Goal: Task Accomplishment & Management: Complete application form

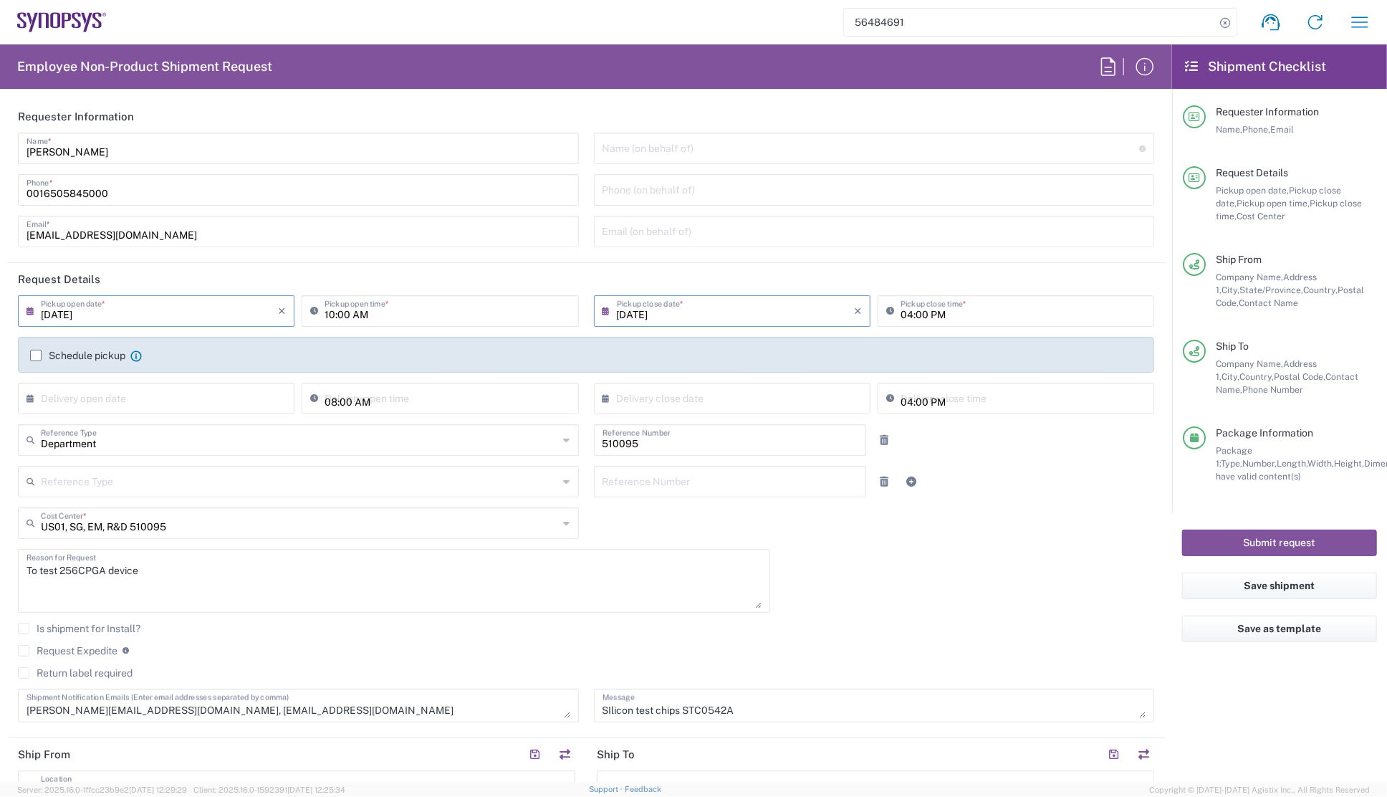
scroll to position [521, 0]
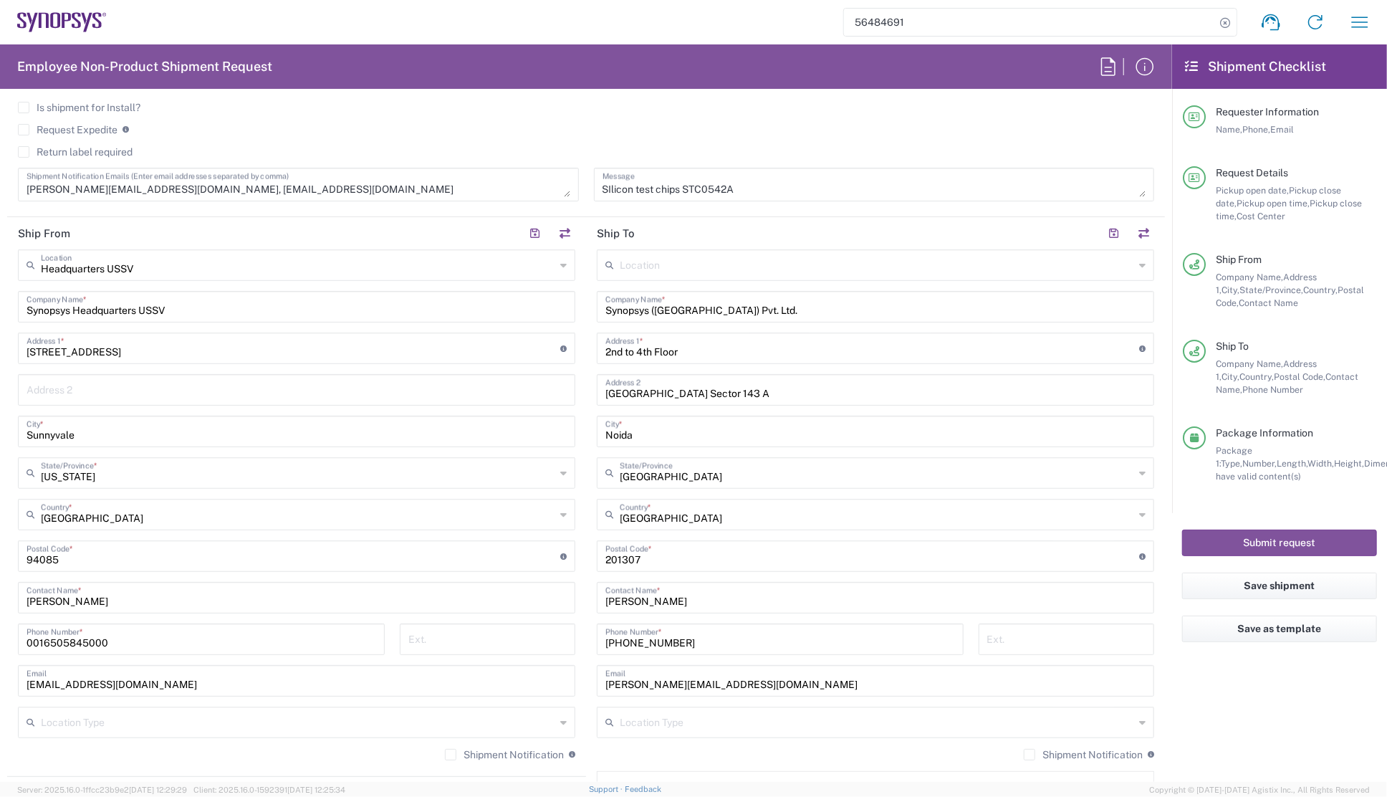
click at [719, 146] on agx-checkbox-control "Return label required" at bounding box center [586, 151] width 1137 height 11
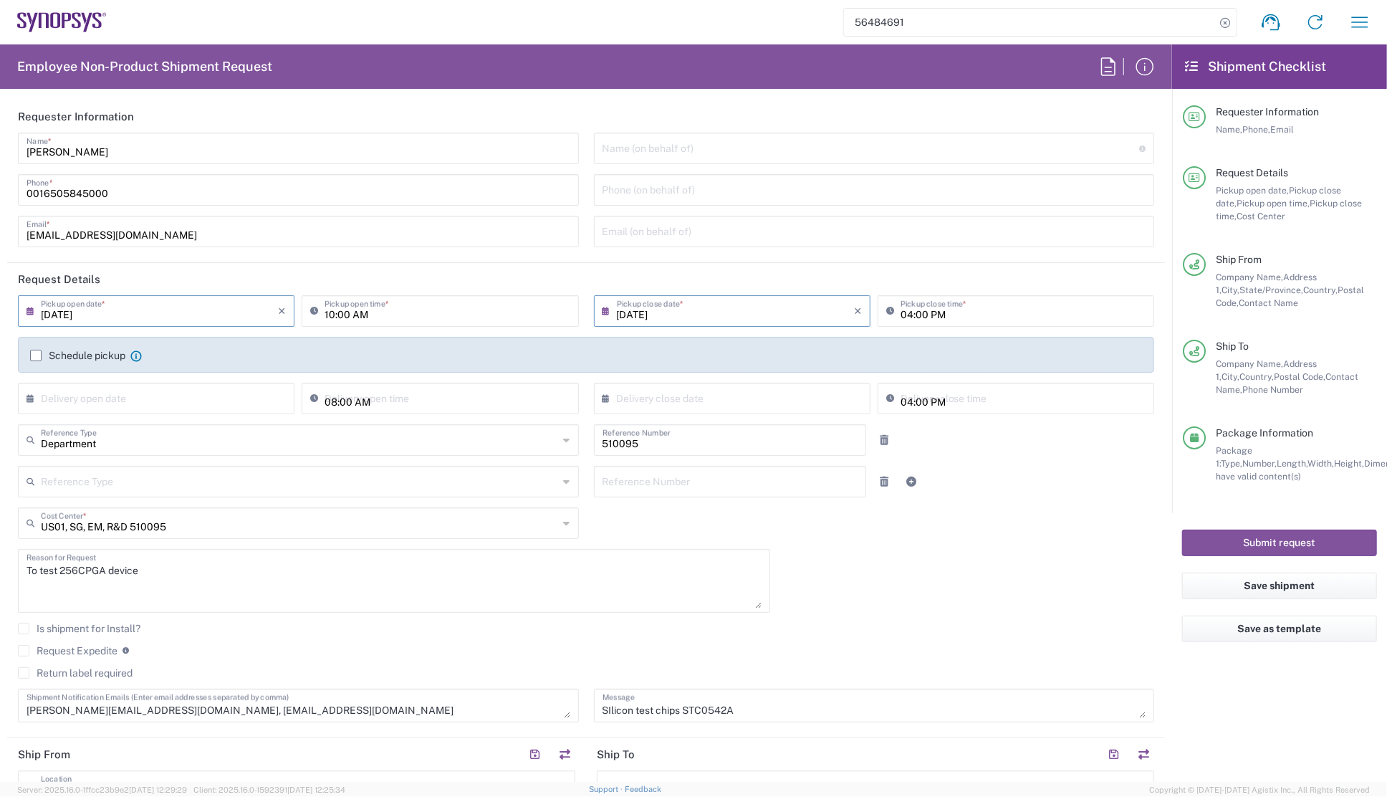
scroll to position [0, 0]
click at [59, 313] on input "[DATE]" at bounding box center [159, 309] width 237 height 25
drag, startPoint x: 55, startPoint y: 315, endPoint x: 67, endPoint y: 310, distance: 13.2
click at [67, 310] on input "[DATE]" at bounding box center [159, 309] width 237 height 25
type input "[DATE]"
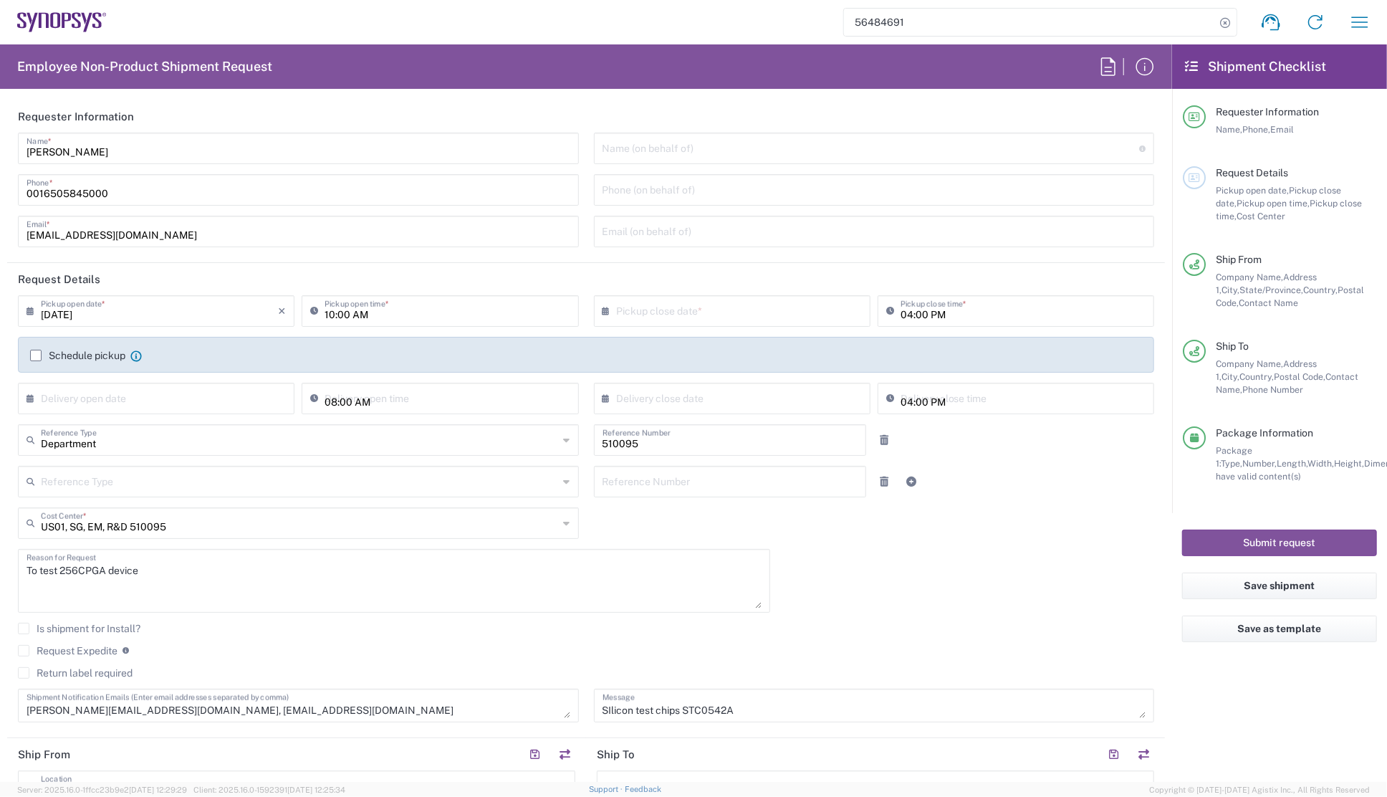
drag, startPoint x: 67, startPoint y: 310, endPoint x: 88, endPoint y: 314, distance: 21.2
click at [67, 310] on input "[DATE]" at bounding box center [159, 309] width 237 height 25
type input "08/21/2025"
click at [282, 257] on div "[PERSON_NAME] Name * [PHONE_NUMBER] Phone * [EMAIL_ADDRESS][DOMAIN_NAME] Email *" at bounding box center [299, 195] width 576 height 125
click at [569, 337] on div "Schedule pickup When scheduling a pickup please be sure to meet the following c…" at bounding box center [586, 355] width 1137 height 36
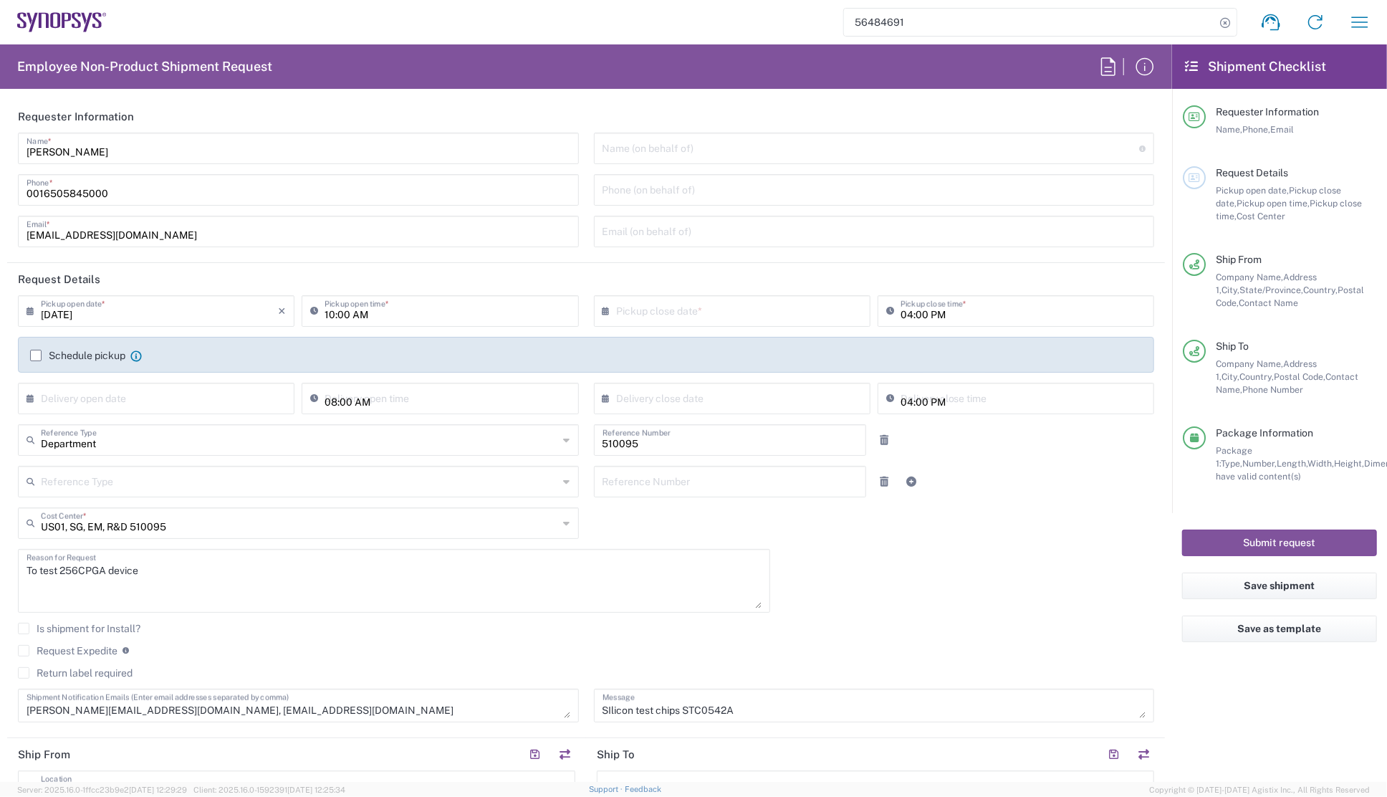
click at [823, 556] on div "08/21/2025 × Pickup open date * Cancel Apply 10:00 AM Pickup open time * × Pick…" at bounding box center [587, 513] width 1152 height 437
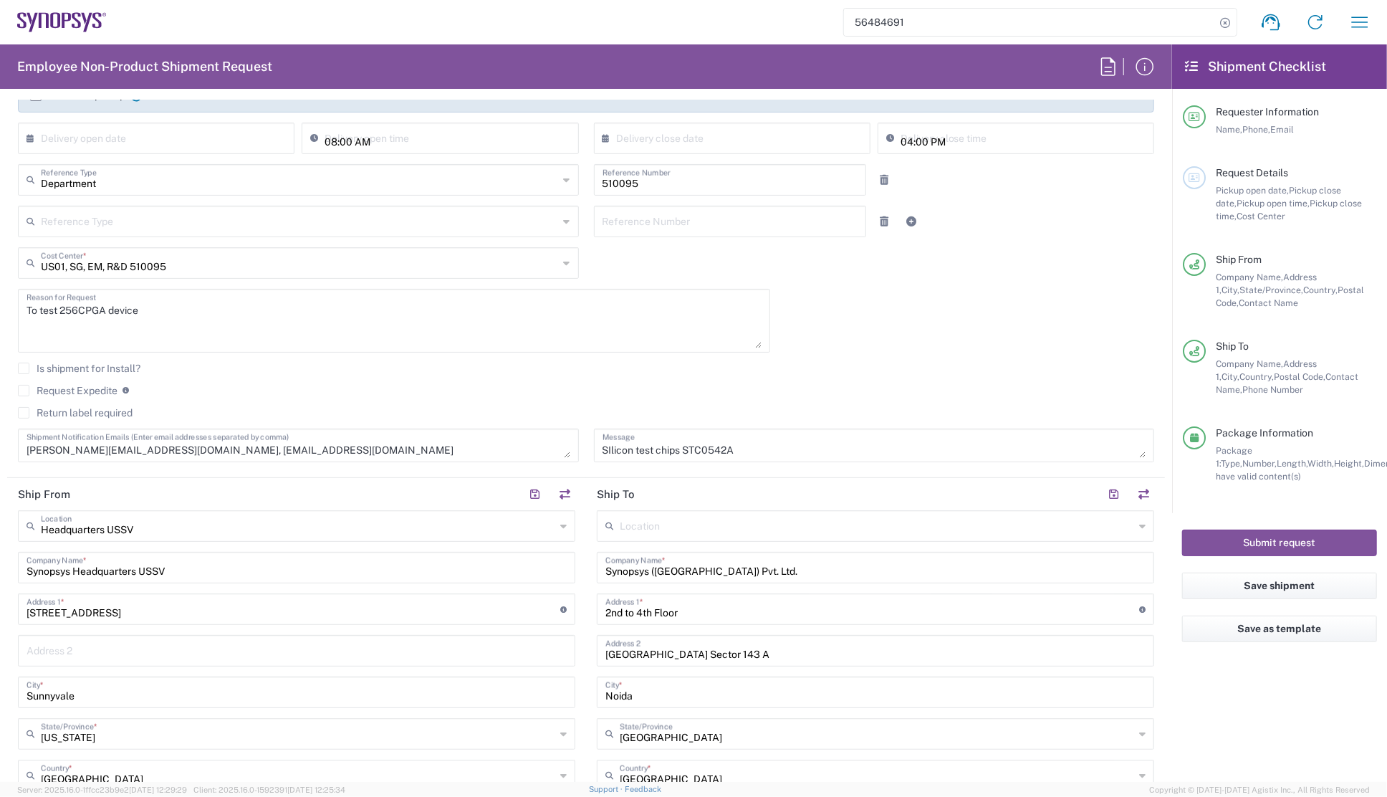
click at [26, 388] on label "Request Expedite" at bounding box center [68, 390] width 100 height 11
click at [24, 391] on input "Request Expedite" at bounding box center [24, 391] width 0 height 0
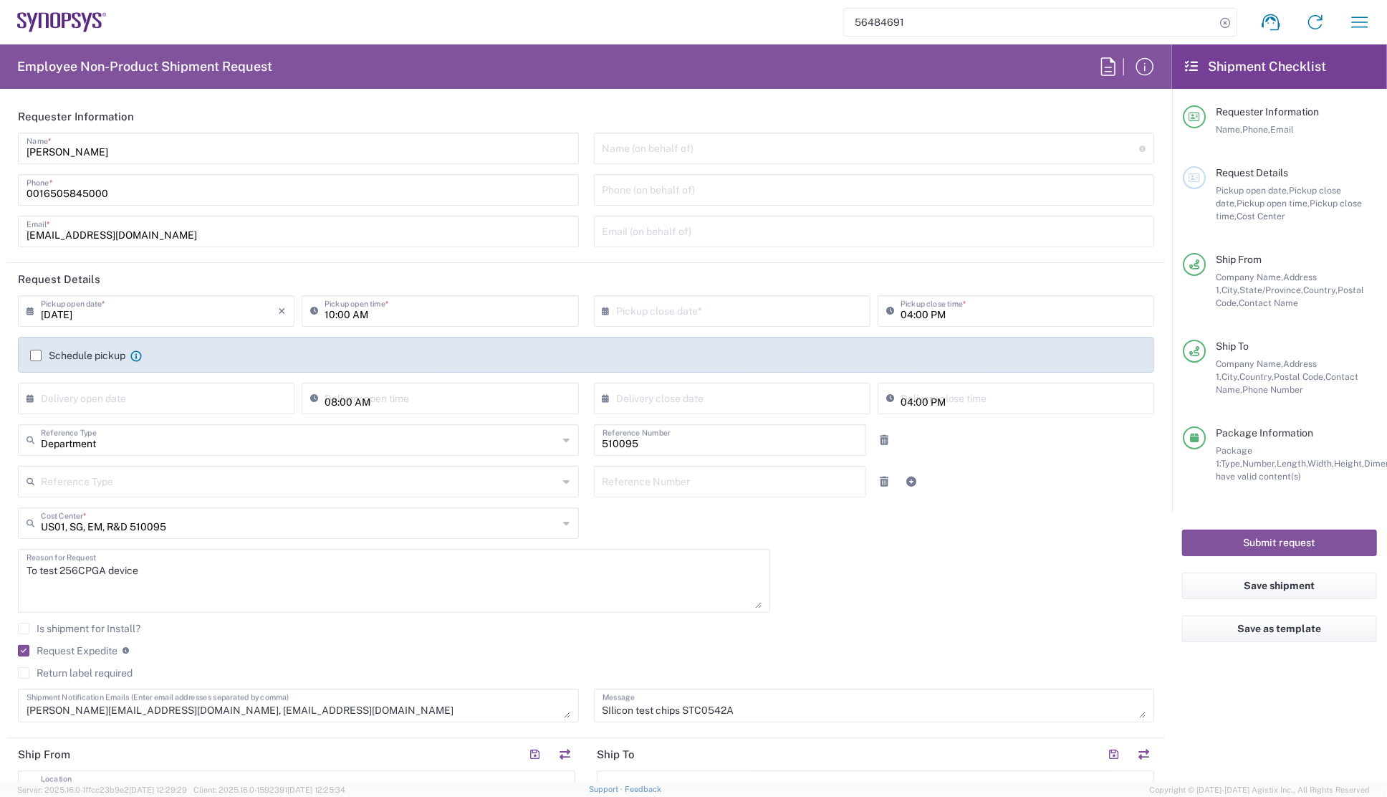
click at [380, 608] on div "To test 256CPGA device Reason for Request" at bounding box center [394, 581] width 752 height 64
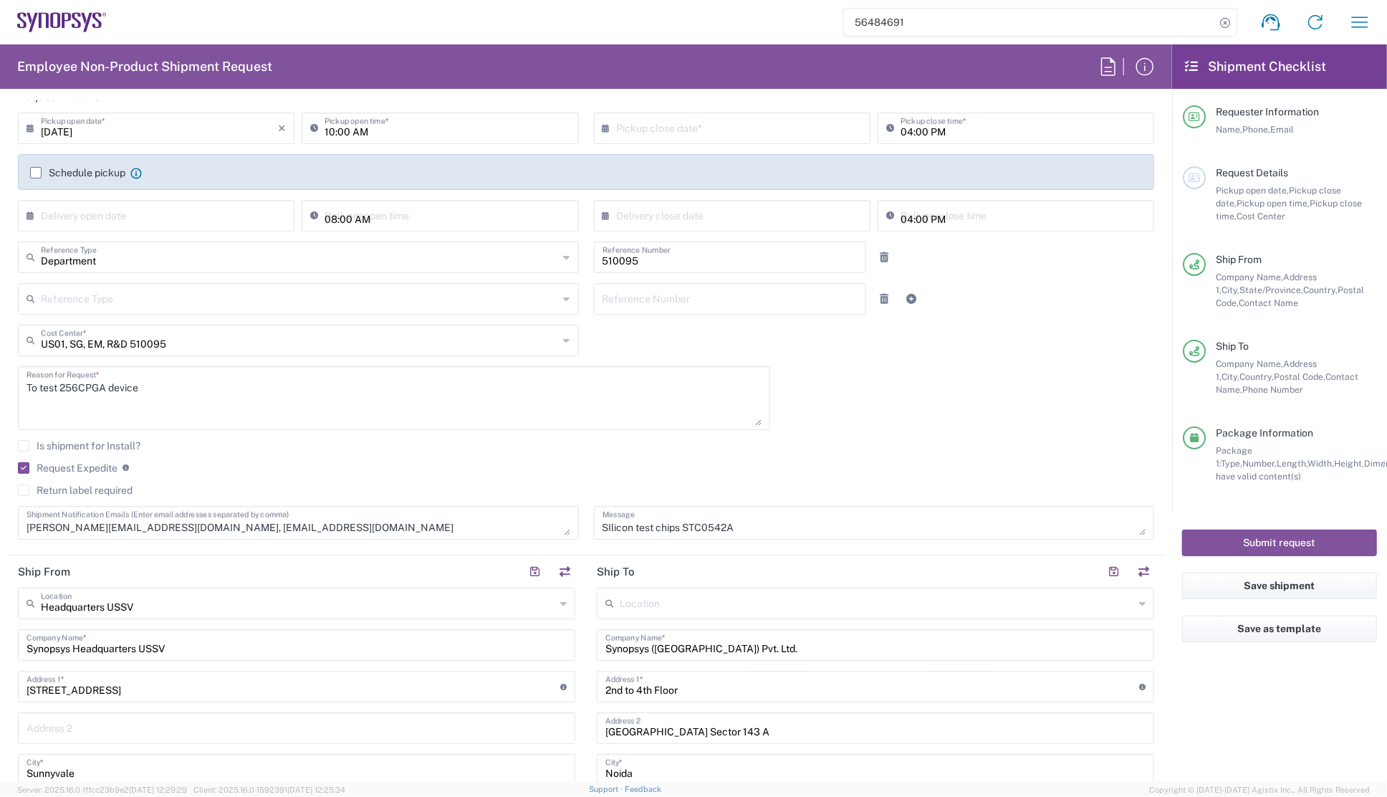
scroll to position [64, 0]
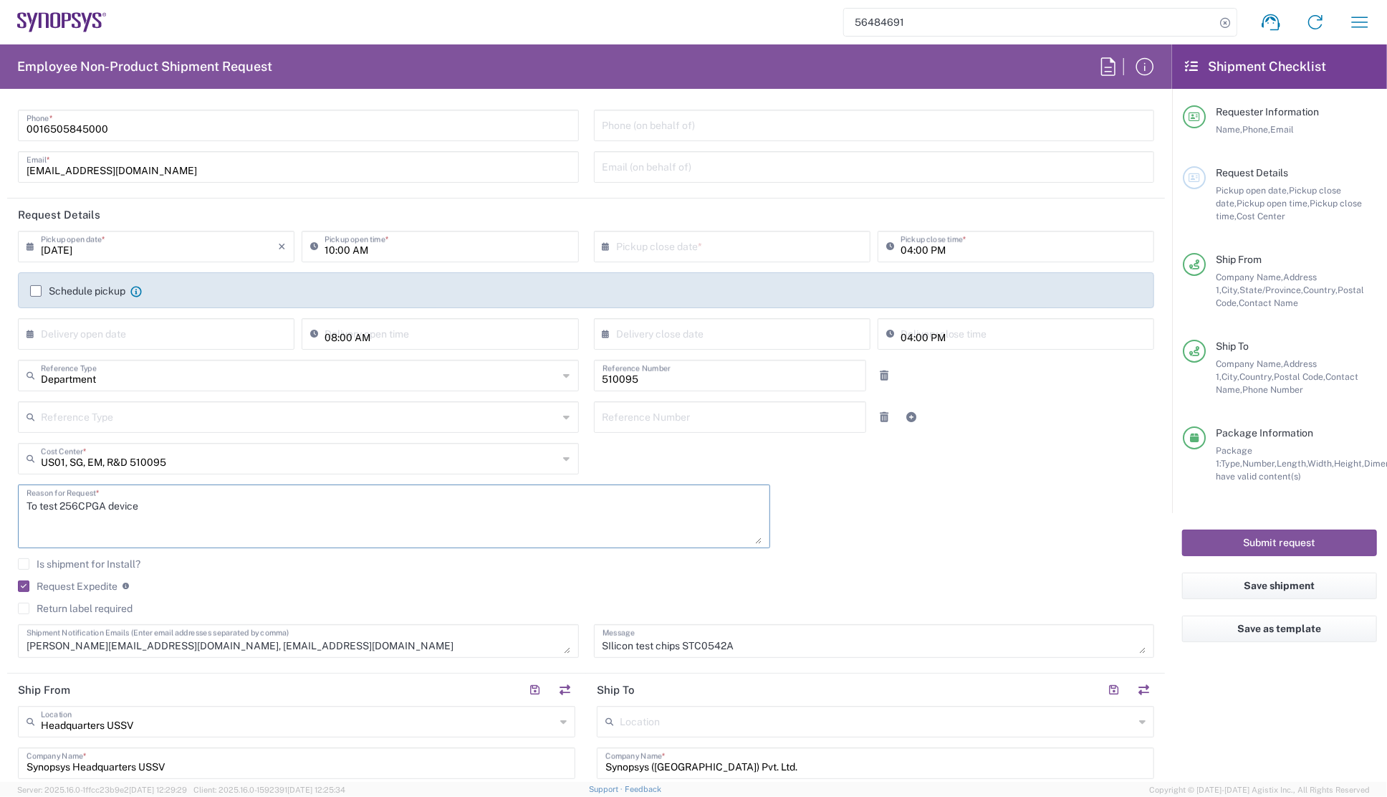
drag, startPoint x: 39, startPoint y: 508, endPoint x: 143, endPoint y: 507, distance: 103.9
click at [143, 507] on textarea "To test 256CPGA device" at bounding box center [394, 516] width 735 height 55
click at [82, 505] on textarea "To send" at bounding box center [394, 516] width 735 height 55
paste textarea "ITV1009A"
click at [63, 505] on textarea "To send ITV1009A and Ironwood sockets" at bounding box center [394, 516] width 735 height 55
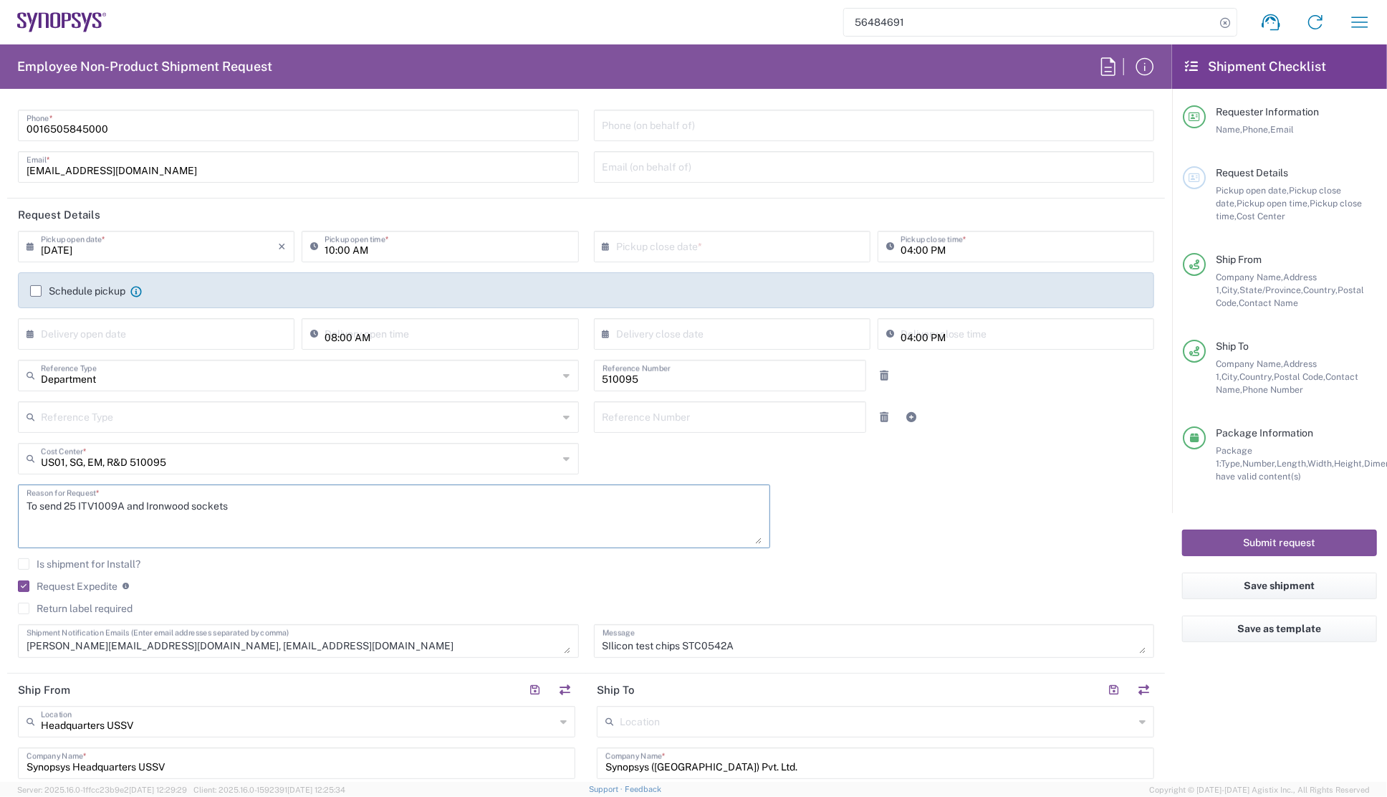
drag, startPoint x: 150, startPoint y: 502, endPoint x: 160, endPoint y: 511, distance: 13.2
click at [148, 502] on textarea "To send 25 ITV1009A and Ironwood sockets" at bounding box center [394, 516] width 735 height 55
click at [245, 509] on textarea "To send 25 ITV1009A and 2 Ironwood sockets" at bounding box center [394, 516] width 735 height 55
type textarea "To send 25 ITV1009A and 2 Ironwood sockets."
click at [267, 648] on textarea "anthonyn@synopsys.com, manojkt@synopsys.com" at bounding box center [299, 640] width 544 height 25
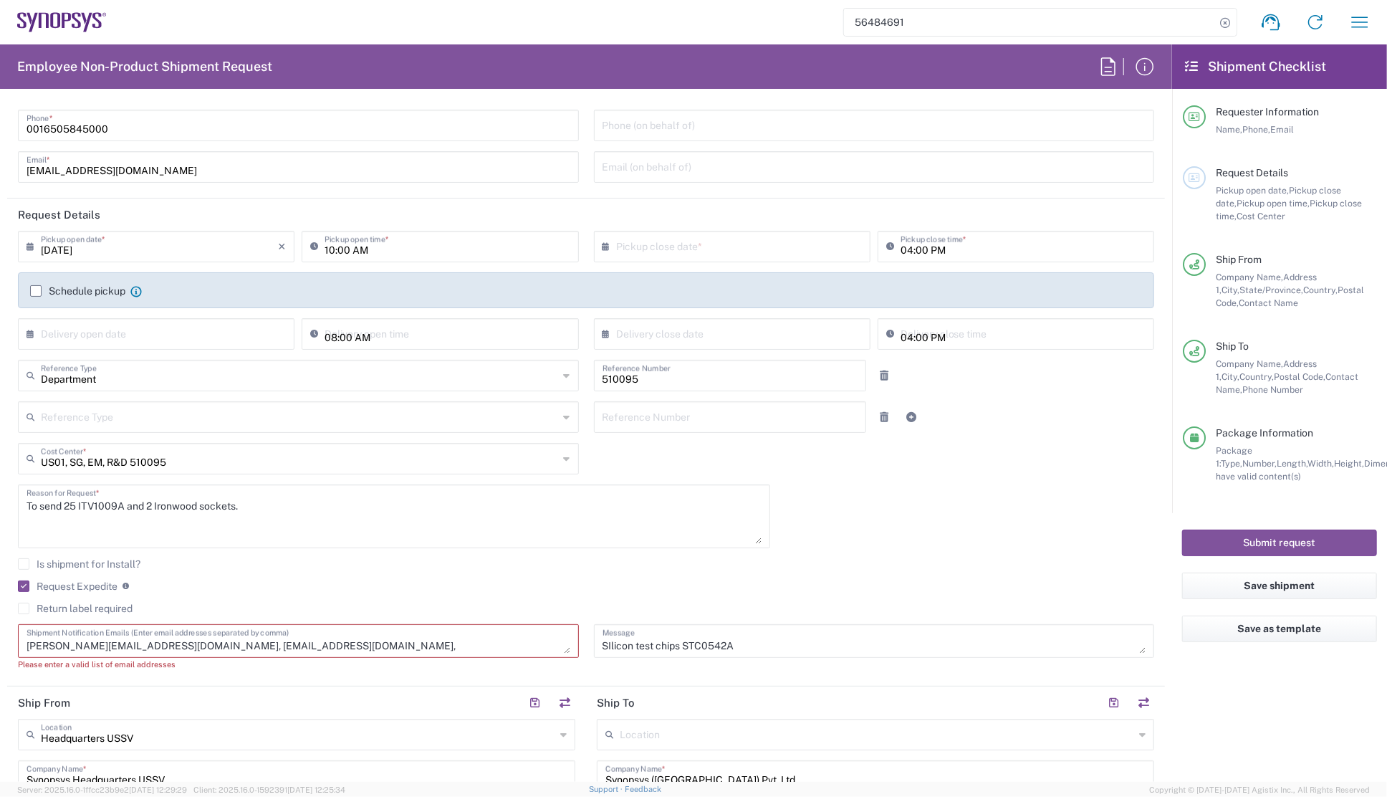
click at [276, 646] on textarea "anthonyn@synopsys.com, manojkt@synopsys.com," at bounding box center [299, 640] width 544 height 25
click at [371, 637] on textarea "anthonyn@synopsys.com, manojkt@synopsys.com," at bounding box center [299, 640] width 544 height 25
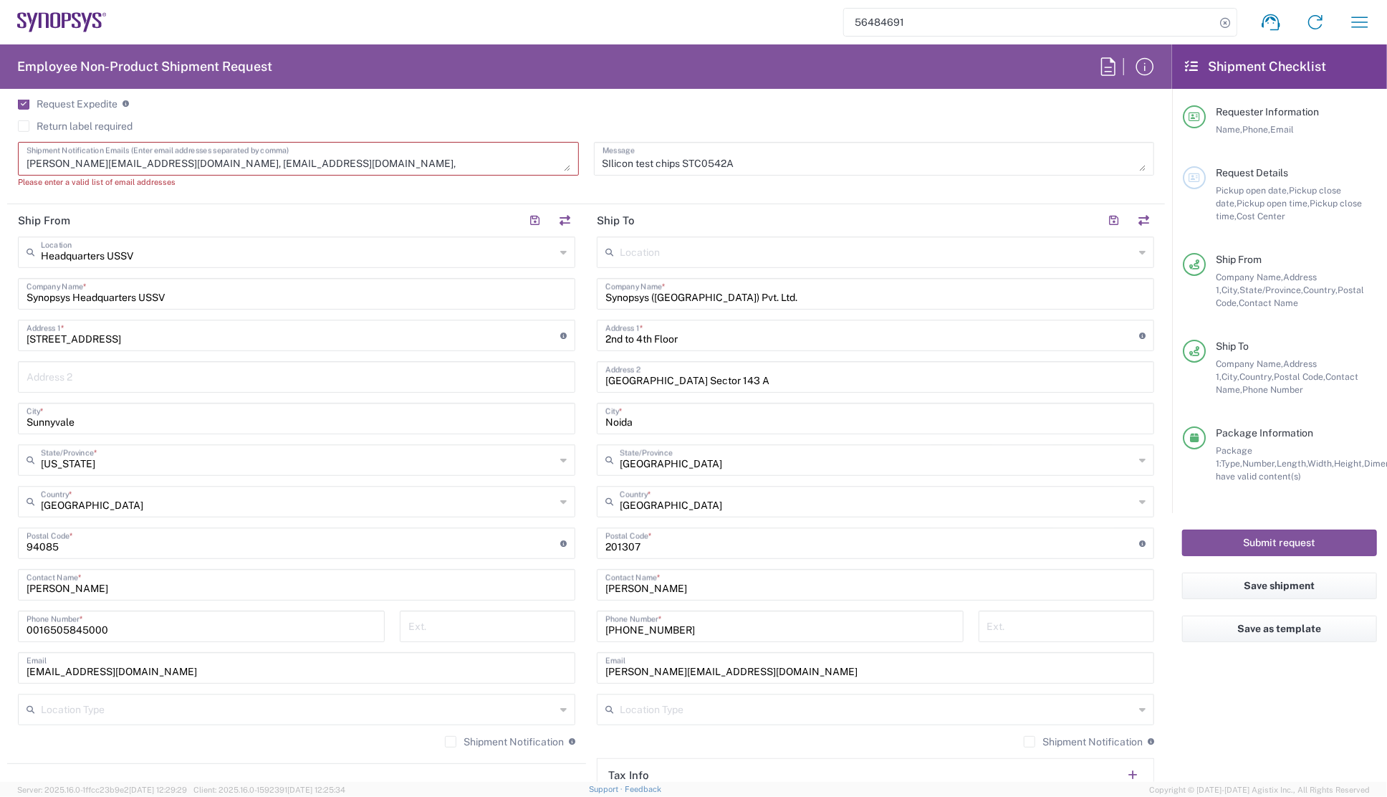
scroll to position [717, 0]
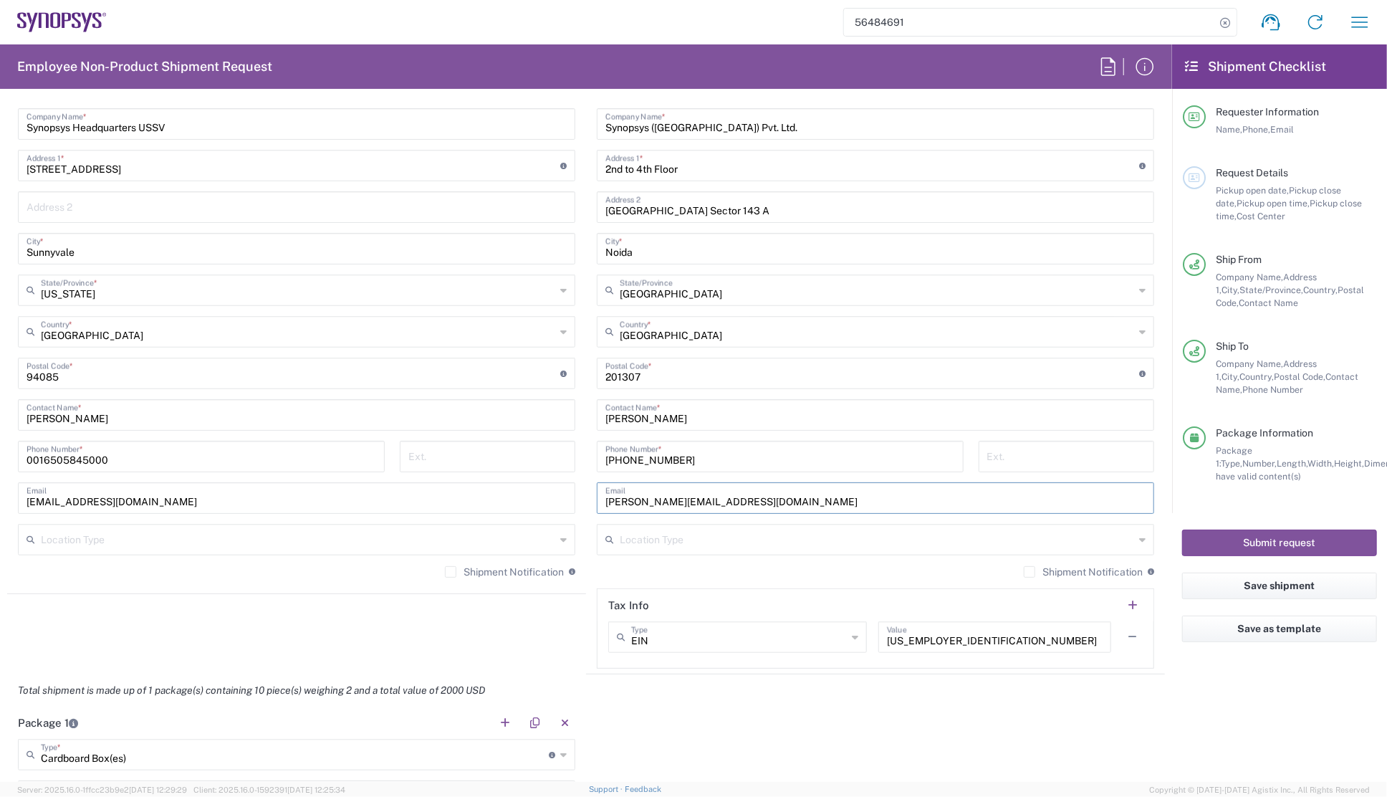
drag, startPoint x: 731, startPoint y: 502, endPoint x: 559, endPoint y: 489, distance: 172.4
click at [559, 489] on div "Ship From Headquarters USSV Location Headquarters [GEOGRAPHIC_DATA] Agrate Bria…" at bounding box center [586, 354] width 1158 height 640
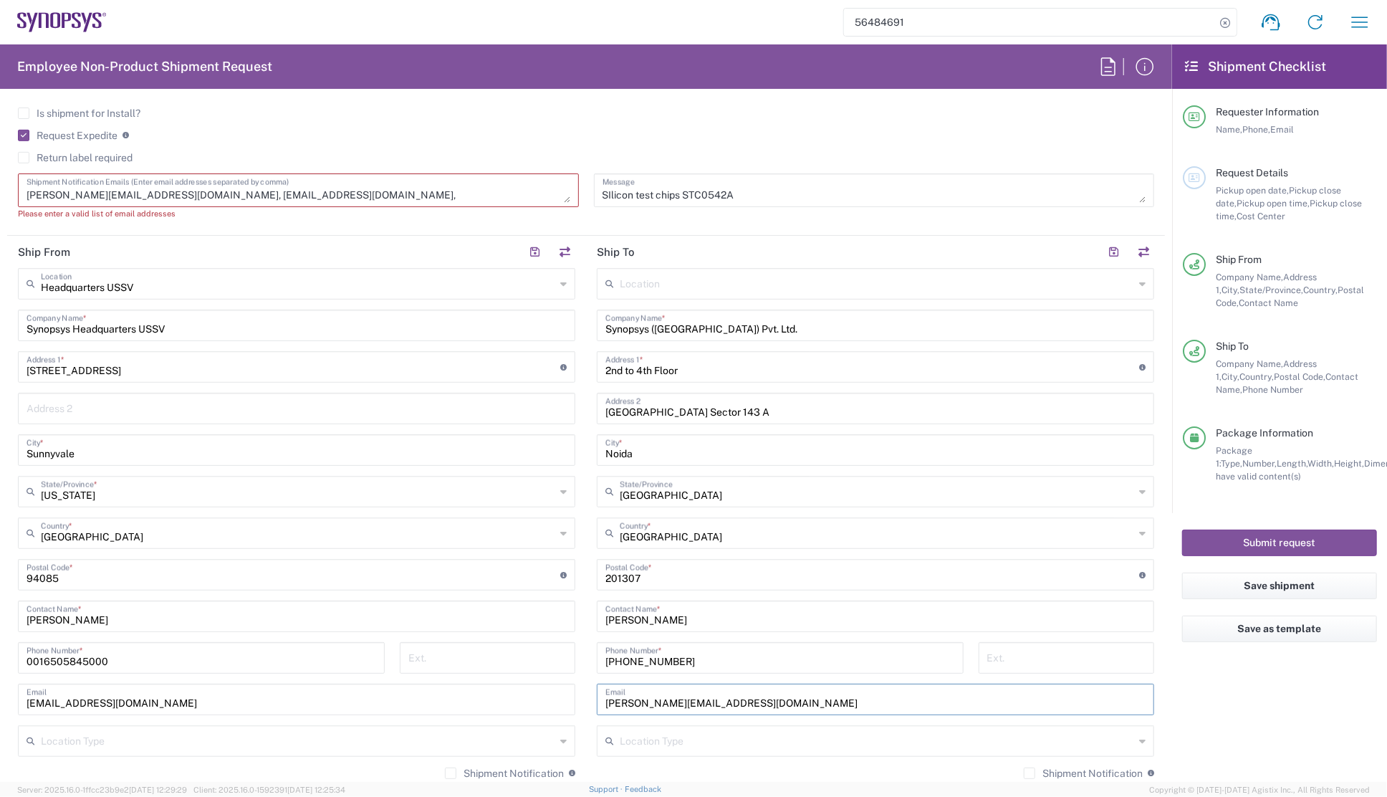
scroll to position [260, 0]
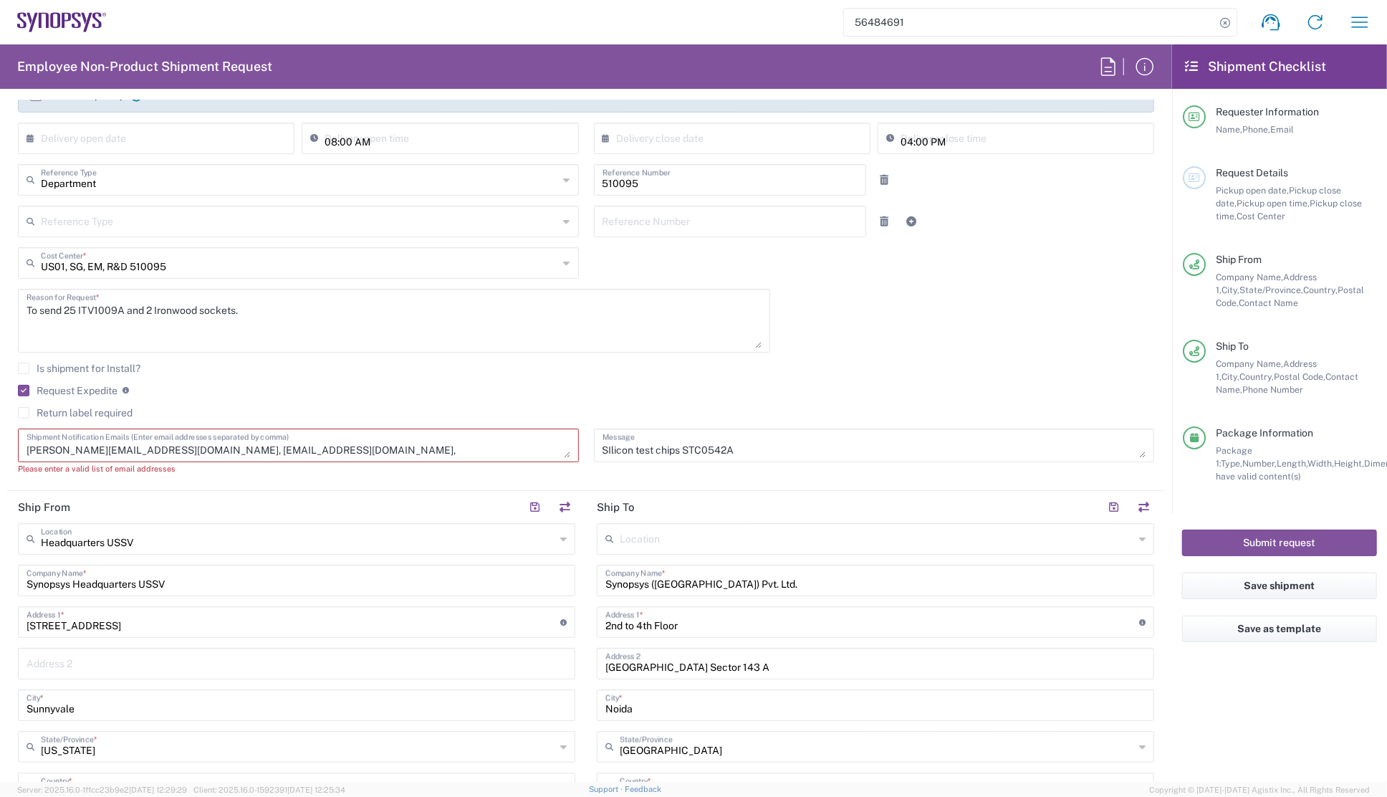
click at [290, 447] on textarea "anthonyn@synopsys.com, manojkt@synopsys.com," at bounding box center [299, 445] width 544 height 25
paste textarea "[PERSON_NAME][EMAIL_ADDRESS][DOMAIN_NAME]"
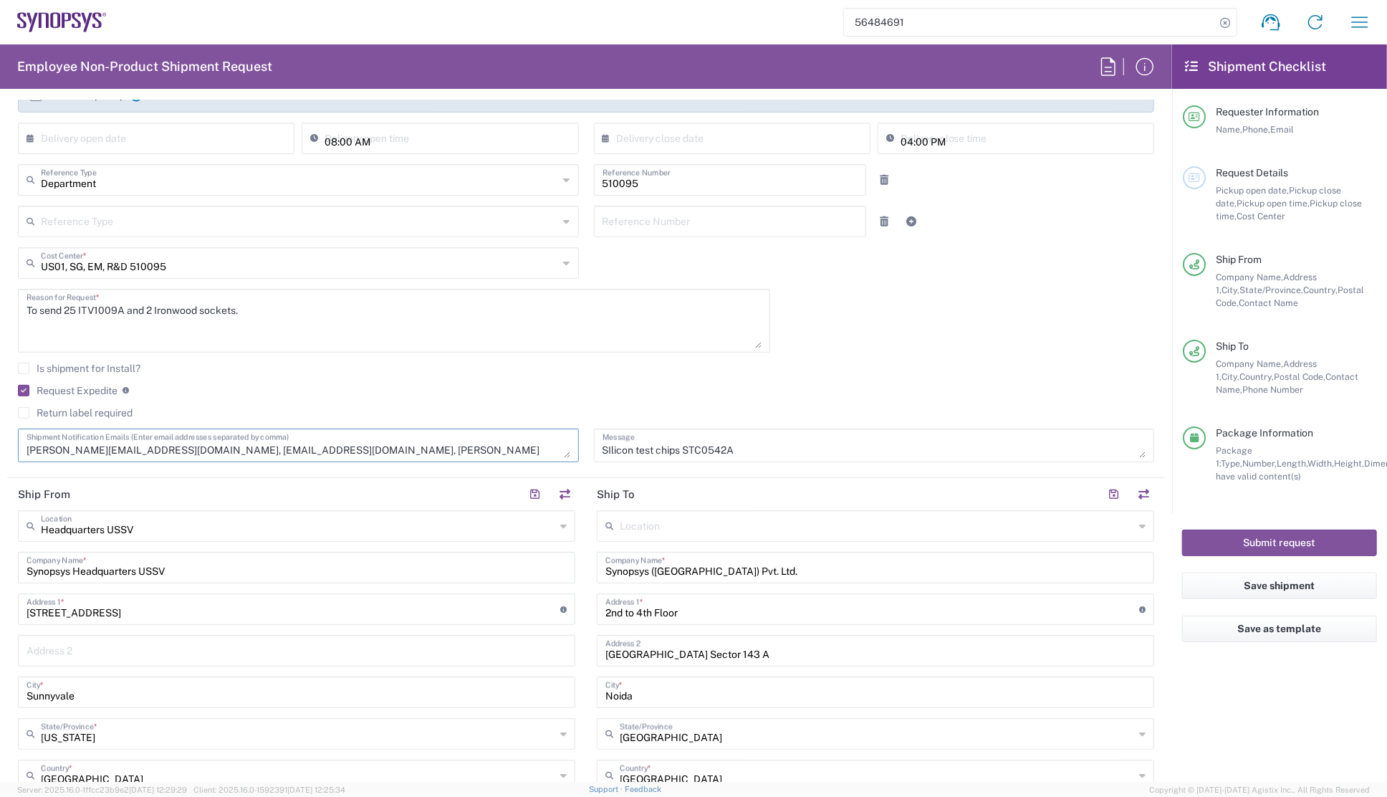
click at [386, 401] on div "Request Expedite If expedite is checked you will be unable to rate and book thi…" at bounding box center [586, 395] width 1137 height 23
click at [403, 451] on textarea "anthonyn@synopsys.com, manojkt@synopsys.com, ranjeets@synopsys.com" at bounding box center [299, 445] width 544 height 25
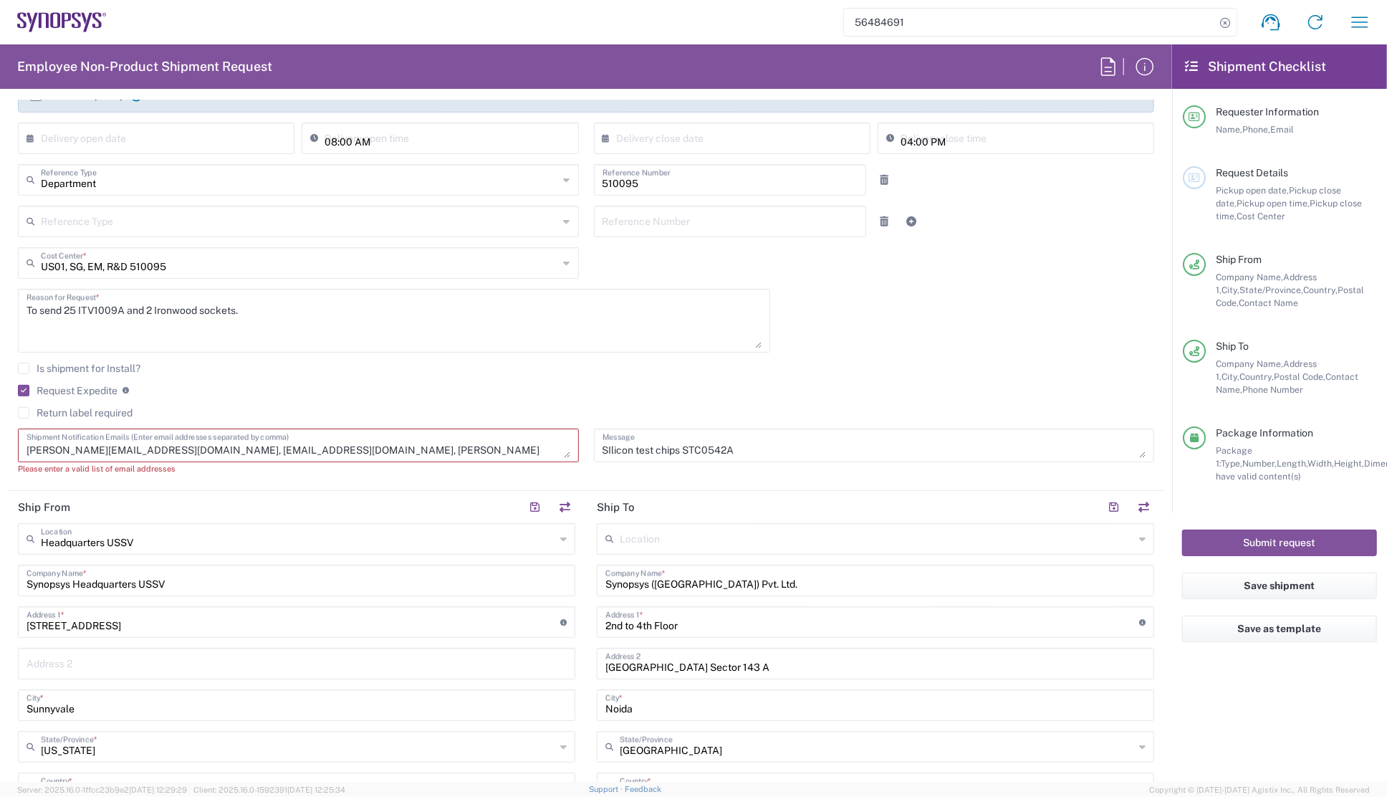
drag, startPoint x: 160, startPoint y: 450, endPoint x: 168, endPoint y: 446, distance: 8.7
click at [161, 450] on textarea "anthonyn@synopsys.com, manojkt@synopsys.com, ranjeets@synopsys.com, ni" at bounding box center [299, 445] width 544 height 25
paste textarea "[EMAIL_ADDRESS][DOMAIN_NAME]"
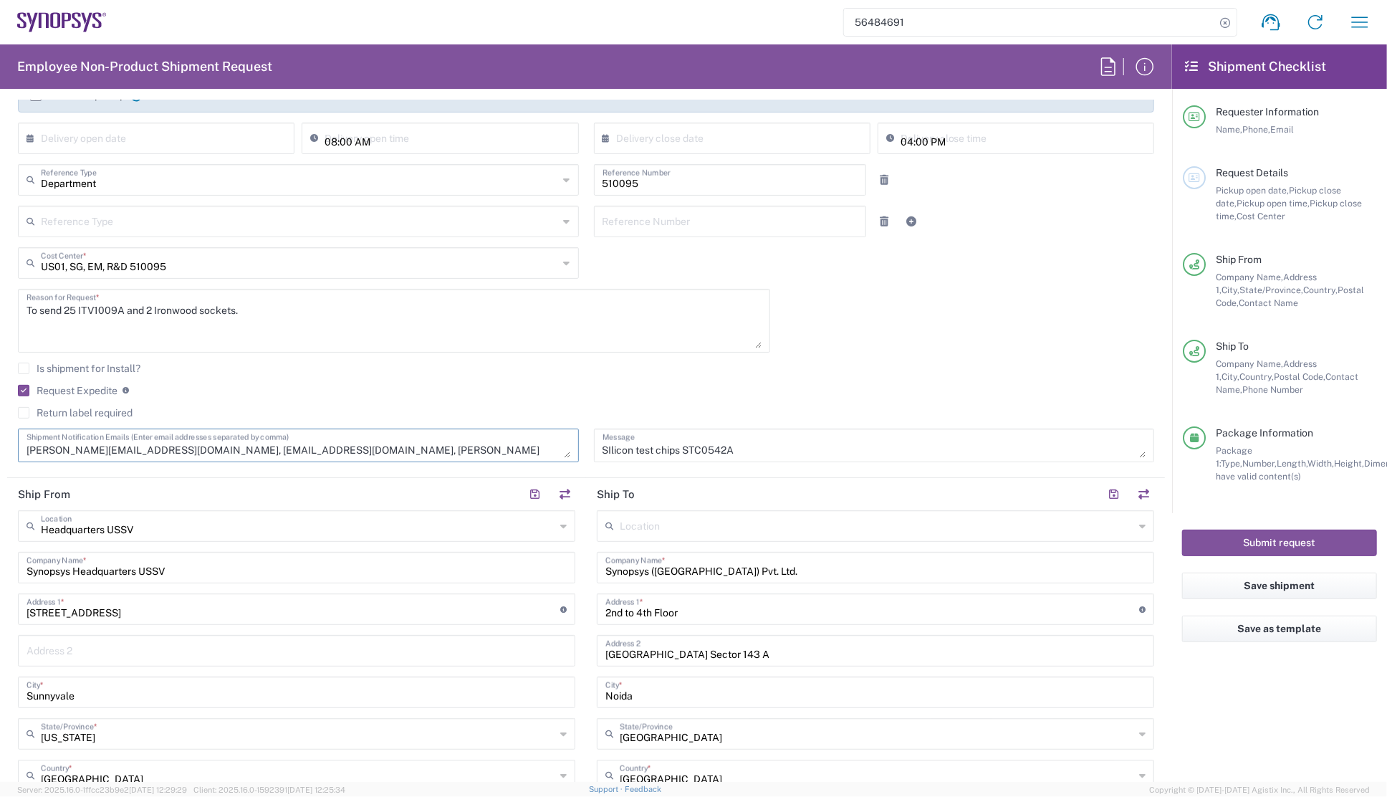
type textarea "anthonyn@synopsys.com, manojkt@synopsys.com, ranjeets@synopsys.com, kaushikn@sy…"
click at [397, 403] on div "Request Expedite If expedite is checked you will be unable to rate and book thi…" at bounding box center [586, 395] width 1137 height 23
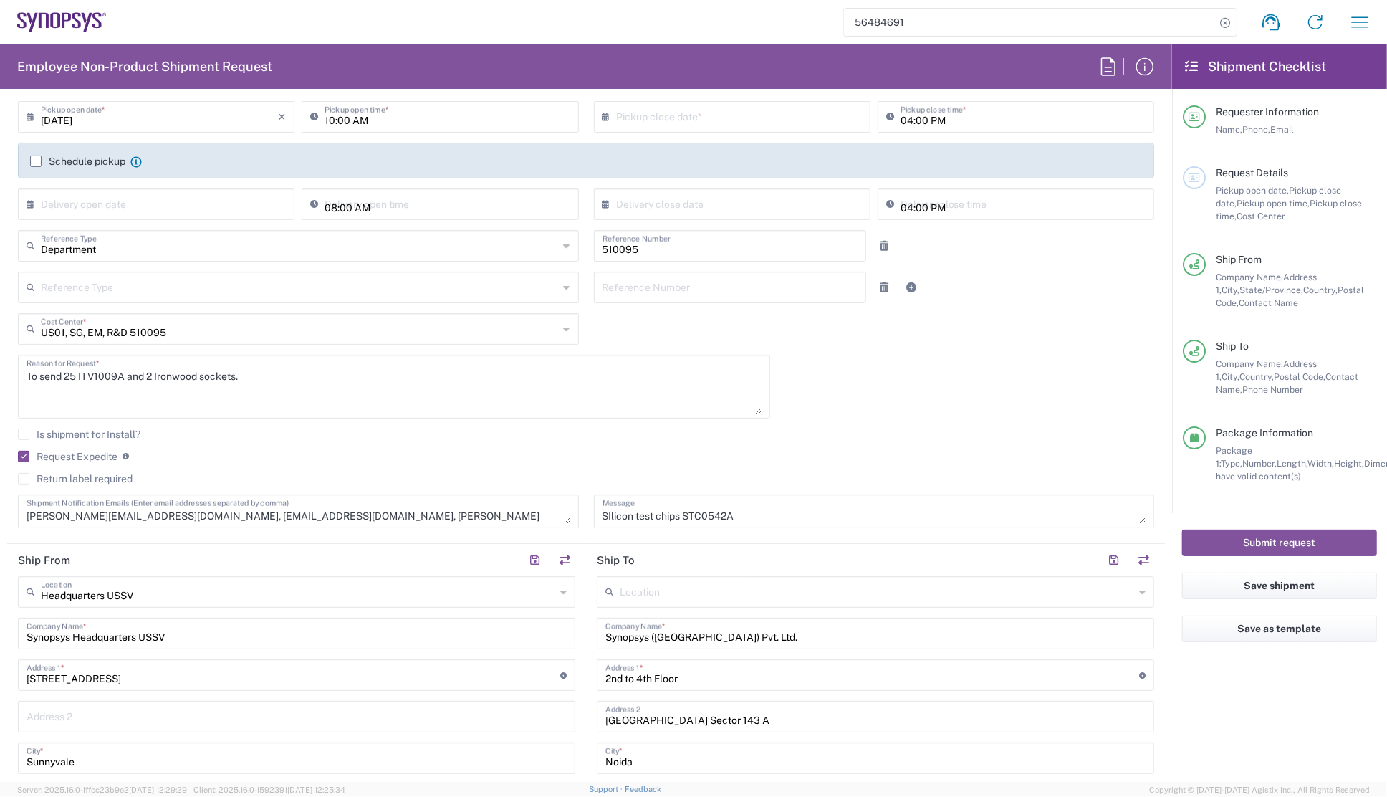
scroll to position [195, 0]
drag, startPoint x: 65, startPoint y: 373, endPoint x: 238, endPoint y: 376, distance: 172.7
click at [238, 376] on textarea "To send 25 ITV1009A and 2 Ironwood sockets." at bounding box center [394, 385] width 735 height 55
drag, startPoint x: 737, startPoint y: 518, endPoint x: 578, endPoint y: 519, distance: 159.1
click at [578, 519] on div "08/21/2025 × Pickup open date * Cancel Apply 10:00 AM Pickup open time * × Pick…" at bounding box center [587, 318] width 1152 height 437
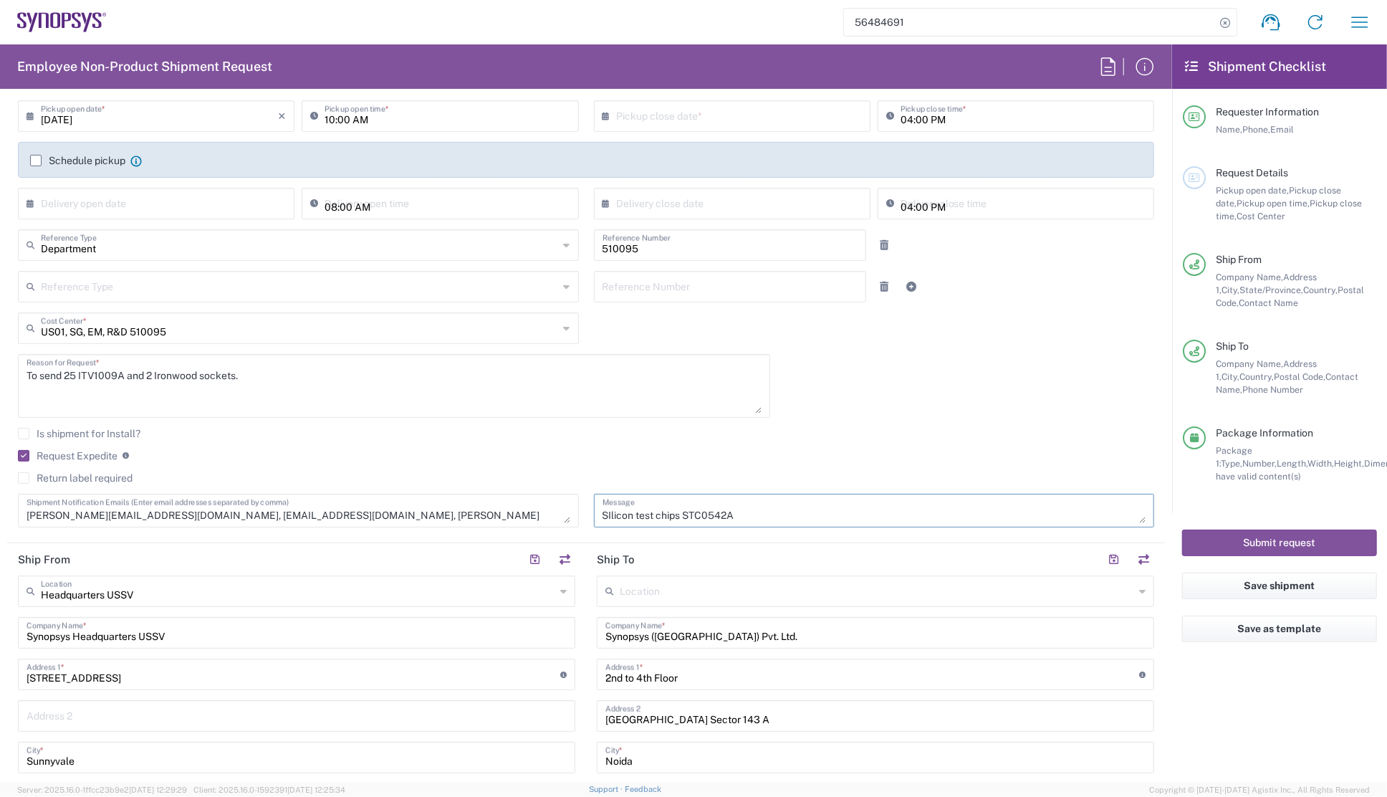
paste textarea "25 ITV1009A and 2 Ironwood sockets."
type textarea "25 ITV1009A and 2 Ironwood sockets."
click at [125, 376] on textarea "To send 25 ITV1009A and 2 Ironwood sockets." at bounding box center [394, 385] width 735 height 55
type textarea "To send 25 ITV1009A test chips and 2 Ironwood sockets."
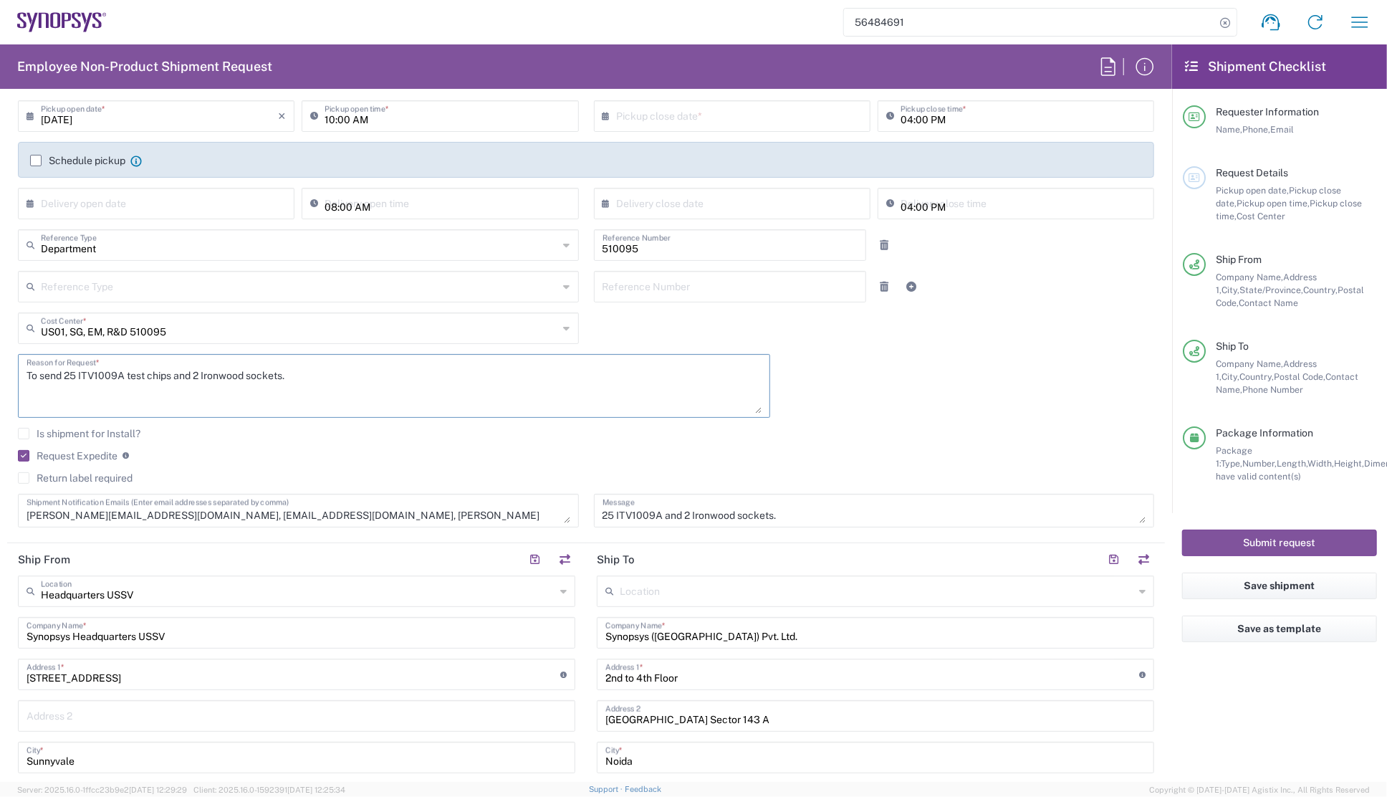
click at [660, 516] on textarea "25 ITV1009A and 2 Ironwood sockets." at bounding box center [875, 510] width 544 height 25
type textarea "25 ITV1009A test chips and 2 Ironwood sockets."
click at [471, 455] on agx-checkbox-control "Request Expedite If expedite is checked you will be unable to rate and book thi…" at bounding box center [586, 455] width 1137 height 13
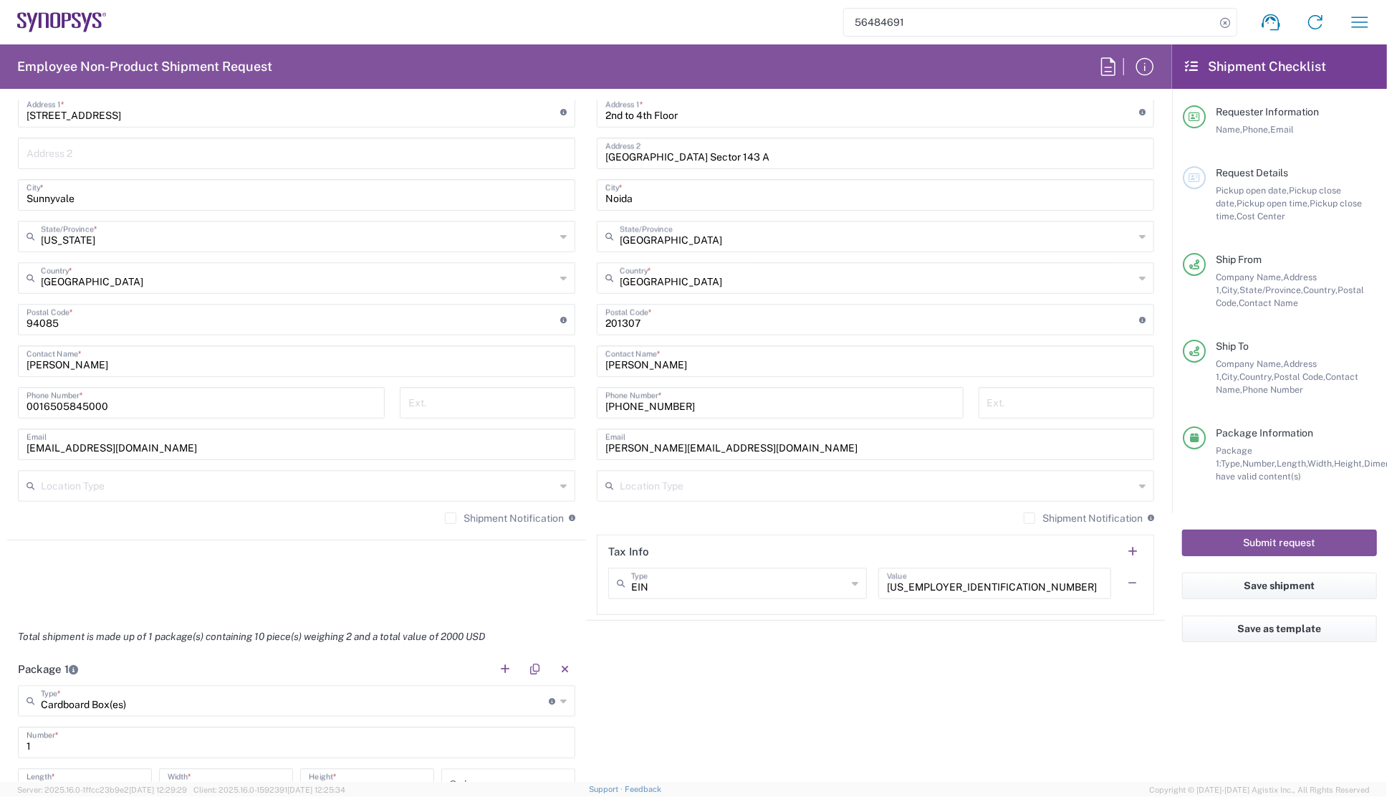
scroll to position [717, 0]
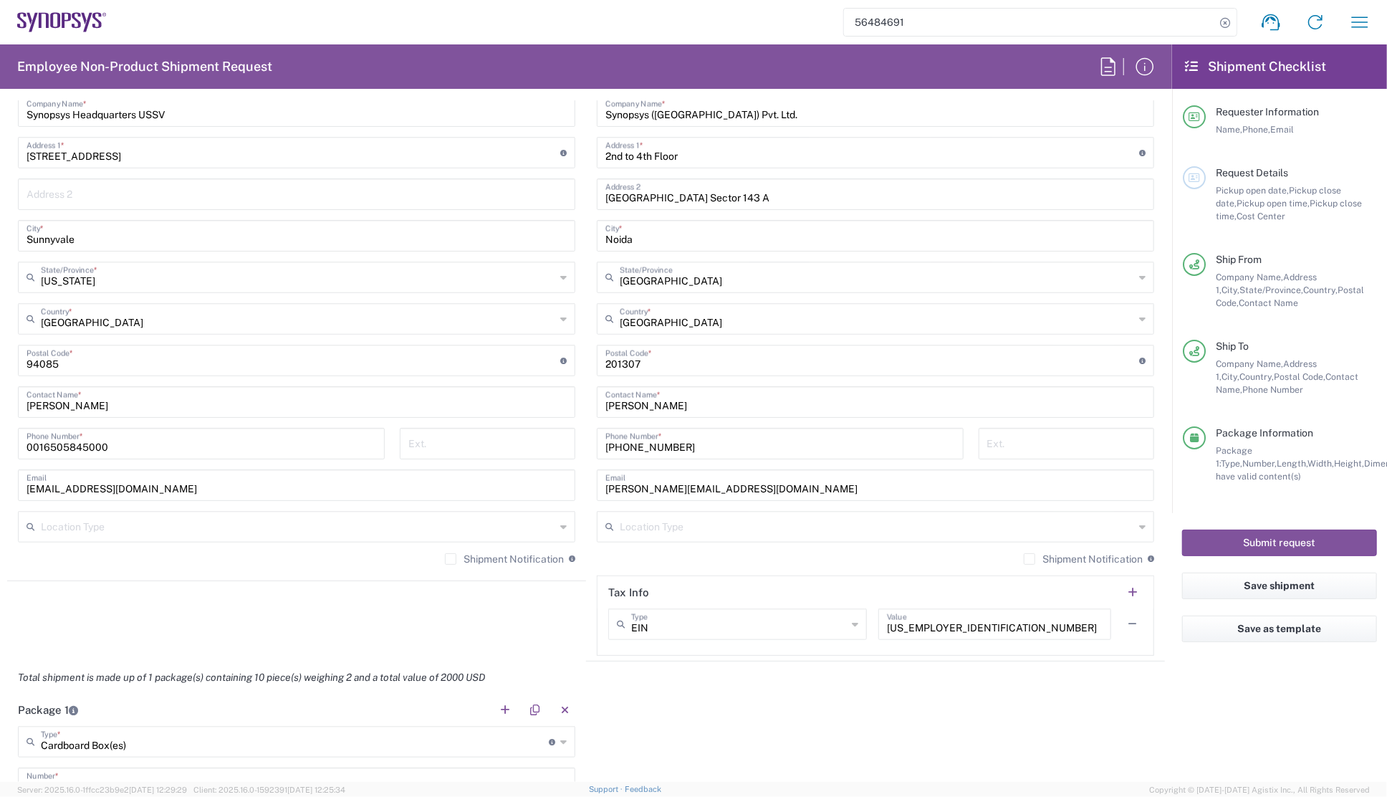
click at [464, 605] on agx-shipment-stop-widget "Ship From Headquarters USSV Location Headquarters [GEOGRAPHIC_DATA] Agrate Bria…" at bounding box center [296, 341] width 579 height 640
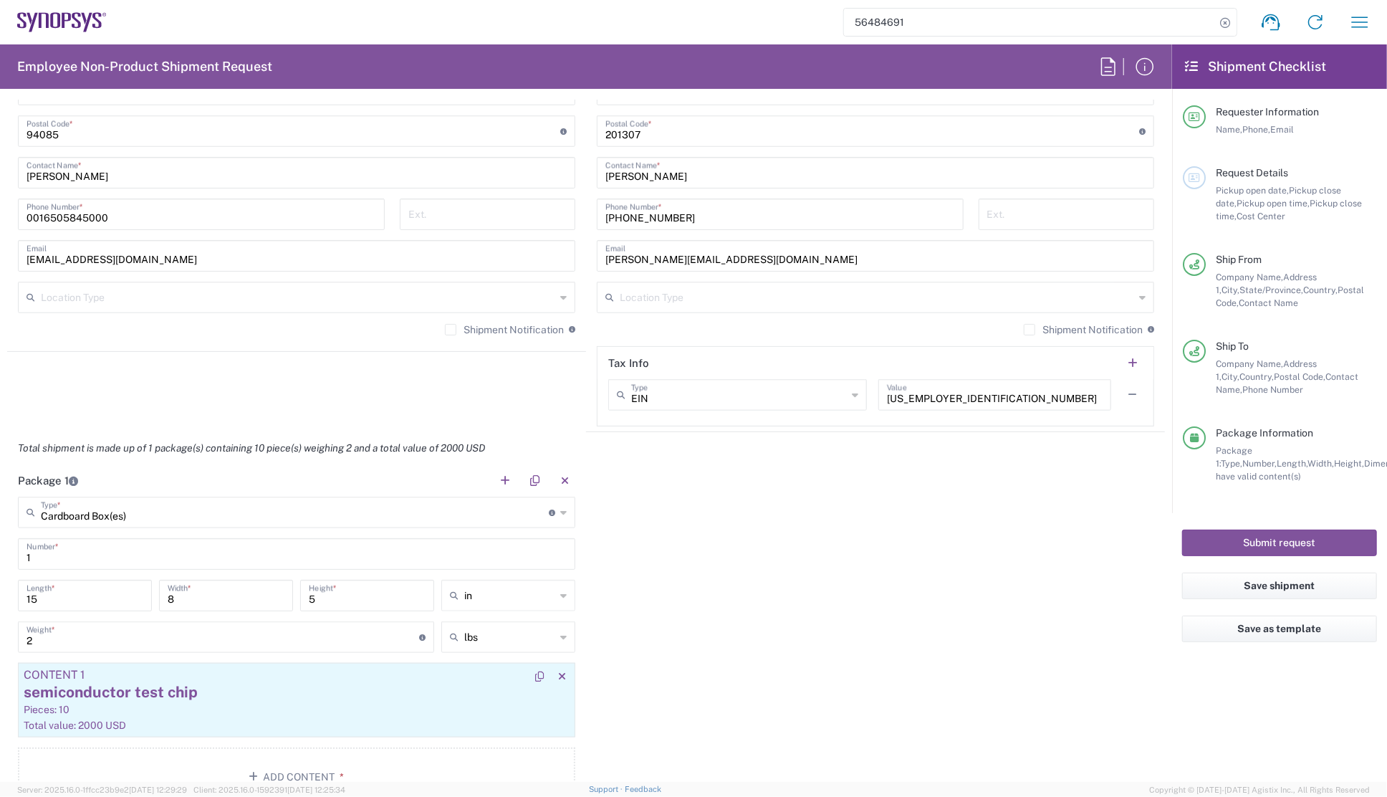
scroll to position [1107, 0]
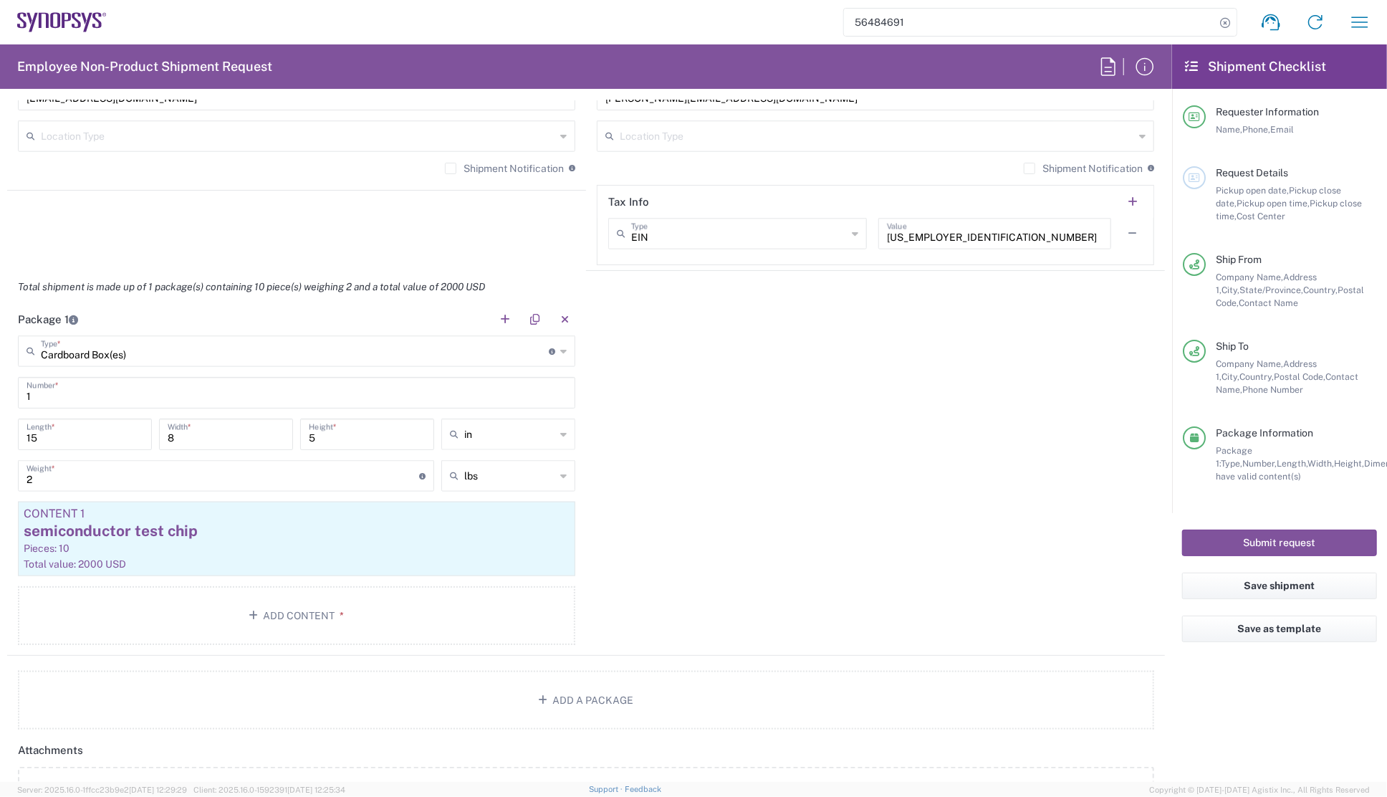
click at [655, 520] on div "Package 1 Cardboard Box(es) Type * Material used to package goods Cardboard Box…" at bounding box center [586, 479] width 1158 height 353
click at [57, 436] on input "15" at bounding box center [85, 433] width 117 height 25
type input "16"
drag, startPoint x: 196, startPoint y: 432, endPoint x: 135, endPoint y: 434, distance: 61.0
click at [135, 434] on div "16 Length * 8 Width * 5 Height * in in cm ft" at bounding box center [296, 440] width 565 height 42
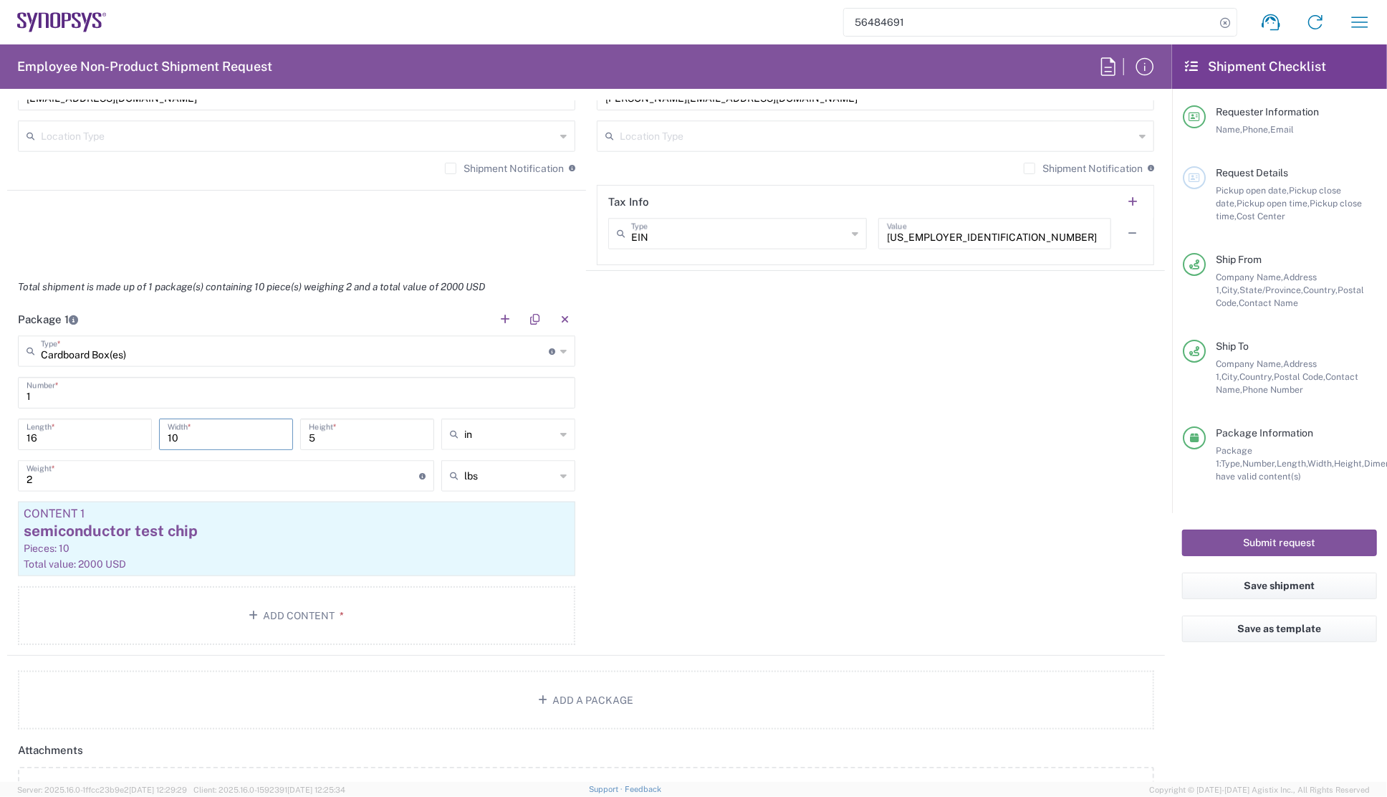
type input "10"
drag, startPoint x: 319, startPoint y: 434, endPoint x: 255, endPoint y: 441, distance: 64.3
click at [255, 441] on div "16 Length * 10 Width * 5 Height * in in cm ft" at bounding box center [296, 440] width 565 height 42
type input "8"
click at [719, 515] on div "Package 1 Cardboard Box(es) Type * Material used to package goods Cardboard Box…" at bounding box center [586, 479] width 1158 height 353
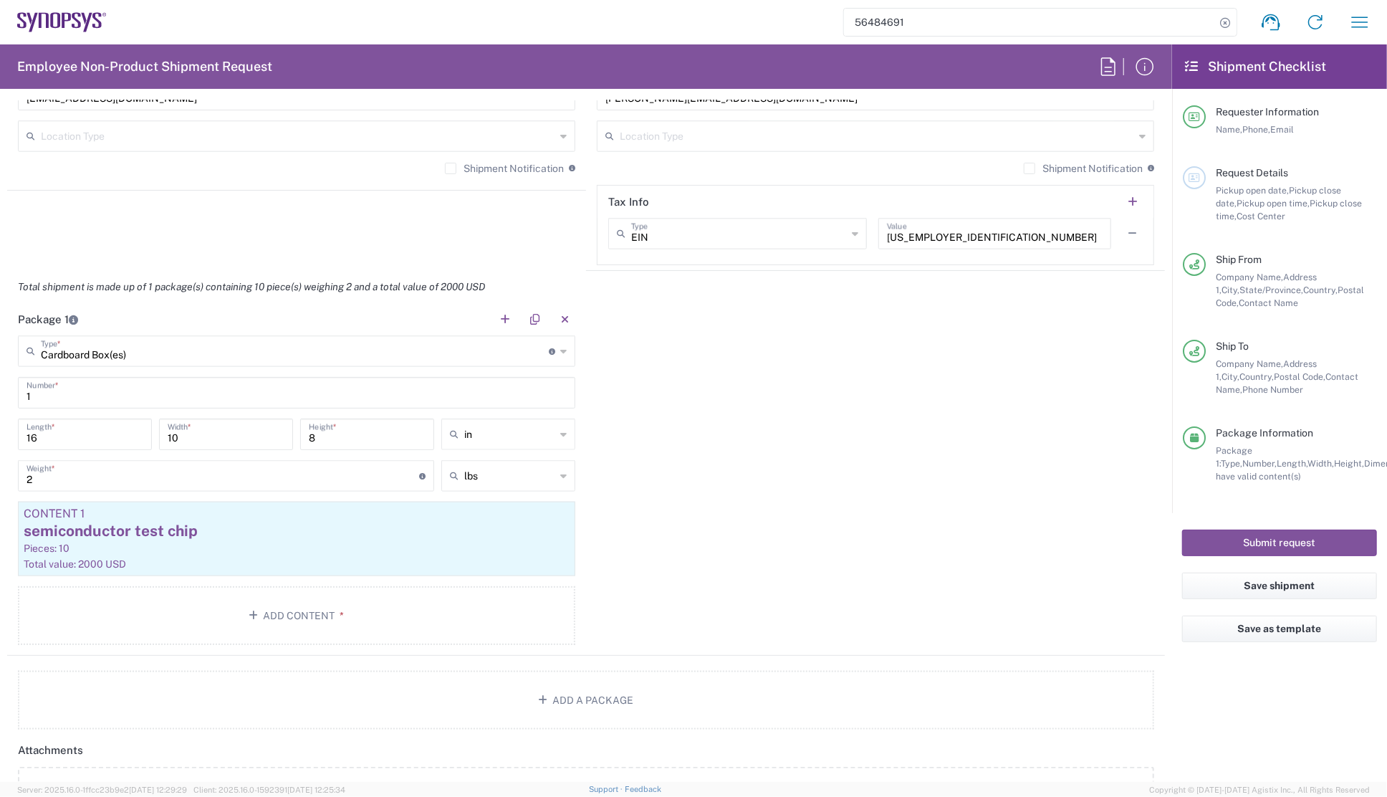
click at [628, 338] on div "Package 1 Cardboard Box(es) Type * Material used to package goods Cardboard Box…" at bounding box center [586, 479] width 1158 height 353
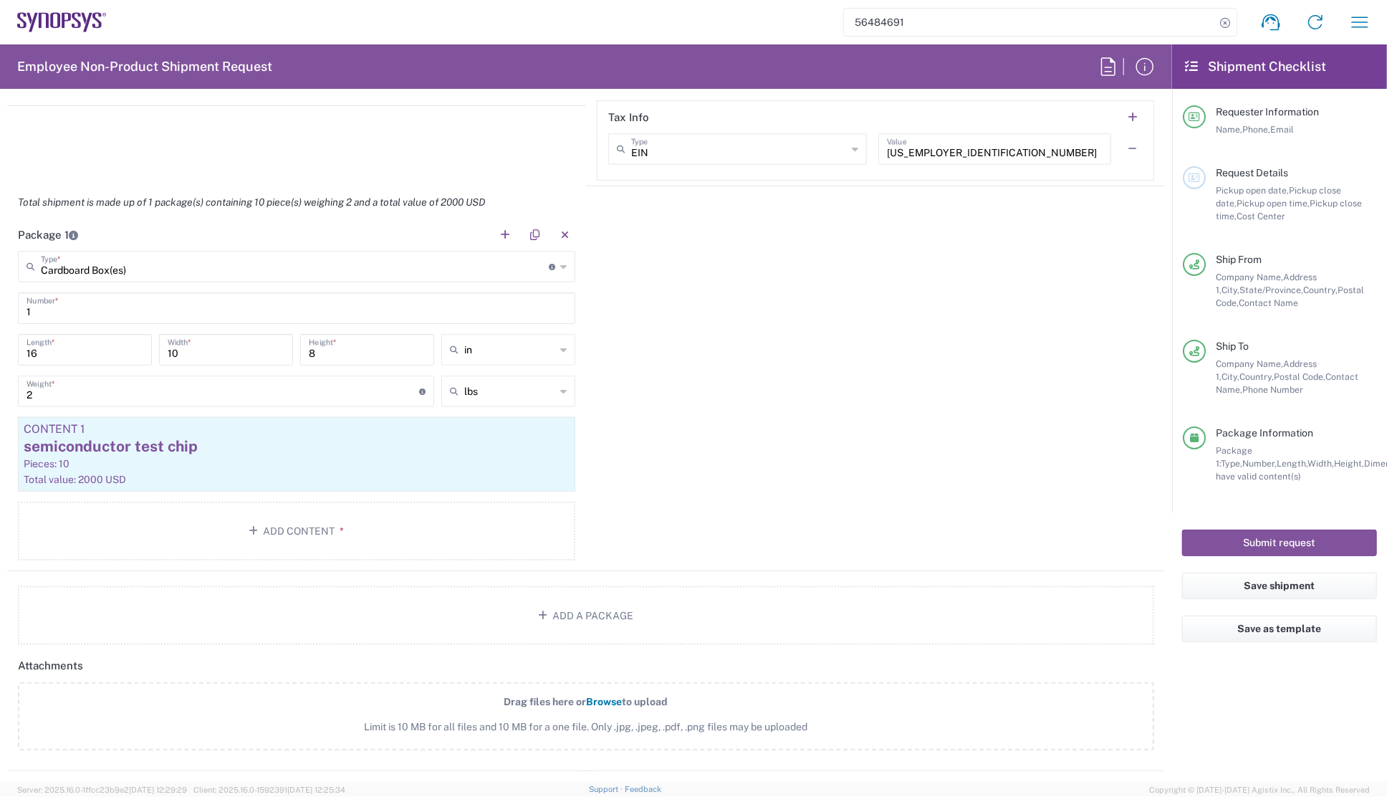
scroll to position [1172, 0]
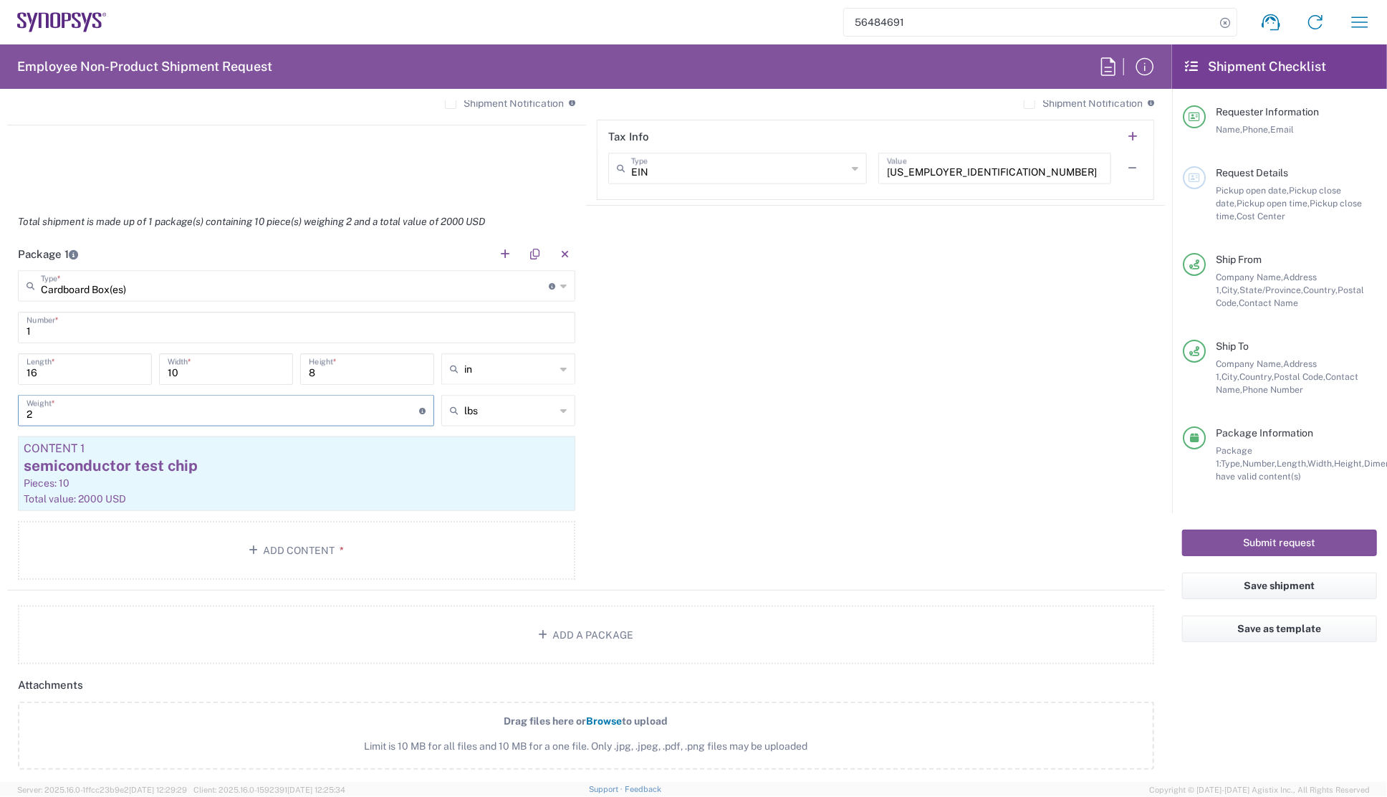
drag, startPoint x: 9, startPoint y: 411, endPoint x: 0, endPoint y: 411, distance: 9.3
click at [0, 411] on form "Requester Information KyeongJin Jang Name * 0016505845000 Phone * kyjang@synops…" at bounding box center [586, 441] width 1172 height 682
type input "10"
click at [723, 431] on div "Package 1 Cardboard Box(es) Type * Material used to package goods Cardboard Box…" at bounding box center [586, 414] width 1158 height 353
click at [237, 461] on div "semiconductor test chip" at bounding box center [297, 465] width 546 height 21
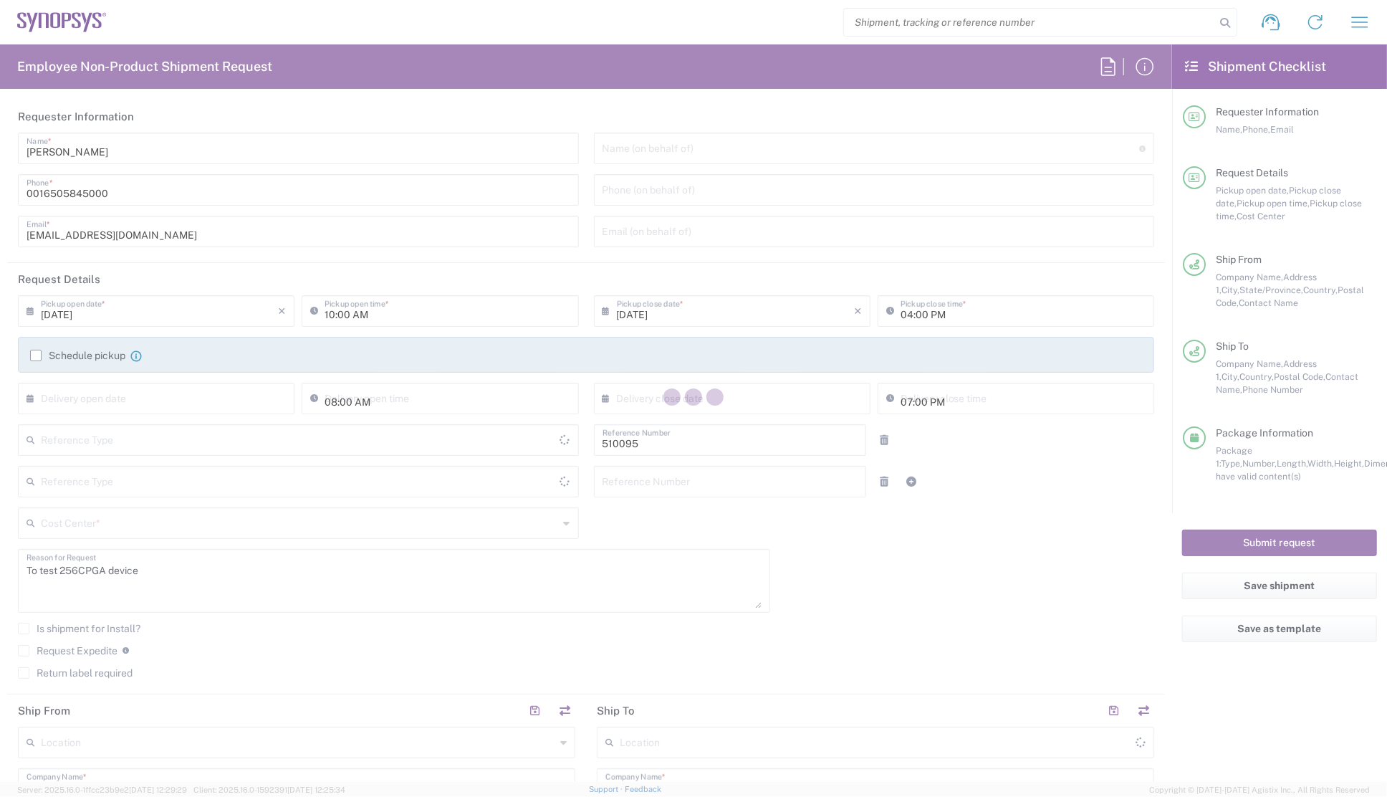
type input "Department"
type input "Delivery Duty Paid"
type input "[GEOGRAPHIC_DATA]"
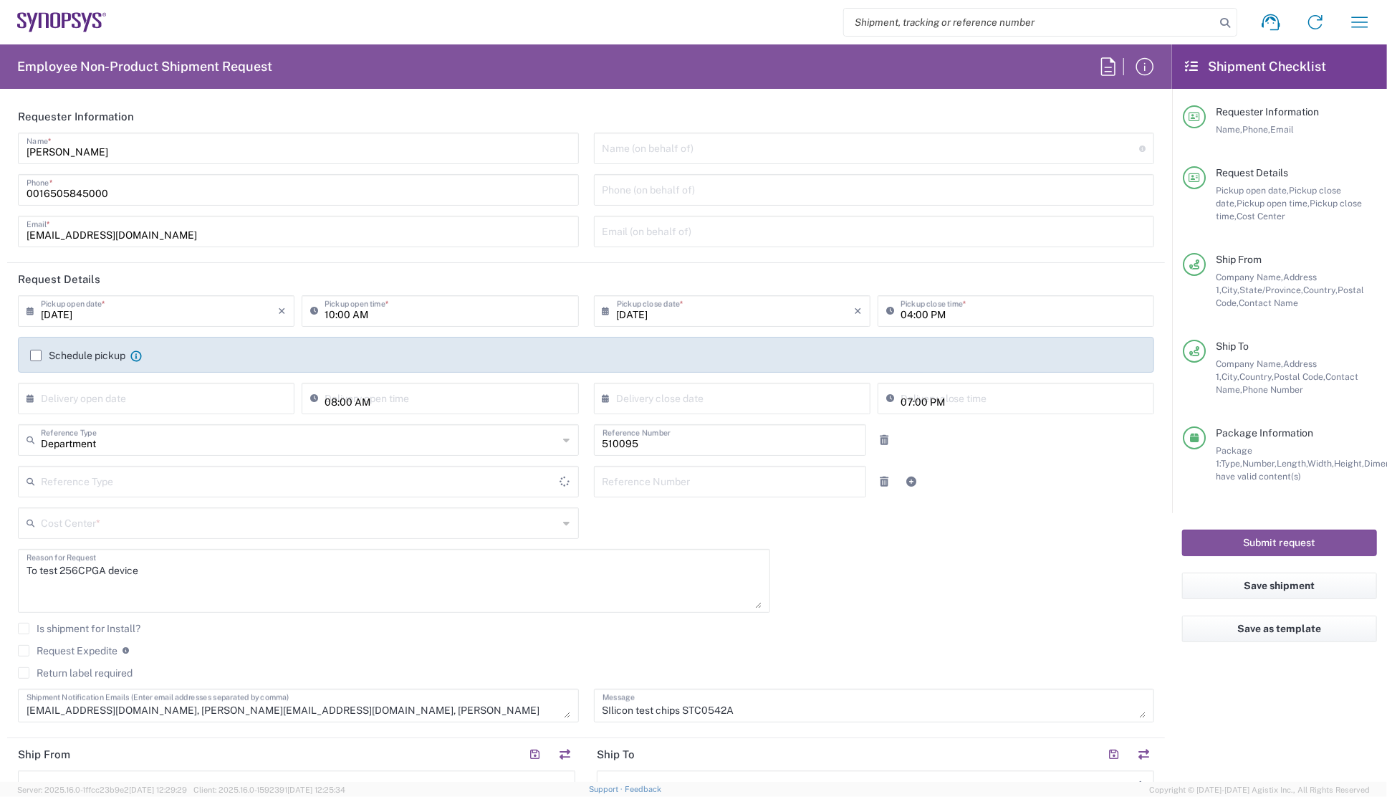
type input "[US_STATE]"
type input "[GEOGRAPHIC_DATA]"
type input "US01, SG, EM, R&D 510095"
type input "Your Packaging"
type input "[GEOGRAPHIC_DATA]"
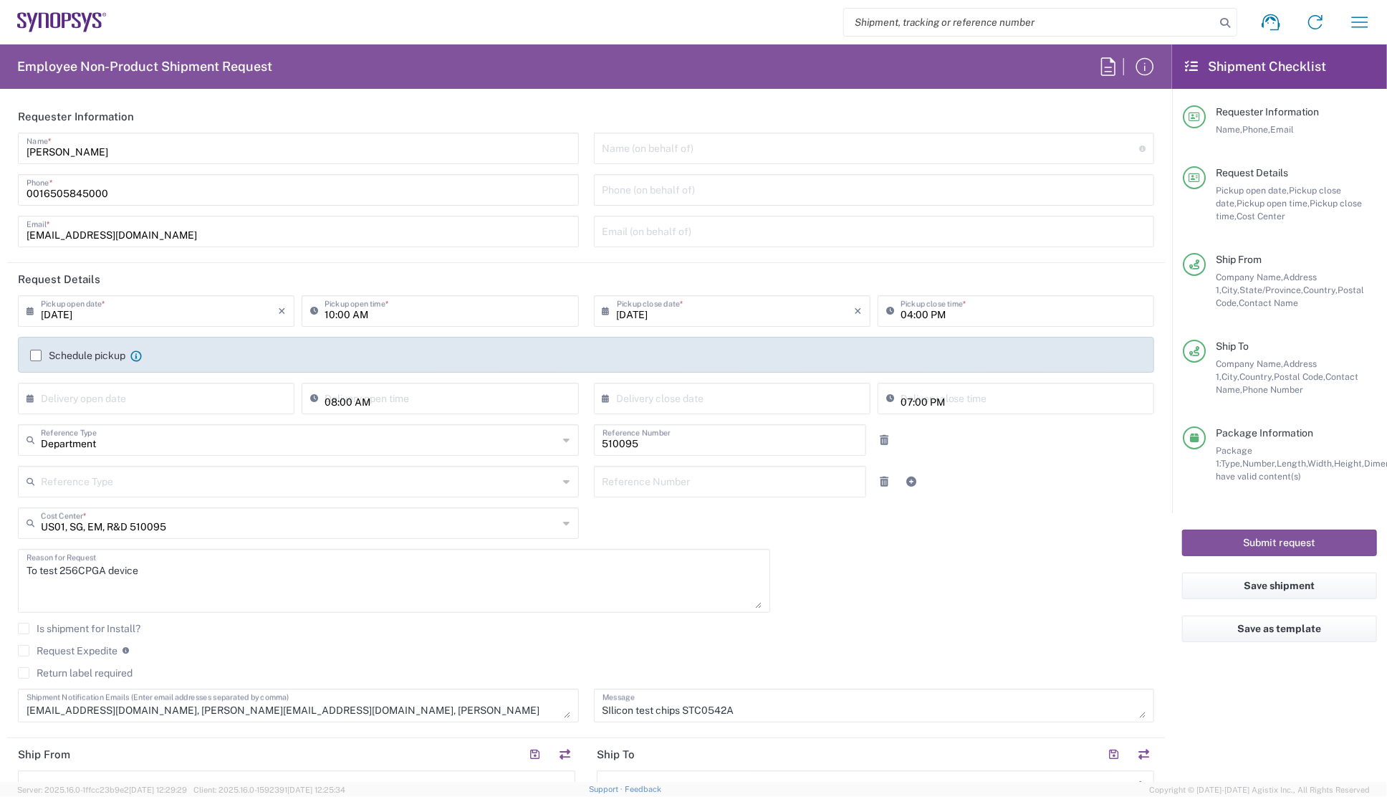
type input "Headquarters USSV"
drag, startPoint x: 122, startPoint y: 405, endPoint x: 145, endPoint y: 408, distance: 23.8
click at [122, 405] on input "text" at bounding box center [159, 397] width 237 height 25
click at [925, 580] on div "[DATE] × Pickup open date * Cancel Apply 10:00 AM Pickup open time * [DATE] × P…" at bounding box center [587, 513] width 1152 height 437
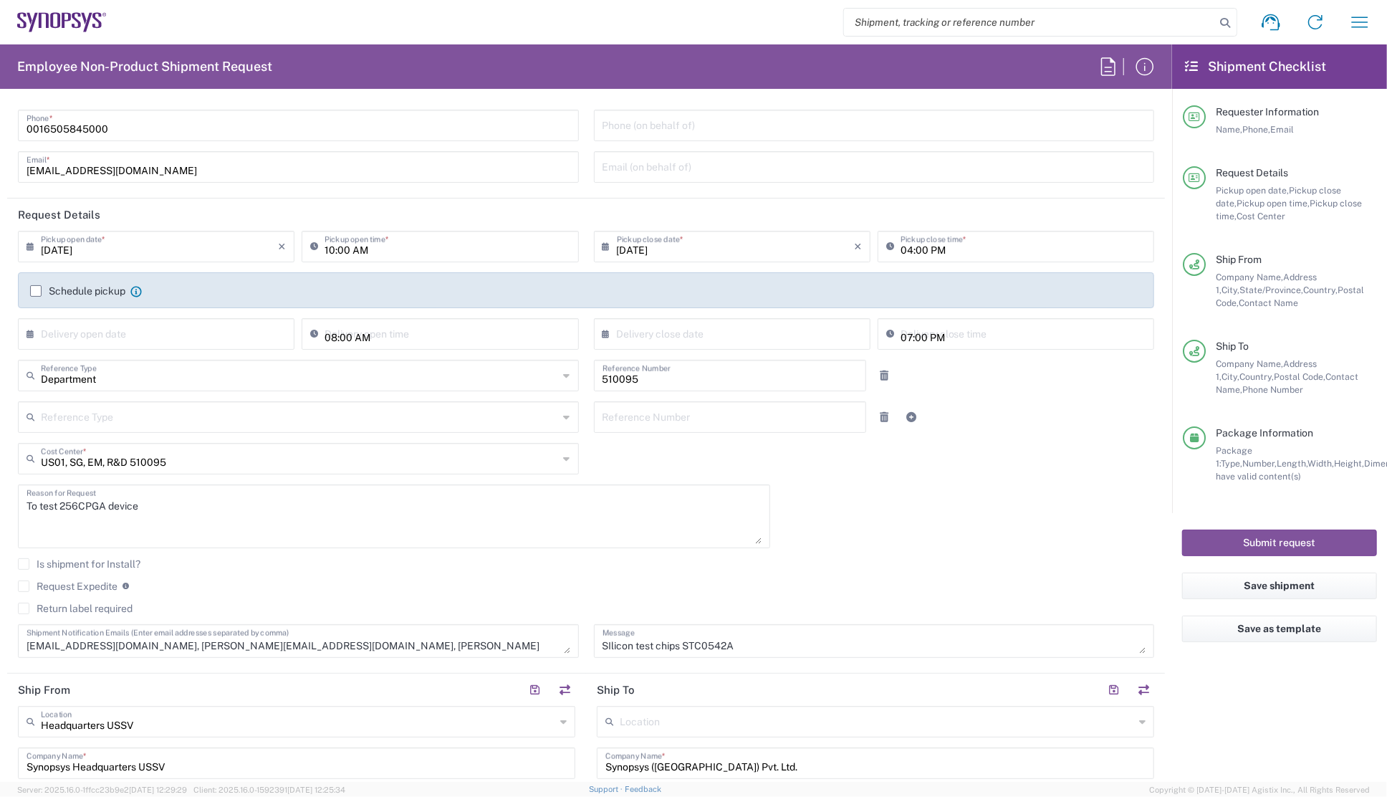
click at [803, 558] on agx-checkbox-control "Is shipment for Install?" at bounding box center [586, 563] width 1137 height 11
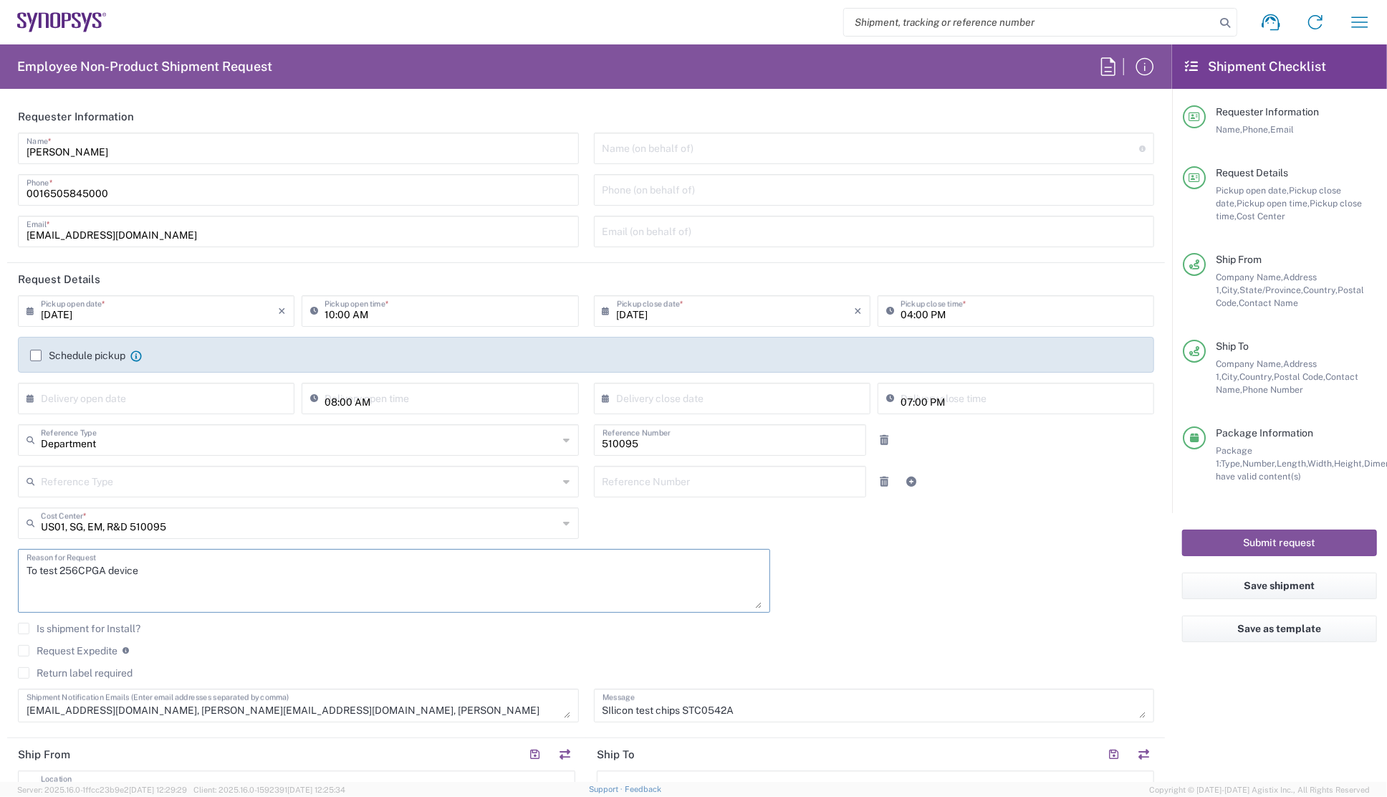
click at [282, 603] on textarea "To test 256CPGA device" at bounding box center [394, 580] width 735 height 55
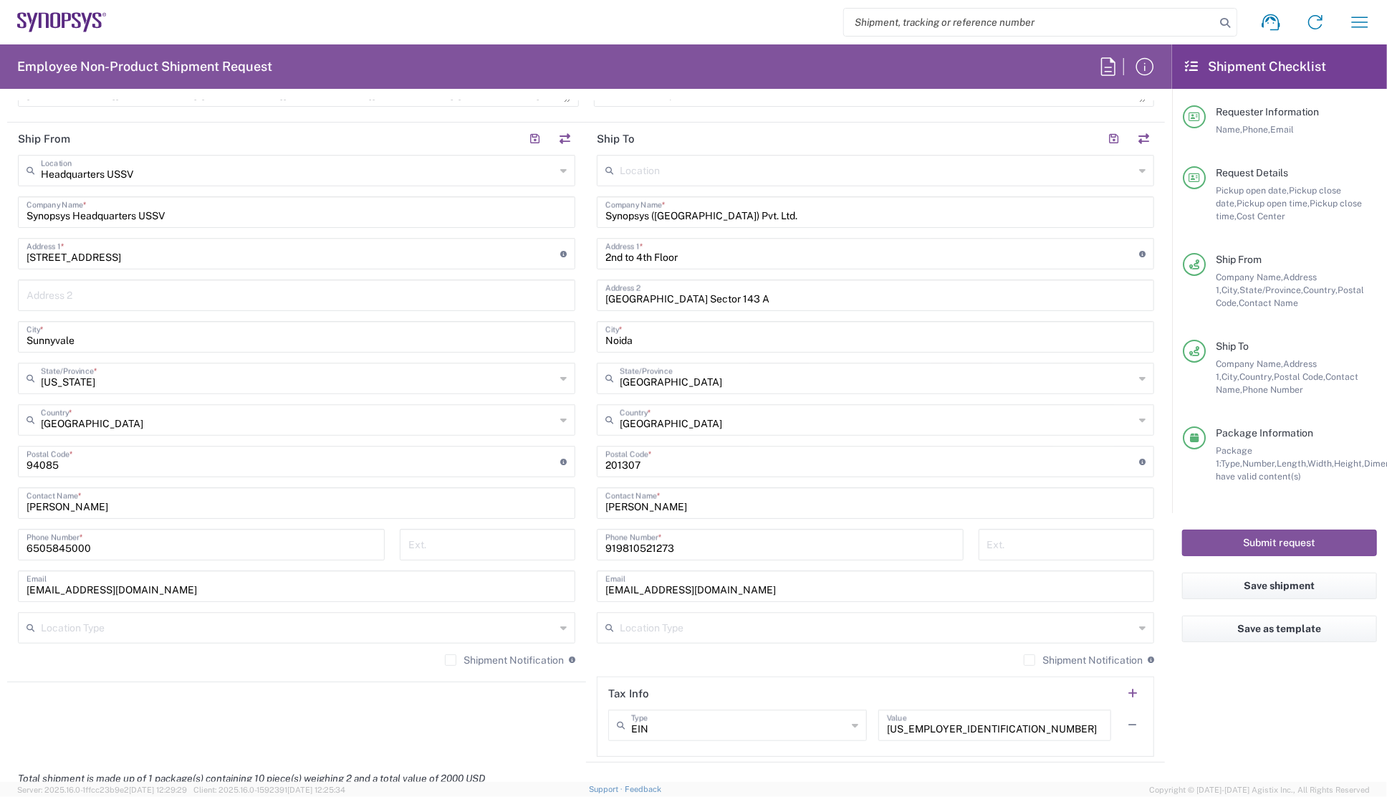
scroll to position [651, 0]
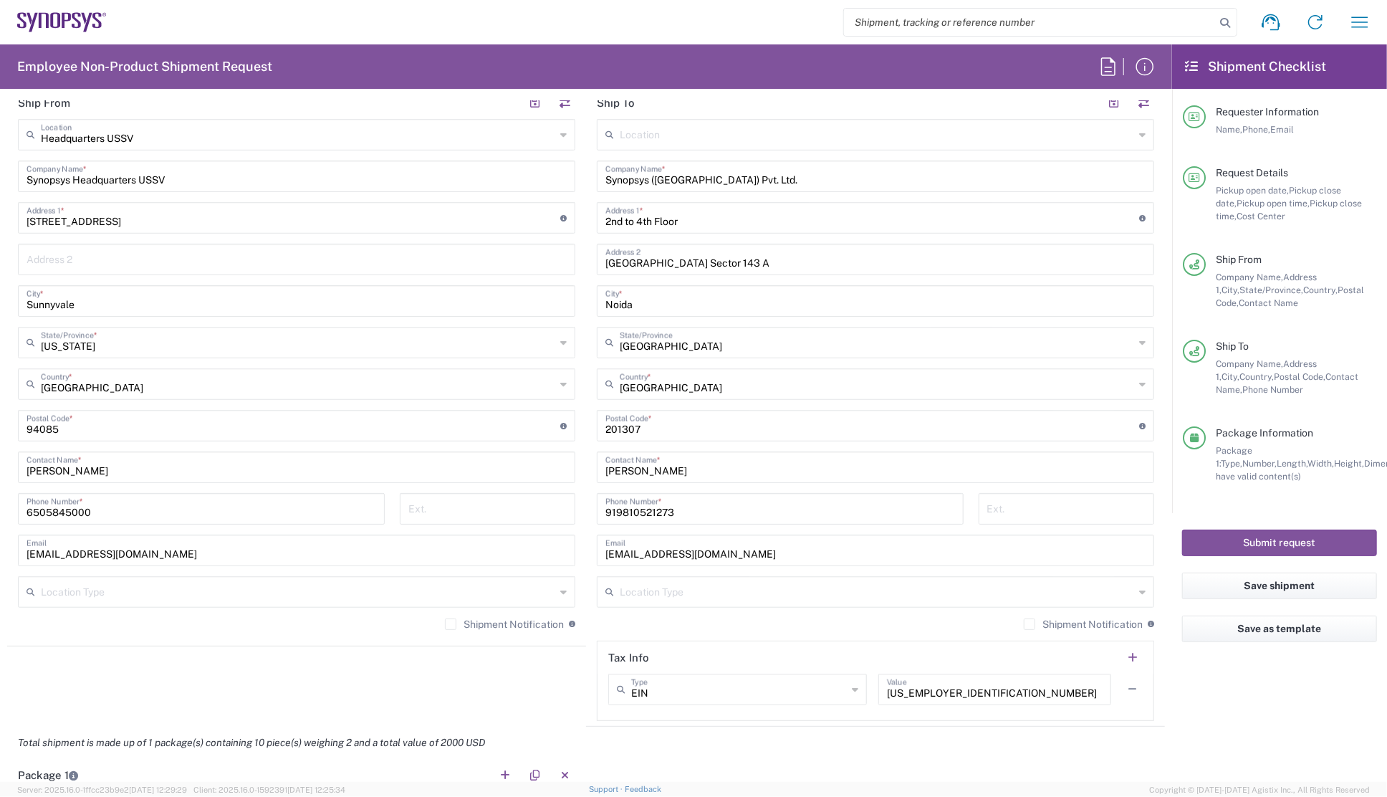
click at [265, 662] on agx-shipment-stop-widget "Ship From Headquarters USSV Location Headquarters [GEOGRAPHIC_DATA] Agrate Bria…" at bounding box center [296, 407] width 579 height 640
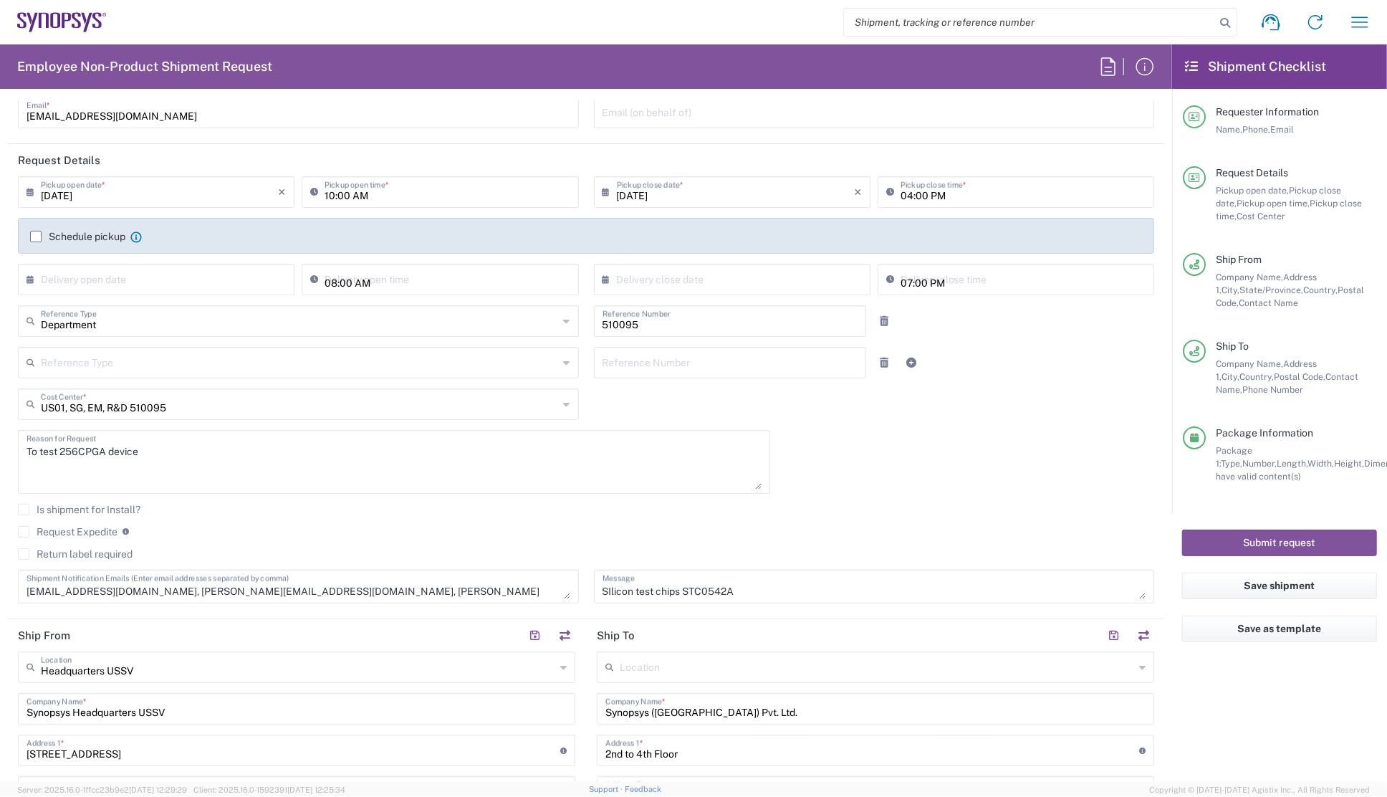
scroll to position [0, 0]
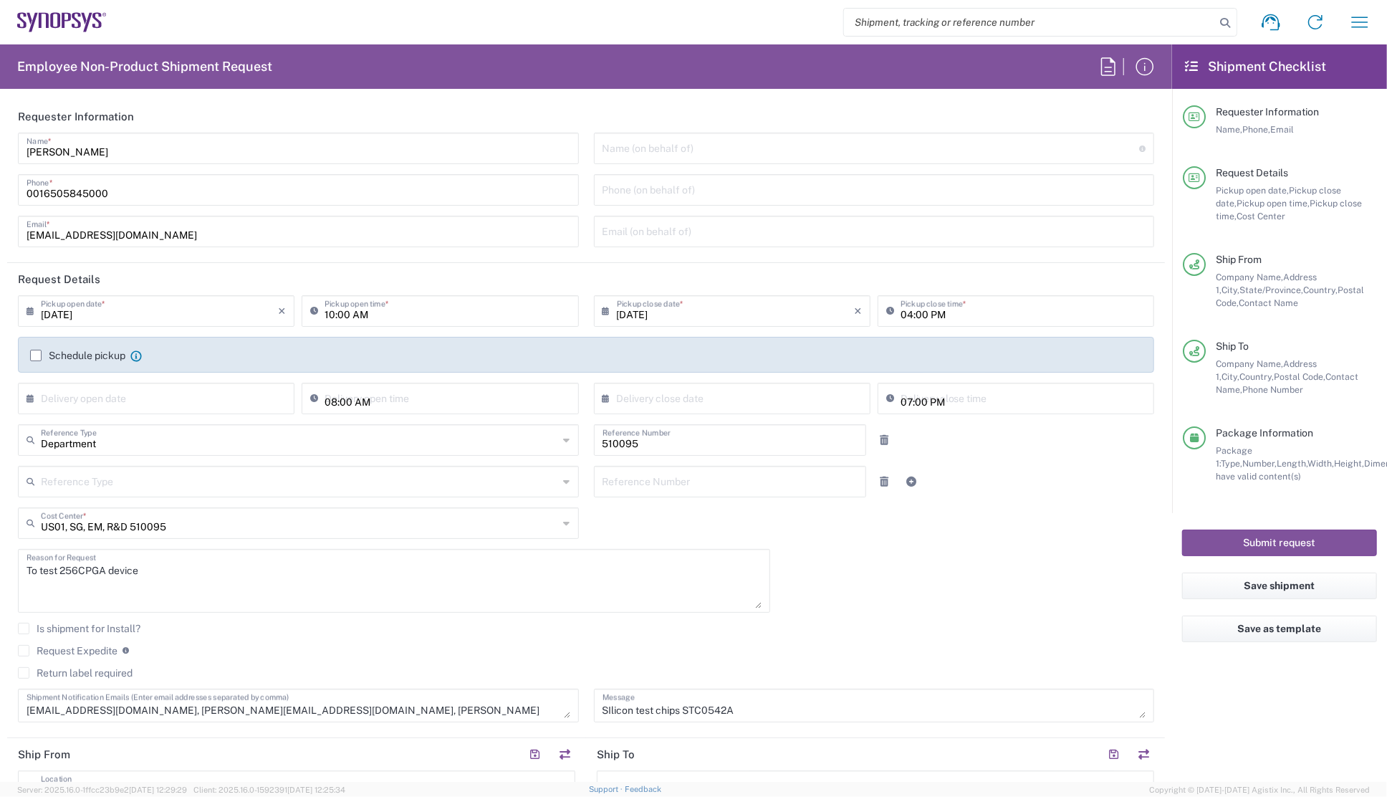
click at [671, 15] on div "Shipment request Shipment tracking Employee non-product shipment request My shi…" at bounding box center [745, 22] width 1276 height 34
click at [297, 105] on header "Requester Information" at bounding box center [586, 116] width 1158 height 32
click at [550, 119] on header "Requester Information" at bounding box center [586, 116] width 1158 height 32
click at [1271, 702] on agx-form-checklist "Shipment Checklist Requester Information Name, Phone, Email Request Details Pic…" at bounding box center [1279, 412] width 215 height 737
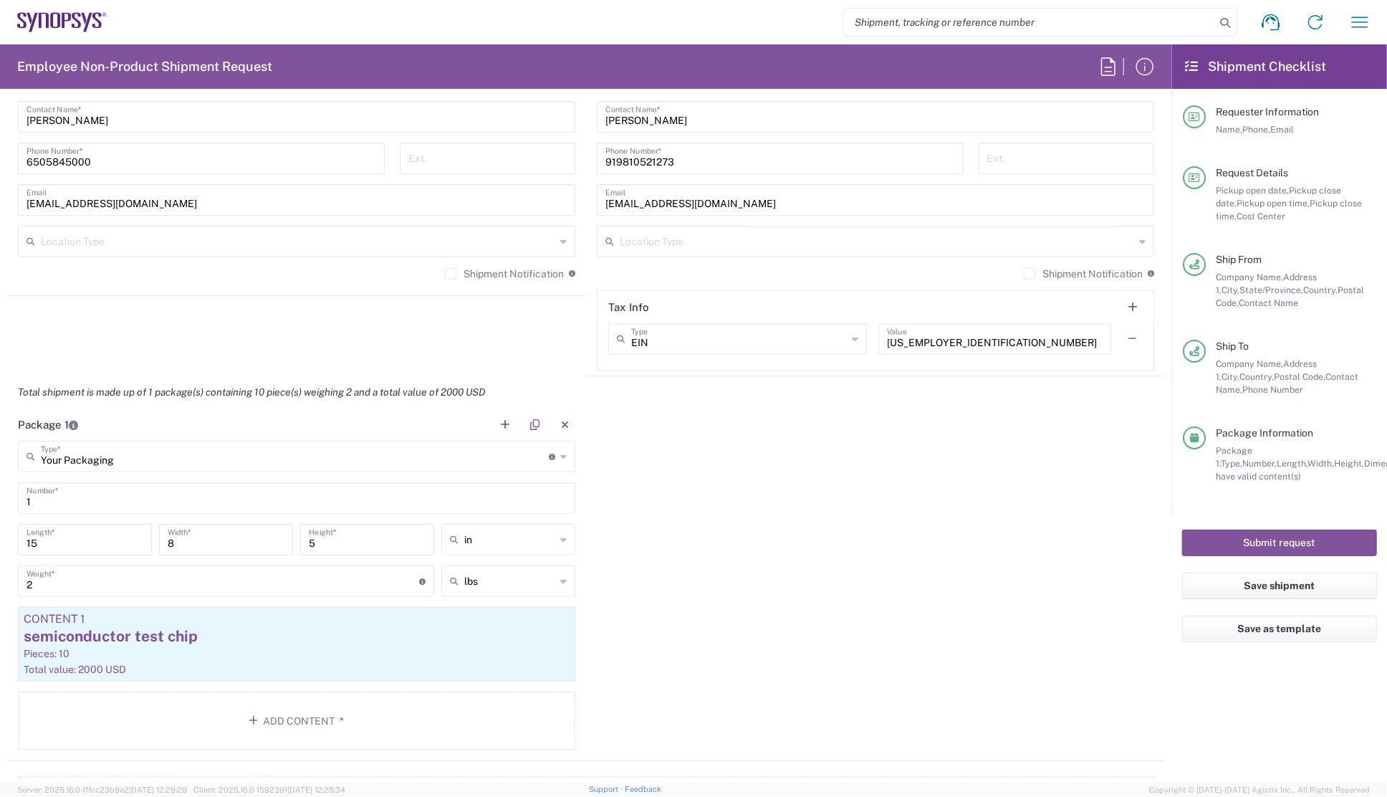
scroll to position [998, 0]
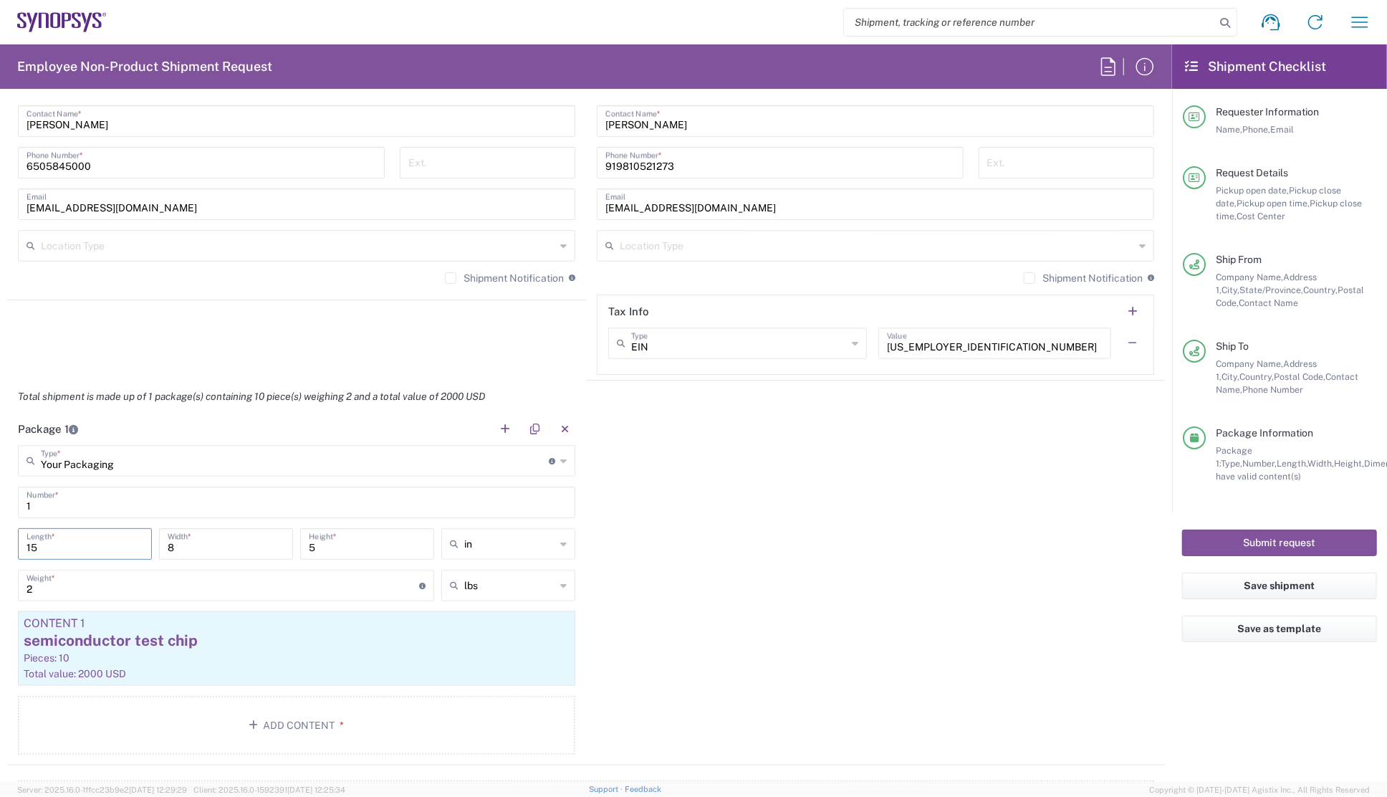
drag, startPoint x: 49, startPoint y: 541, endPoint x: 6, endPoint y: 539, distance: 43.8
click at [6, 539] on form "Requester Information [PERSON_NAME] Name * [PHONE_NUMBER] Phone * [EMAIL_ADDRES…" at bounding box center [586, 441] width 1172 height 682
type input "16"
drag, startPoint x: 183, startPoint y: 540, endPoint x: 128, endPoint y: 541, distance: 55.2
click at [128, 541] on div "16 Length * 8 Width * 5 Height * in in cm ft" at bounding box center [296, 549] width 565 height 42
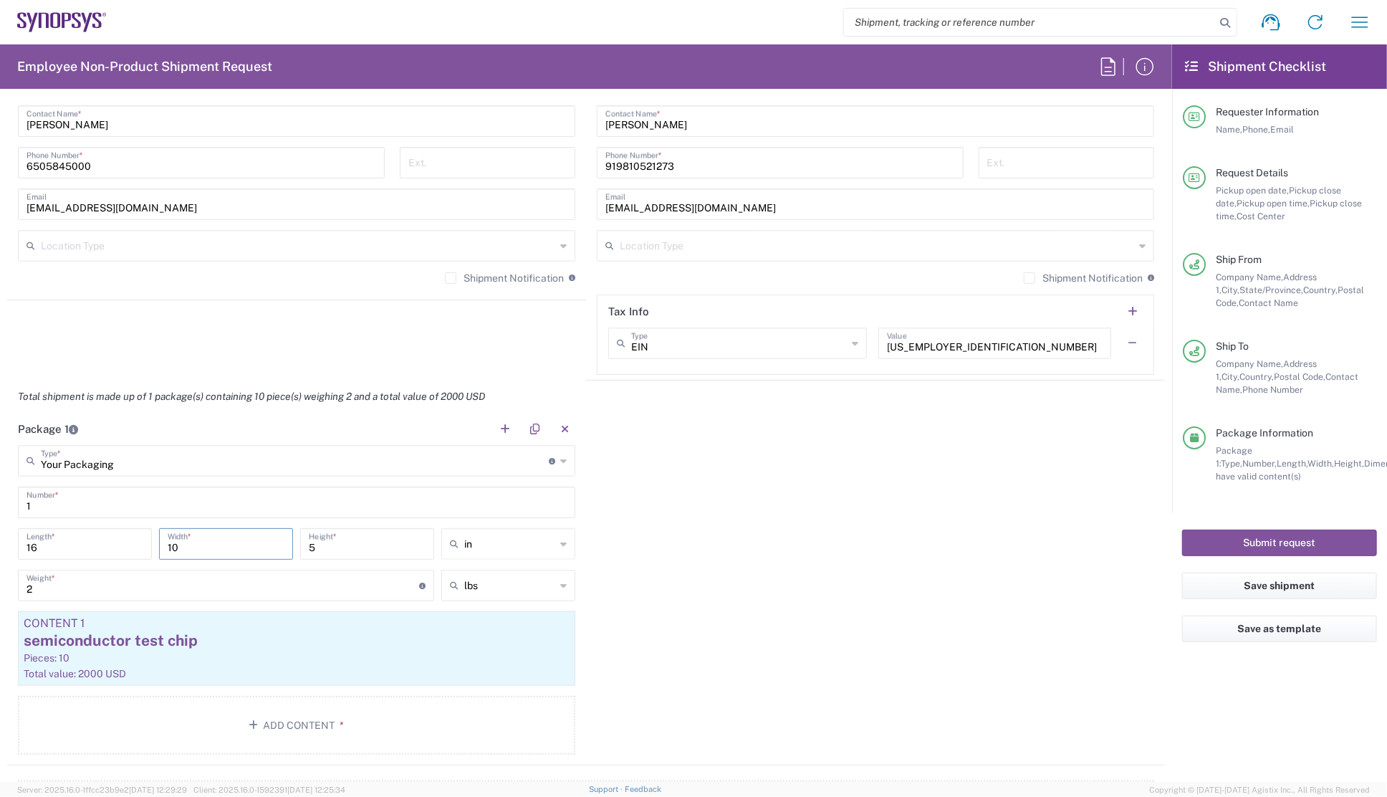
type input "10"
drag, startPoint x: 320, startPoint y: 544, endPoint x: 278, endPoint y: 545, distance: 41.6
click at [279, 545] on div "16 Length * 10 Width * 5 Height * in in cm ft" at bounding box center [296, 549] width 565 height 42
type input "8"
click at [57, 579] on input "2" at bounding box center [223, 584] width 393 height 25
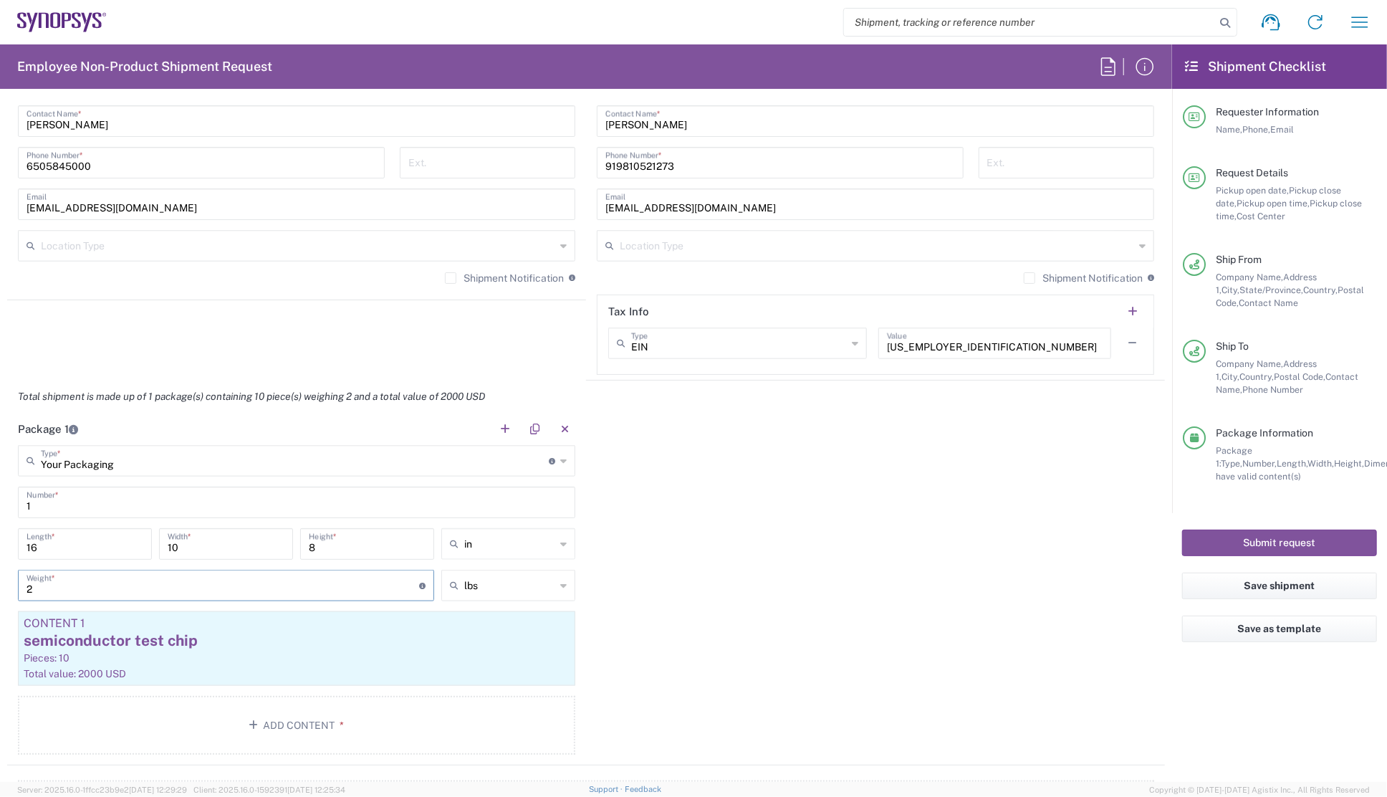
drag, startPoint x: 29, startPoint y: 588, endPoint x: -15, endPoint y: 584, distance: 43.9
click at [0, 584] on html "Shipment request Shipment tracking Employee non-product shipment request My shi…" at bounding box center [693, 398] width 1387 height 797
type input "10"
drag, startPoint x: 756, startPoint y: 539, endPoint x: 747, endPoint y: 568, distance: 30.1
click at [755, 549] on div "Package 1 Your Packaging Type * Material used to package goods Your Packaging B…" at bounding box center [586, 589] width 1158 height 353
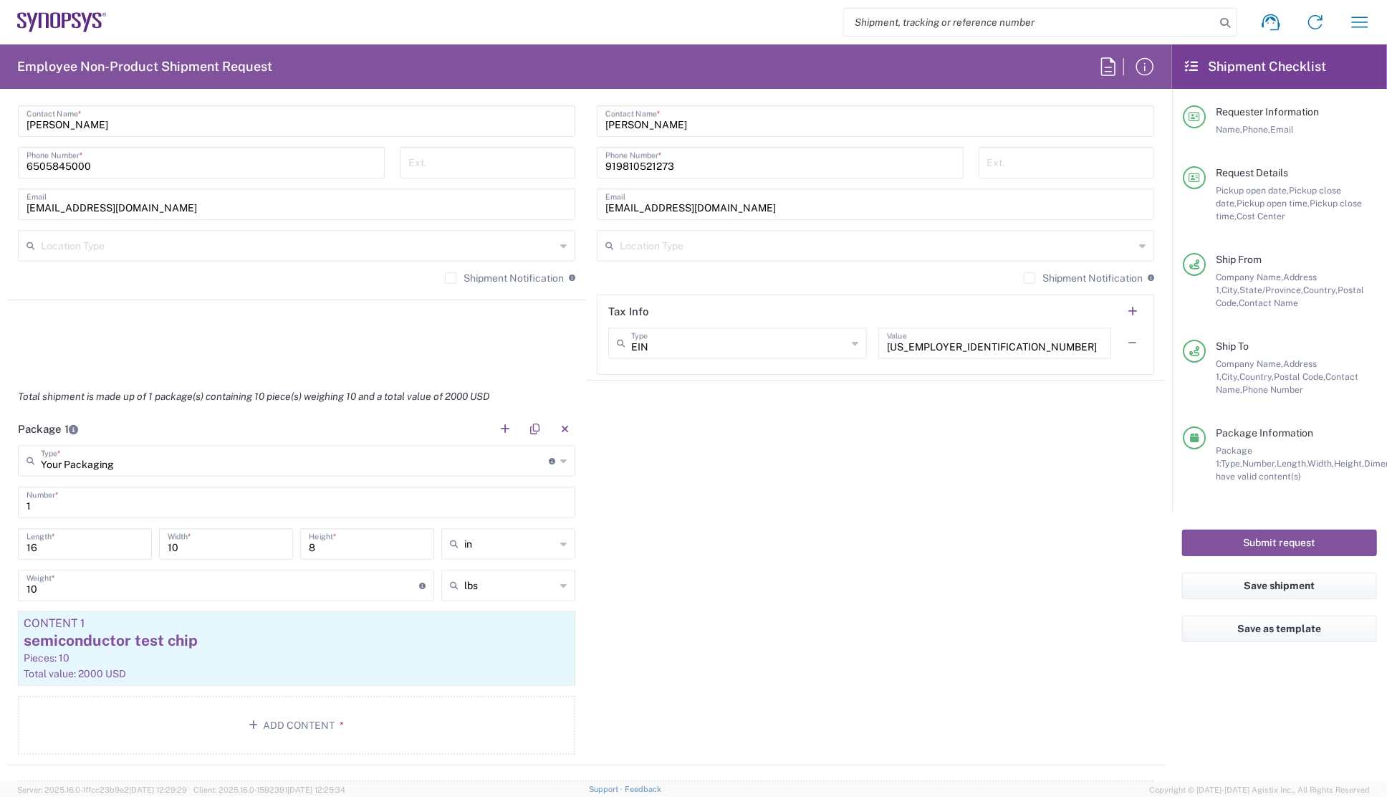
click at [686, 499] on div "Package 1 Your Packaging Type * Material used to package goods Your Packaging B…" at bounding box center [586, 589] width 1158 height 353
click at [649, 509] on div "Package 1 Your Packaging Type * Material used to package goods Your Packaging B…" at bounding box center [586, 589] width 1158 height 353
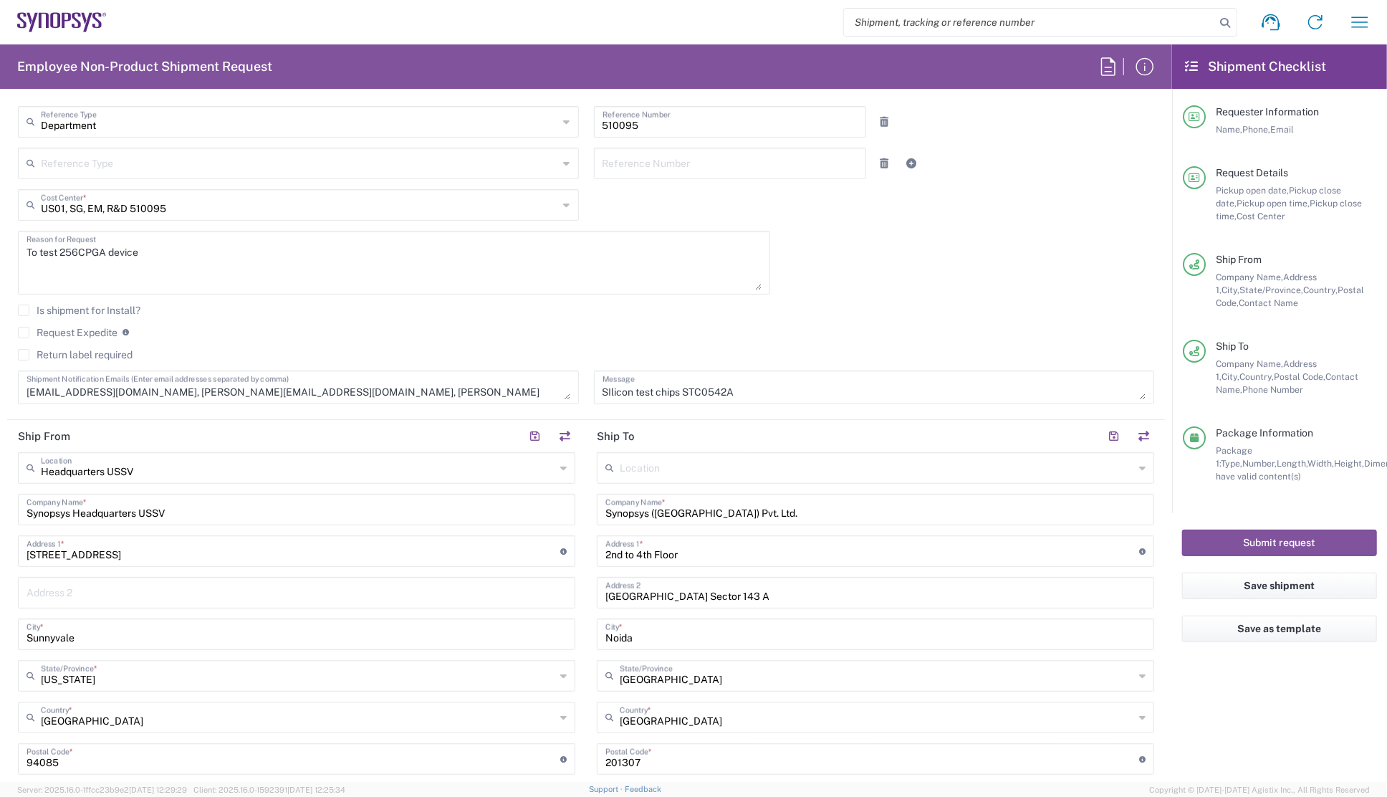
scroll to position [0, 0]
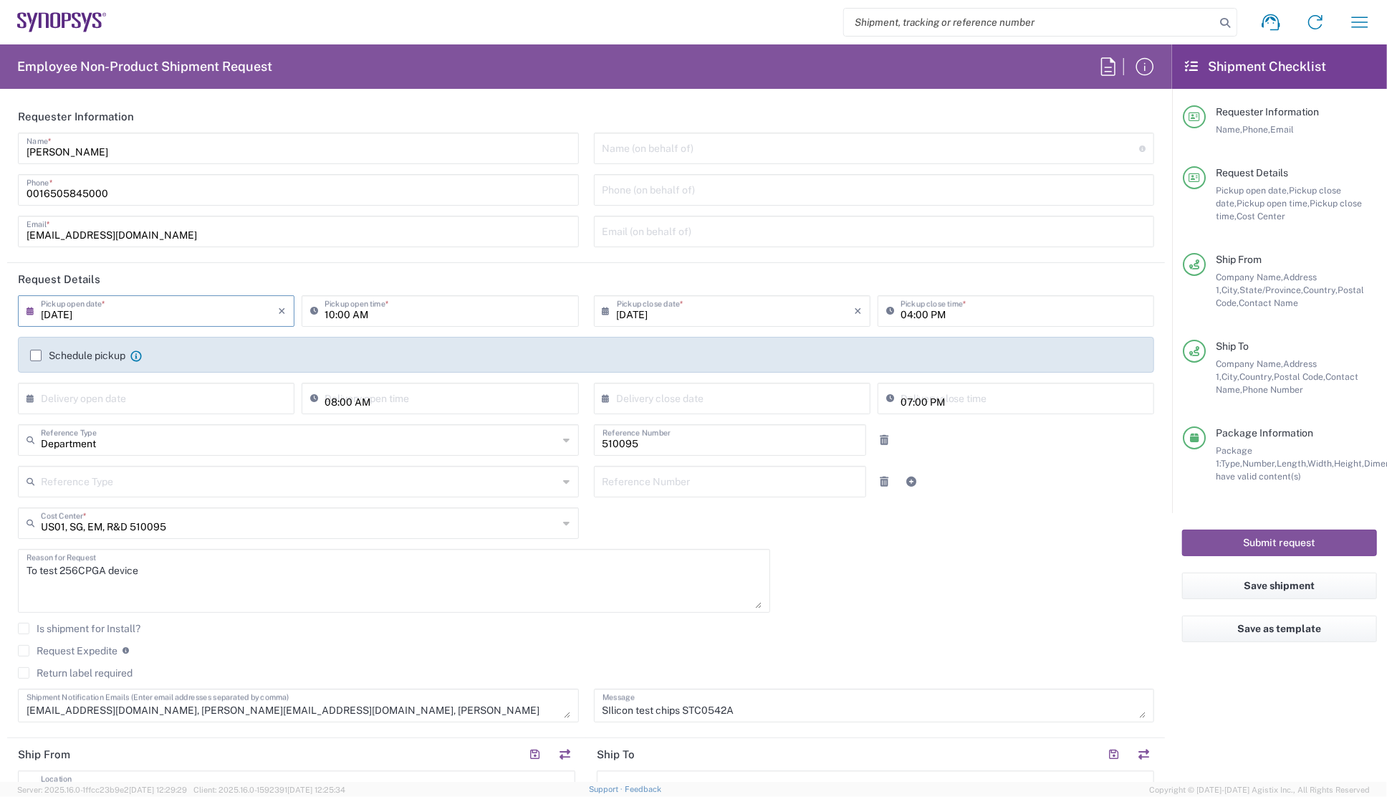
drag, startPoint x: 104, startPoint y: 317, endPoint x: 15, endPoint y: 312, distance: 89.0
click at [3, 313] on form "Requester Information [PERSON_NAME] Name * [PHONE_NUMBER] Phone * [EMAIL_ADDRES…" at bounding box center [586, 441] width 1172 height 682
click at [64, 314] on input "[DATE]" at bounding box center [159, 309] width 237 height 25
click at [161, 439] on span "20" at bounding box center [158, 441] width 21 height 20
type input "[DATE]"
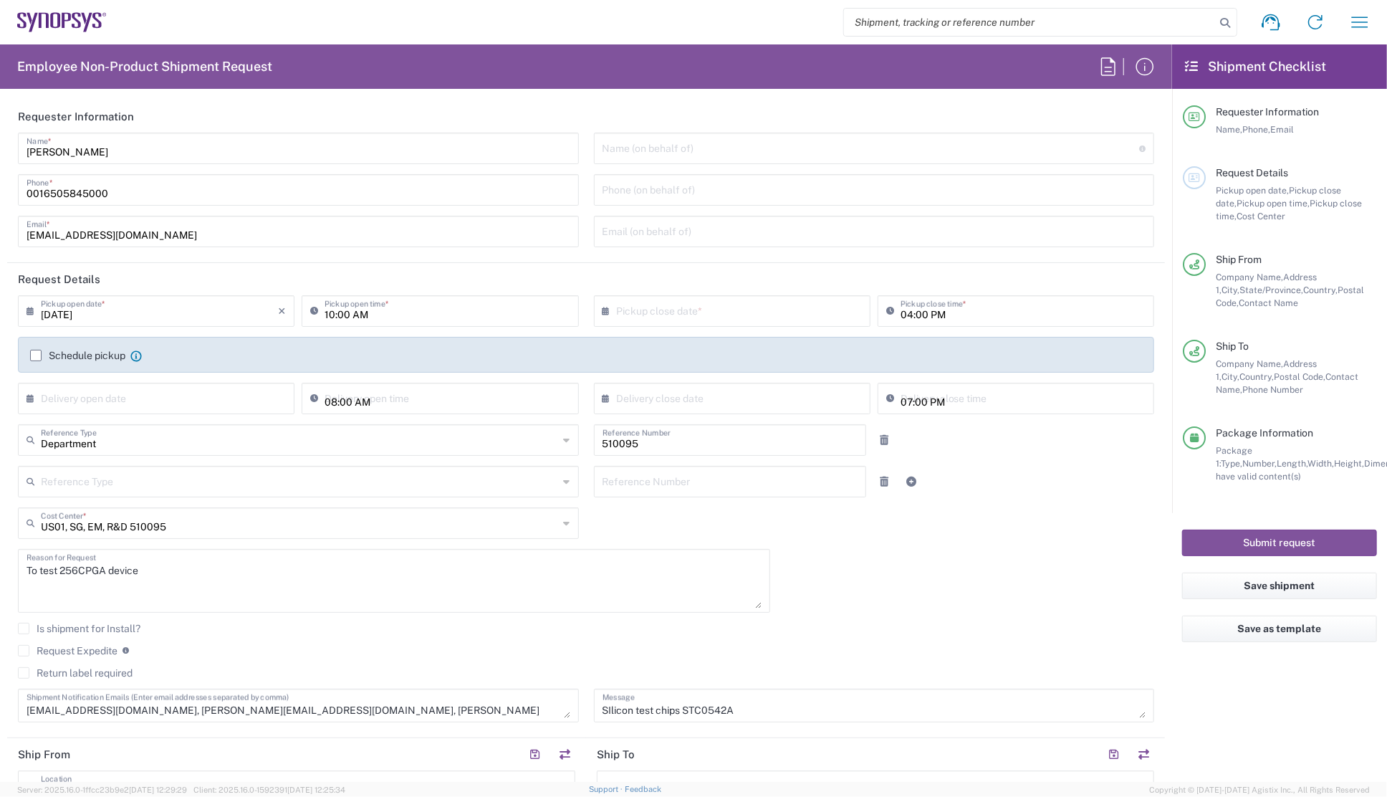
click at [468, 209] on div "[PERSON_NAME] Name * [PHONE_NUMBER] Phone * [EMAIL_ADDRESS][DOMAIN_NAME] Email *" at bounding box center [299, 195] width 576 height 125
click at [939, 558] on div "[DATE] × Pickup open date * Cancel Apply 10:00 AM Pickup open time * × Pickup c…" at bounding box center [587, 513] width 1152 height 437
click at [47, 572] on textarea "To test 256CPGA device" at bounding box center [394, 580] width 735 height 55
drag, startPoint x: 27, startPoint y: 569, endPoint x: 150, endPoint y: 570, distance: 123.3
click at [150, 570] on textarea "To test 256CPGA device" at bounding box center [394, 580] width 735 height 55
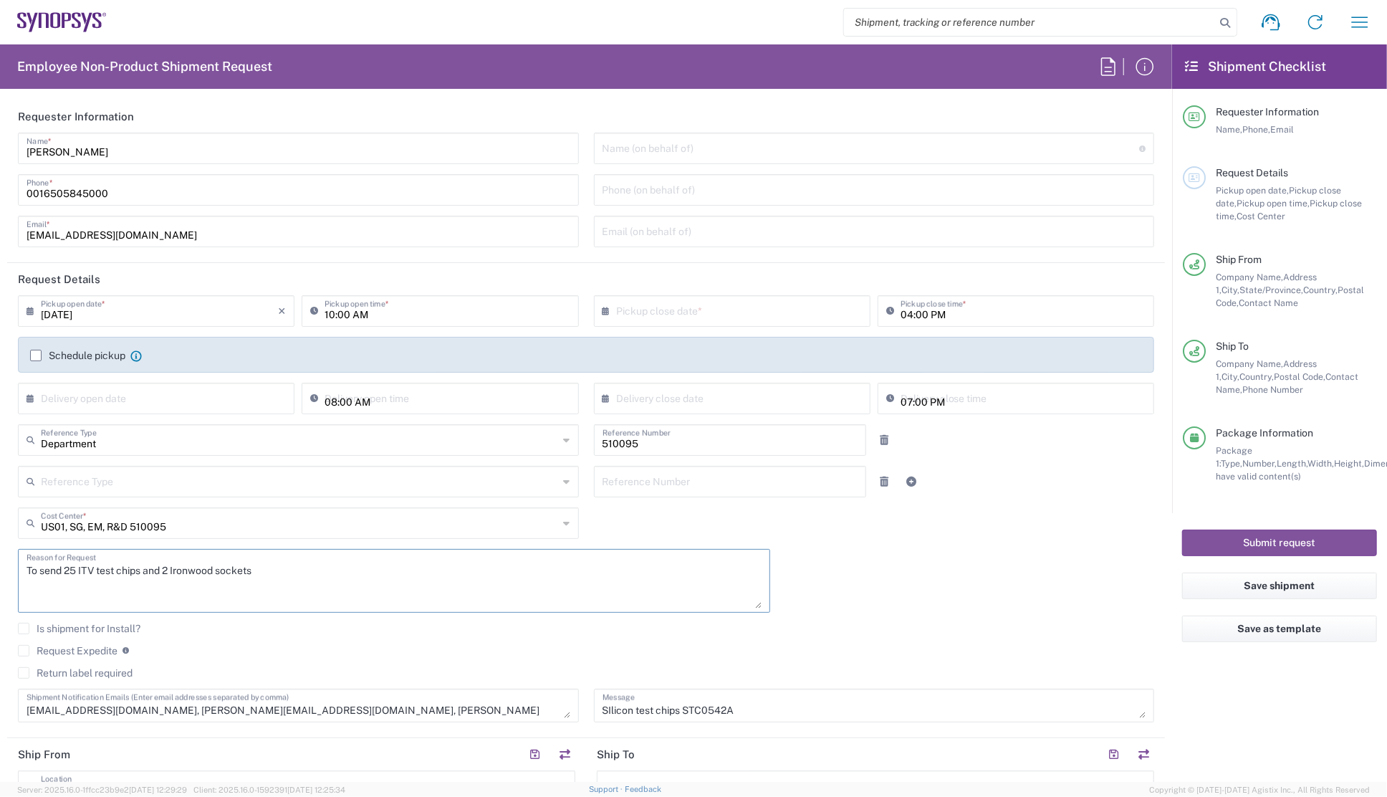
type textarea "To send 25 ITV test chips and 2 Ironwood sockets"
drag, startPoint x: 598, startPoint y: 707, endPoint x: 763, endPoint y: 709, distance: 165.5
click at [763, 709] on textarea "SIlicon test chips STC0542A" at bounding box center [875, 705] width 544 height 25
click at [603, 702] on textarea "IO test chips and 2 Ironwood sockets" at bounding box center [875, 705] width 544 height 25
type textarea "25 IO test chips and 2 Ironwood sockets"
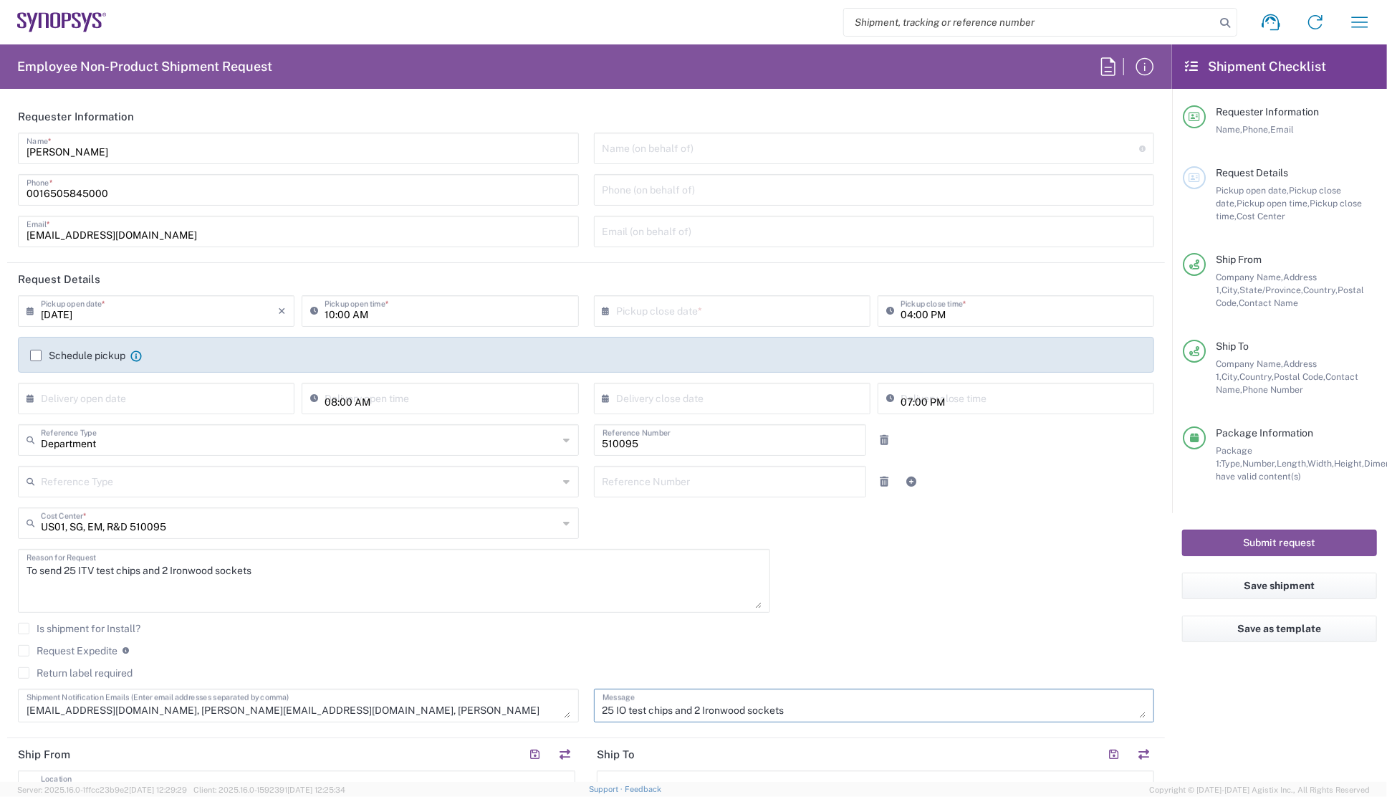
click at [792, 624] on agx-checkbox-control "Is shipment for Install?" at bounding box center [586, 628] width 1137 height 11
drag, startPoint x: 768, startPoint y: 710, endPoint x: 568, endPoint y: 704, distance: 200.0
click at [568, 704] on div "[DATE] × Pickup open date * Cancel Apply 10:00 AM Pickup open time * × Pickup c…" at bounding box center [587, 513] width 1152 height 437
click at [393, 633] on div "Is shipment for Install?" at bounding box center [586, 633] width 1137 height 21
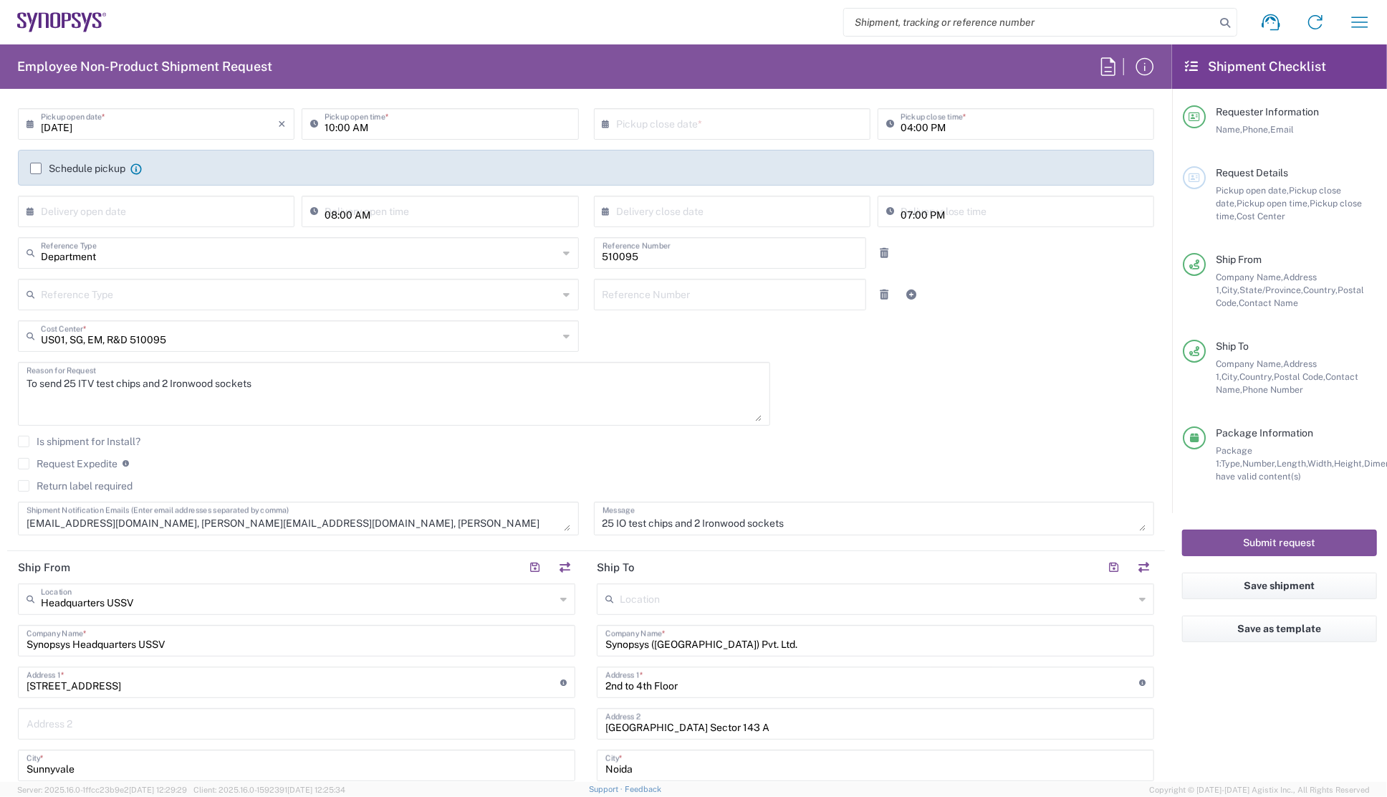
scroll to position [195, 0]
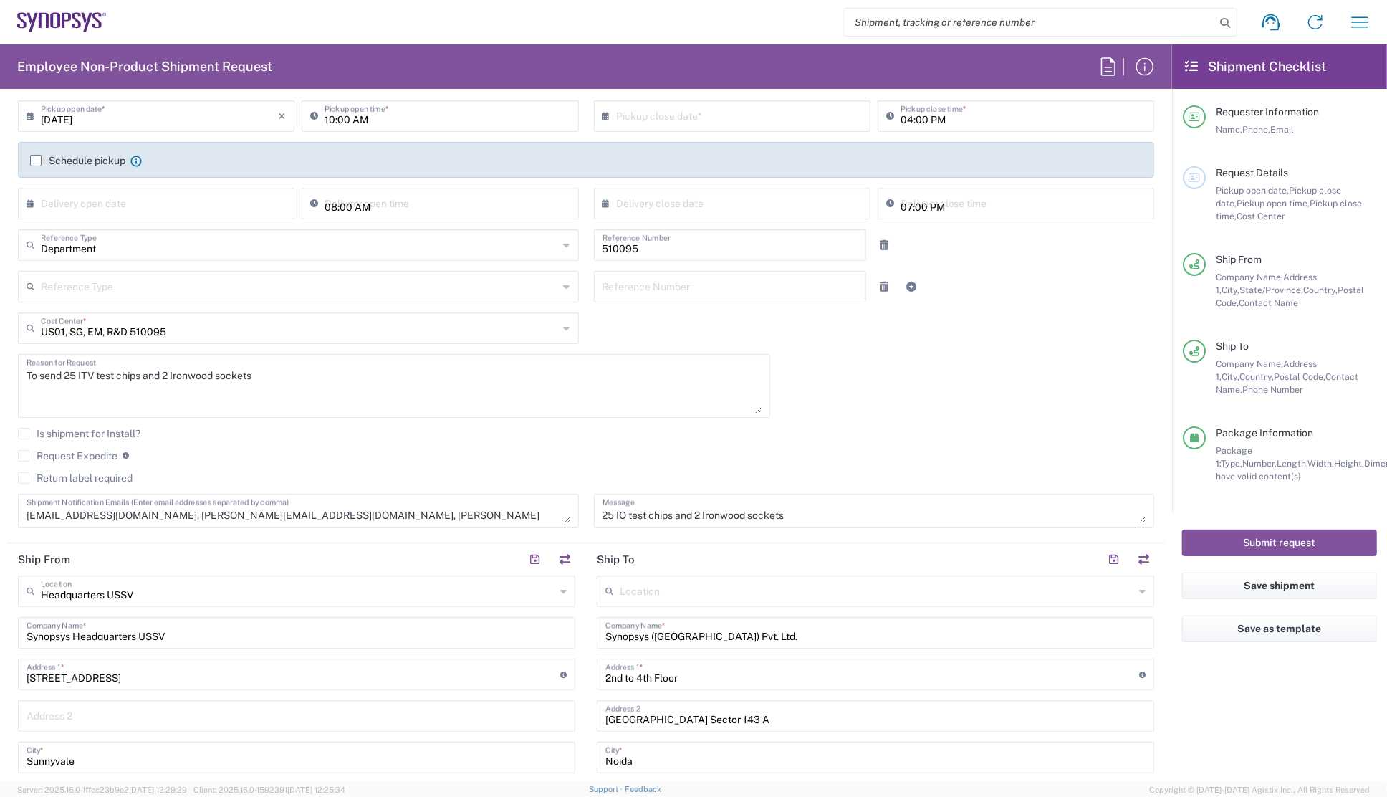
click at [312, 413] on div "To send 25 ITV test chips and 2 Ironwood sockets Reason for Request" at bounding box center [394, 386] width 752 height 64
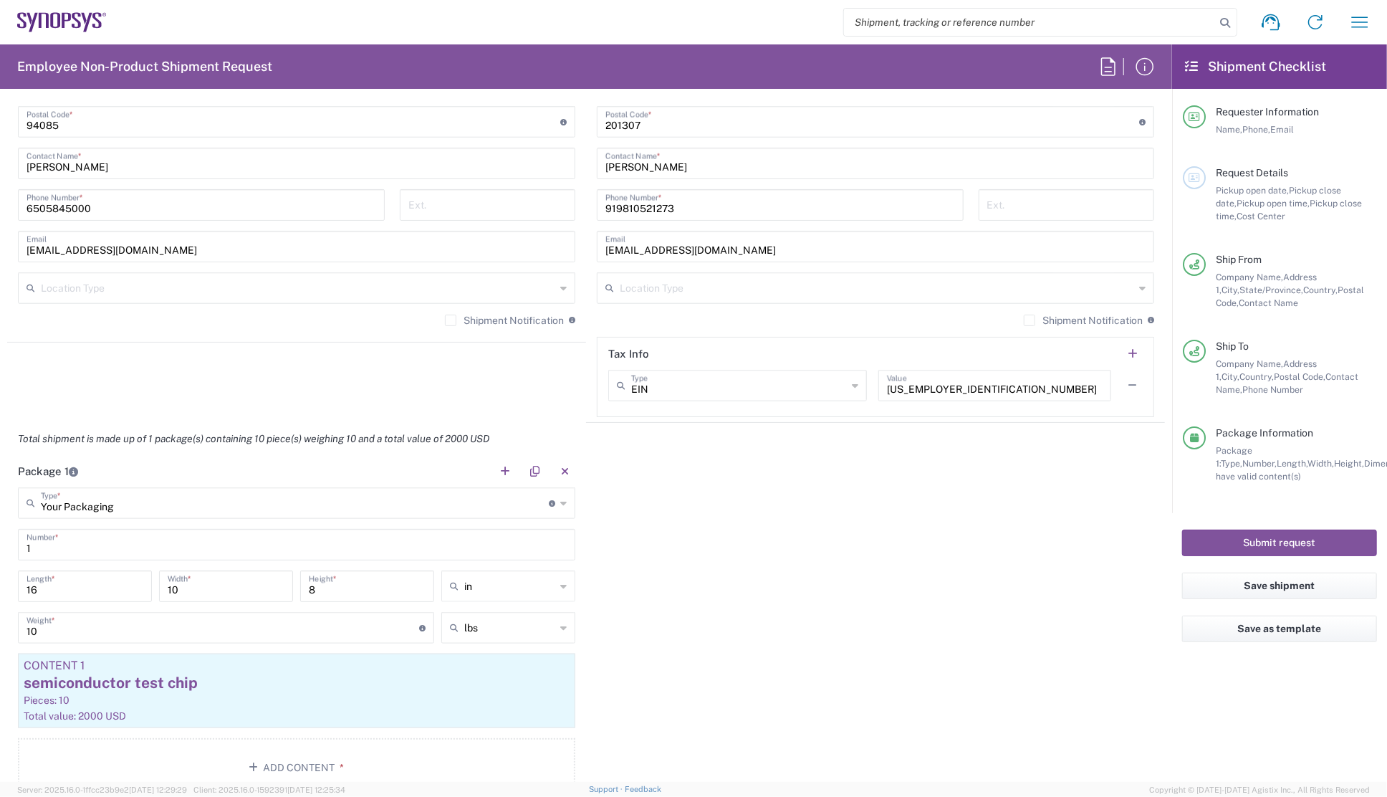
scroll to position [977, 0]
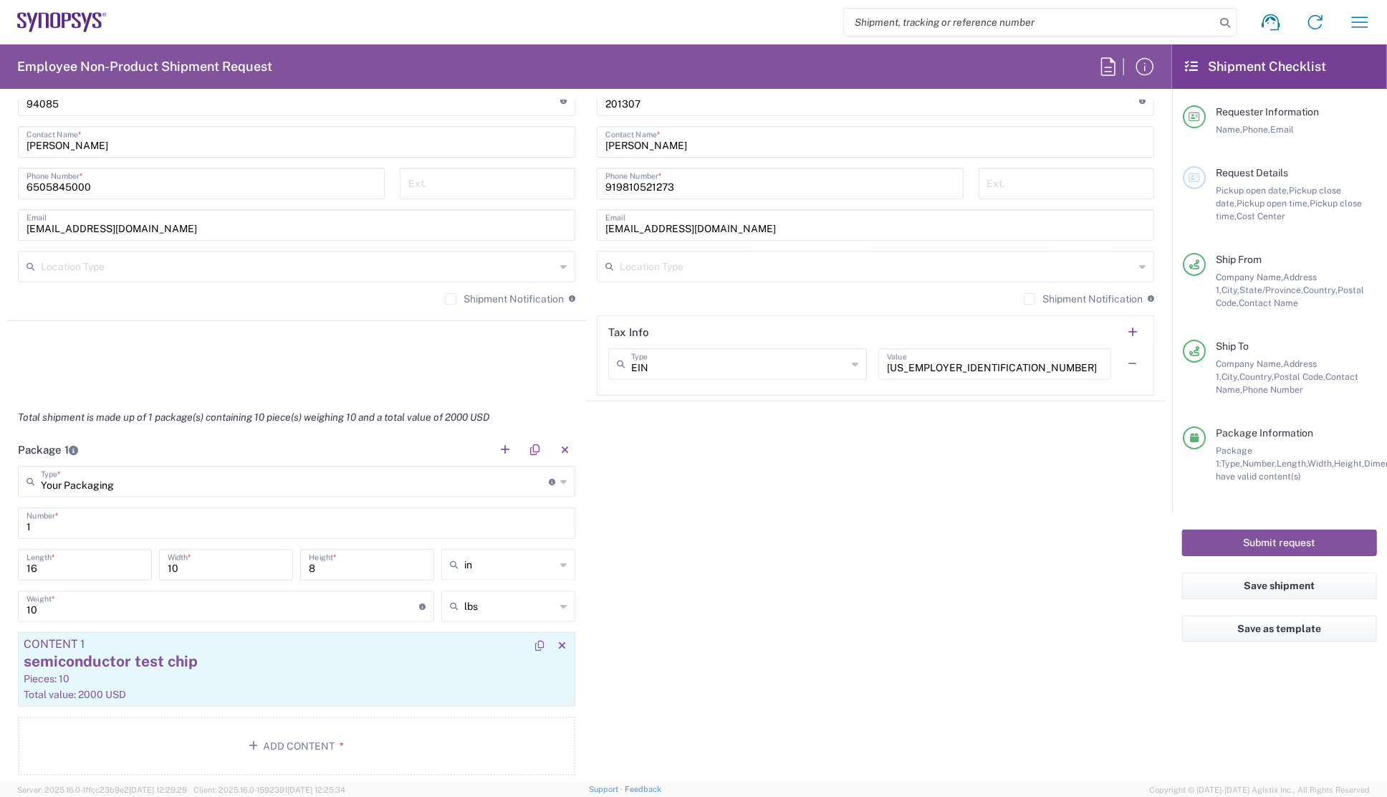
click at [113, 661] on div "semiconductor test chip" at bounding box center [297, 661] width 546 height 21
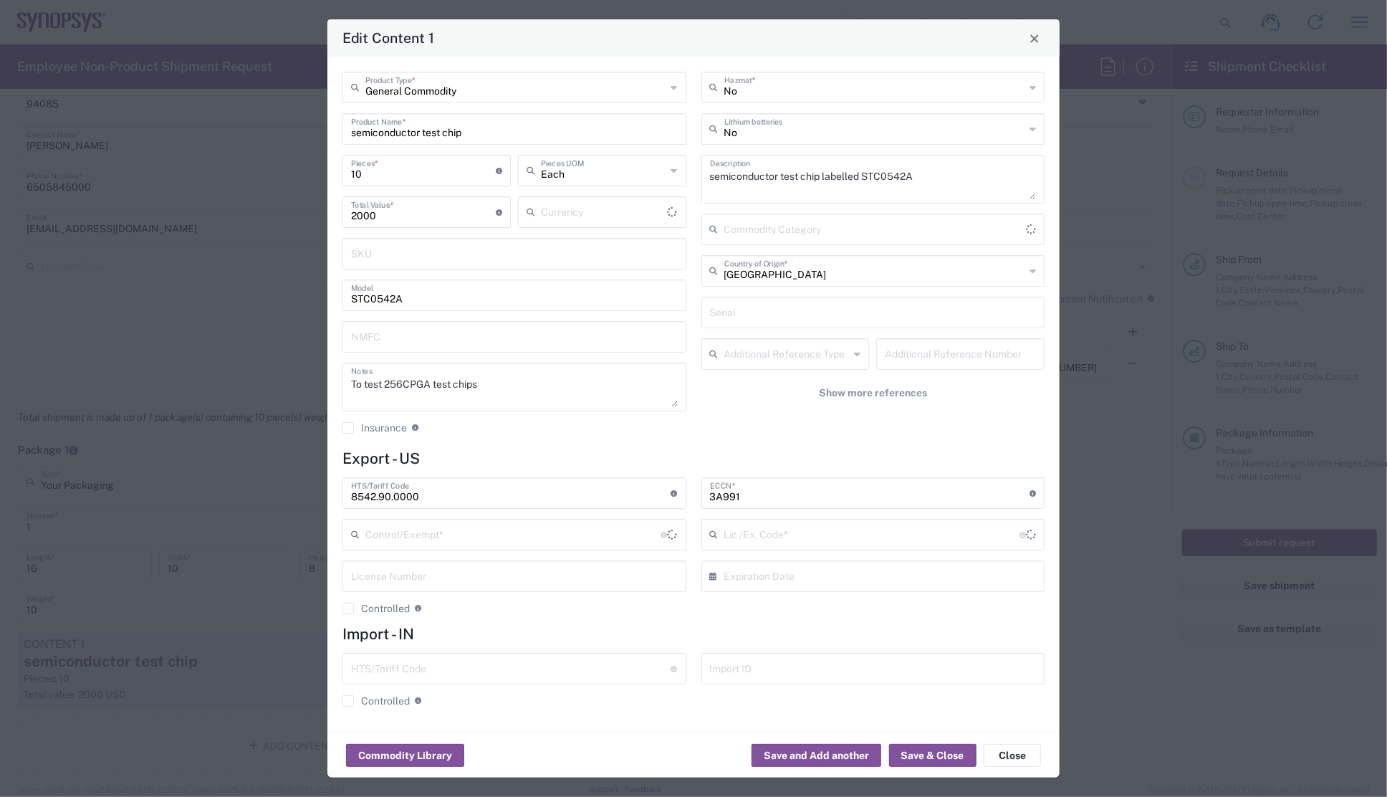
type input "US Dollar"
type input "FTR Exemption"
type input "30.37(a)"
drag, startPoint x: 365, startPoint y: 176, endPoint x: 343, endPoint y: 176, distance: 22.2
click at [343, 176] on div "10 Pieces * Number of pieces inside all the packages" at bounding box center [427, 171] width 168 height 32
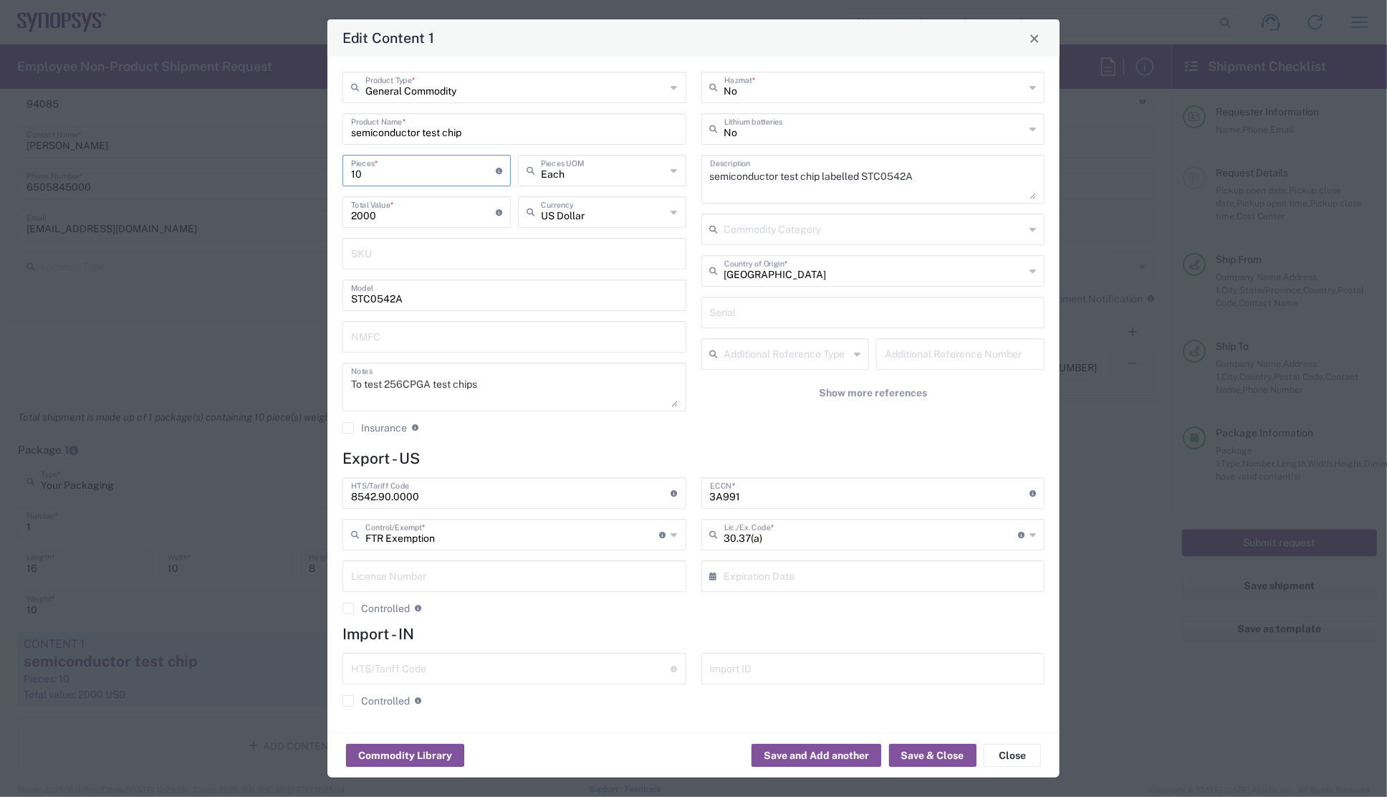
type input "2"
type input "400"
type input "25"
type input "5000"
type input "25"
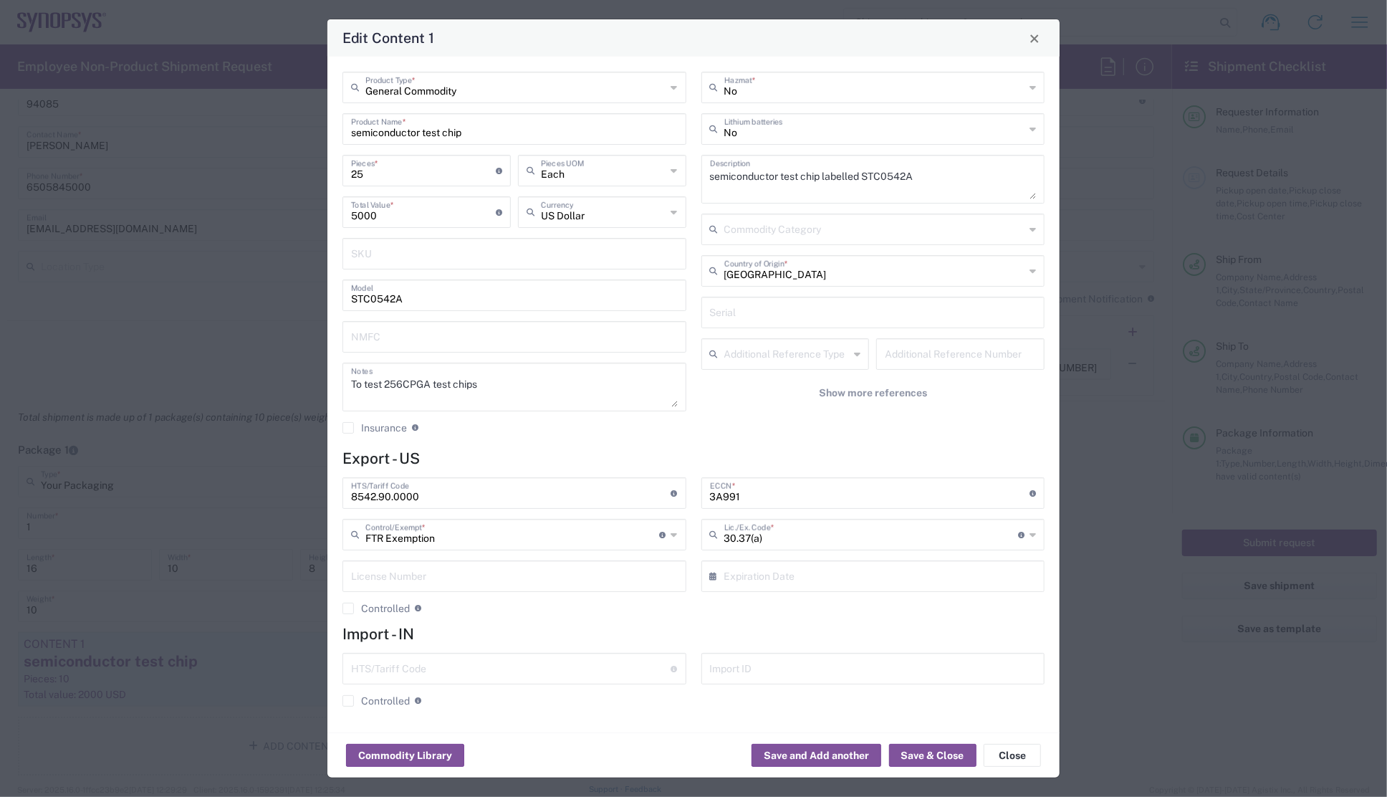
click at [604, 150] on div "General Commodity Product Type * semiconductor test chip Product Name * 25 Piec…" at bounding box center [514, 258] width 359 height 373
drag, startPoint x: 941, startPoint y: 175, endPoint x: 654, endPoint y: 176, distance: 287.4
click at [654, 176] on div "General Commodity Product Type * semiconductor test chip Product Name * 25 Piec…" at bounding box center [693, 258] width 717 height 373
paste textarea "25 IO test chips and 2 Ironwood sockets"
type textarea "25 IO test chips and 2 Ironwood sockets"
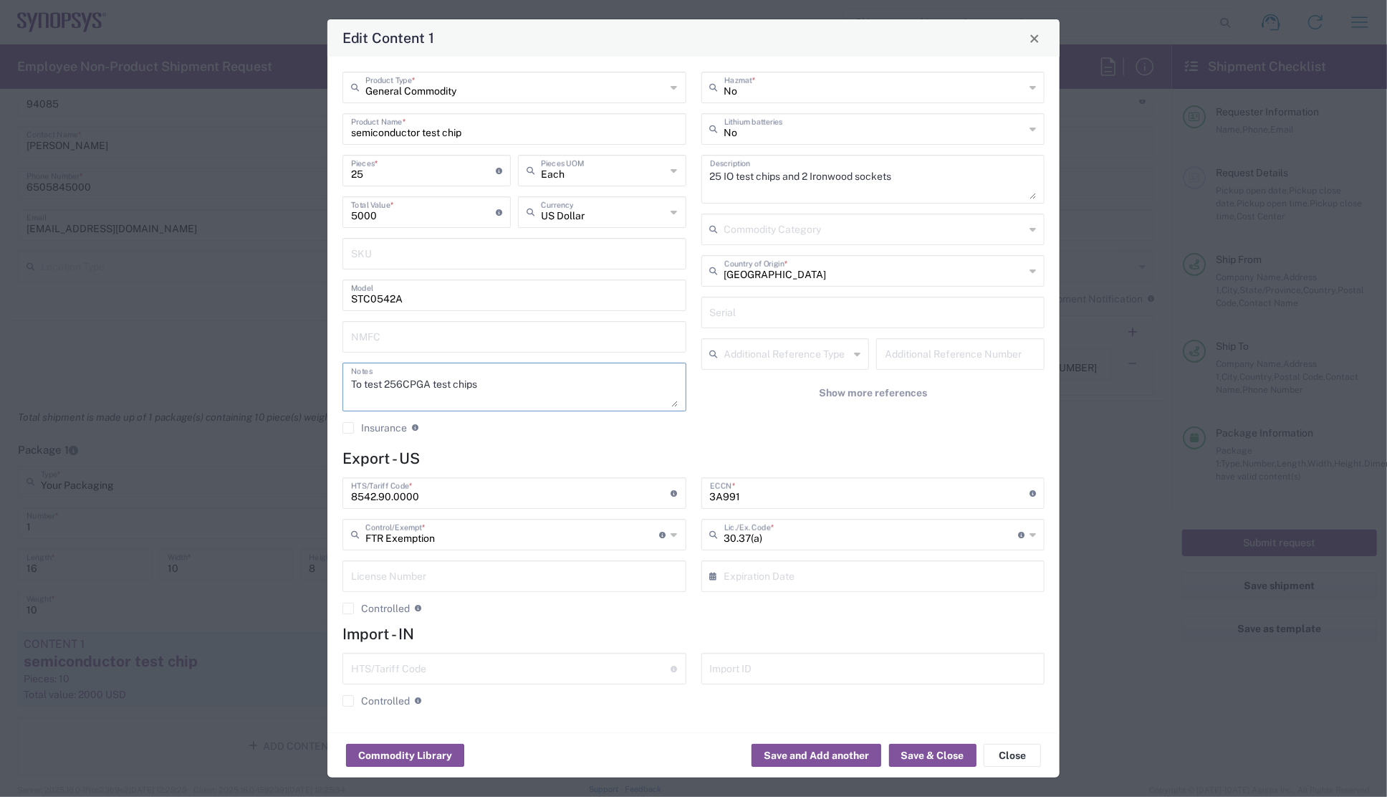
drag, startPoint x: 487, startPoint y: 386, endPoint x: 290, endPoint y: 368, distance: 197.1
click at [295, 368] on div "Edit Content 1 General Commodity Product Type * semiconductor test chip Product…" at bounding box center [693, 398] width 1387 height 797
paste textarea "25 IO test chips and 2 Ironwood socket"
type textarea "25 IO test chips and 2 Ironwood sockets"
click at [531, 429] on agx-checkbox-control "Insurance Check this box to request insurance" at bounding box center [515, 427] width 344 height 13
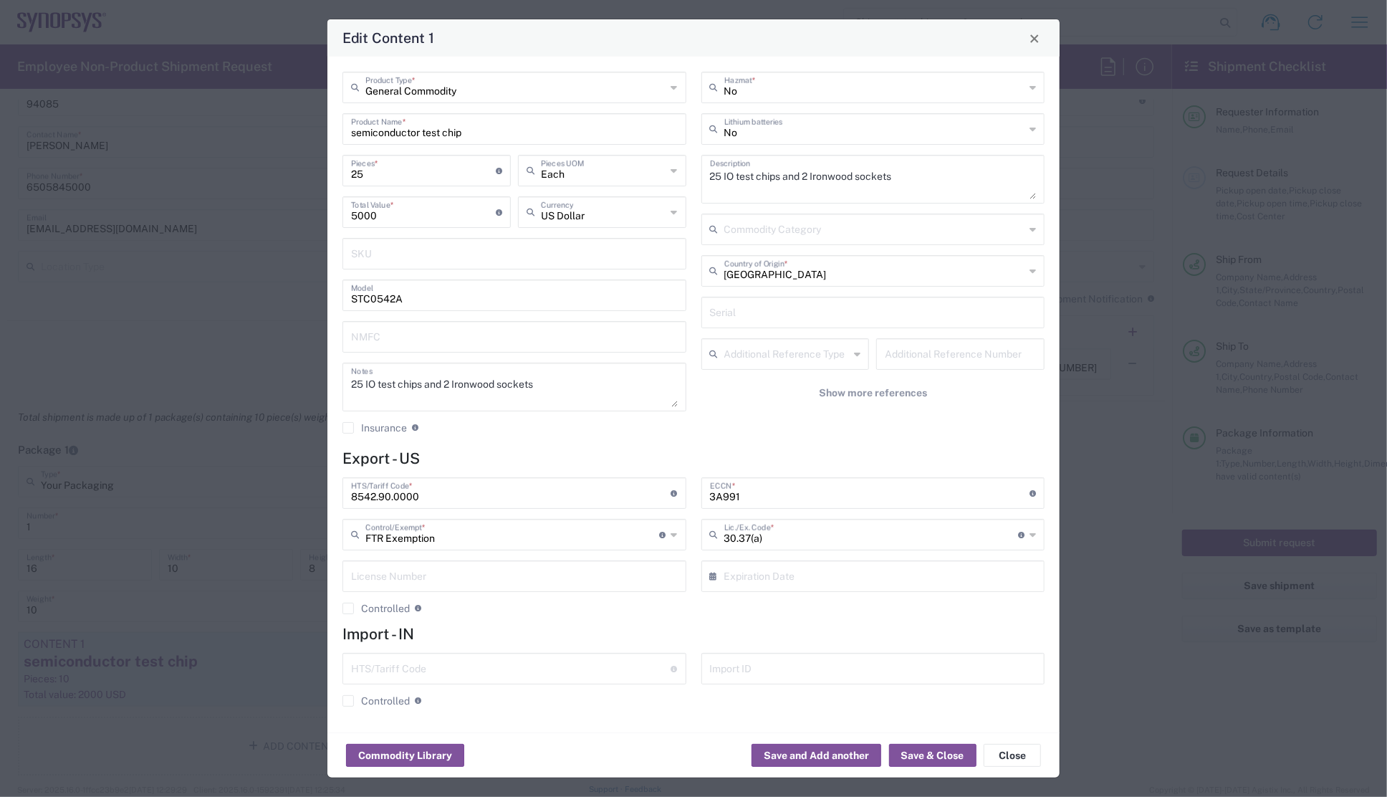
click at [734, 461] on h4 "Export - US" at bounding box center [694, 458] width 702 height 18
click at [1035, 535] on icon at bounding box center [1033, 534] width 6 height 23
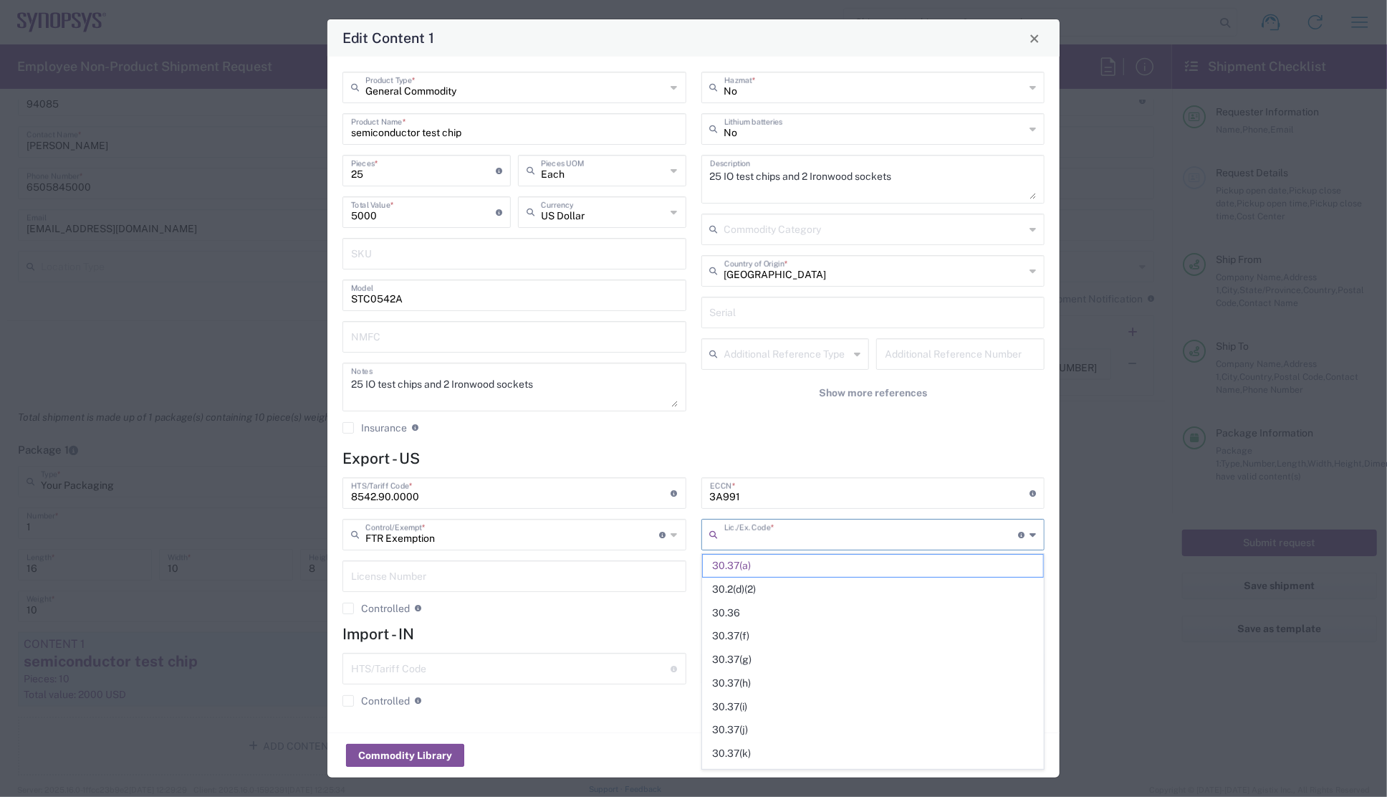
click at [788, 448] on div "General Commodity Product Type * semiconductor test chip Product Name * 25 Piec…" at bounding box center [693, 395] width 732 height 676
type input "30.37(a)"
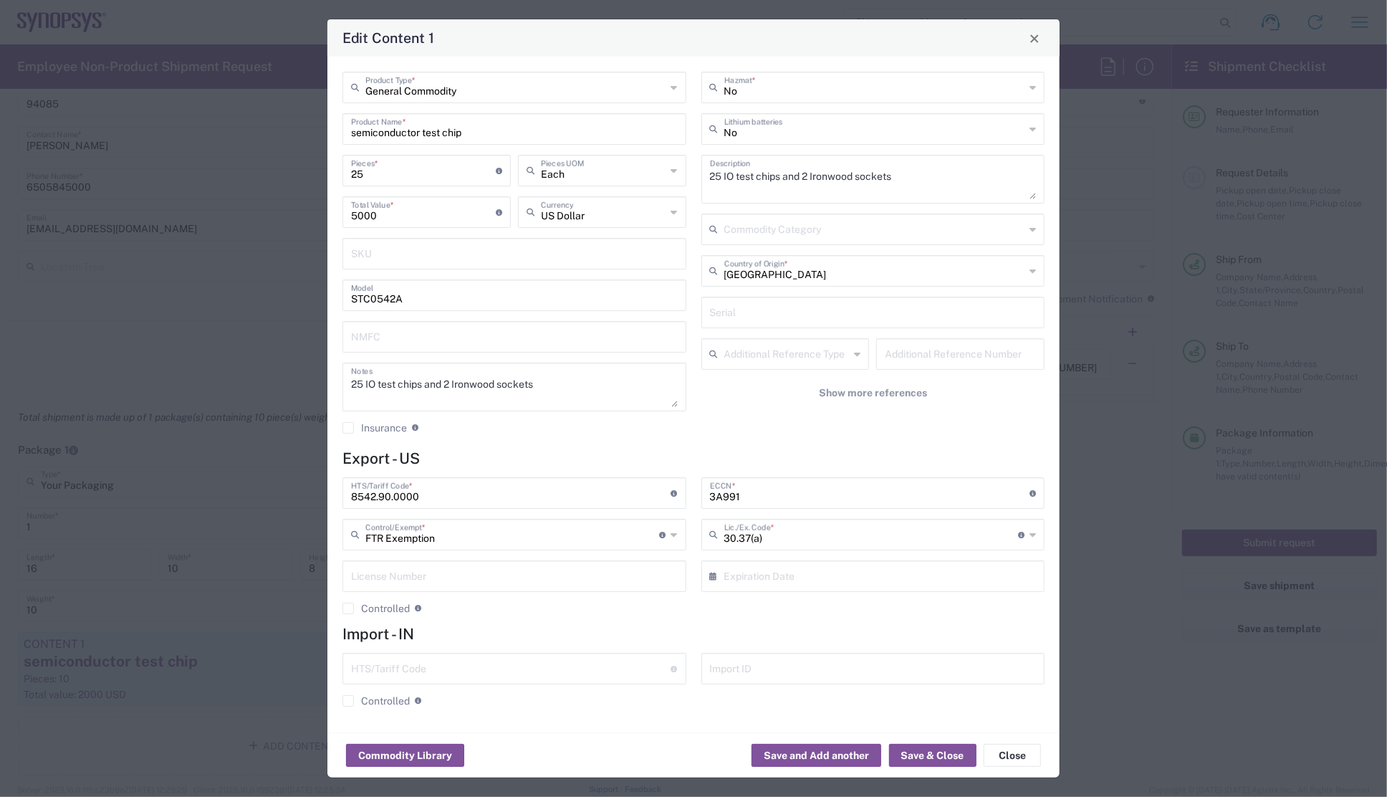
click at [676, 533] on icon at bounding box center [674, 534] width 6 height 23
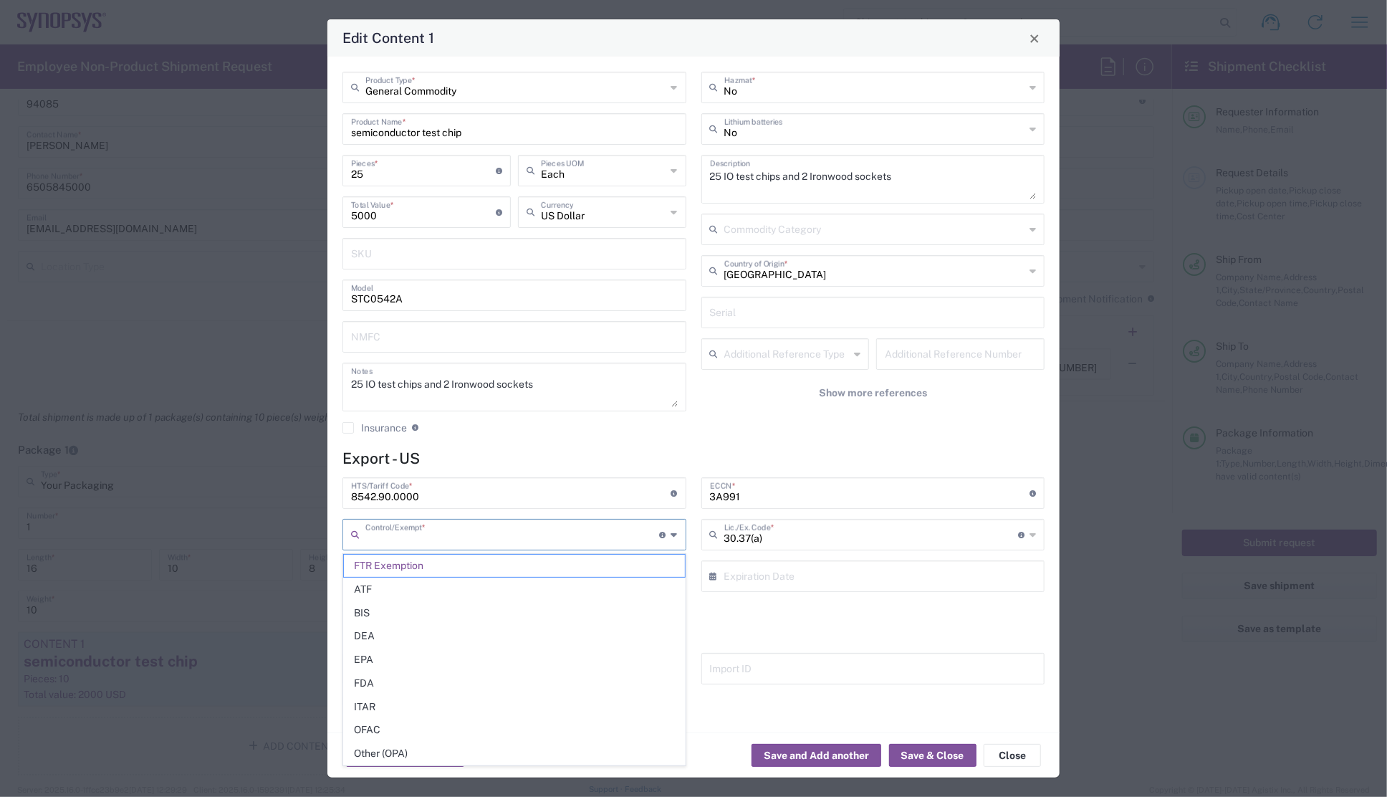
click at [795, 439] on div "No Hazmat * No Lithium batteries 25 IO test chips and 2 Ironwood sockets Descri…" at bounding box center [873, 258] width 359 height 373
type input "FTR Exemption"
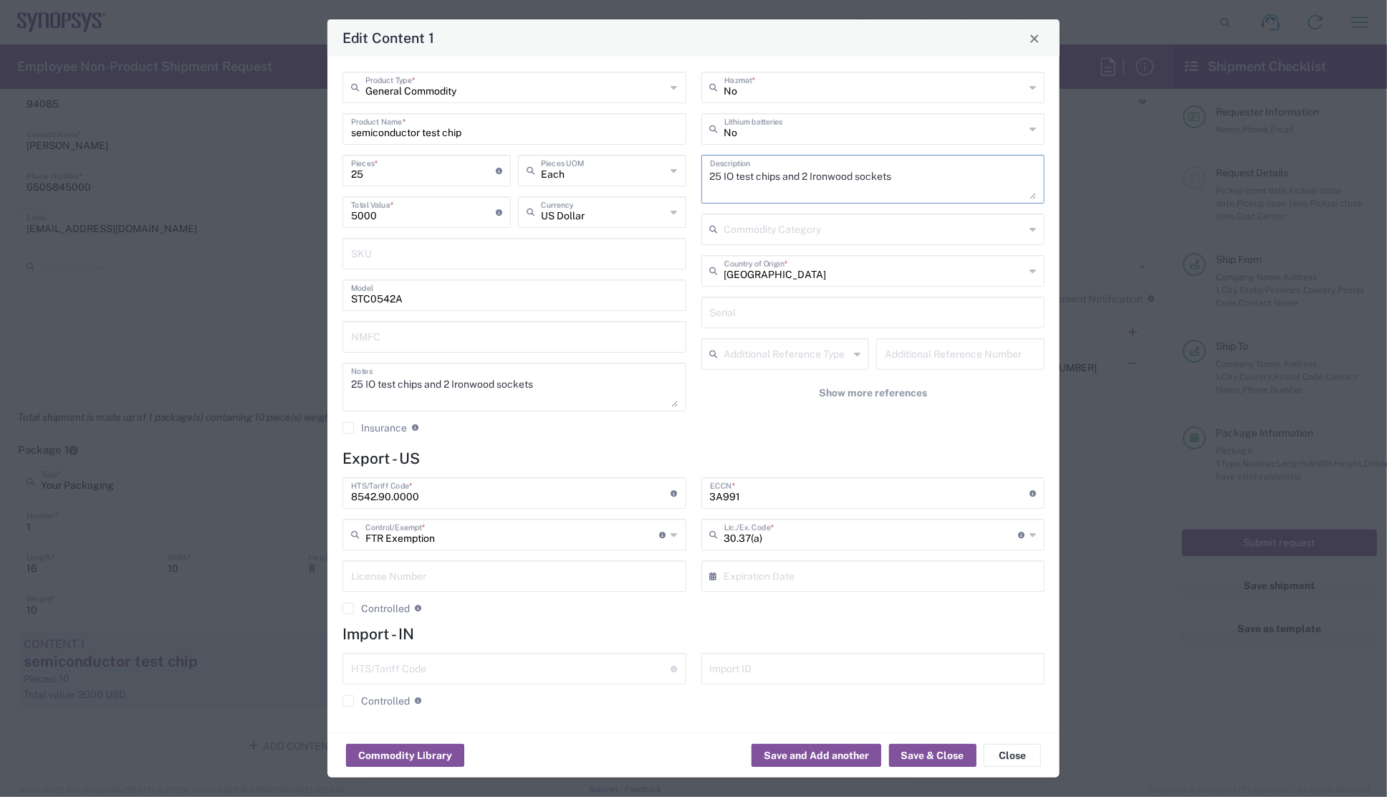
drag, startPoint x: 787, startPoint y: 175, endPoint x: 958, endPoint y: 175, distance: 171.3
click at [958, 175] on textarea "25 IO test chips and 2 Ironwood sockets" at bounding box center [873, 179] width 327 height 40
type textarea "25 IO test chips"
click at [914, 754] on button "Save & Close" at bounding box center [932, 755] width 87 height 23
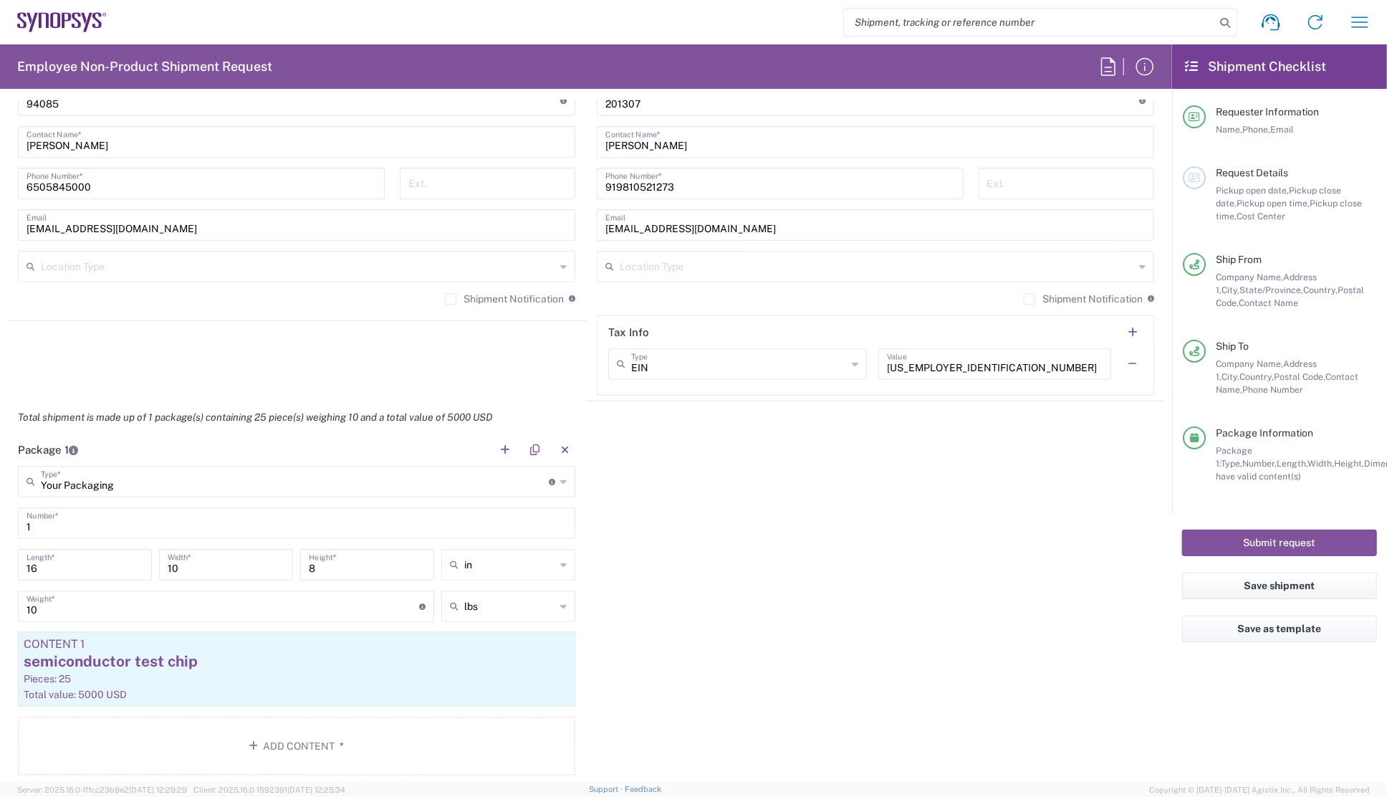
click at [685, 494] on div "Package 1 Your Packaging Type * Material used to package goods Your Packaging B…" at bounding box center [586, 610] width 1158 height 353
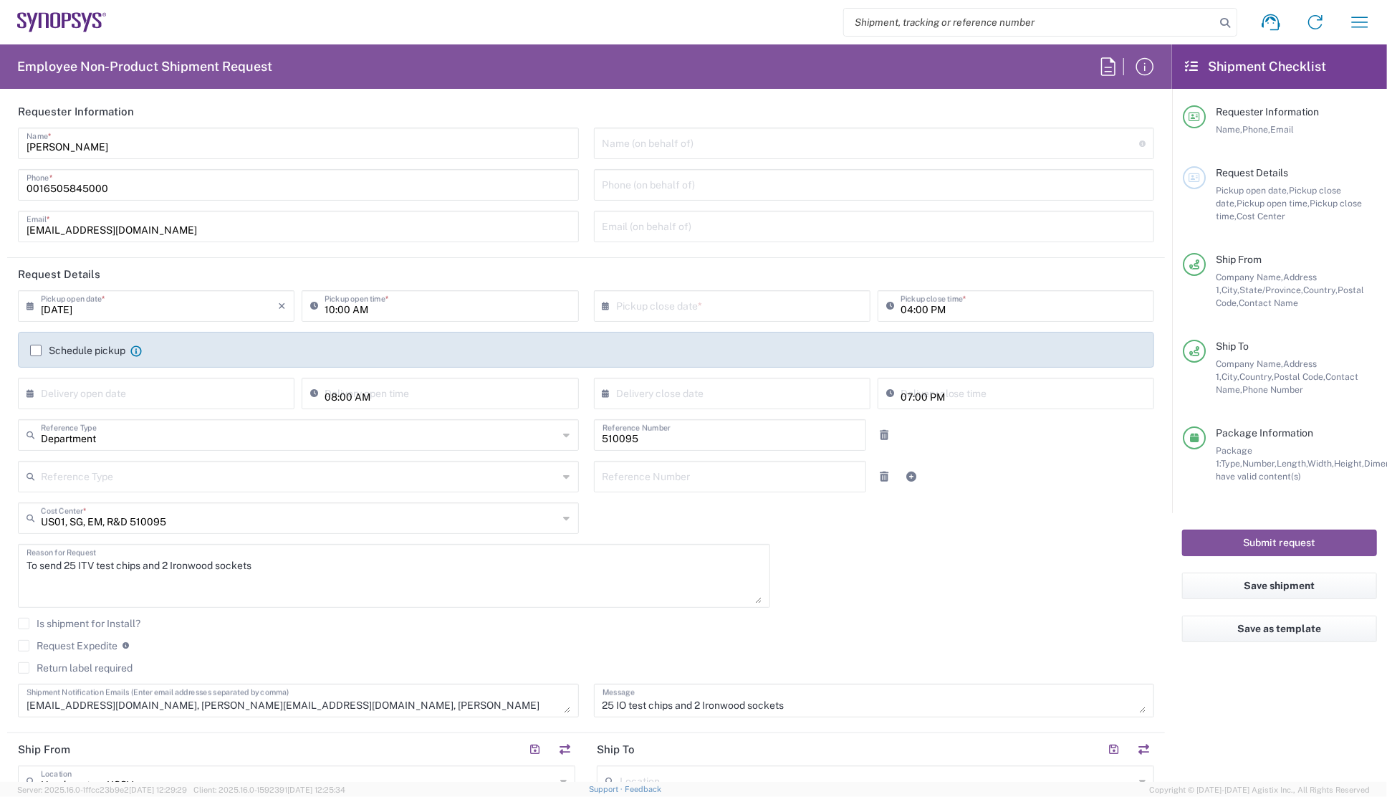
scroll to position [0, 0]
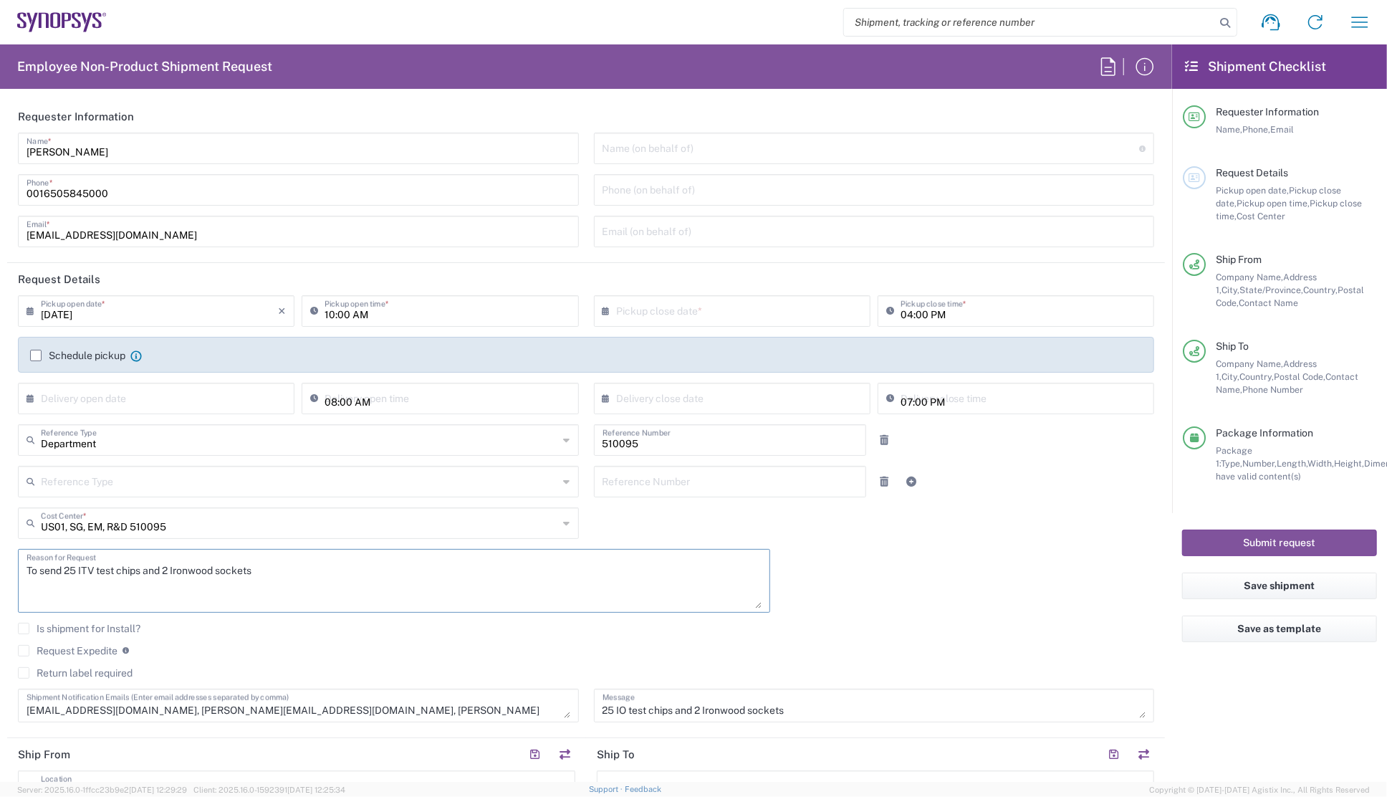
click at [97, 568] on textarea "To send 25 ITV test chips and 2 Ironwood sockets" at bounding box center [394, 580] width 735 height 55
type textarea "To send 25 ITV1009A test chips and 2 Ironwood sockets"
click at [951, 651] on agx-checkbox-control "Request Expedite If expedite is checked you will be unable to rate and book thi…" at bounding box center [586, 650] width 1137 height 13
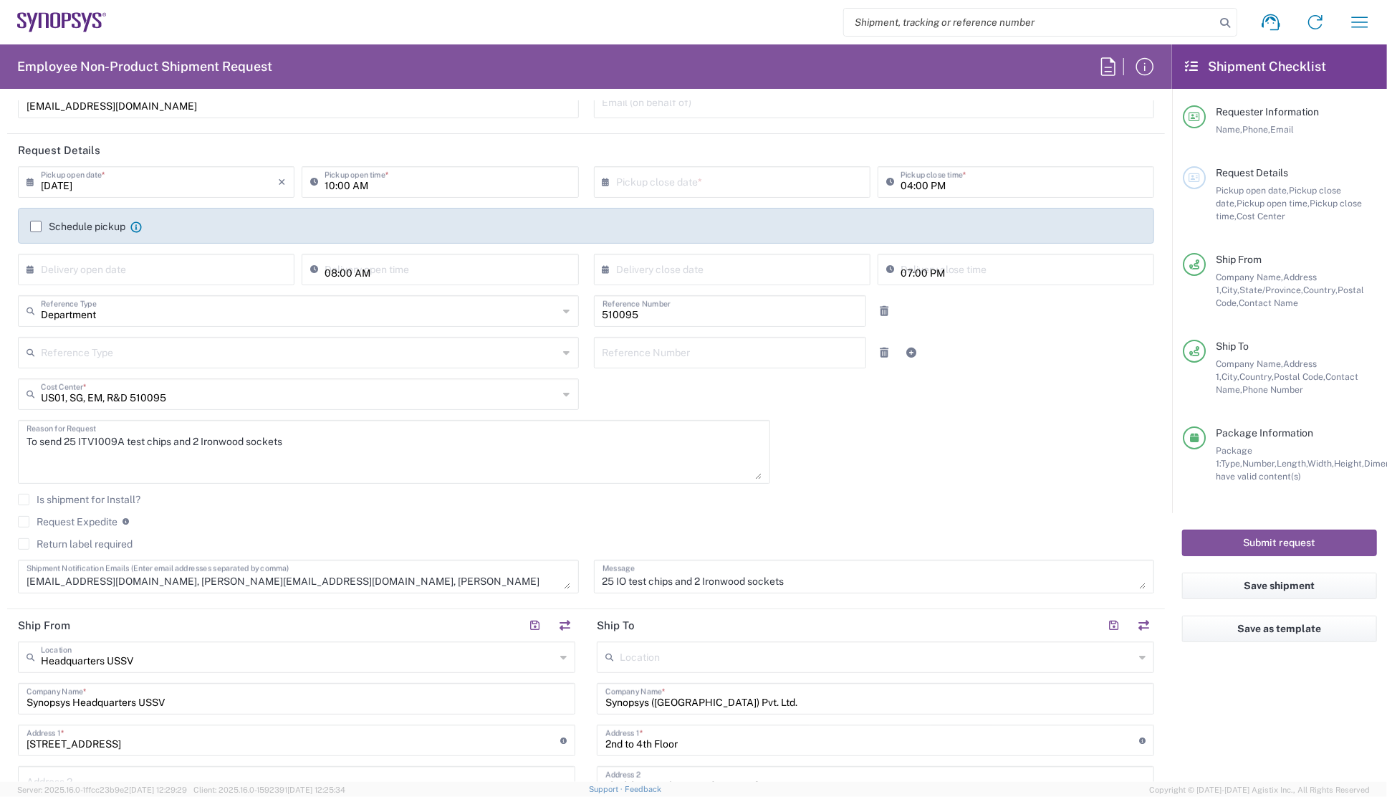
scroll to position [130, 0]
click at [100, 438] on textarea "To send 25 ITV1009A test chips and 2 Ironwood sockets" at bounding box center [394, 451] width 735 height 55
click at [620, 579] on textarea "25 IO test chips and 2 Ironwood sockets" at bounding box center [875, 575] width 544 height 25
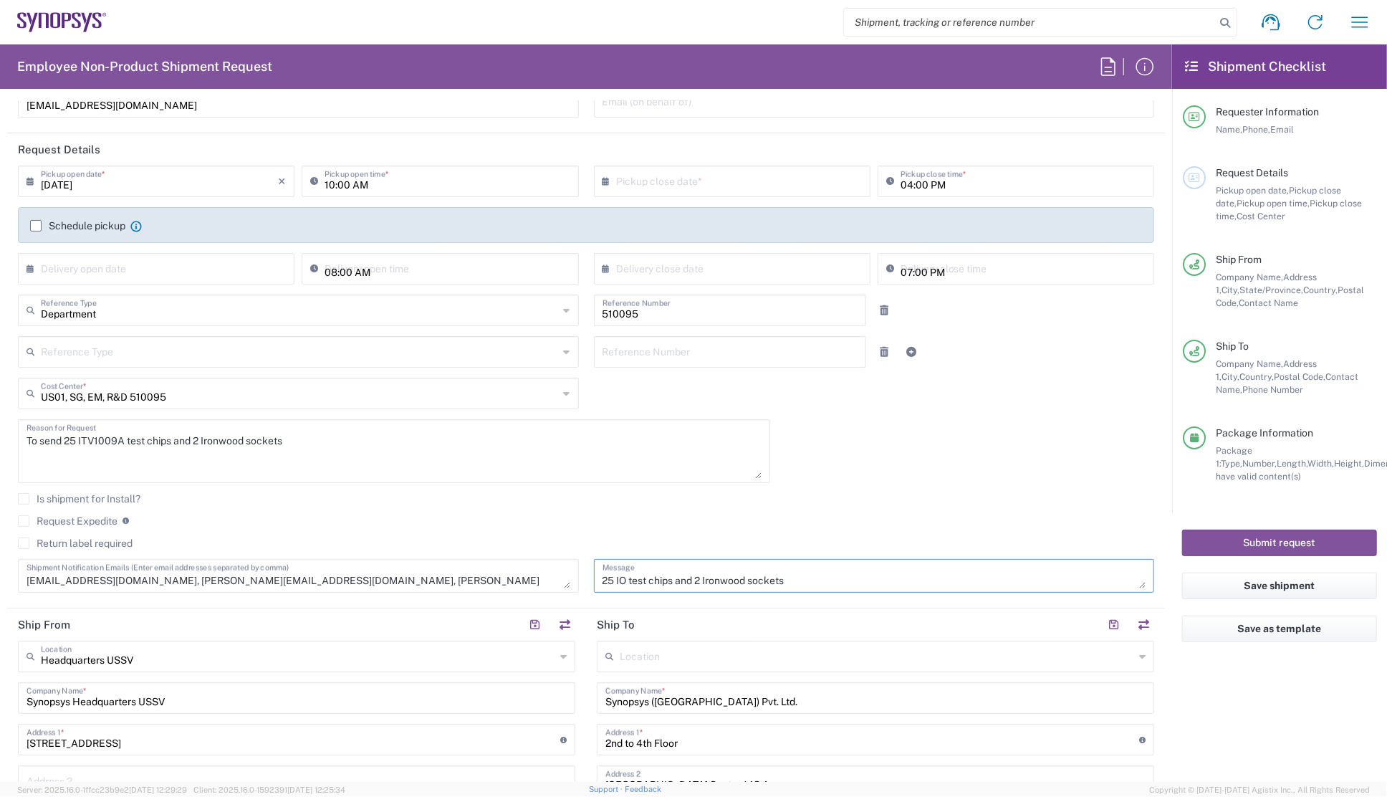
click at [613, 578] on textarea "25 IO test chips and 2 Ironwood sockets" at bounding box center [875, 575] width 544 height 25
paste textarea "TV1009A"
type textarea "25 ITV1009A test chips and 2 Ironwood sockets"
click at [840, 515] on agx-checkbox-control "Request Expedite If expedite is checked you will be unable to rate and book thi…" at bounding box center [586, 521] width 1137 height 13
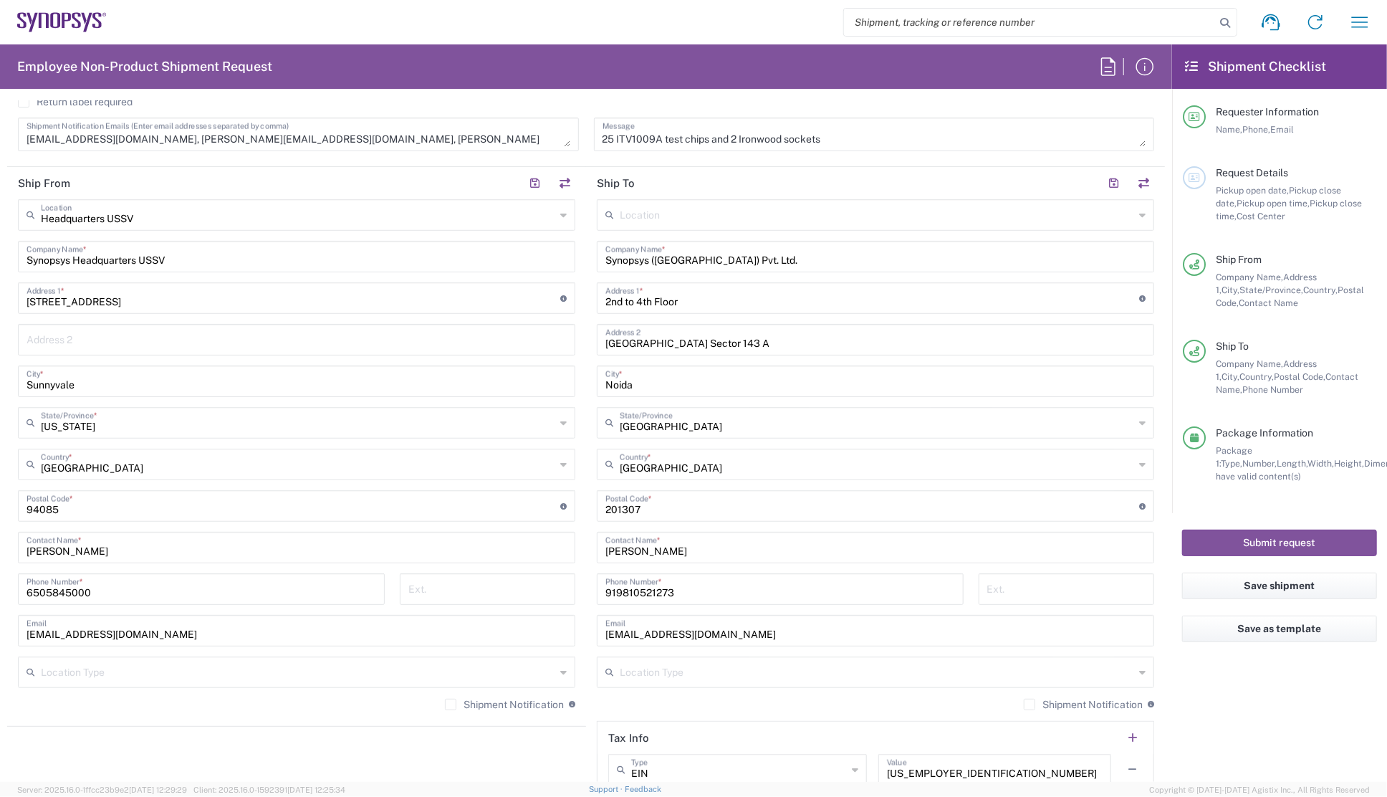
scroll to position [607, 0]
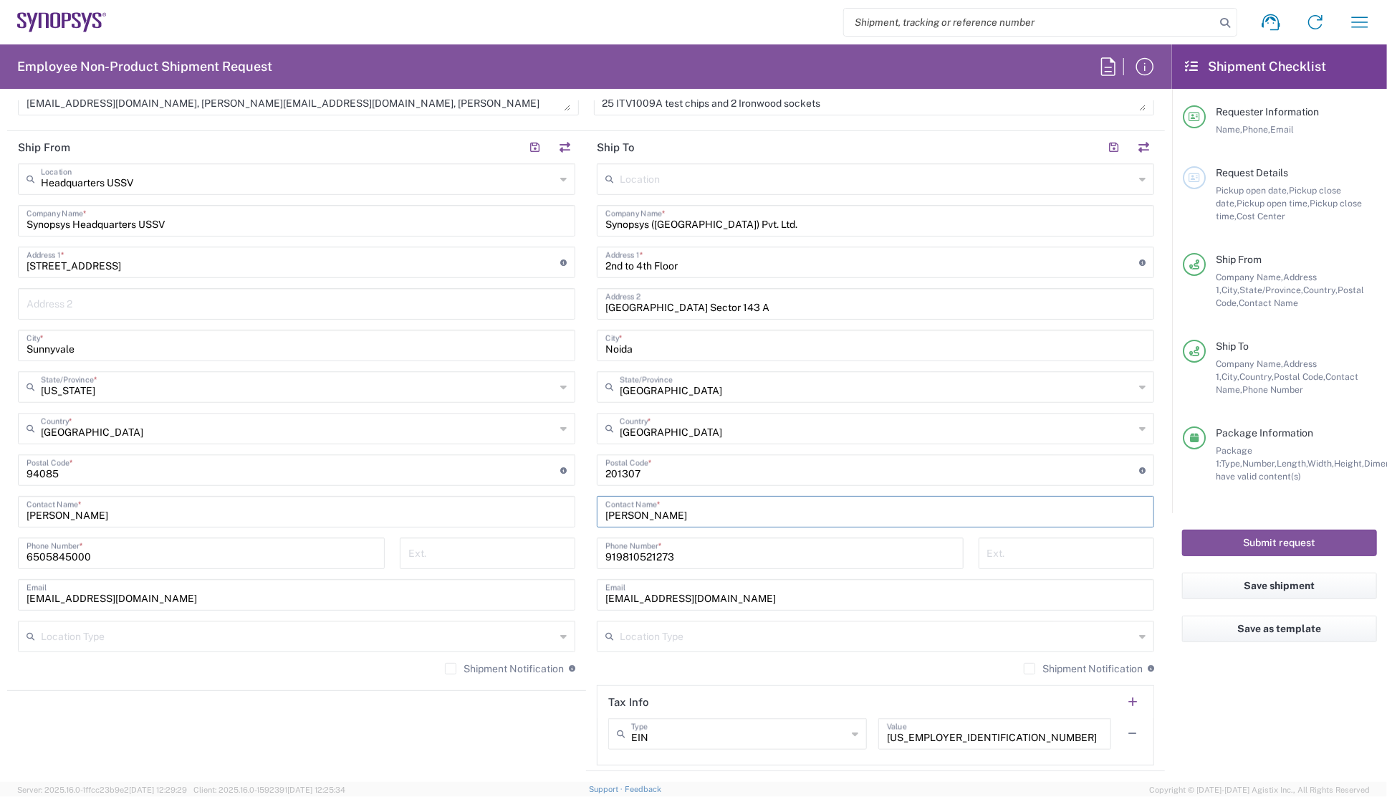
drag, startPoint x: 716, startPoint y: 505, endPoint x: 580, endPoint y: 513, distance: 135.7
click at [586, 513] on main "Location [GEOGRAPHIC_DATA] DE04 Agrate Brianza IT01 [GEOGRAPHIC_DATA] DE02 [GEO…" at bounding box center [875, 464] width 579 height 602
paste input "[PERSON_NAME]"
type input "[PERSON_NAME]"
drag, startPoint x: 672, startPoint y: 555, endPoint x: 555, endPoint y: 551, distance: 117.6
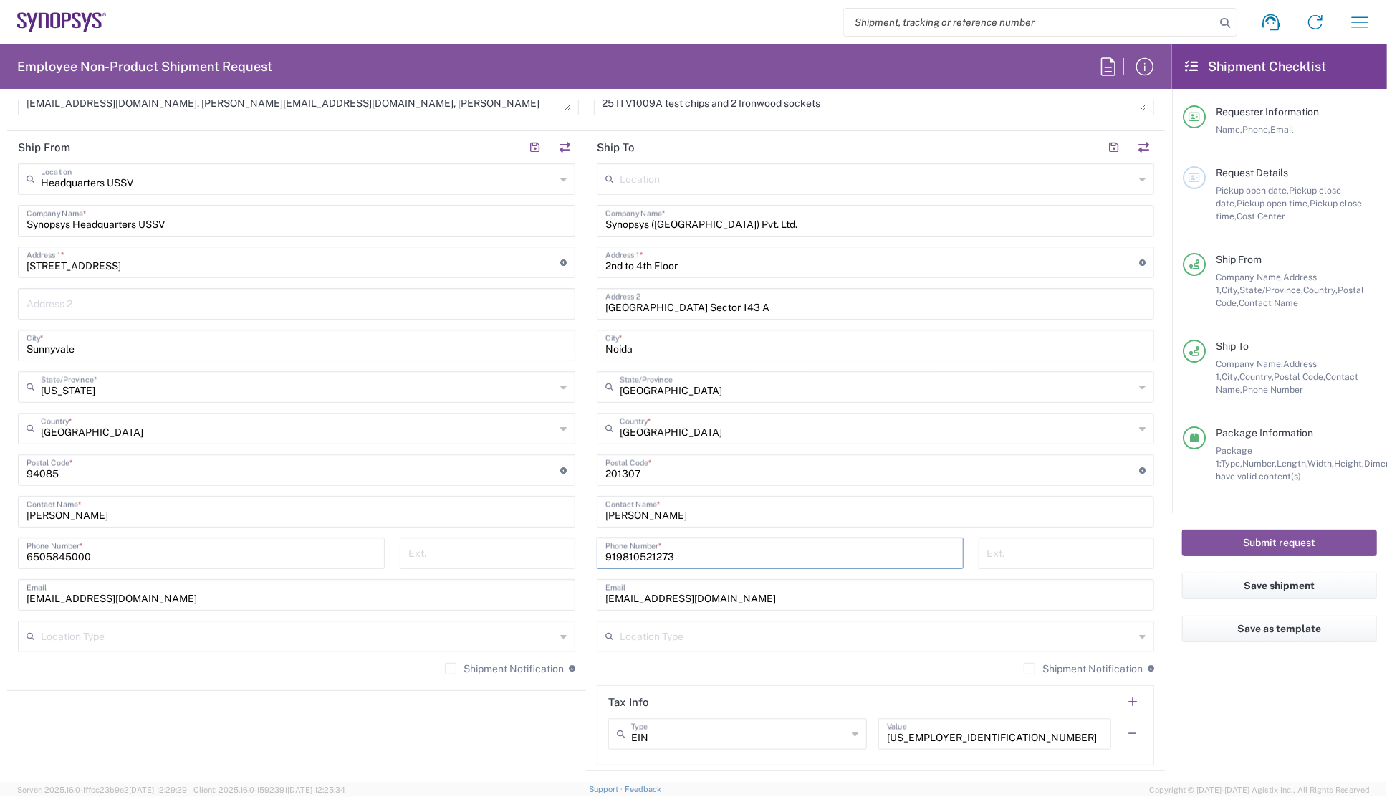
click at [555, 551] on div "Ship From Headquarters USSV Location Headquarters [GEOGRAPHIC_DATA] Agrate Bria…" at bounding box center [586, 451] width 1158 height 640
paste input "[PHONE_NUMBER]"
click at [608, 554] on input "[PHONE_NUMBER]" at bounding box center [781, 552] width 350 height 25
type input "[PHONE_NUMBER]"
click at [805, 525] on div "[PERSON_NAME] Contact Name *" at bounding box center [876, 512] width 558 height 32
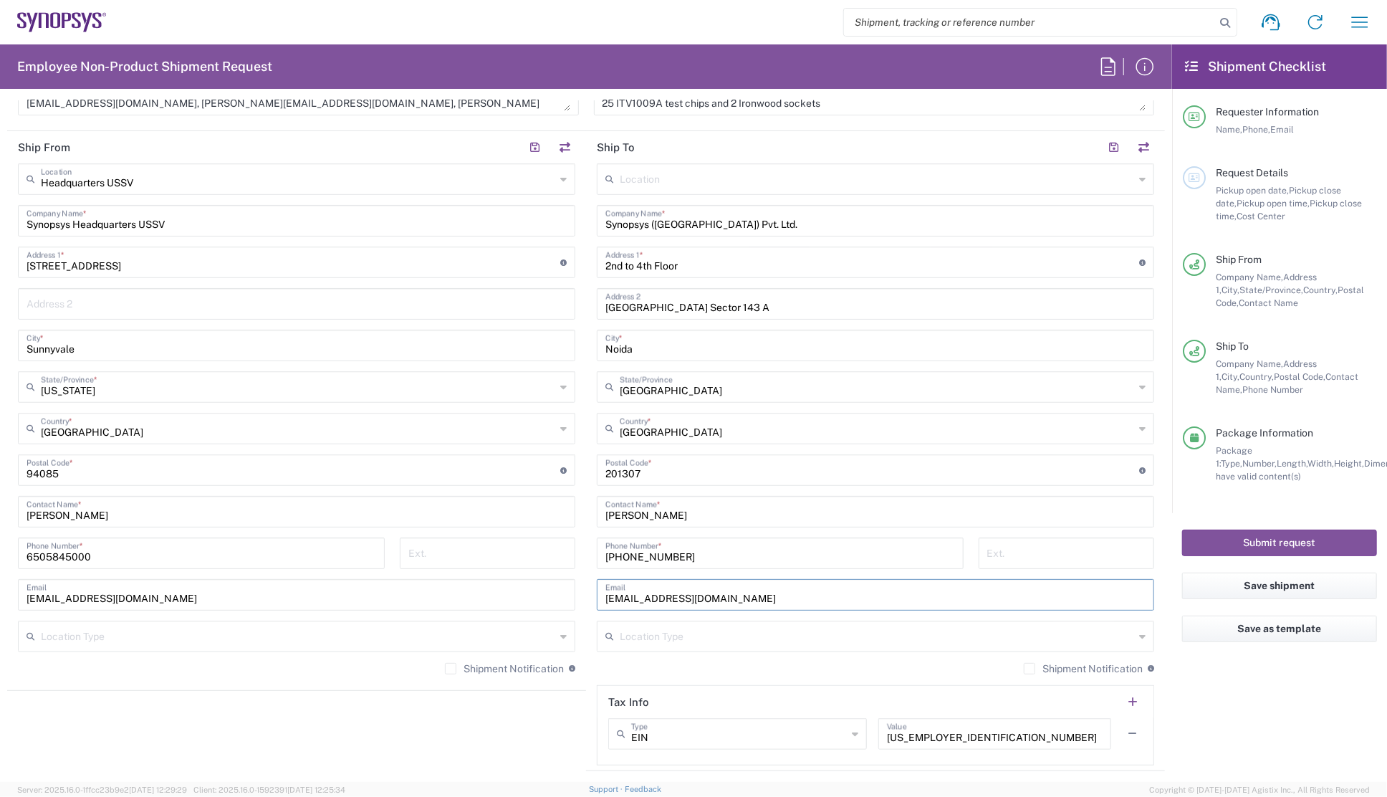
drag, startPoint x: 729, startPoint y: 595, endPoint x: 585, endPoint y: 591, distance: 144.1
click at [586, 591] on main "Location [GEOGRAPHIC_DATA] DE04 Agrate Brianza IT01 [GEOGRAPHIC_DATA] DE02 [GEO…" at bounding box center [875, 464] width 579 height 602
paste input "[PERSON_NAME]"
type input "[PERSON_NAME][EMAIL_ADDRESS][DOMAIN_NAME]"
click at [287, 659] on div "Headquarters USSV Location Headquarters [GEOGRAPHIC_DATA] Agrate Brianza IT01 […" at bounding box center [297, 424] width 558 height 522
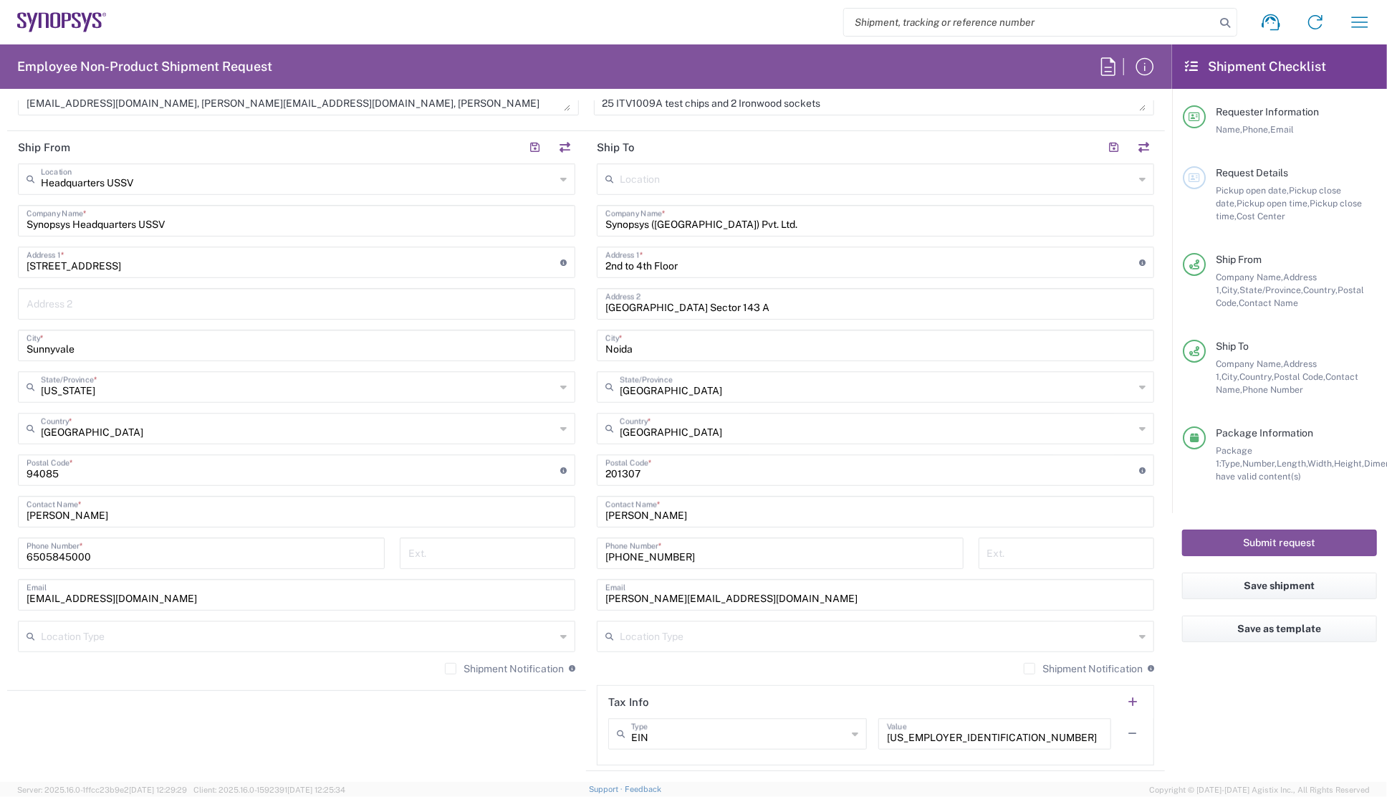
click at [270, 679] on div "Shipment Notification If checked, a shipment notification email will be sent to…" at bounding box center [297, 673] width 558 height 23
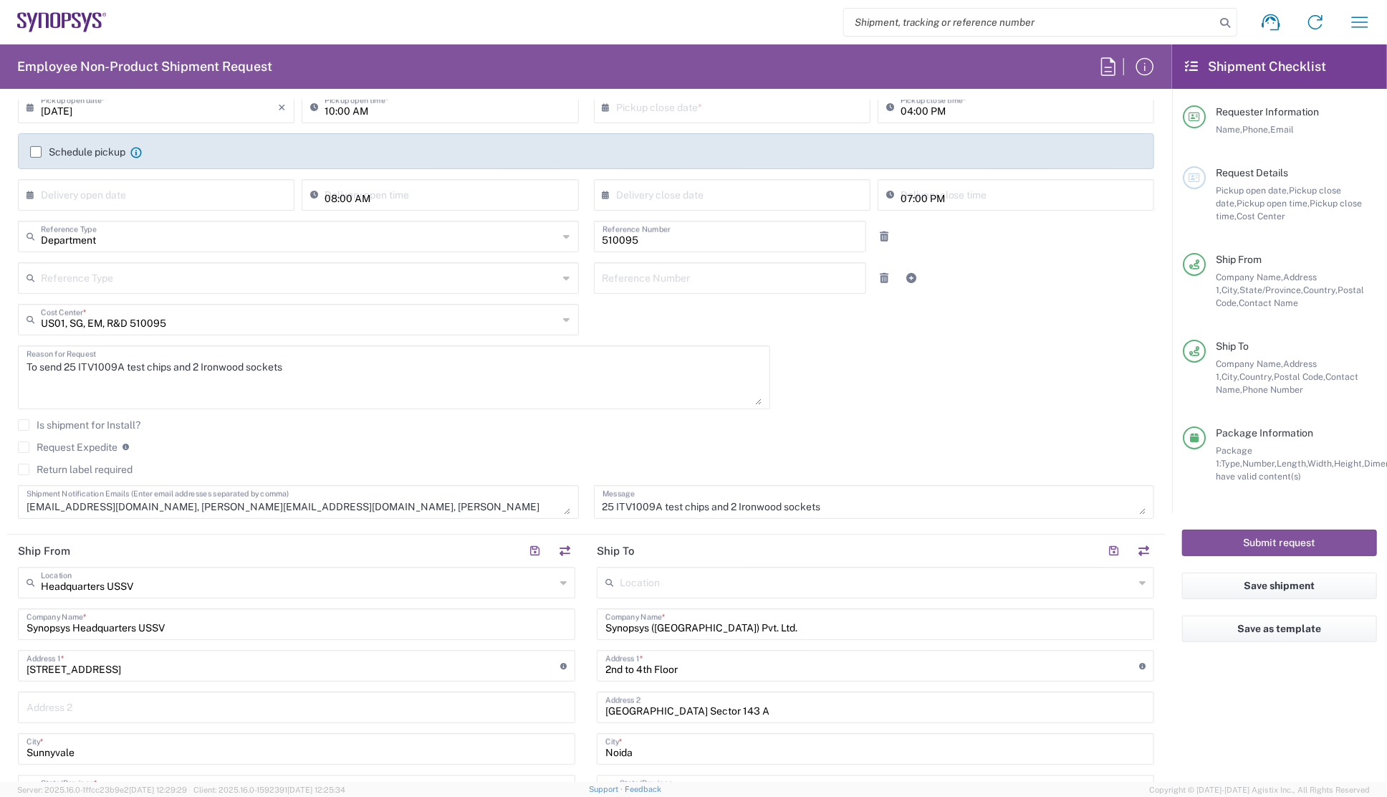
scroll to position [260, 0]
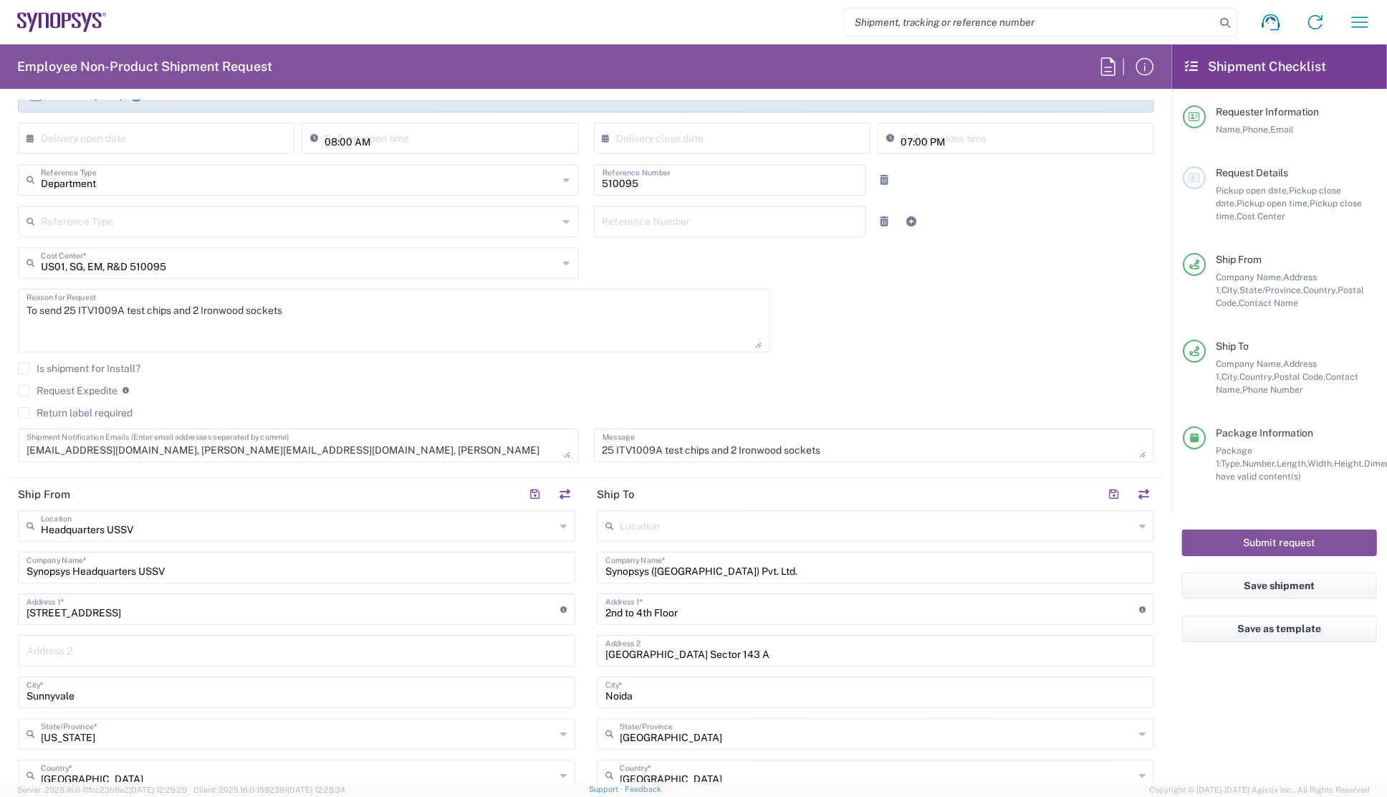
click at [349, 398] on div "Request Expedite If expedite is checked you will be unable to rate and book thi…" at bounding box center [586, 395] width 1137 height 23
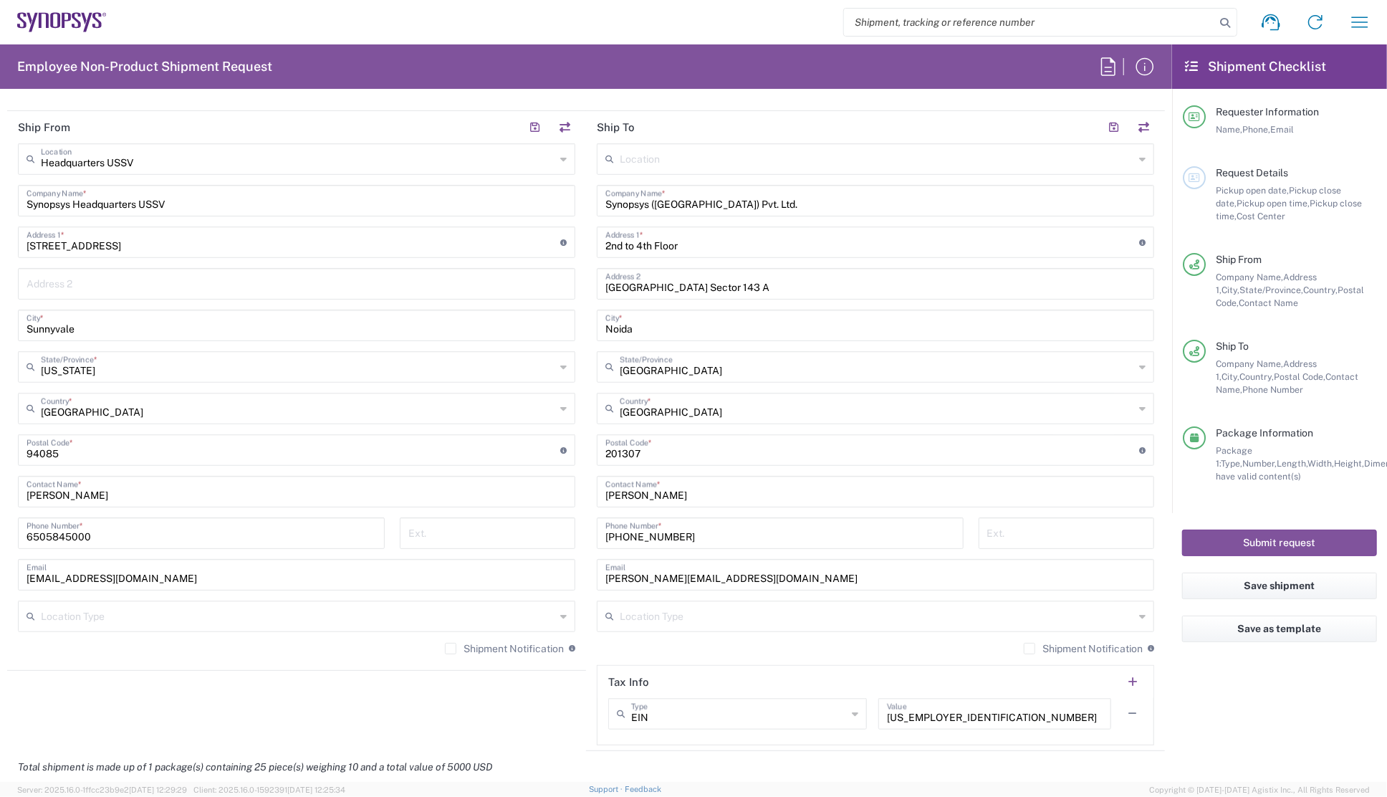
scroll to position [586, 0]
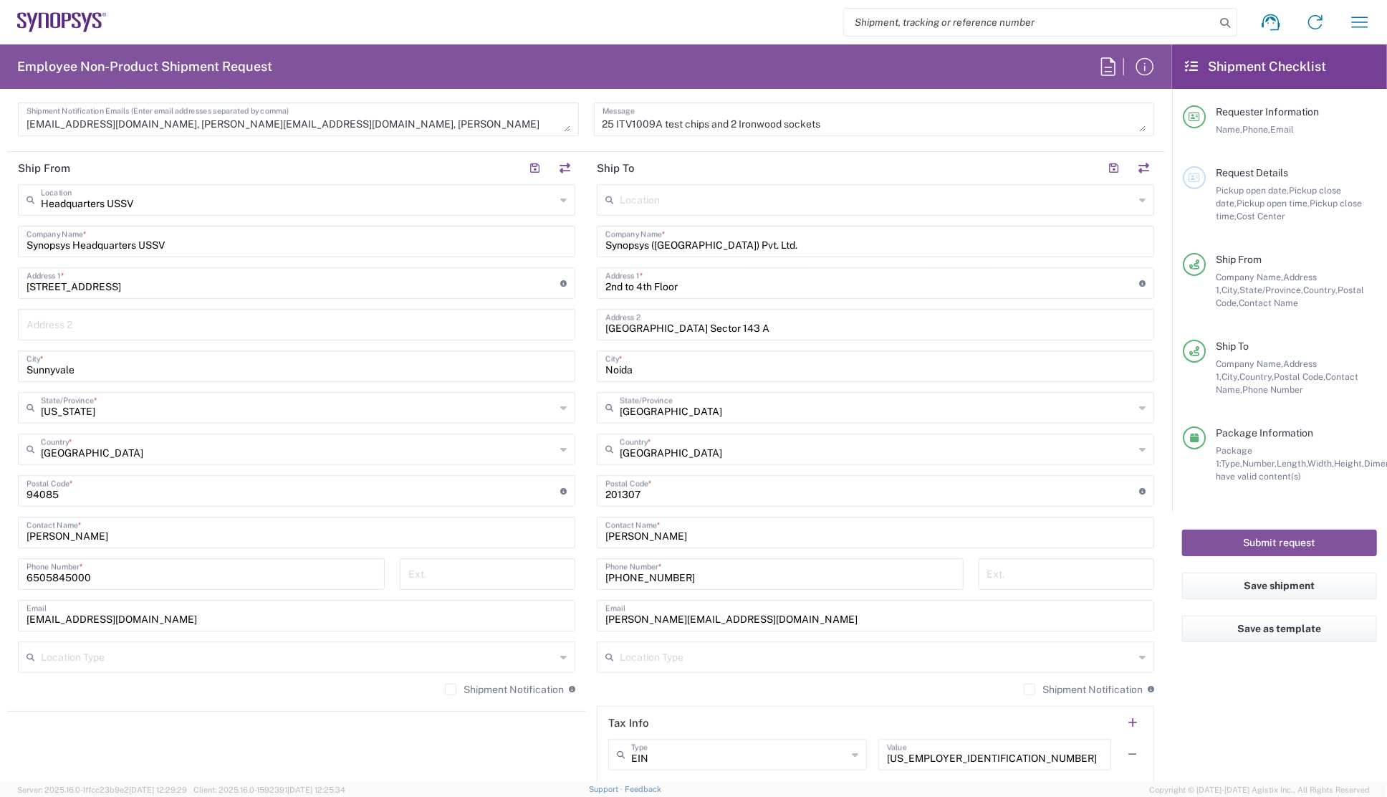
click at [330, 694] on div "Shipment Notification If checked, a shipment notification email will be sent to…" at bounding box center [297, 694] width 558 height 23
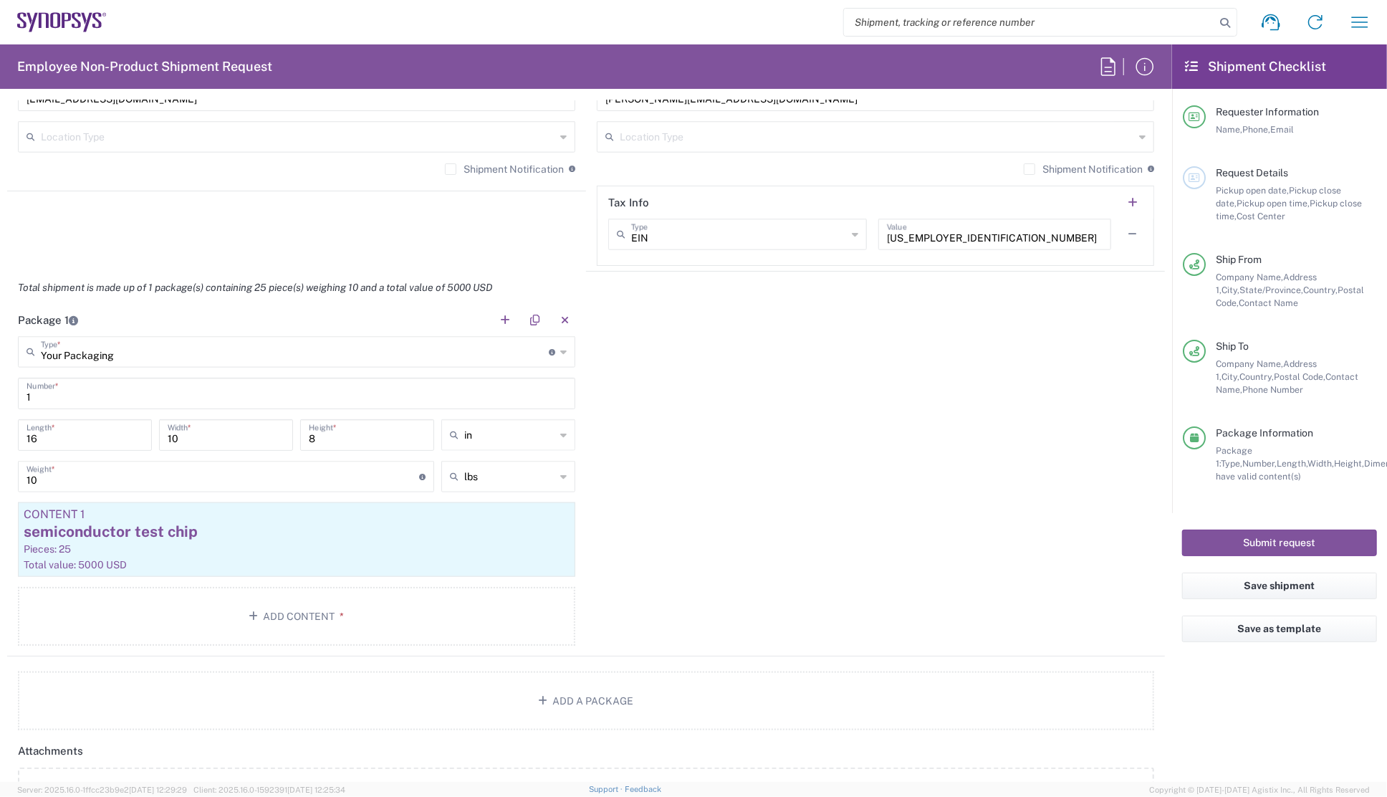
scroll to position [1107, 0]
click at [698, 477] on div "Package 1 Your Packaging Type * Material used to package goods Your Packaging B…" at bounding box center [586, 479] width 1158 height 353
click at [279, 614] on button "Add Content *" at bounding box center [297, 615] width 558 height 59
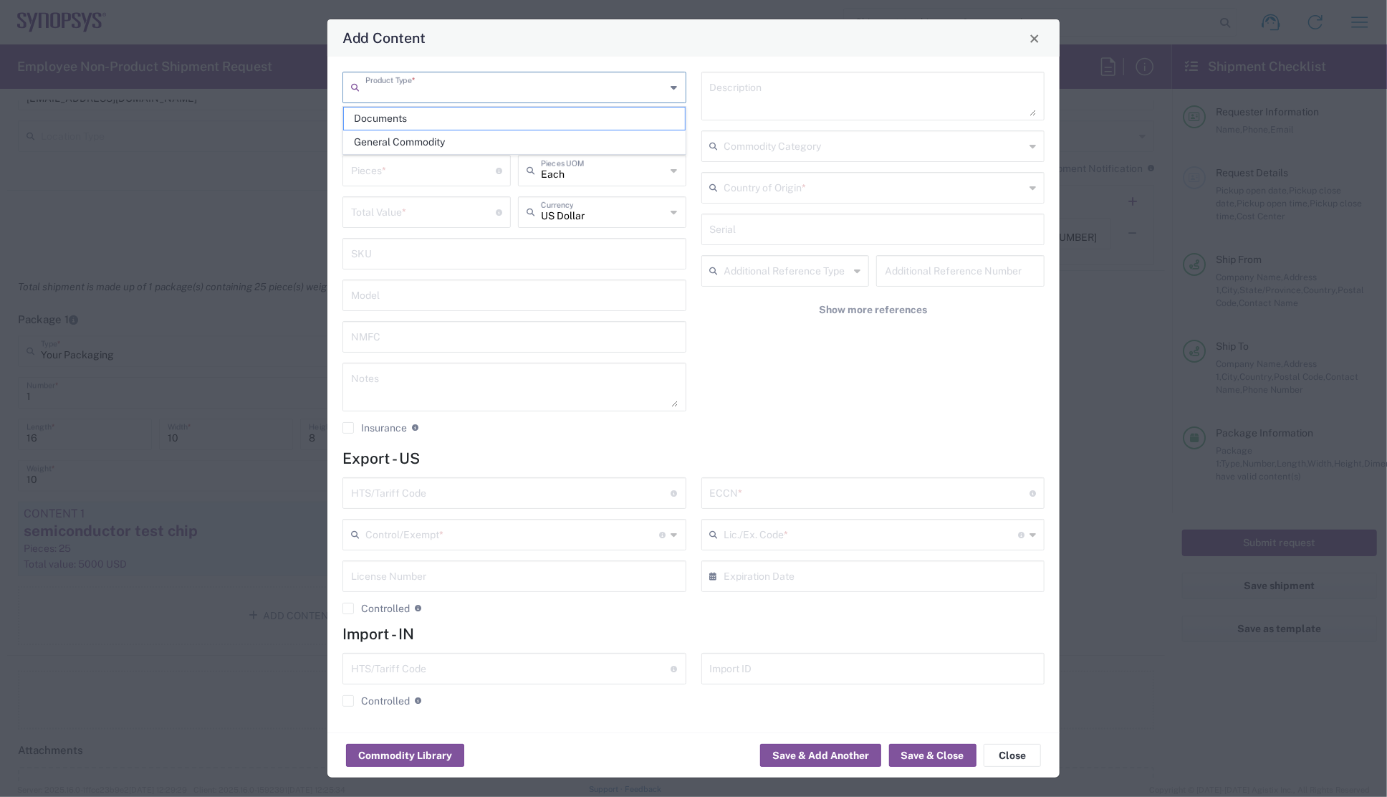
click at [436, 97] on input "text" at bounding box center [515, 86] width 301 height 25
click at [397, 140] on span "General Commodity" at bounding box center [514, 142] width 341 height 22
type input "General Commodity"
click at [398, 129] on input "text" at bounding box center [514, 127] width 327 height 25
type input "Ironwood test sockets"
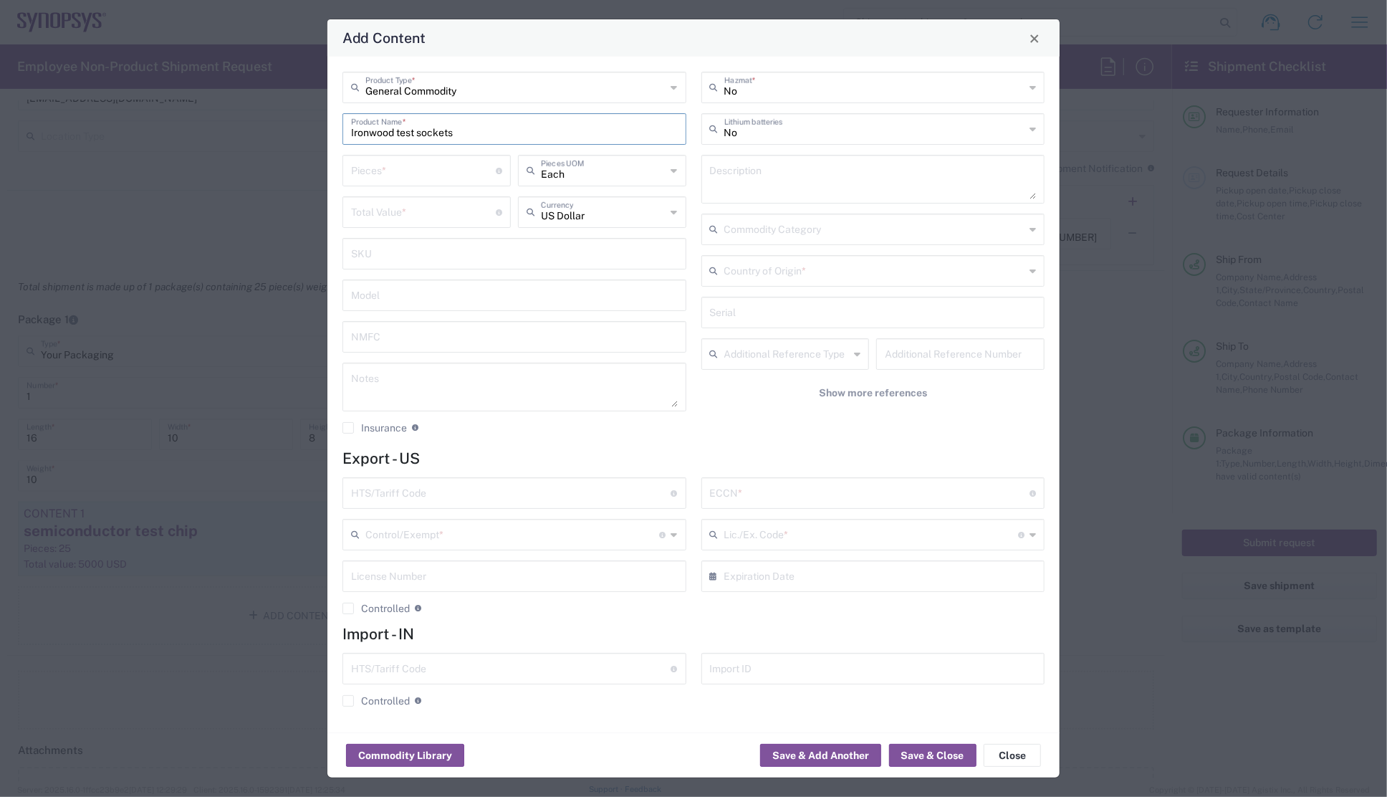
click at [404, 173] on input "number" at bounding box center [423, 169] width 145 height 25
type input "2"
click at [404, 210] on input "number" at bounding box center [423, 211] width 145 height 25
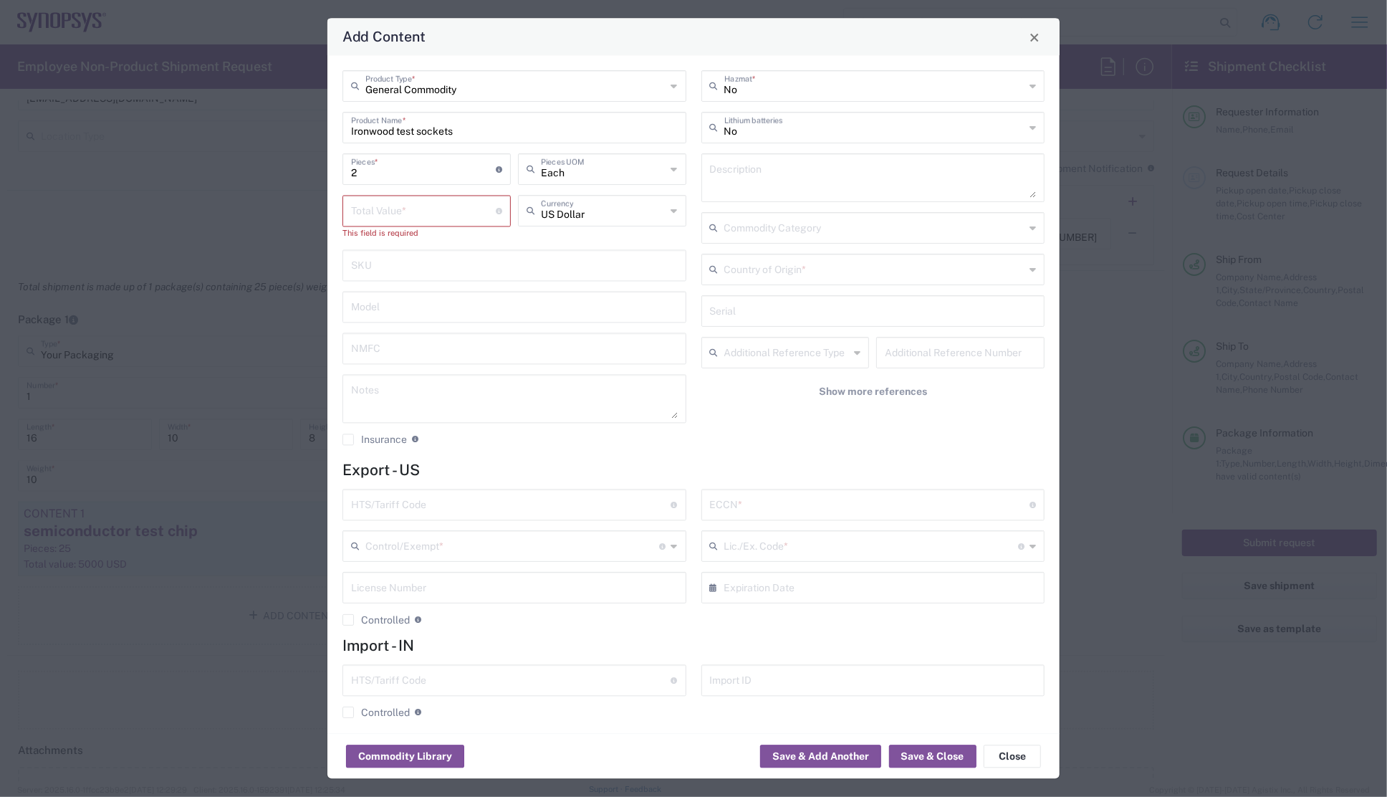
click at [462, 163] on input "2" at bounding box center [423, 168] width 145 height 25
click at [399, 209] on input "number" at bounding box center [423, 210] width 145 height 25
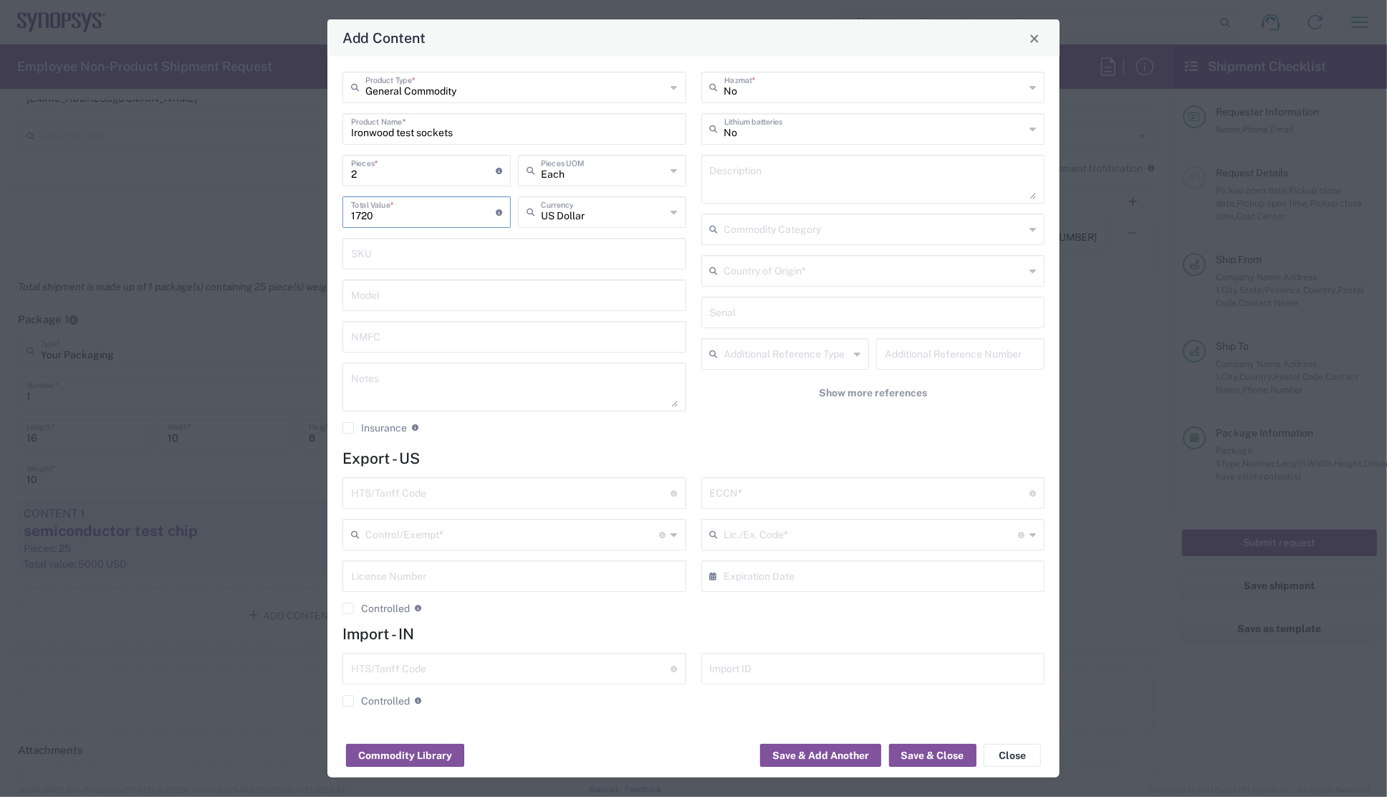
type input "1720"
click at [499, 247] on input "text" at bounding box center [514, 252] width 327 height 25
click at [434, 255] on input "text" at bounding box center [514, 252] width 327 height 25
click at [351, 166] on input "2" at bounding box center [423, 169] width 145 height 25
drag, startPoint x: 360, startPoint y: 175, endPoint x: 327, endPoint y: 173, distance: 33.0
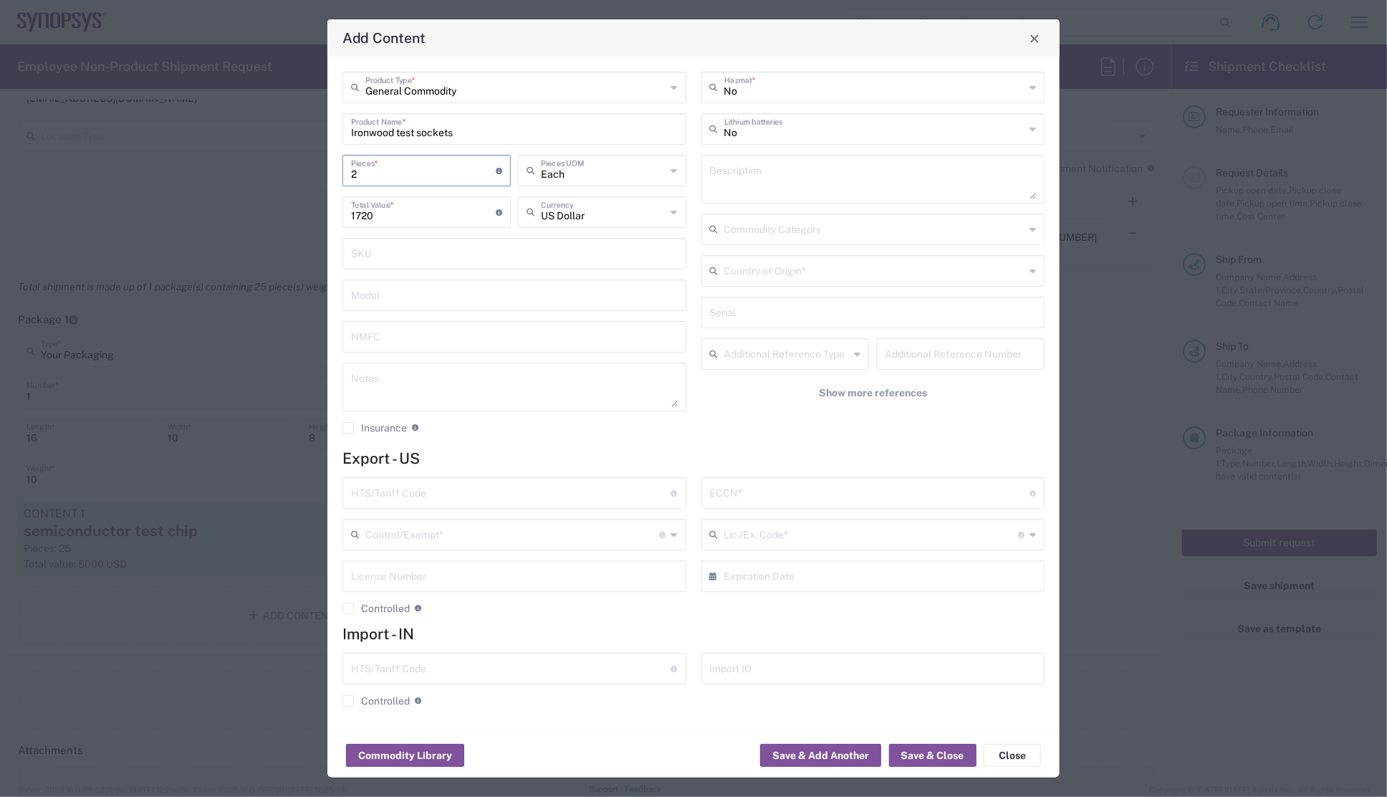
click at [327, 173] on div "General Commodity Product Type * Ironwood test sockets Product Name * 2 Pieces …" at bounding box center [693, 395] width 732 height 676
type input "1"
type input "860"
drag, startPoint x: 380, startPoint y: 175, endPoint x: 324, endPoint y: 171, distance: 56.0
click at [324, 171] on div "Add Content General Commodity Product Type * Ironwood test sockets Product Name…" at bounding box center [693, 398] width 1387 height 797
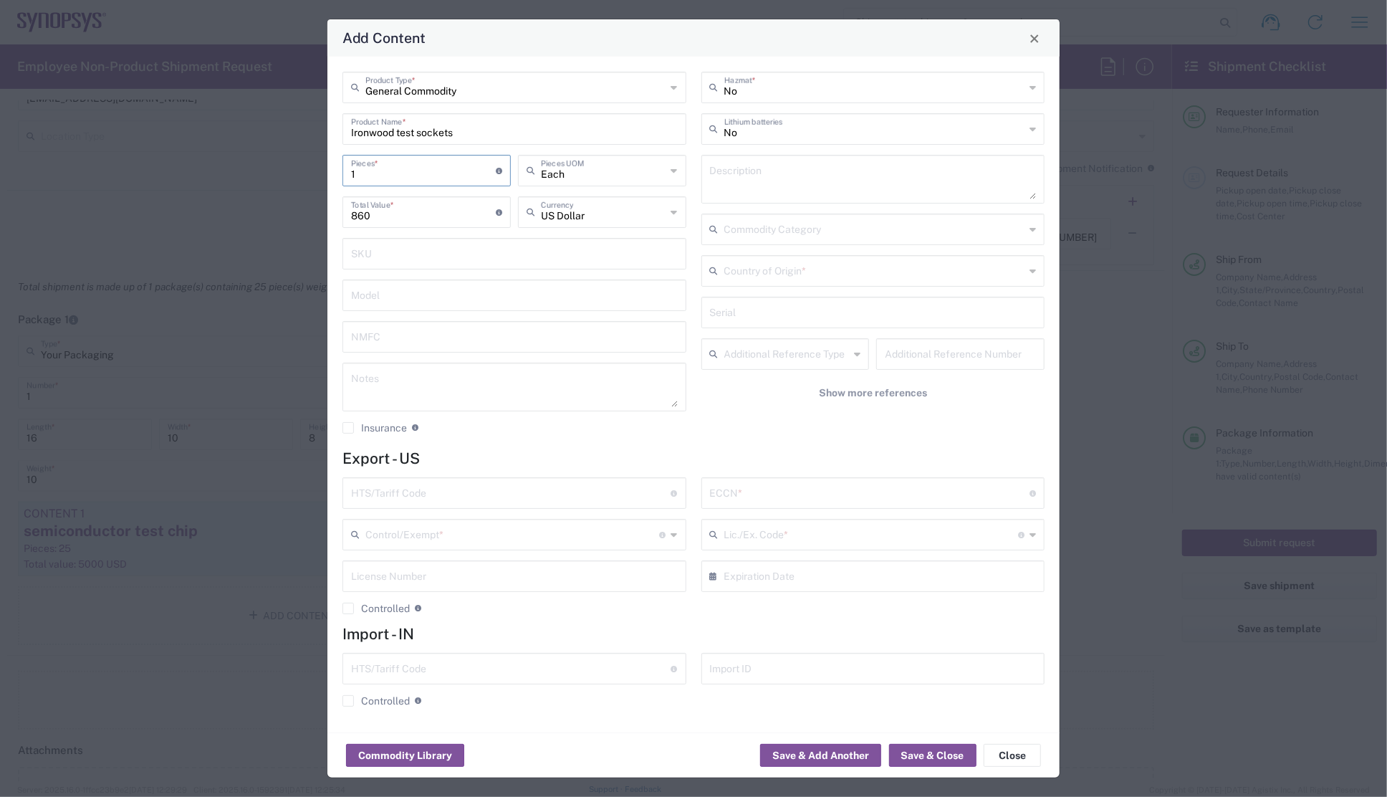
type input "2"
type input "1720"
click at [449, 312] on div "General Commodity Product Type * Ironwood test sockets Product Name * 2 Pieces …" at bounding box center [514, 258] width 359 height 373
click at [757, 171] on textarea at bounding box center [873, 179] width 327 height 40
drag, startPoint x: 772, startPoint y: 175, endPoint x: 664, endPoint y: 175, distance: 107.5
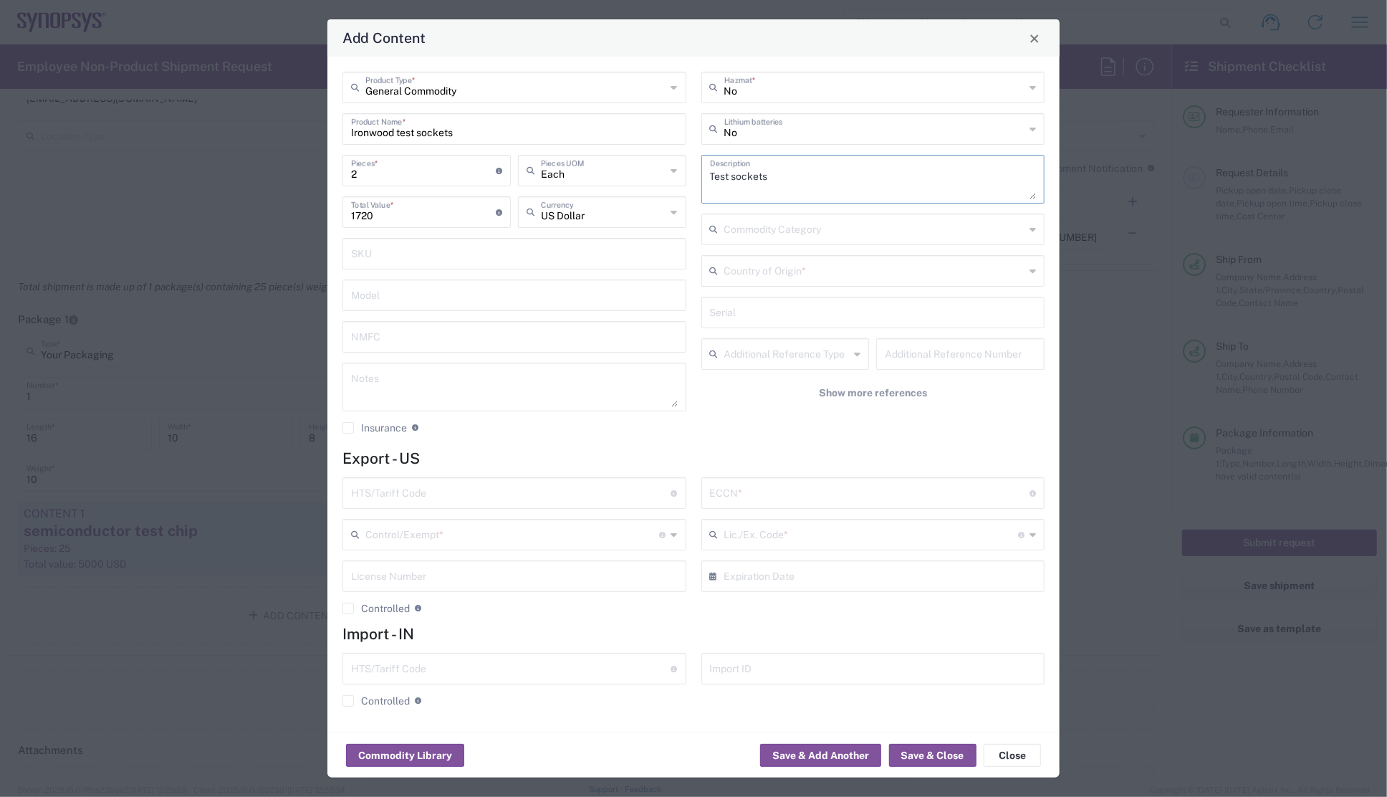
click at [664, 175] on div "General Commodity Product Type * Ironwood test sockets Product Name * 2 Pieces …" at bounding box center [693, 258] width 717 height 373
type textarea "Test sockets"
click at [459, 390] on textarea at bounding box center [514, 387] width 327 height 40
paste textarea "Test sockets"
type textarea "Test sockets"
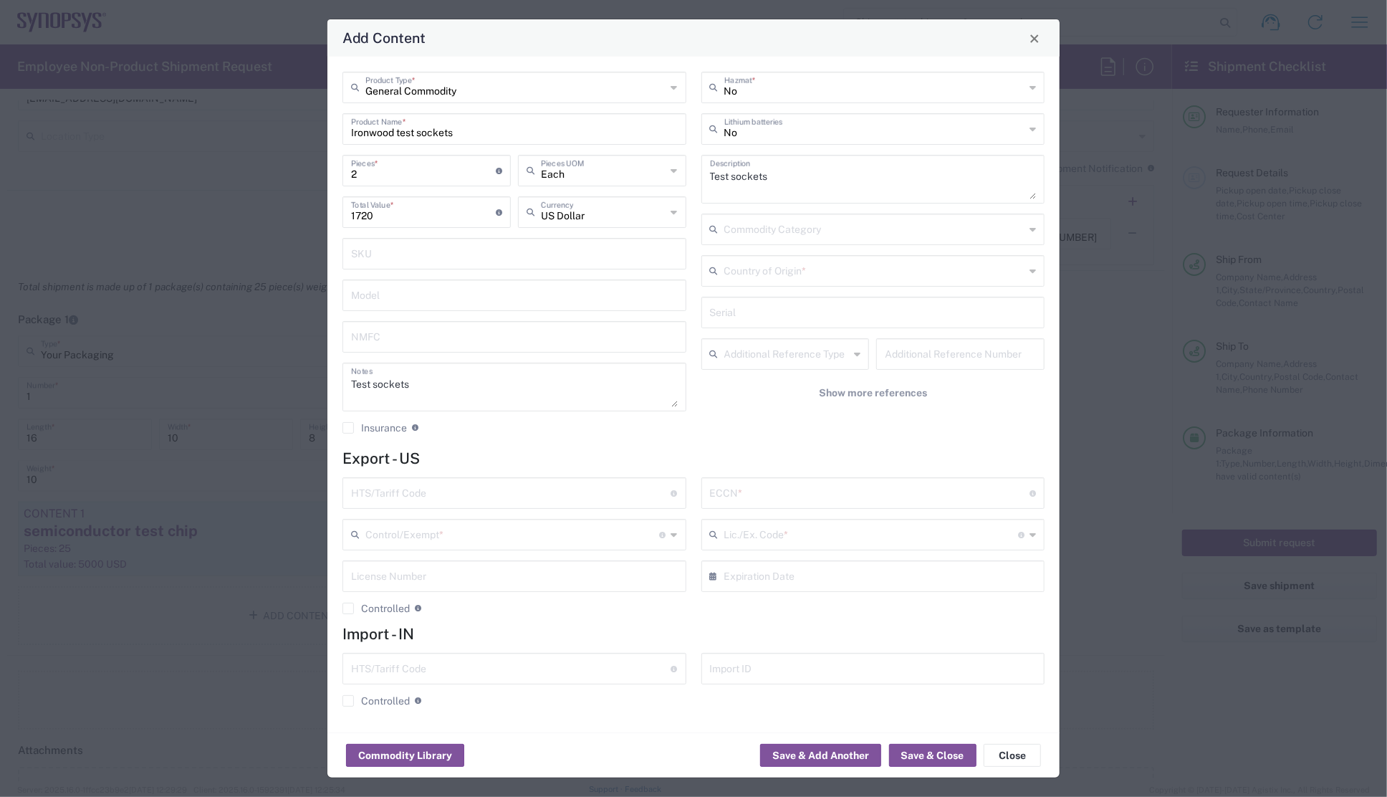
click at [493, 441] on div "General Commodity Product Type * Ironwood test sockets Product Name * 2 Pieces …" at bounding box center [514, 258] width 359 height 373
click at [505, 492] on input "text" at bounding box center [511, 491] width 320 height 25
click at [538, 492] on input "text" at bounding box center [511, 491] width 320 height 25
paste input "8204.20.0000"
type input "8204.20.0000"
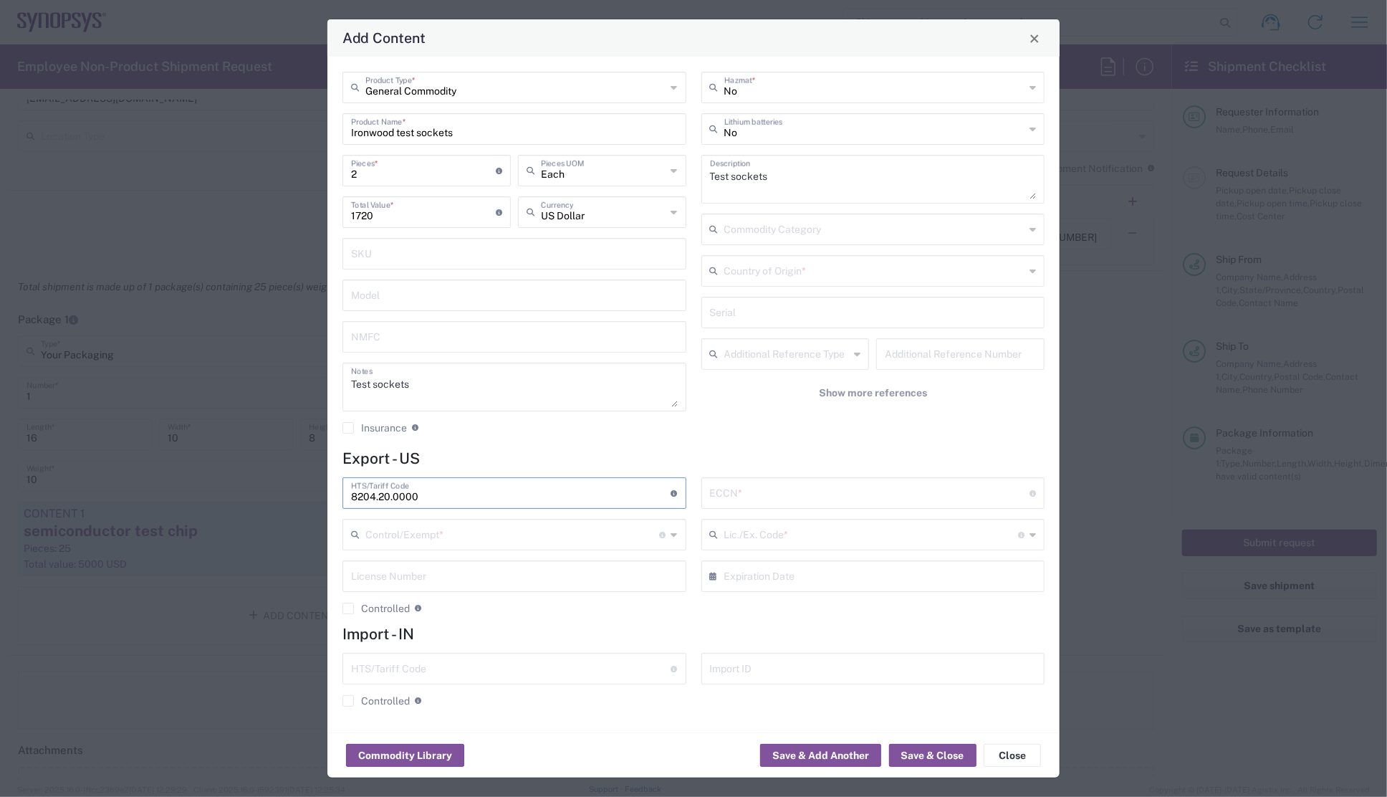
click at [760, 496] on input "text" at bounding box center [870, 491] width 320 height 25
click at [790, 494] on input "text" at bounding box center [870, 491] width 320 height 25
paste input "3A992"
type input "3A992"
click at [704, 440] on div "No Hazmat * No Lithium batteries Test sockets Description Commodity Category Co…" at bounding box center [873, 258] width 359 height 373
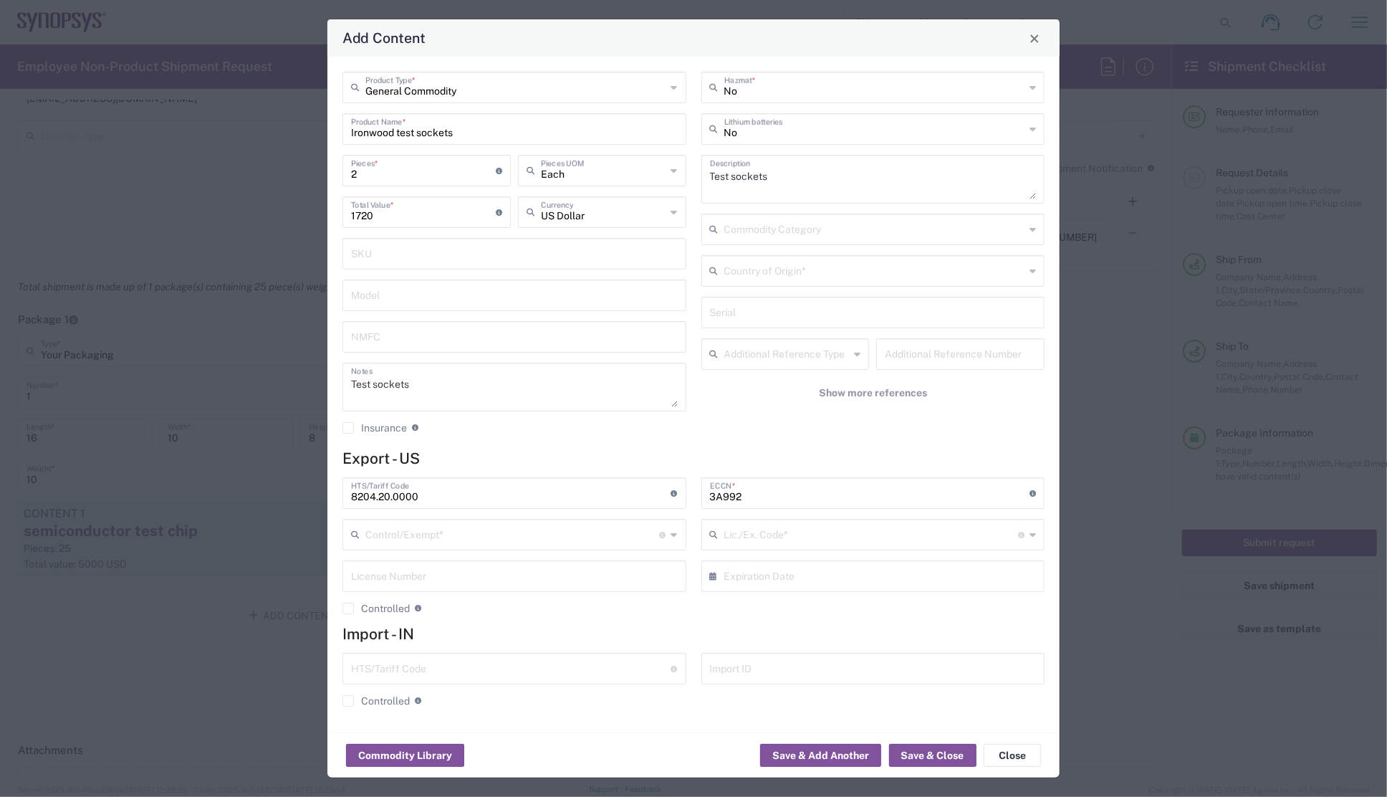
click at [674, 535] on icon at bounding box center [674, 534] width 6 height 23
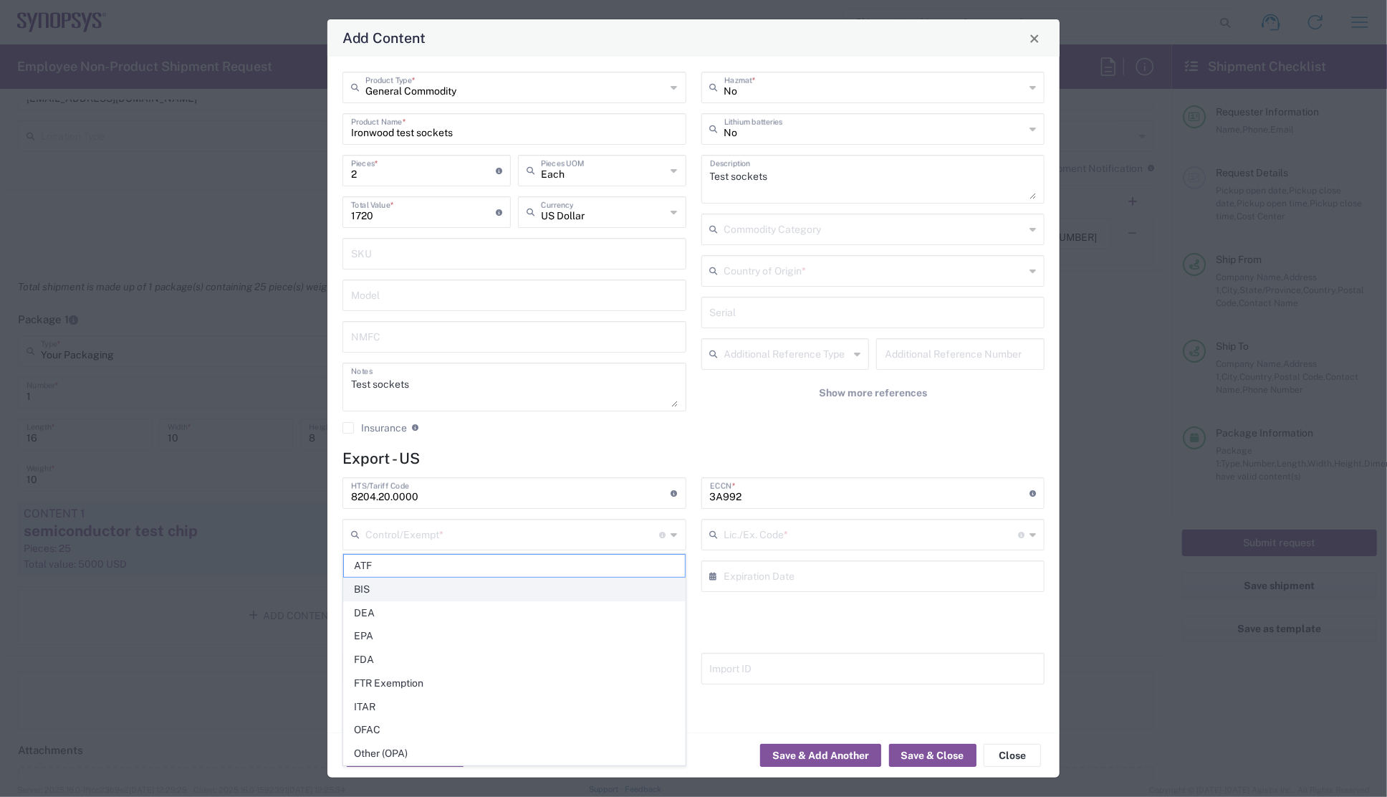
click at [429, 590] on span "BIS" at bounding box center [514, 589] width 341 height 22
type input "BIS"
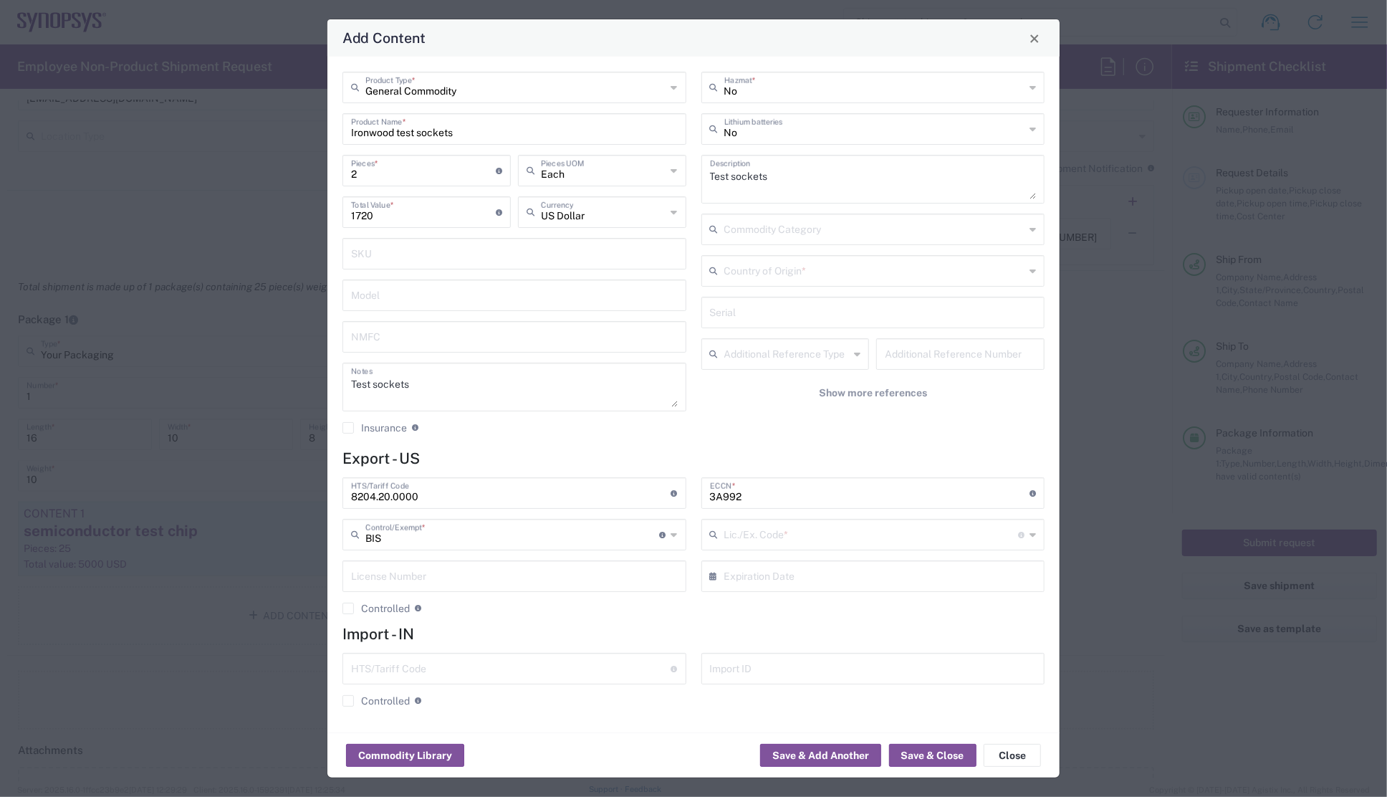
click at [1032, 537] on icon at bounding box center [1033, 534] width 6 height 23
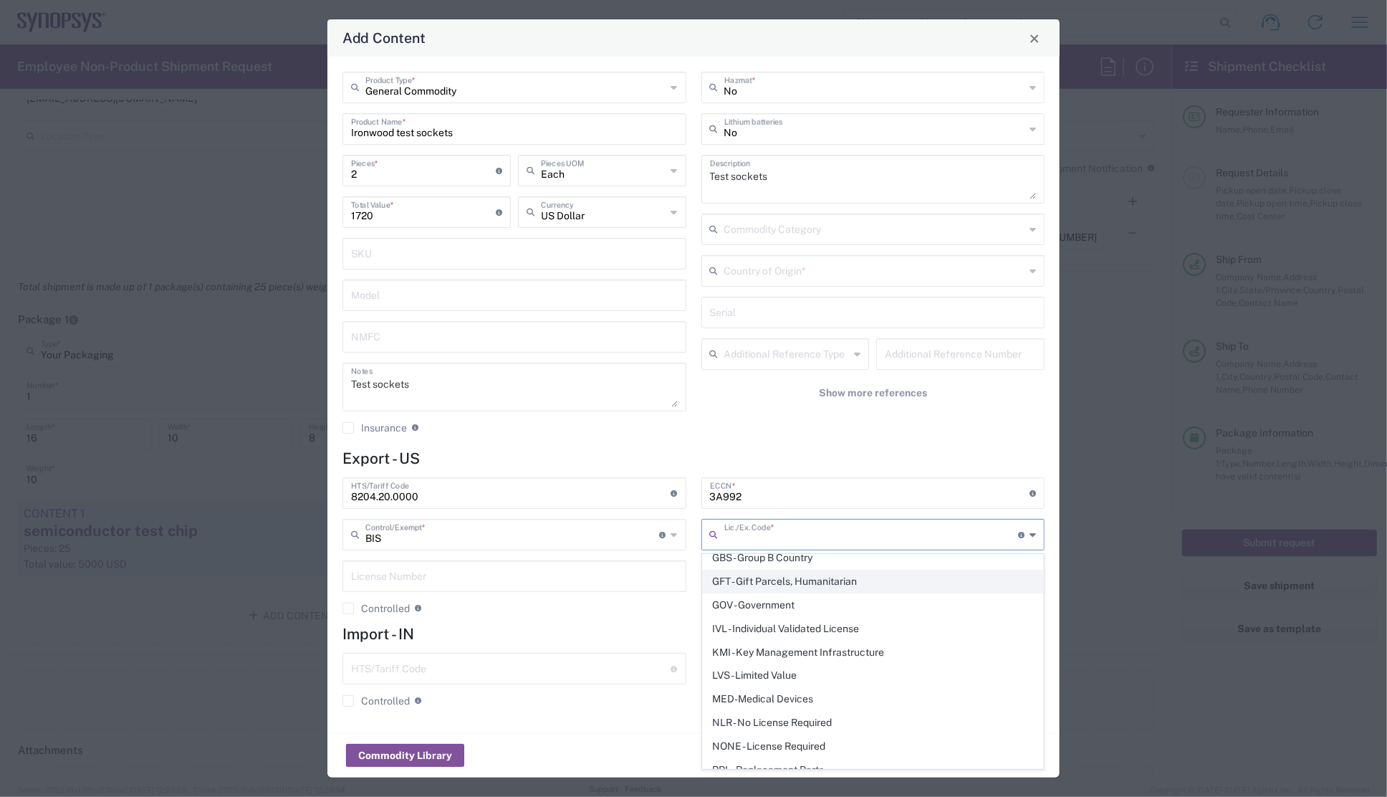
scroll to position [195, 0]
click at [762, 689] on span "NLR - No License Required" at bounding box center [873, 700] width 341 height 22
type input "NLR - No License Required"
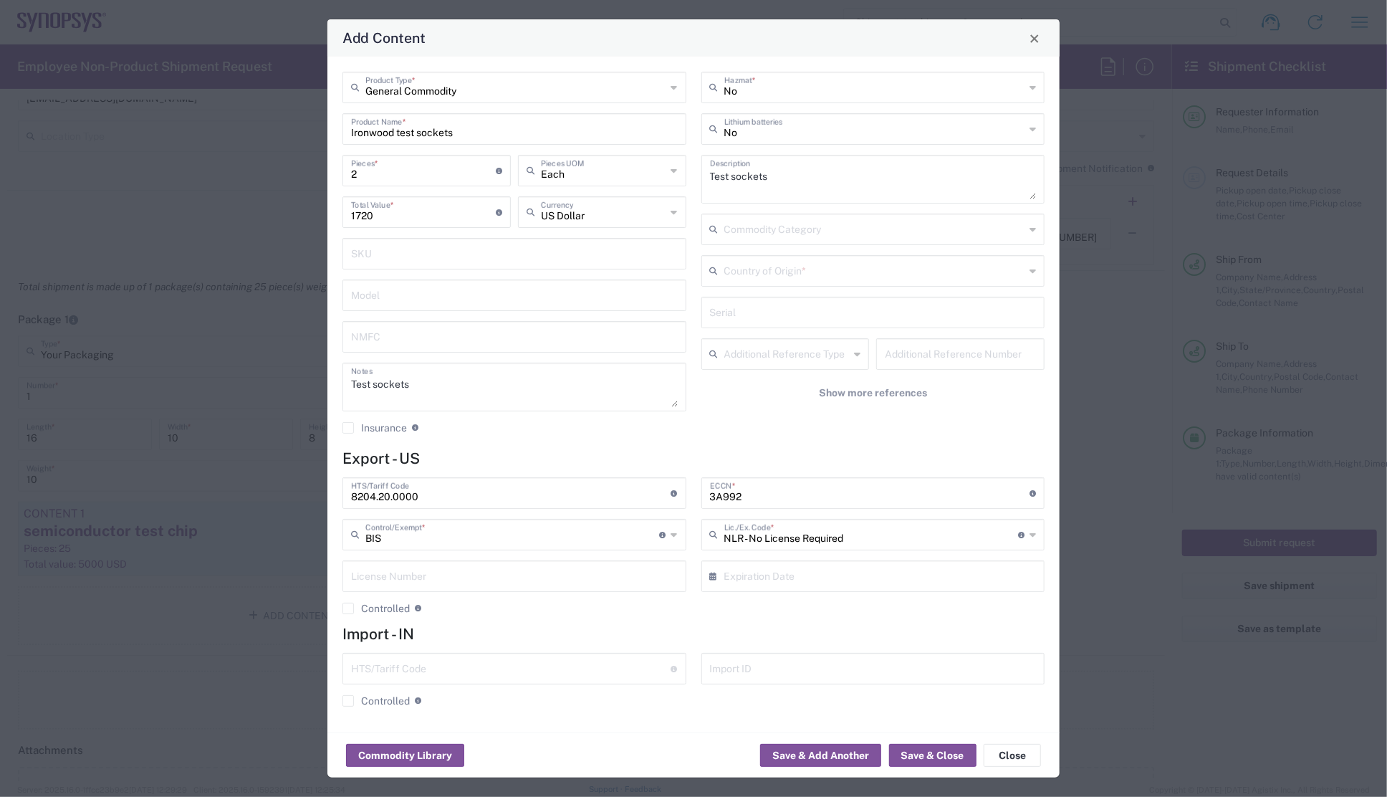
click at [749, 458] on h4 "Export - US" at bounding box center [694, 458] width 702 height 18
click at [699, 436] on div "No Hazmat * No Lithium batteries Test sockets Description Commodity Category Co…" at bounding box center [873, 258] width 359 height 373
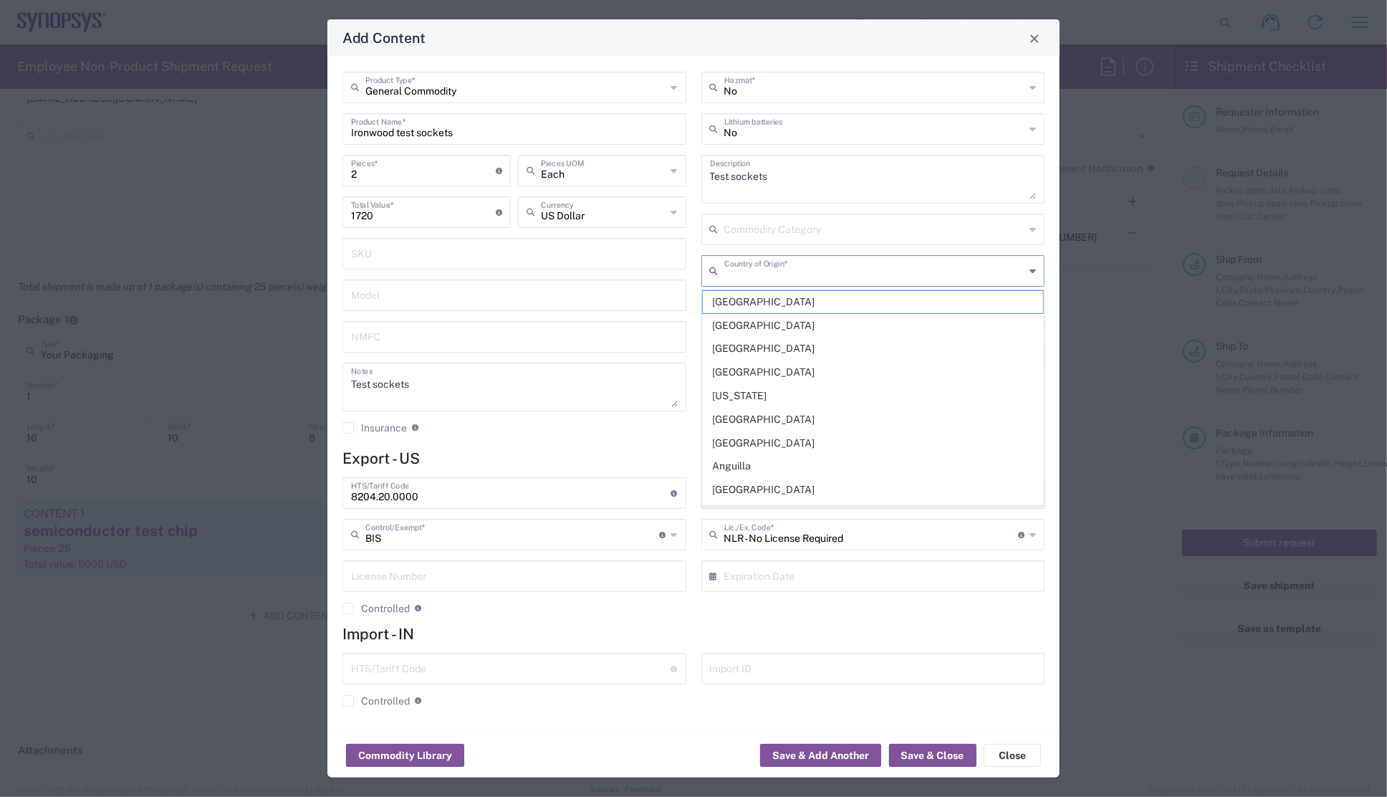
click at [781, 273] on input "text" at bounding box center [875, 269] width 301 height 25
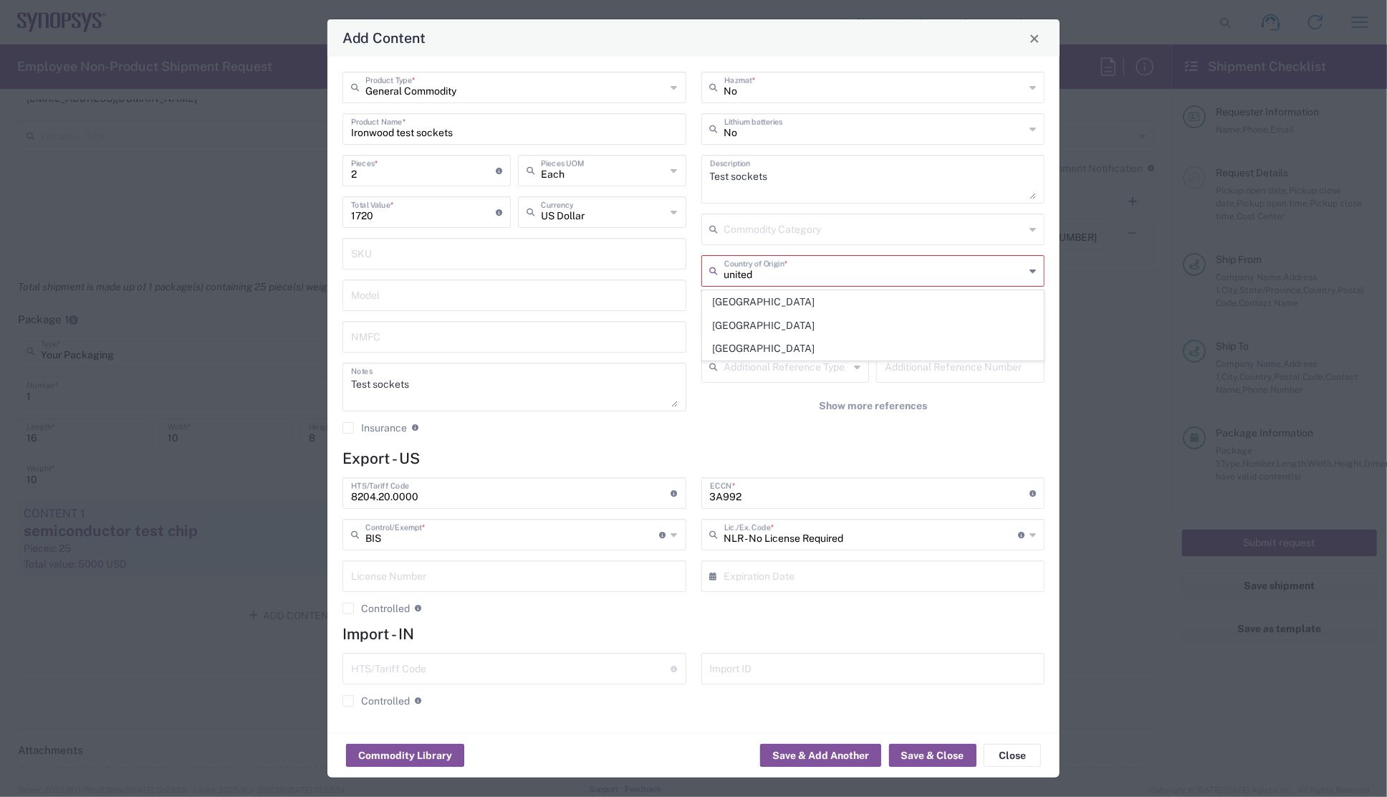
click at [759, 343] on span "[GEOGRAPHIC_DATA]" at bounding box center [873, 349] width 341 height 22
type input "[GEOGRAPHIC_DATA]"
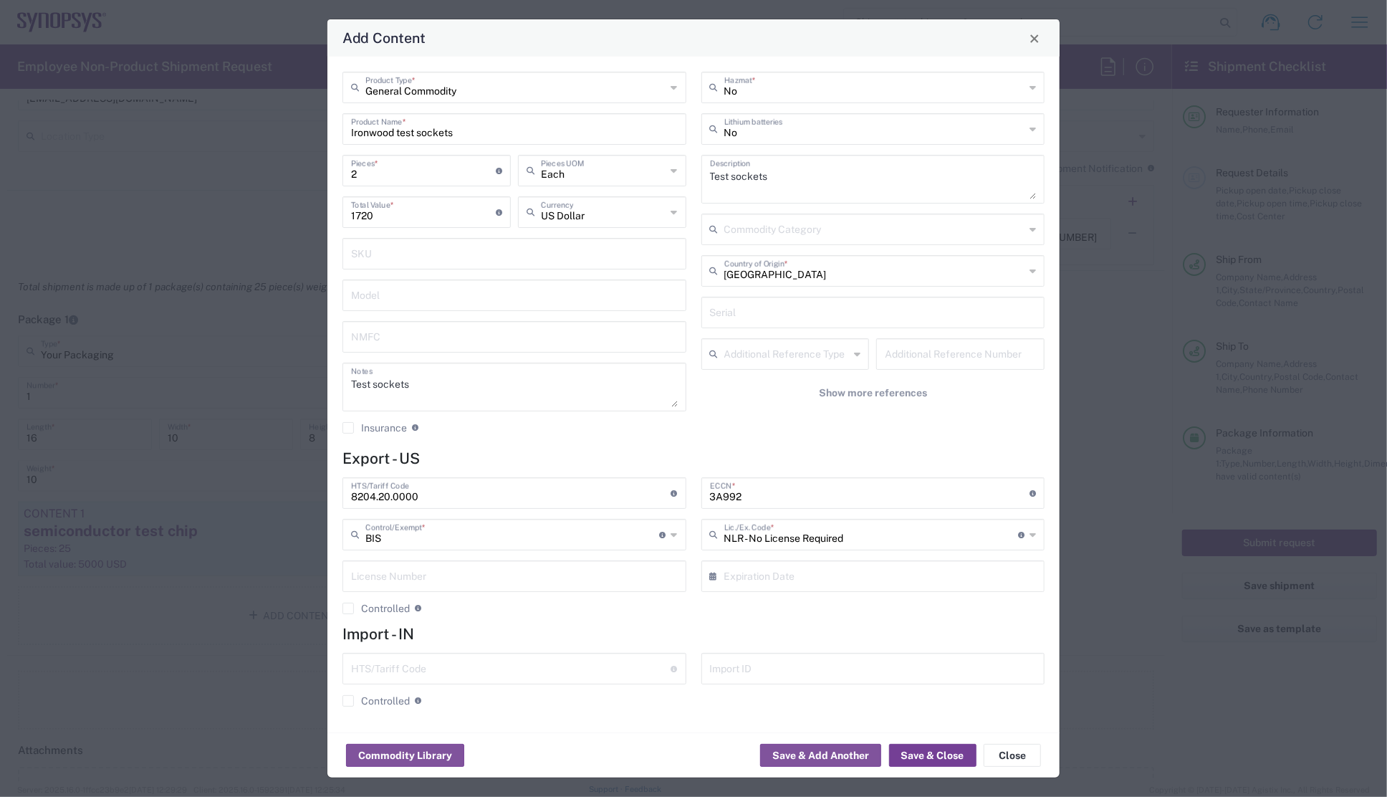
click at [912, 752] on button "Save & Close" at bounding box center [932, 755] width 87 height 23
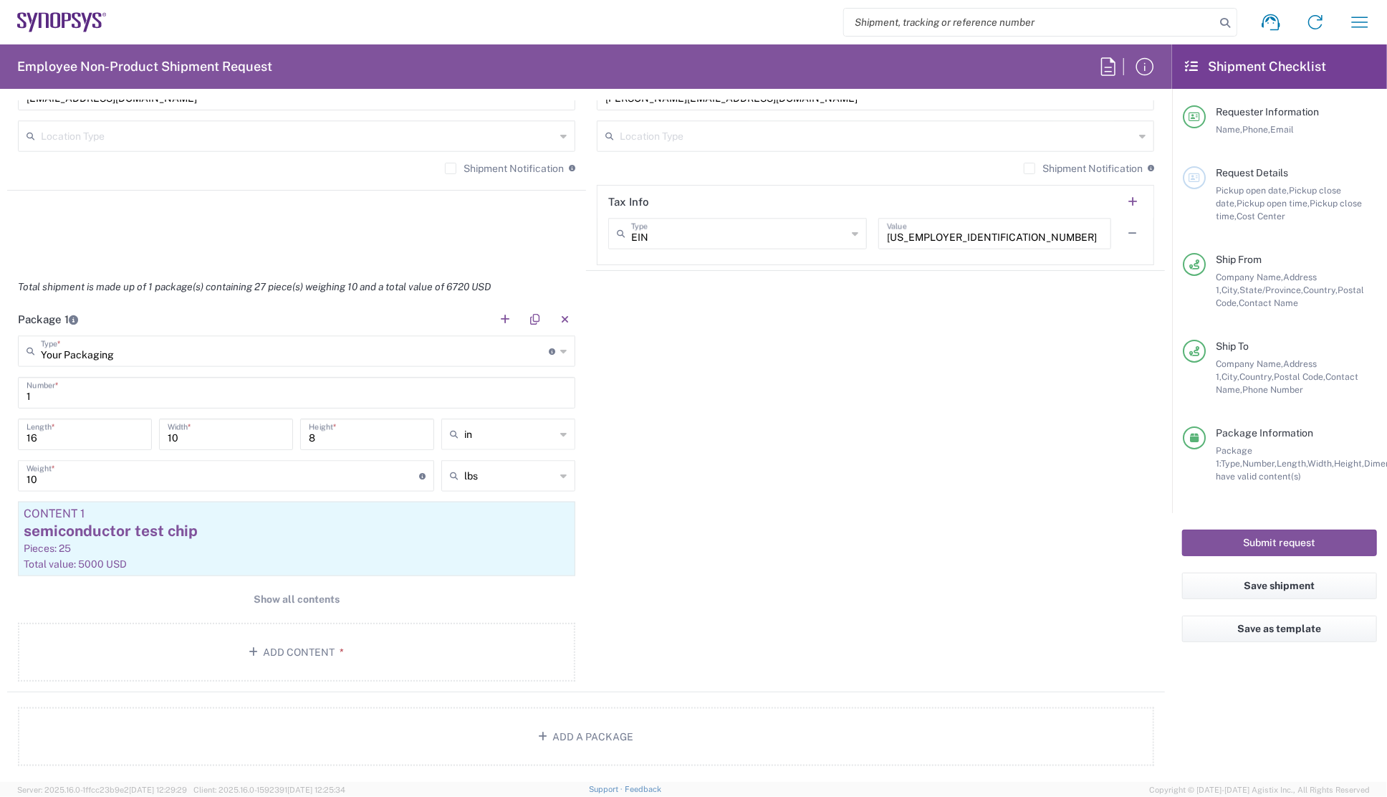
click at [709, 480] on div "Package 1 Your Packaging Type * Material used to package goods Your Packaging B…" at bounding box center [586, 497] width 1158 height 389
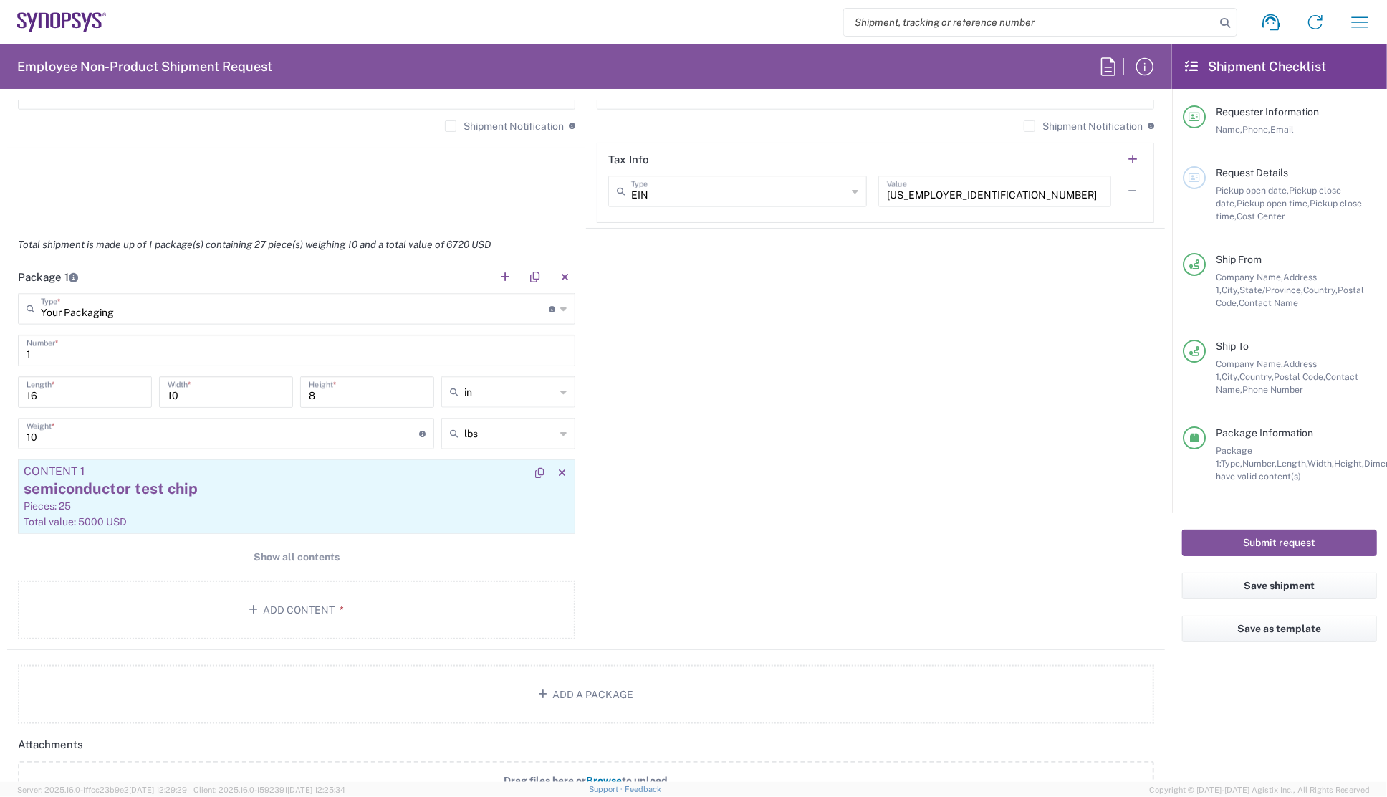
scroll to position [1172, 0]
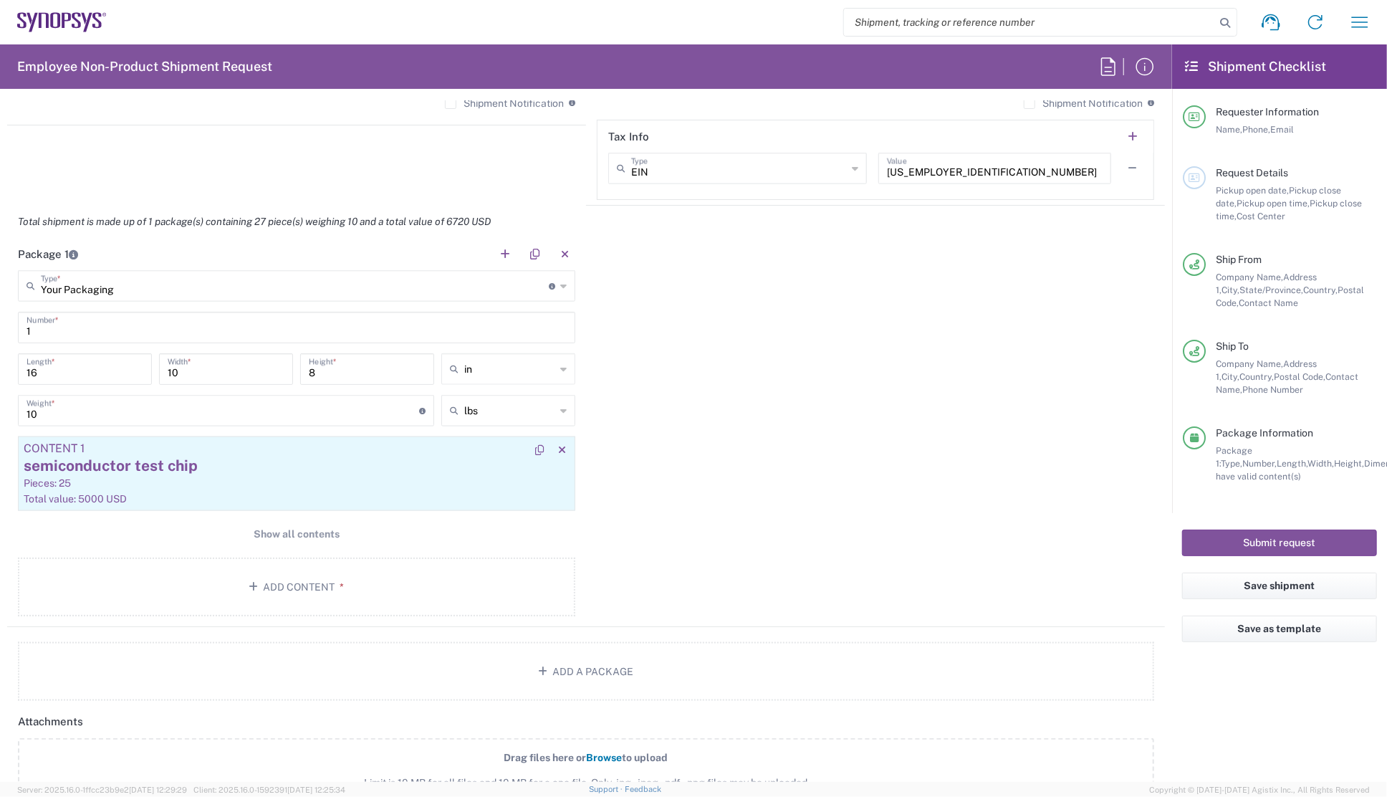
click at [143, 459] on div "semiconductor test chip" at bounding box center [297, 465] width 546 height 21
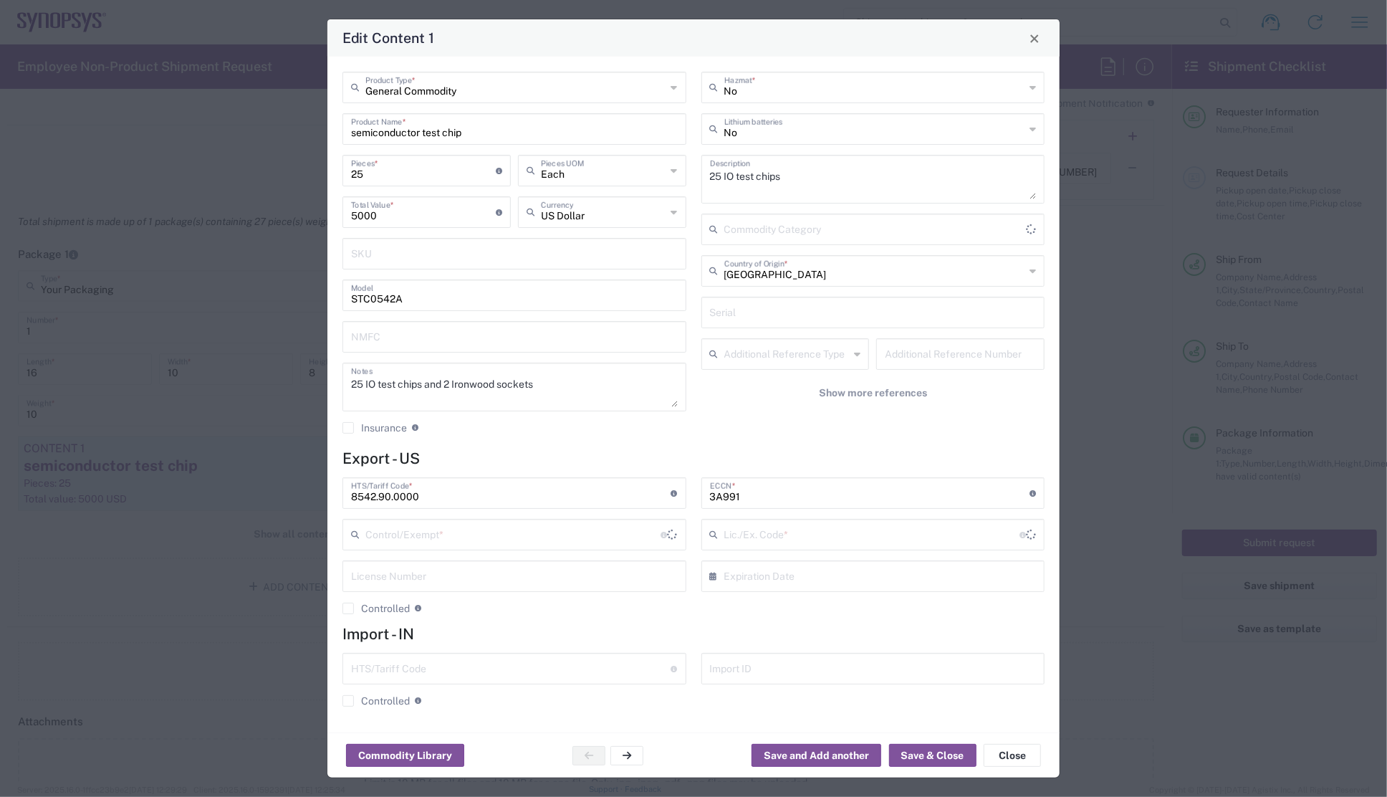
type input "FTR Exemption"
type input "30.37(a)"
click at [676, 537] on icon at bounding box center [674, 534] width 6 height 23
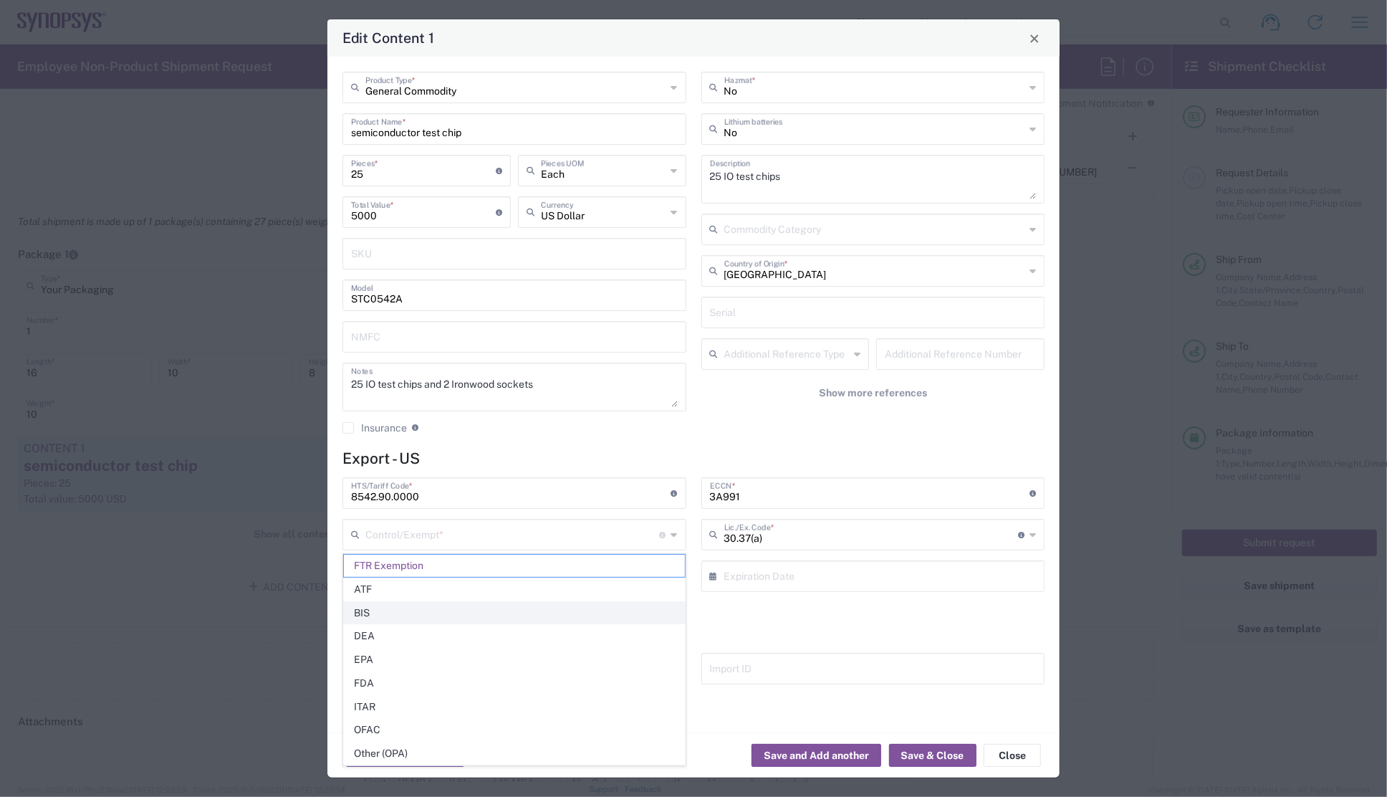
click at [381, 611] on span "BIS" at bounding box center [514, 613] width 341 height 22
type input "BIS"
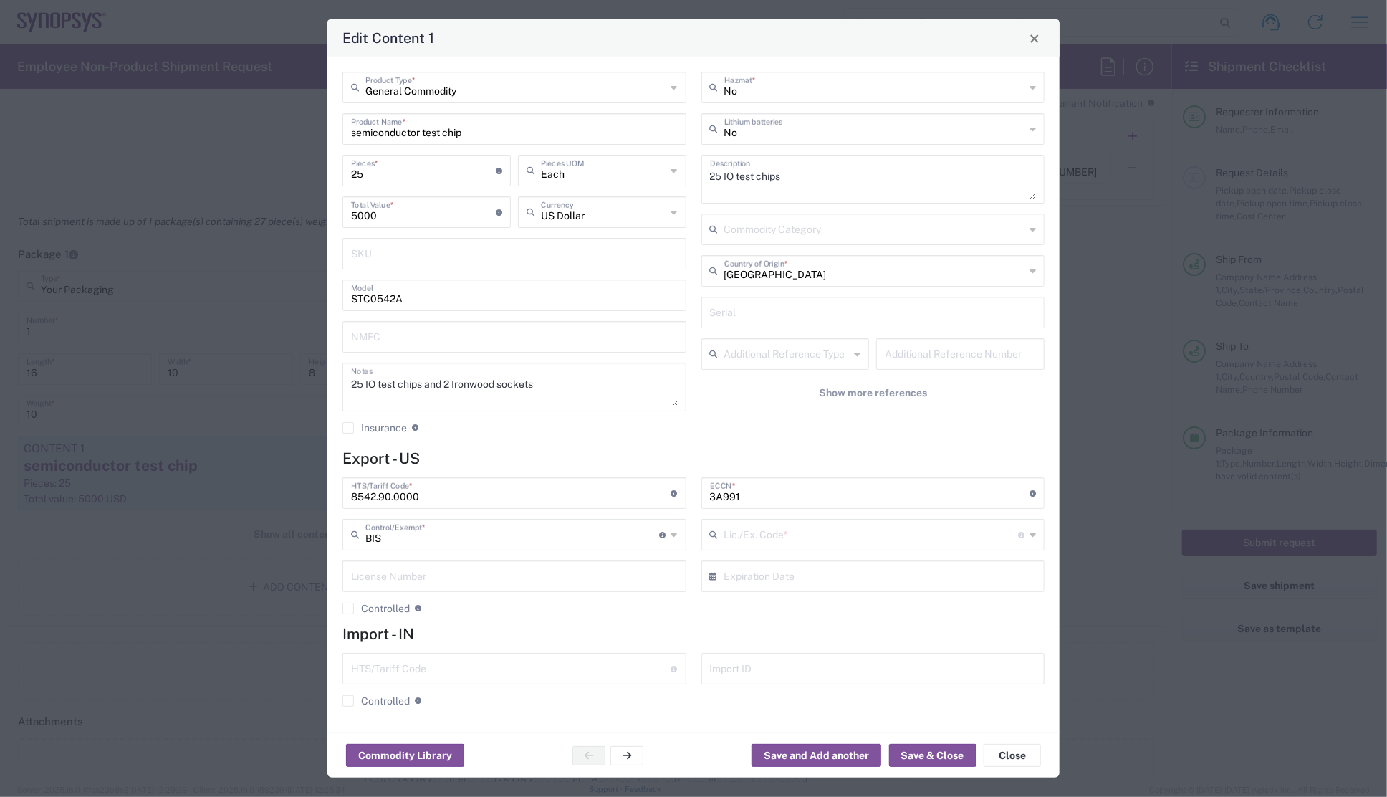
click at [1034, 535] on icon at bounding box center [1033, 534] width 6 height 23
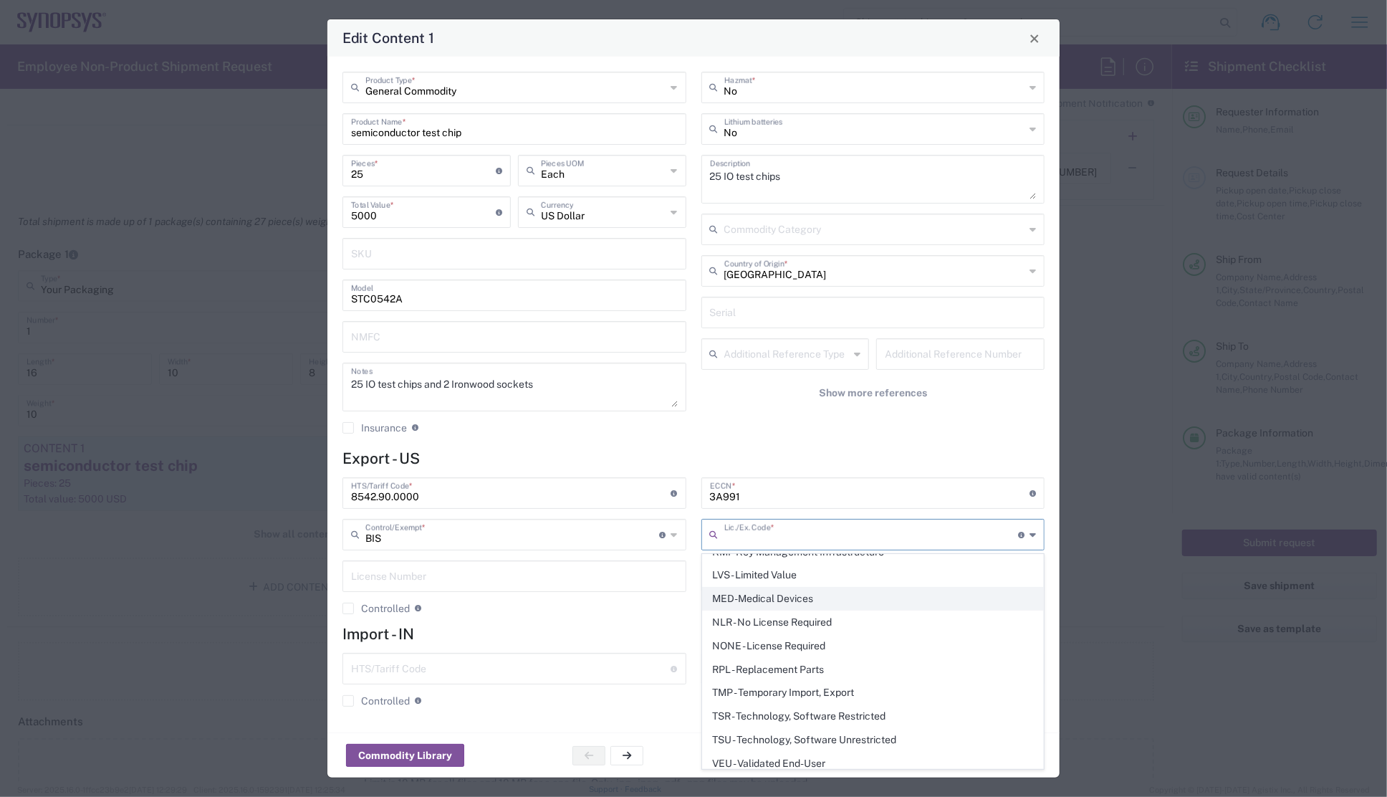
scroll to position [275, 0]
click at [789, 616] on span "NLR - No License Required" at bounding box center [873, 619] width 341 height 22
type input "NLR - No License Required"
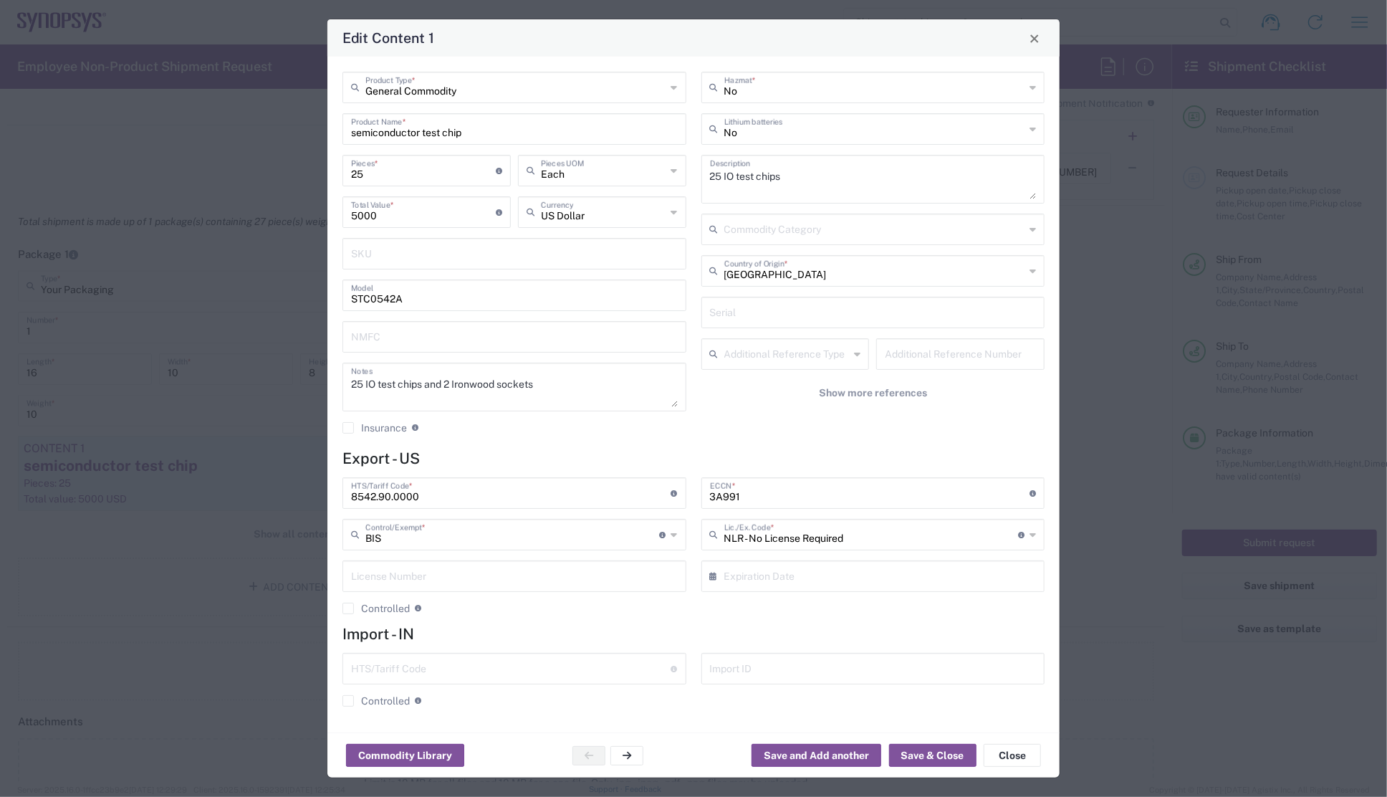
click at [703, 616] on div "3A991 ECCN * Obtain ECCN from vendor if product is purchased. Export Control Cl…" at bounding box center [873, 551] width 359 height 148
click at [921, 754] on button "Save & Close" at bounding box center [932, 755] width 87 height 23
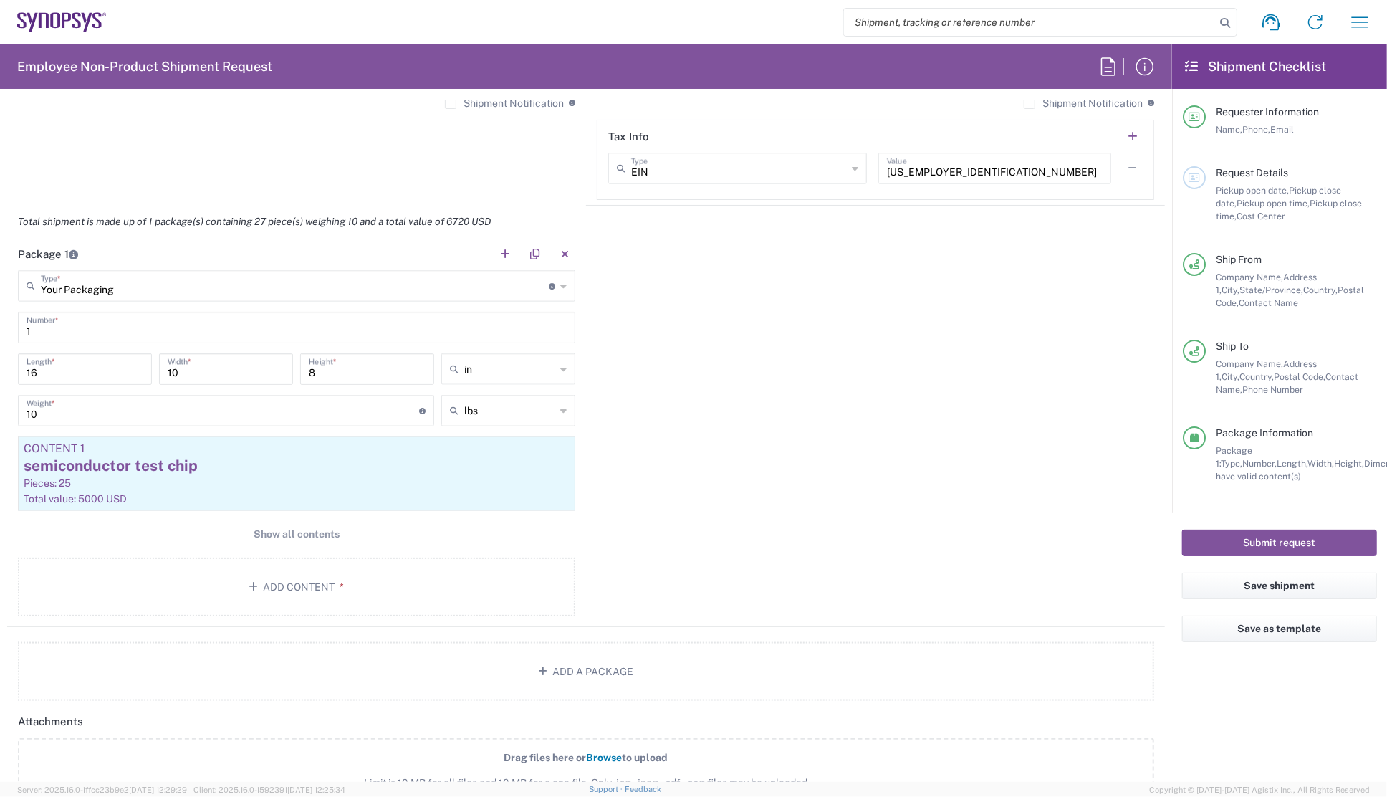
click at [767, 511] on div "Package 1 Your Packaging Type * Material used to package goods Your Packaging B…" at bounding box center [586, 432] width 1158 height 389
click at [306, 580] on button "Add Content *" at bounding box center [297, 587] width 558 height 59
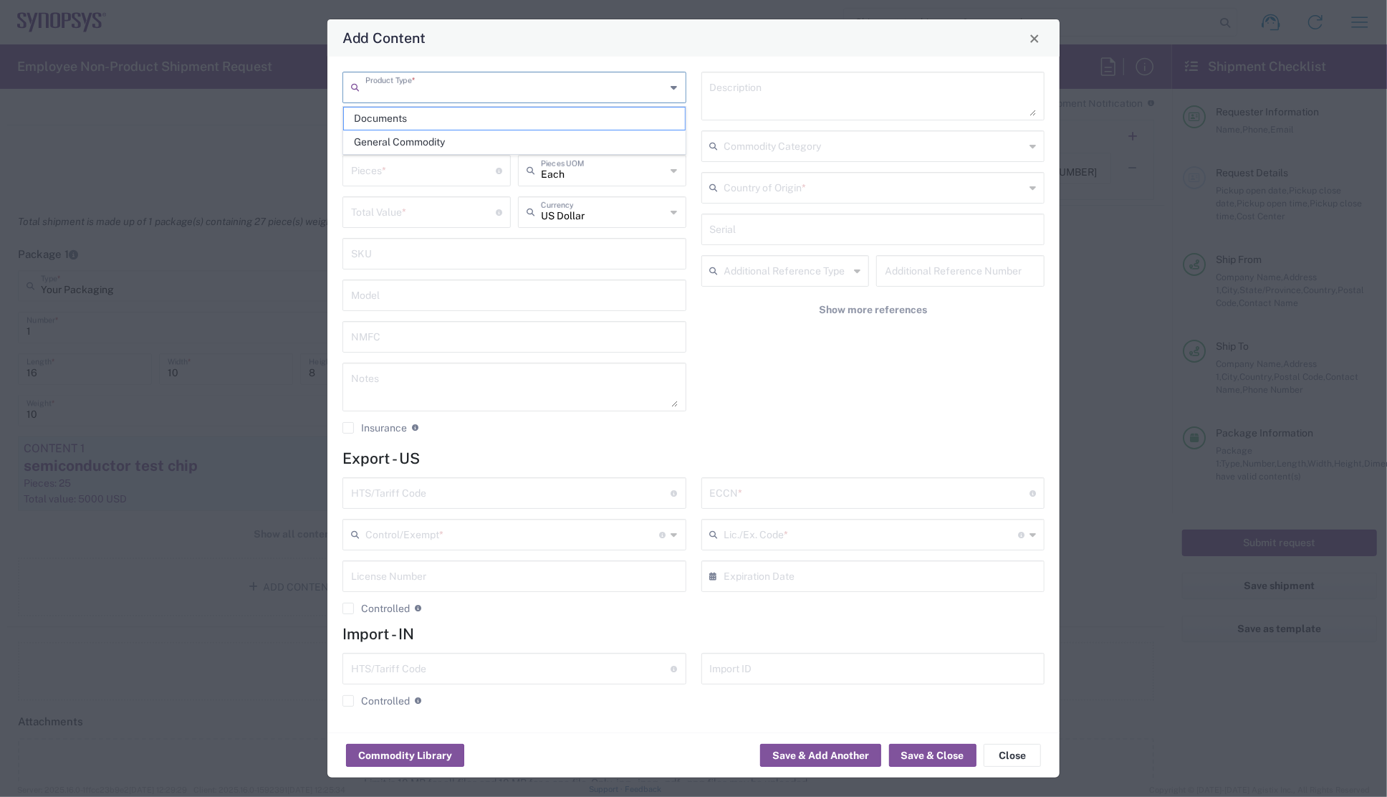
click at [444, 85] on input "text" at bounding box center [515, 86] width 301 height 25
click at [410, 135] on span "General Commodity" at bounding box center [514, 142] width 341 height 22
type input "General Commodity"
click at [408, 128] on input "text" at bounding box center [514, 127] width 327 height 25
type input "Test sockets"
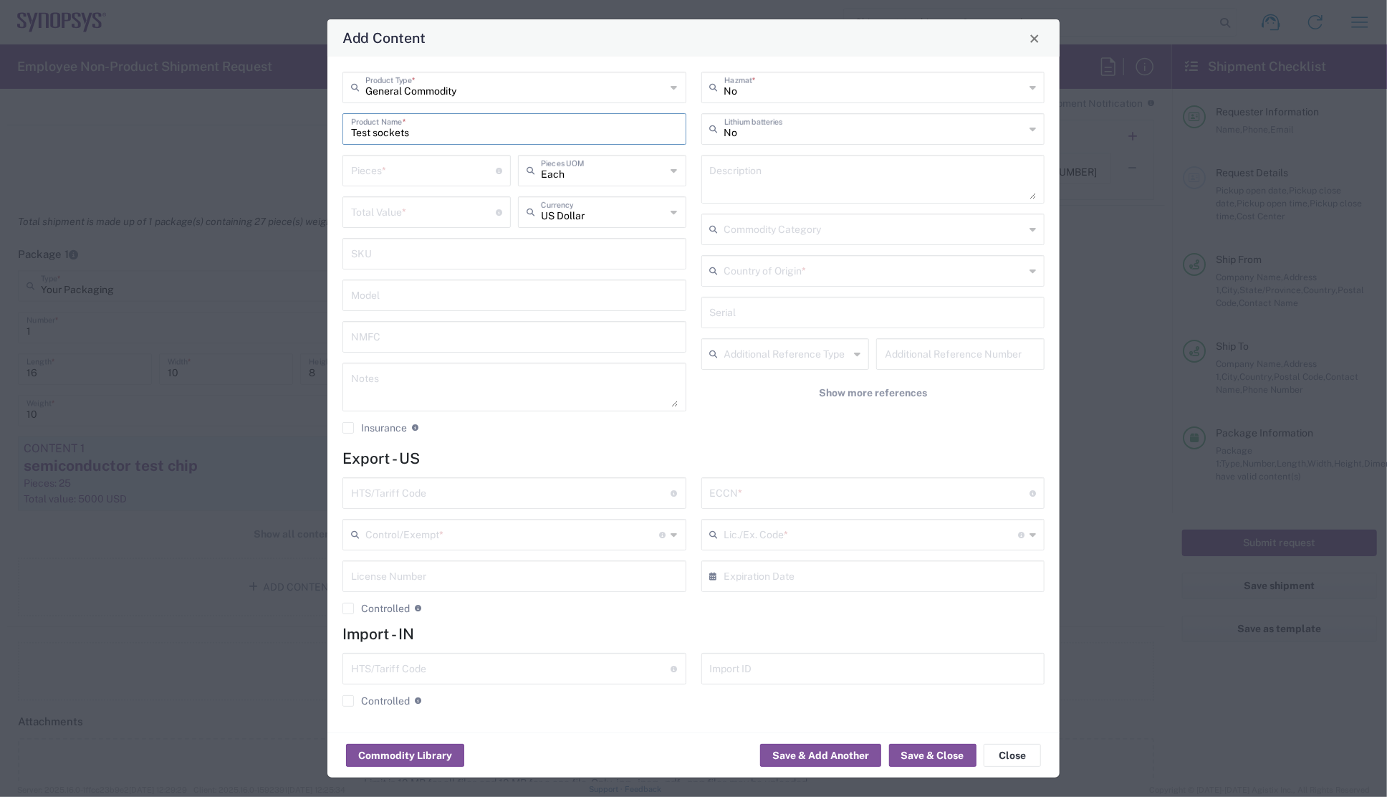
click at [411, 175] on input "number" at bounding box center [423, 169] width 145 height 25
click at [398, 216] on input "number" at bounding box center [423, 211] width 145 height 25
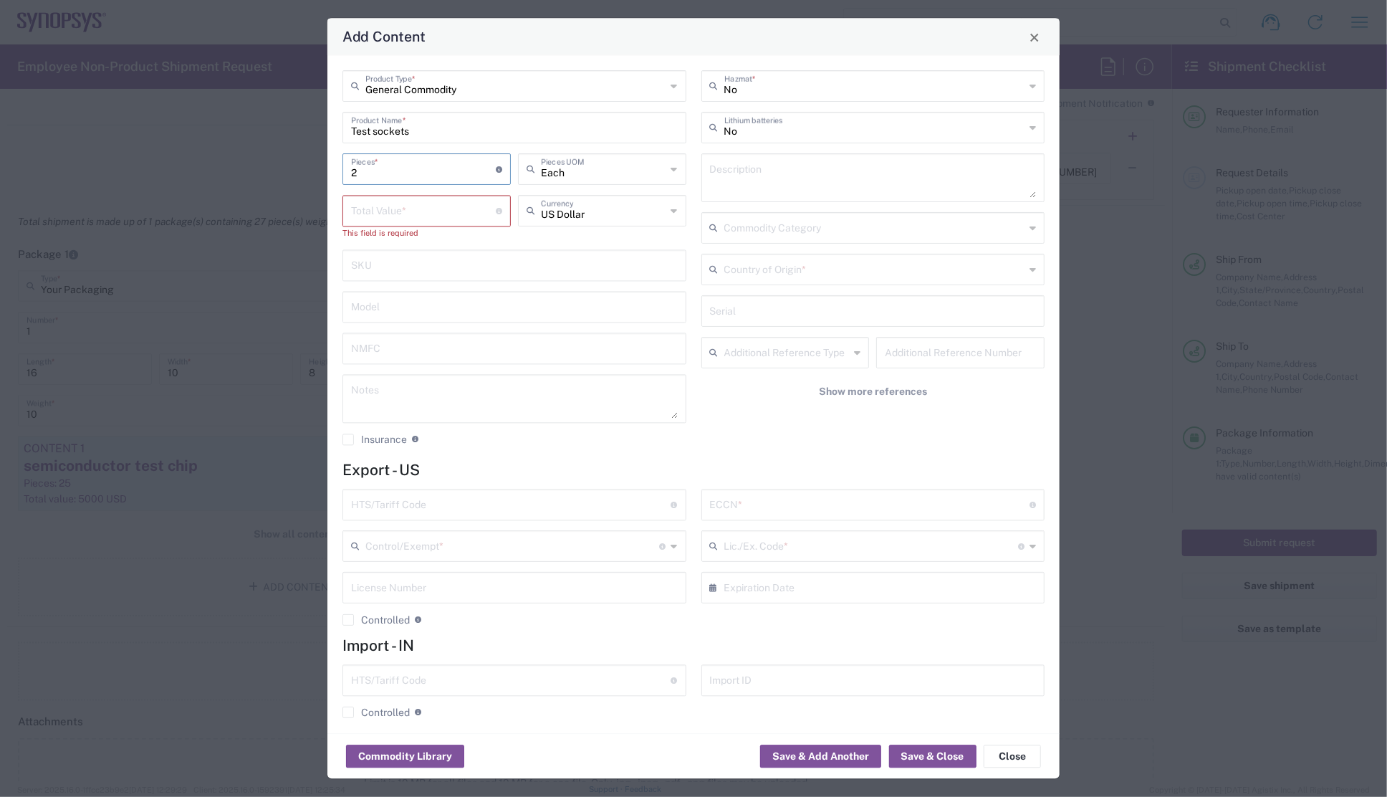
drag, startPoint x: 380, startPoint y: 171, endPoint x: 333, endPoint y: 171, distance: 46.6
click at [333, 171] on div "General Commodity Product Type * Test sockets Product Name * 2 Pieces * Number …" at bounding box center [693, 395] width 732 height 678
type input "1"
click at [403, 216] on input "number" at bounding box center [423, 210] width 145 height 25
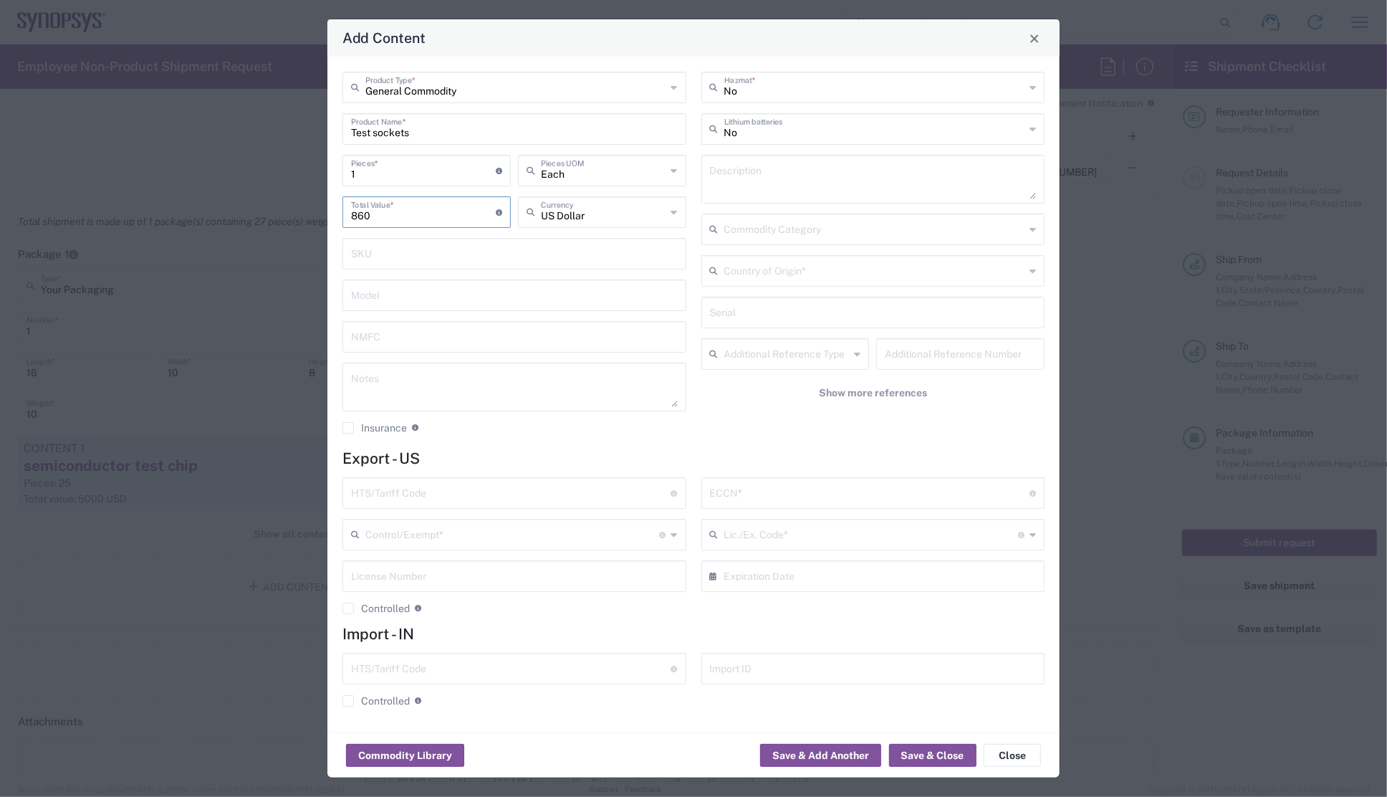
type input "860"
click at [408, 173] on input "1" at bounding box center [423, 169] width 145 height 25
drag, startPoint x: 387, startPoint y: 176, endPoint x: 309, endPoint y: 176, distance: 78.1
click at [309, 176] on div "Add Content General Commodity Product Type * Test sockets Product Name * 1 Piec…" at bounding box center [693, 398] width 1387 height 797
type input "2"
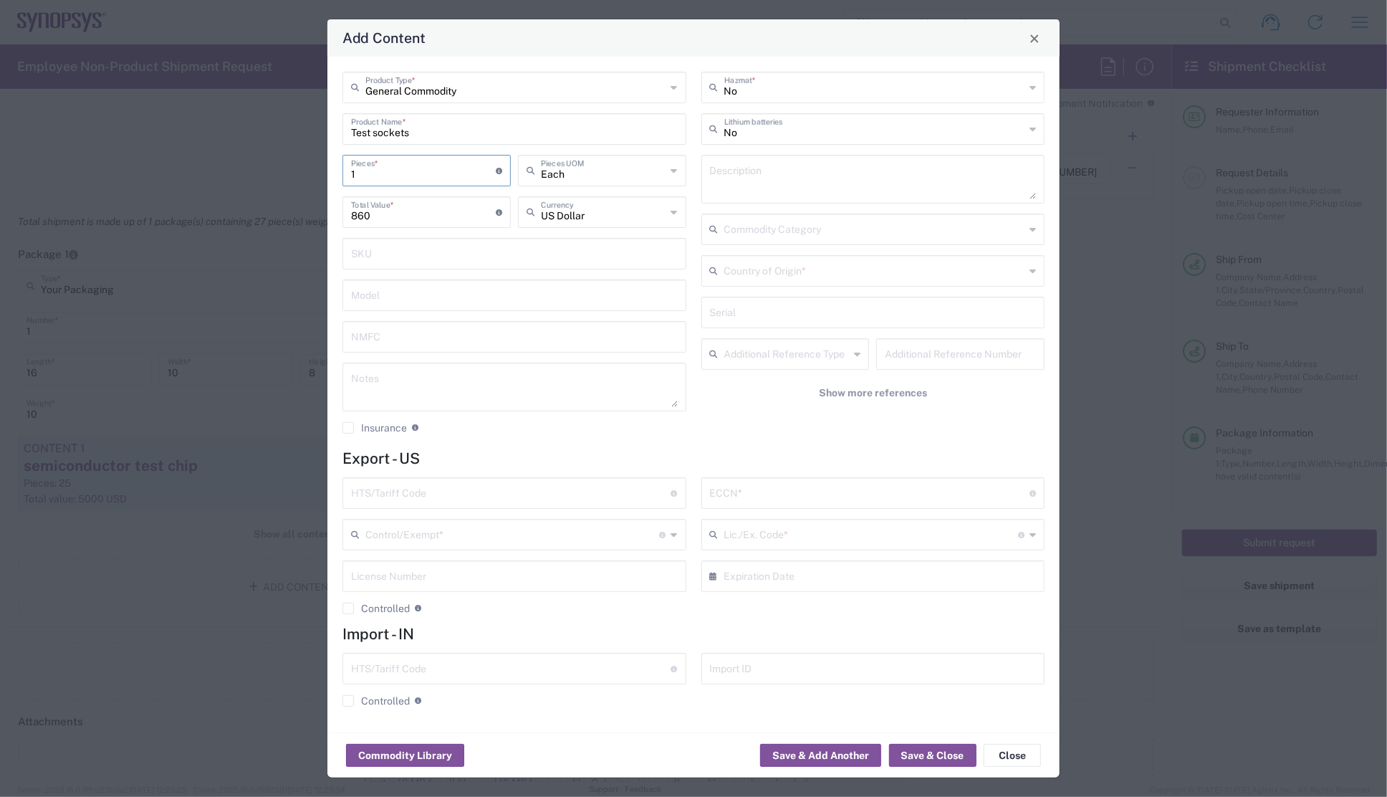
type input "1720"
type input "2"
click at [767, 188] on textarea at bounding box center [873, 179] width 327 height 40
drag, startPoint x: 869, startPoint y: 173, endPoint x: 702, endPoint y: 166, distance: 167.8
click at [702, 166] on div "Ironwood test sockets 15x15mm Description" at bounding box center [874, 179] width 344 height 49
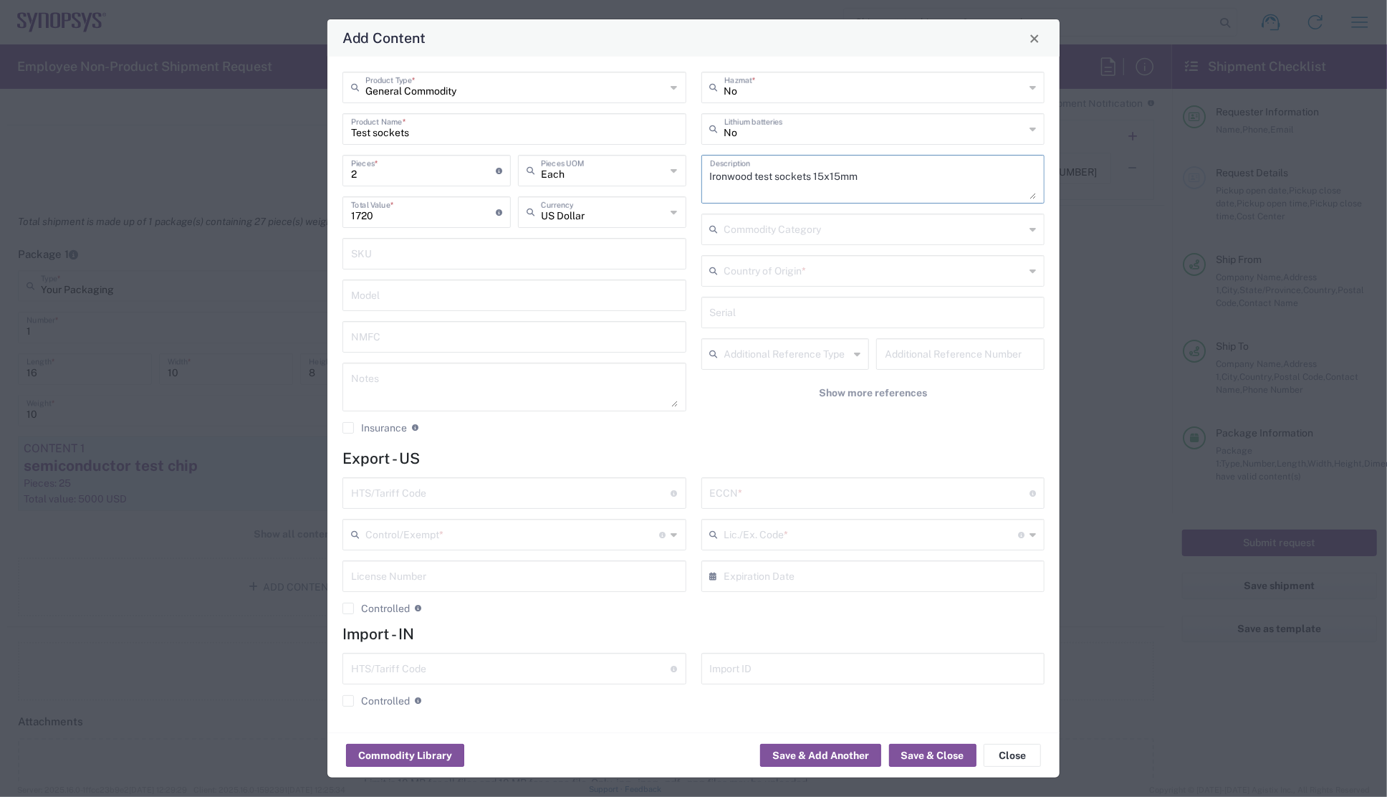
type textarea "Ironwood test sockets 15x15mm"
click at [464, 380] on textarea at bounding box center [514, 387] width 327 height 40
paste textarea "Ironwood test sockets 15x15mm"
click at [452, 385] on textarea "Ironwood test sockets 15x15mm" at bounding box center [514, 387] width 327 height 40
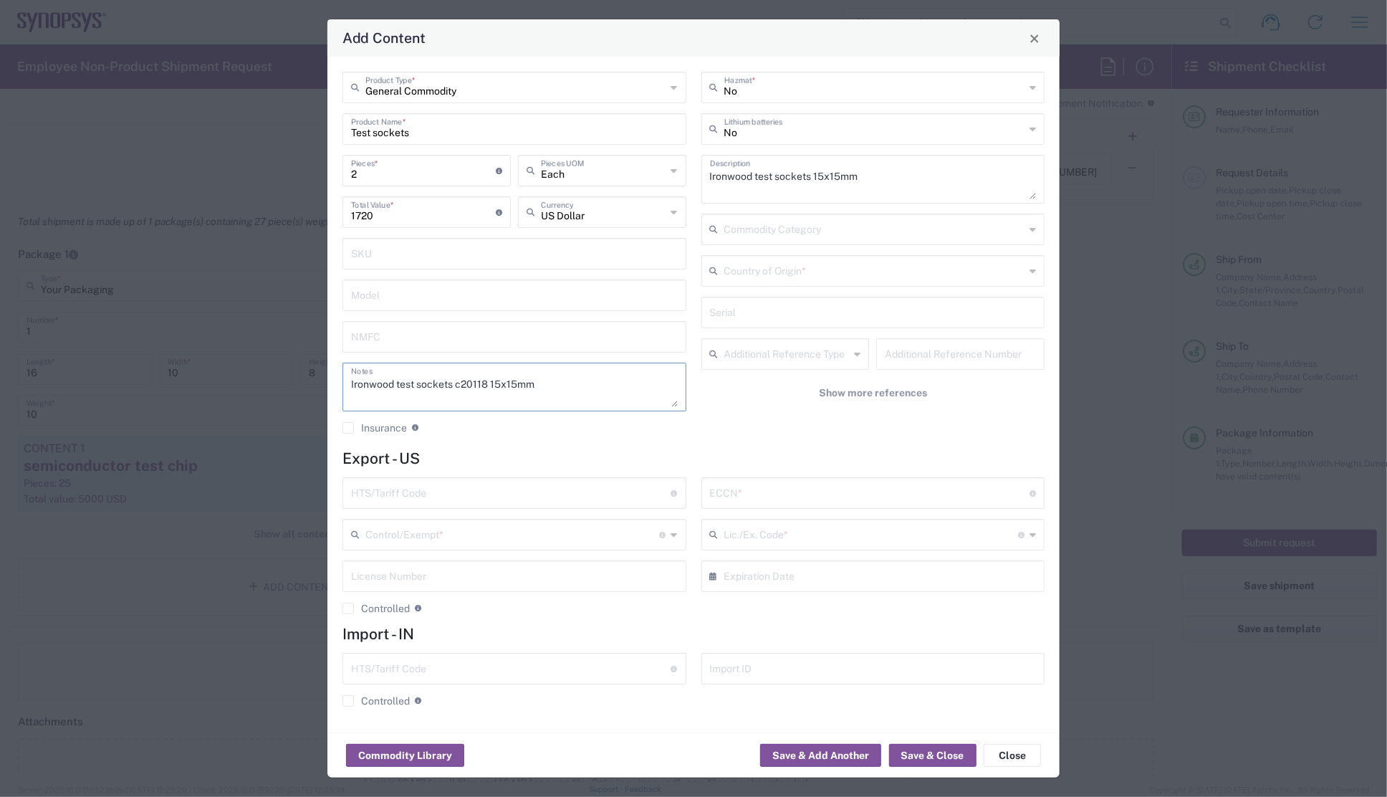
type textarea "Ironwood test sockets c20118 15x15mm"
drag, startPoint x: 363, startPoint y: 173, endPoint x: 307, endPoint y: 171, distance: 55.9
click at [307, 167] on div "Add Content General Commodity Product Type * Test sockets Product Name * 2 Piec…" at bounding box center [693, 398] width 1387 height 797
type input "1"
type input "860"
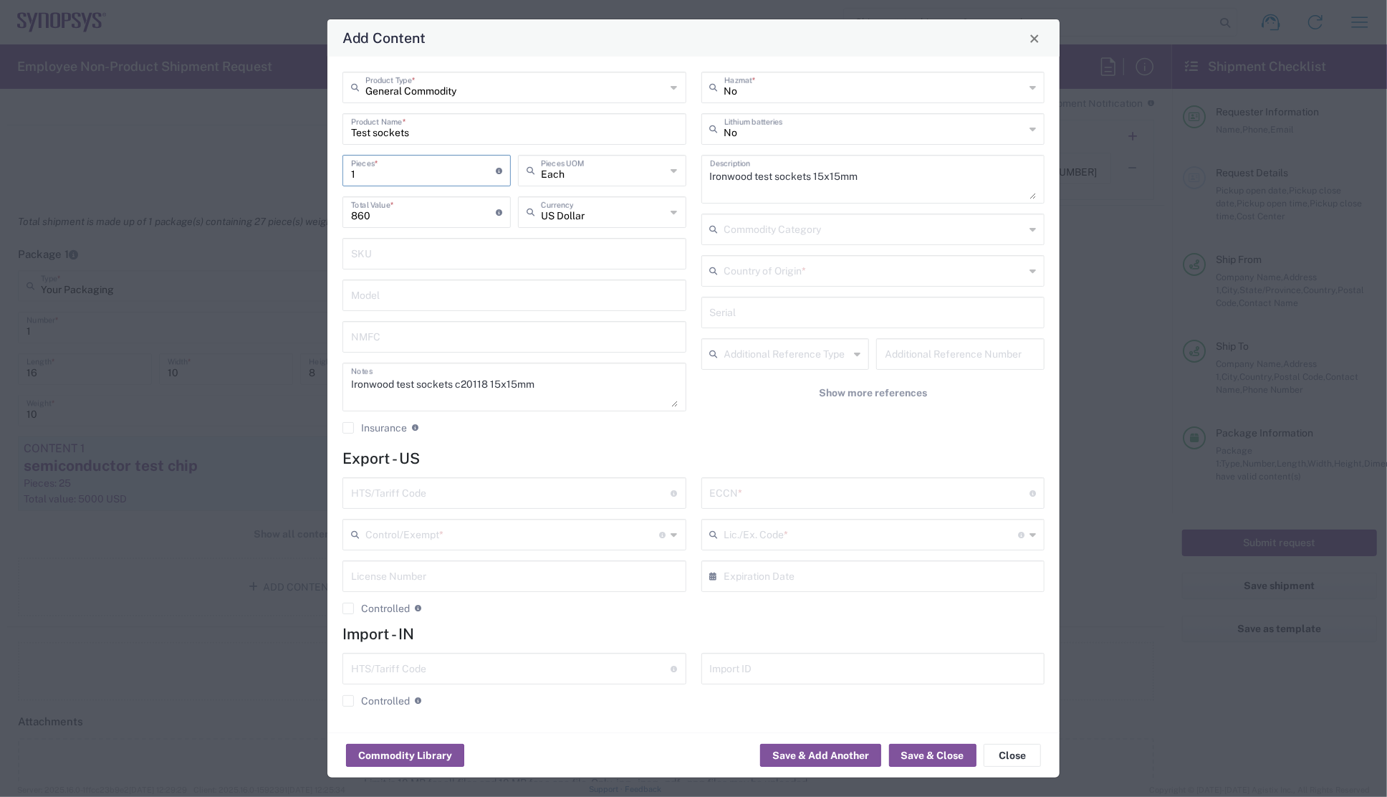
type input "1"
drag, startPoint x: 389, startPoint y: 217, endPoint x: 315, endPoint y: 215, distance: 74.6
click at [315, 215] on div "Add Content General Commodity Product Type * Test sockets Product Name * 1 Piec…" at bounding box center [693, 398] width 1387 height 797
type input "440"
drag, startPoint x: 374, startPoint y: 172, endPoint x: 312, endPoint y: 168, distance: 61.8
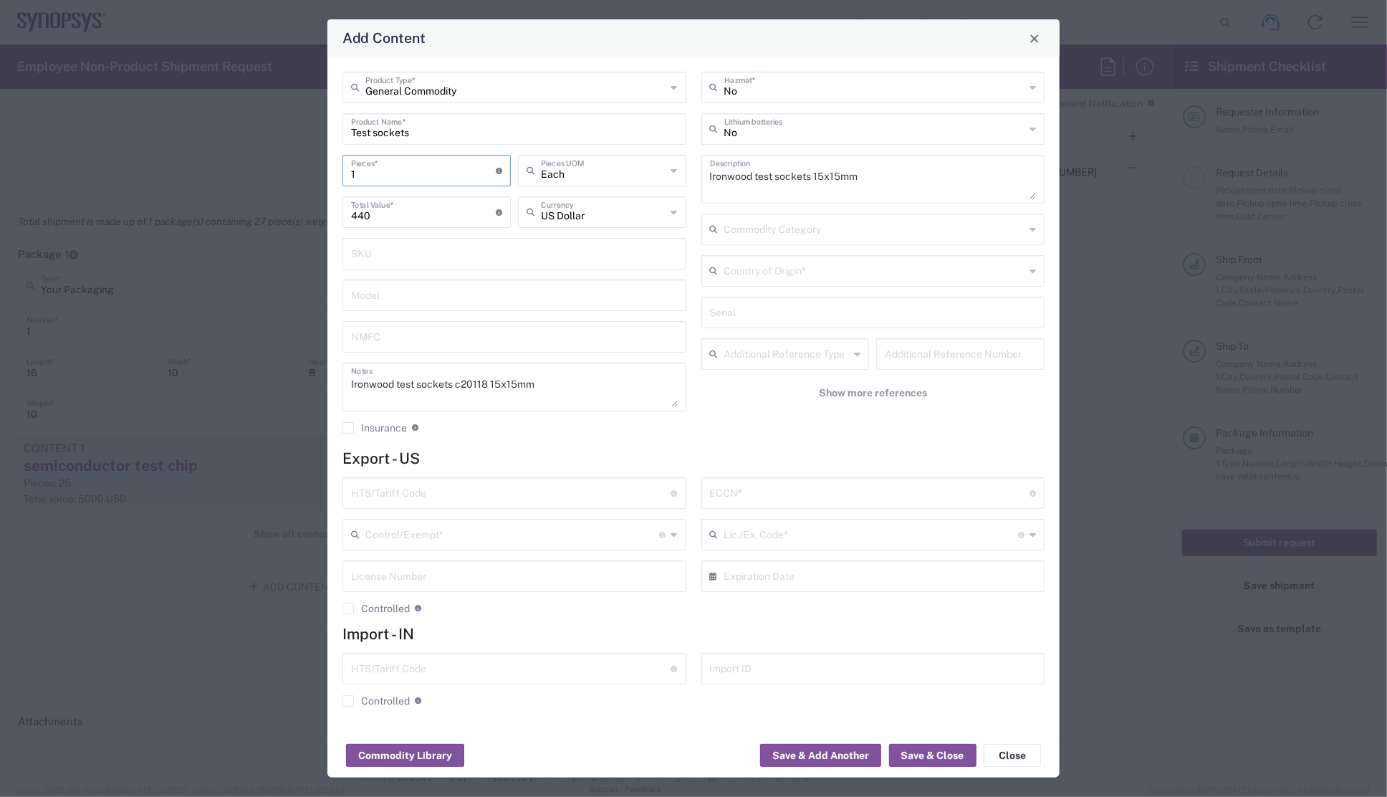
click at [312, 167] on div "Add Content General Commodity Product Type * Test sockets Product Name * 1 Piec…" at bounding box center [693, 398] width 1387 height 797
type input "2"
type input "880"
type input "2"
click at [550, 49] on div "Add Content" at bounding box center [693, 37] width 732 height 37
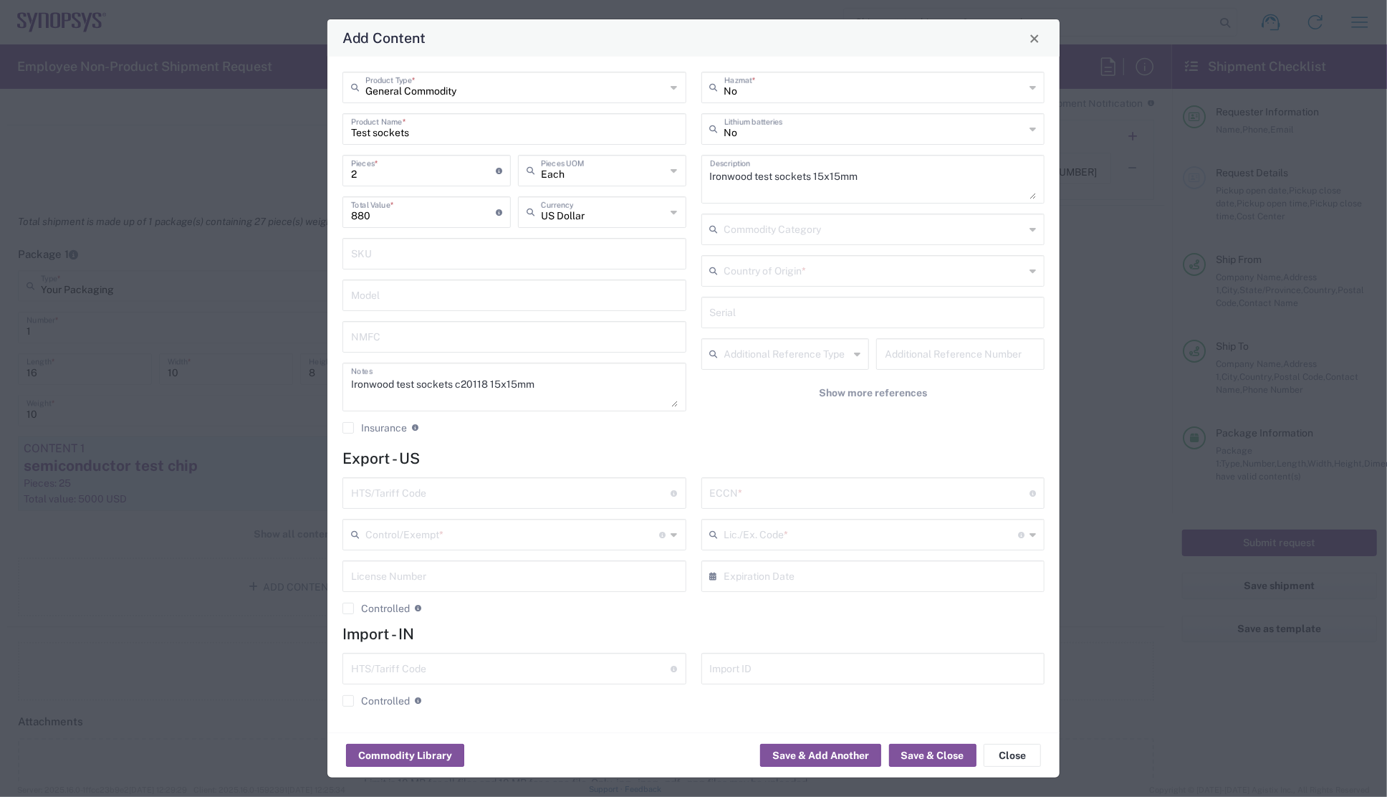
click at [747, 272] on input "text" at bounding box center [875, 269] width 301 height 25
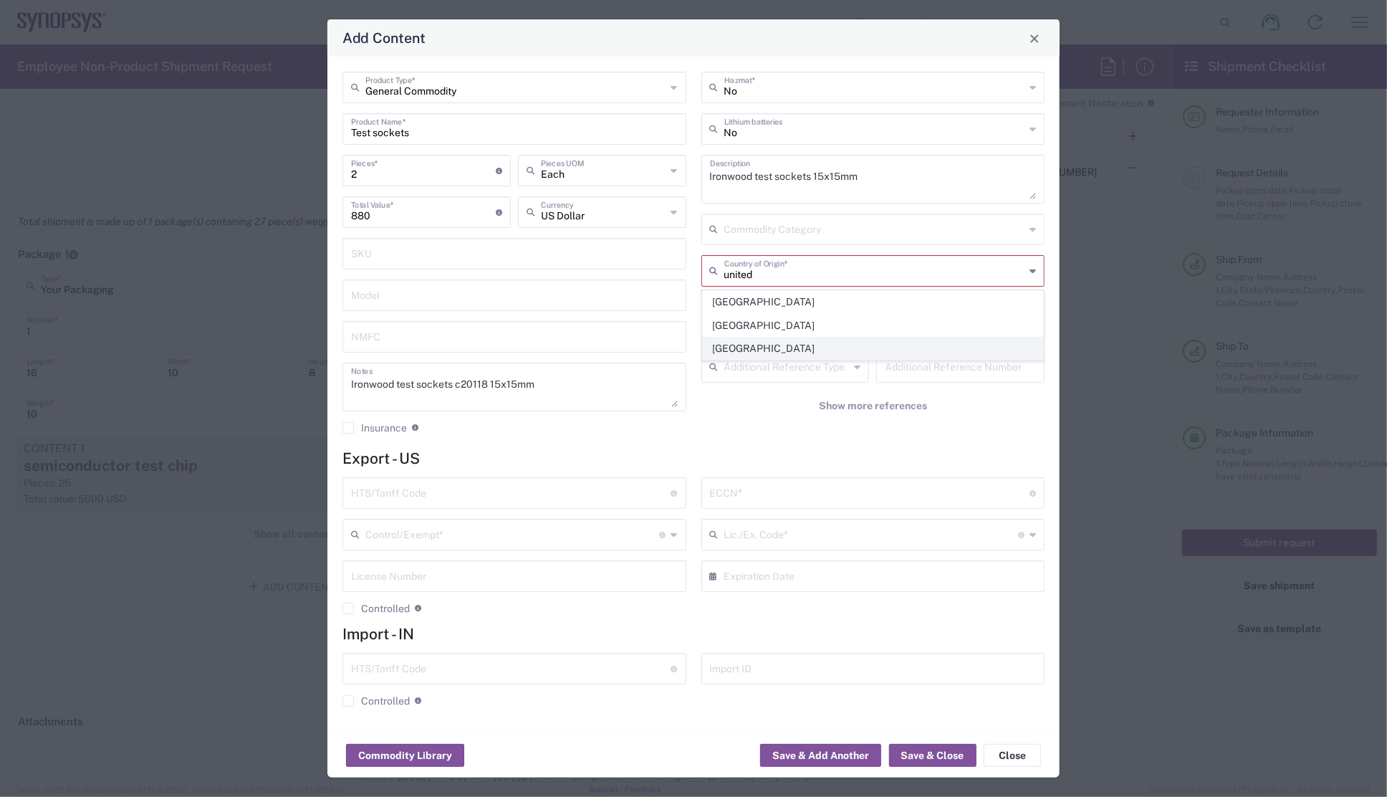
click at [755, 348] on span "[GEOGRAPHIC_DATA]" at bounding box center [873, 349] width 341 height 22
type input "[GEOGRAPHIC_DATA]"
click at [548, 434] on div "General Commodity Product Type * Test sockets Product Name * 2 Pieces * Number …" at bounding box center [514, 258] width 359 height 373
drag, startPoint x: 545, startPoint y: 388, endPoint x: 331, endPoint y: 380, distance: 213.7
click at [331, 380] on div "General Commodity Product Type * Test sockets Product Name * 2 Pieces * Number …" at bounding box center [693, 395] width 732 height 676
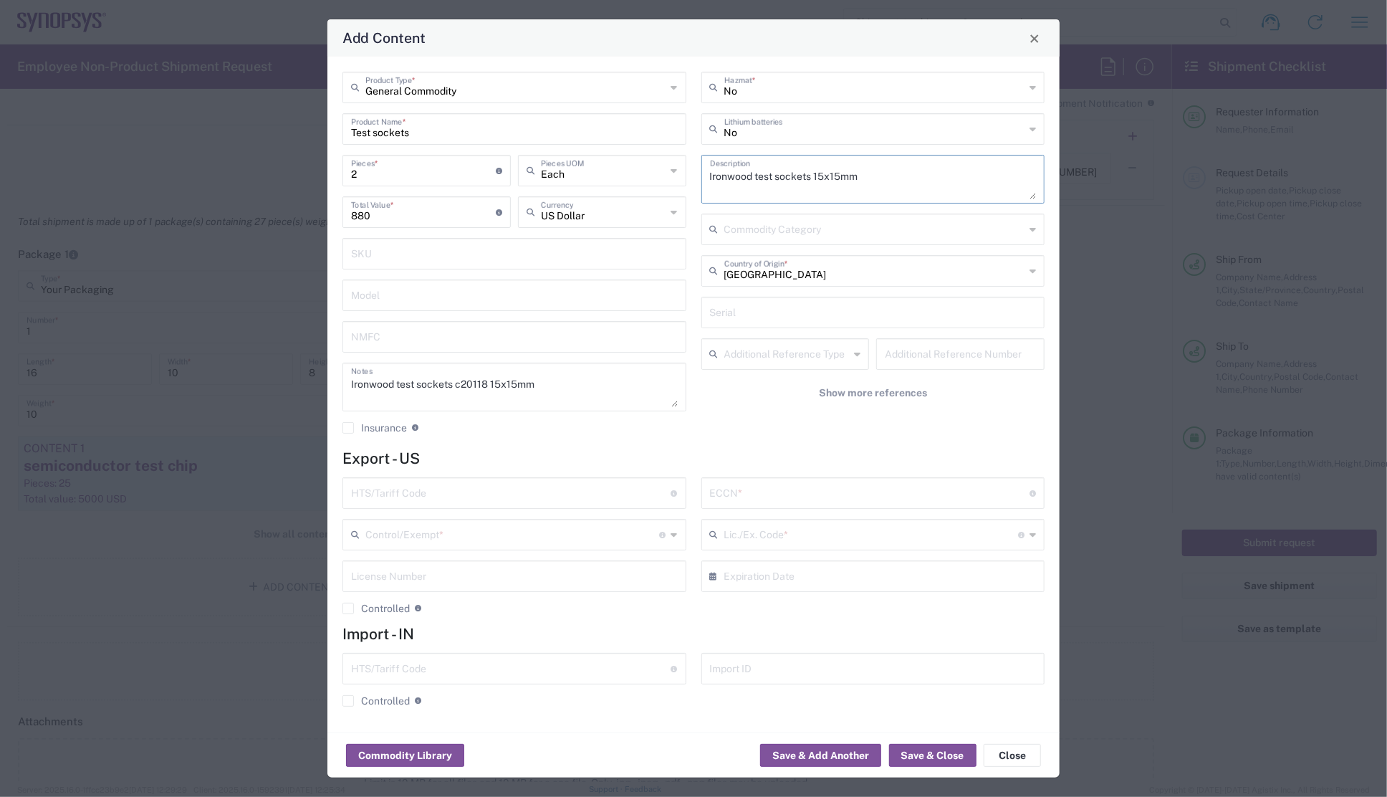
drag, startPoint x: 879, startPoint y: 183, endPoint x: 679, endPoint y: 171, distance: 199.6
click at [679, 171] on div "General Commodity Product Type * Test sockets Product Name * 2 Pieces * Number …" at bounding box center [693, 258] width 717 height 373
paste textarea "c20118"
type textarea "Ironwood test sockets c20118 15x15mm"
click at [522, 442] on div "General Commodity Product Type * Test sockets Product Name * 2 Pieces * Number …" at bounding box center [514, 258] width 359 height 373
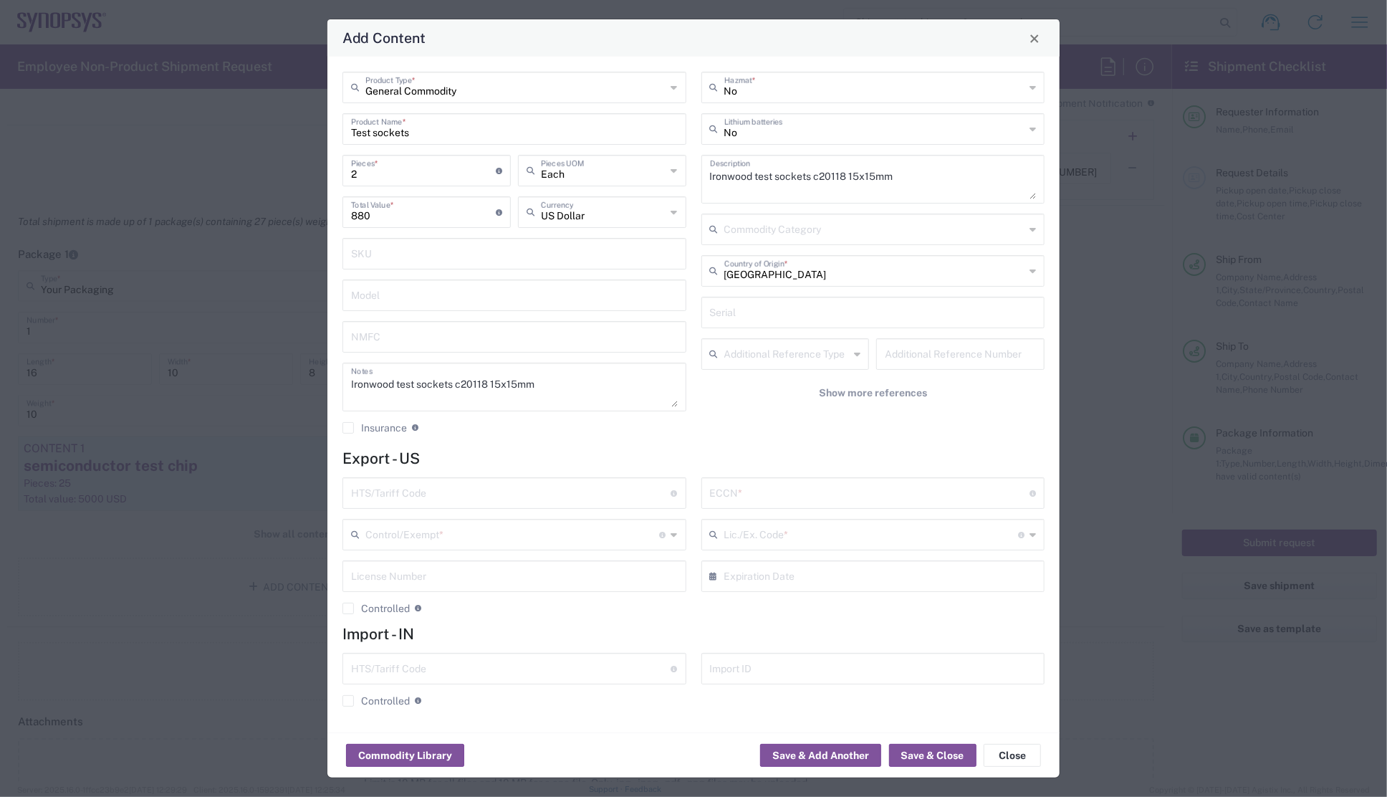
click at [498, 432] on agx-checkbox-control "Insurance Check this box to request insurance" at bounding box center [515, 427] width 344 height 13
click at [507, 494] on input "text" at bounding box center [511, 491] width 320 height 25
click at [496, 488] on input "text" at bounding box center [511, 491] width 320 height 25
paste input "8204.20.0000"
type input "8204.20.0000"
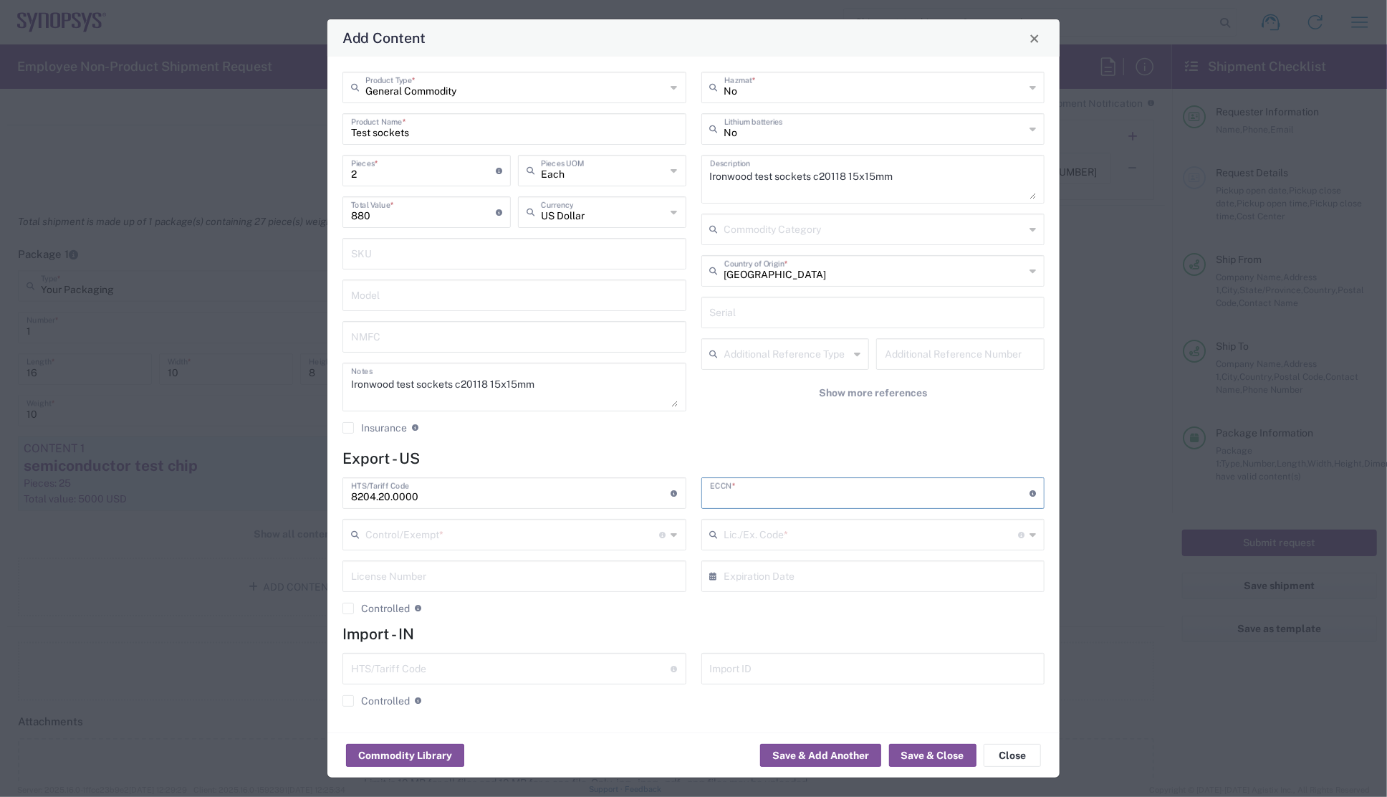
click at [753, 497] on input "text" at bounding box center [870, 491] width 320 height 25
click at [824, 491] on input "text" at bounding box center [870, 491] width 320 height 25
paste input "3A992"
type input "3A992"
click at [676, 534] on icon at bounding box center [674, 534] width 6 height 23
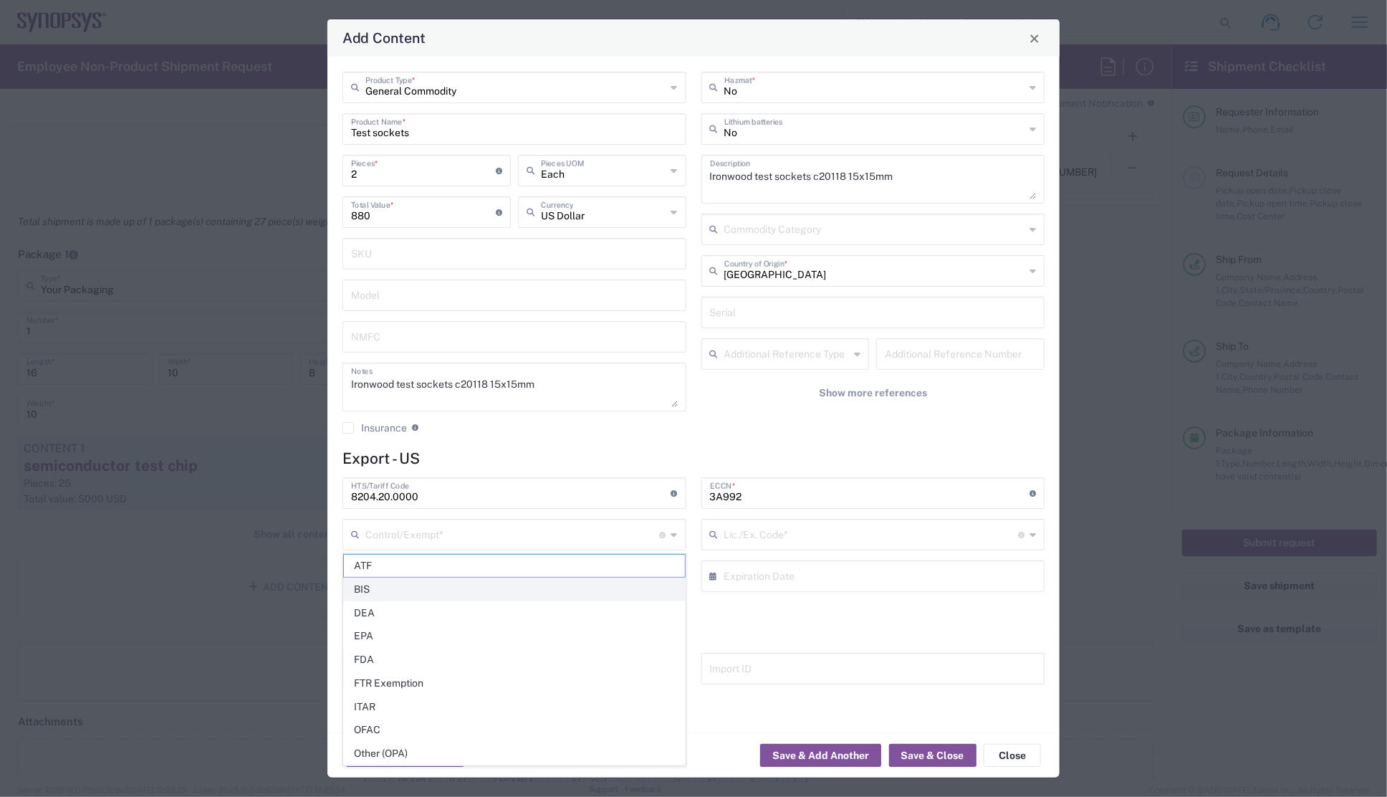
click at [373, 594] on span "BIS" at bounding box center [514, 589] width 341 height 22
type input "BIS"
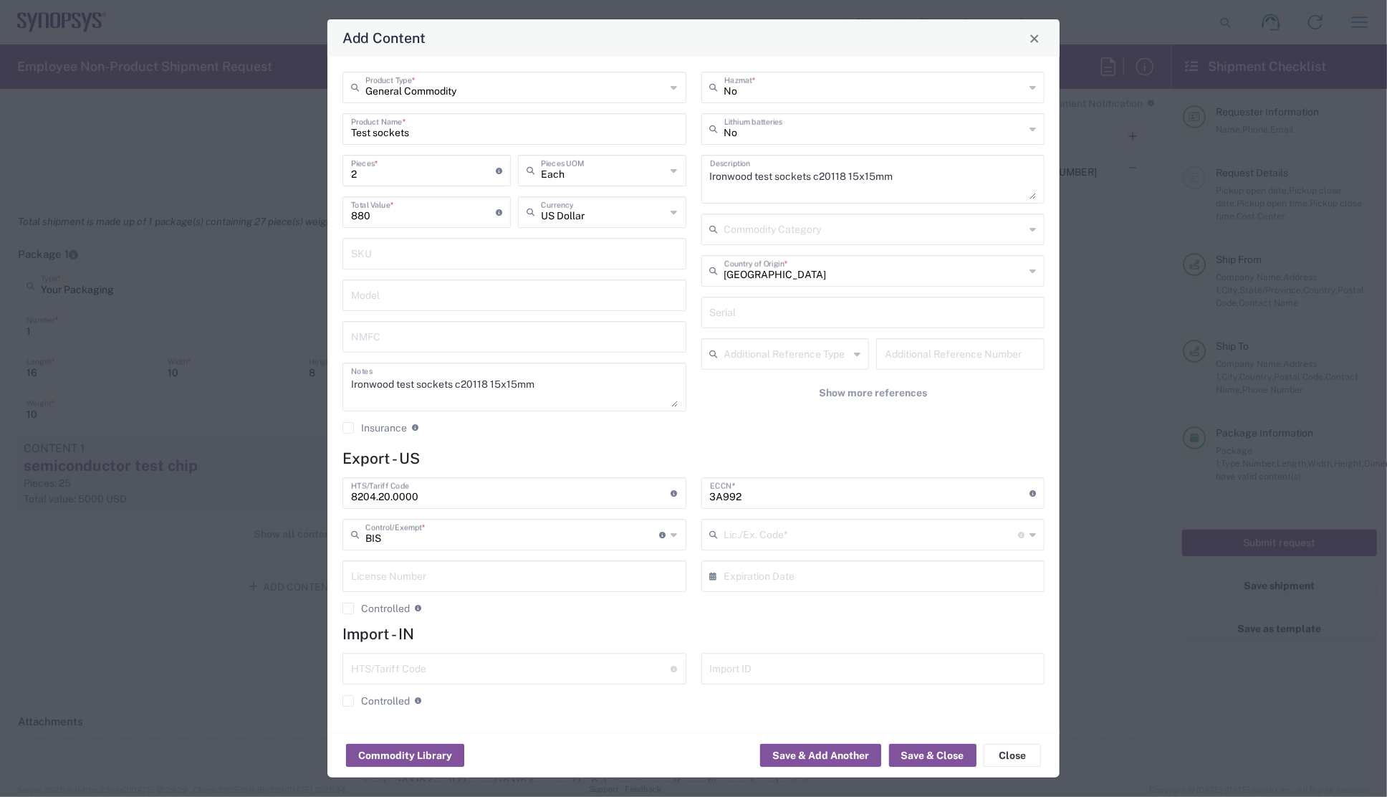
click at [1032, 532] on icon at bounding box center [1033, 534] width 6 height 23
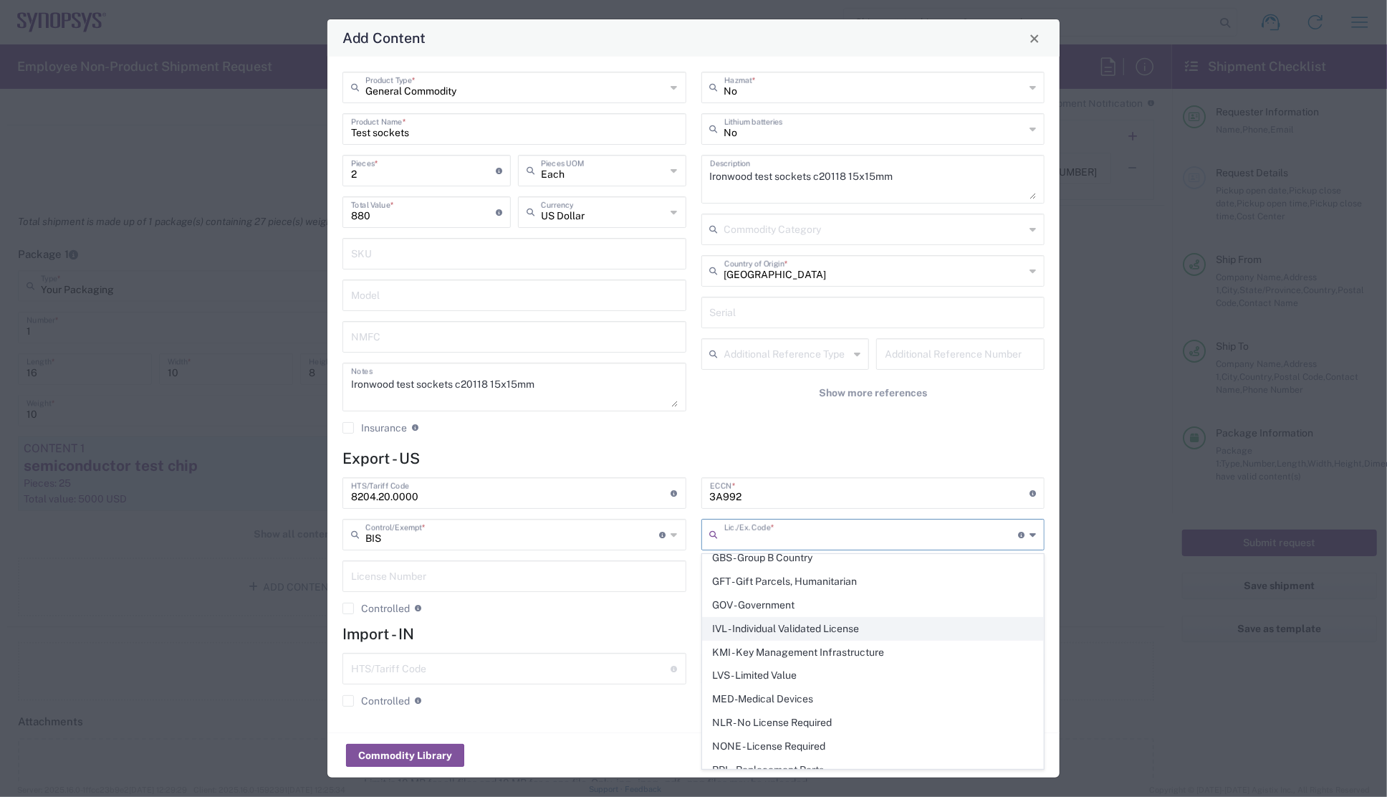
scroll to position [195, 0]
click at [757, 696] on span "NLR - No License Required" at bounding box center [873, 700] width 341 height 22
type input "NLR - No License Required"
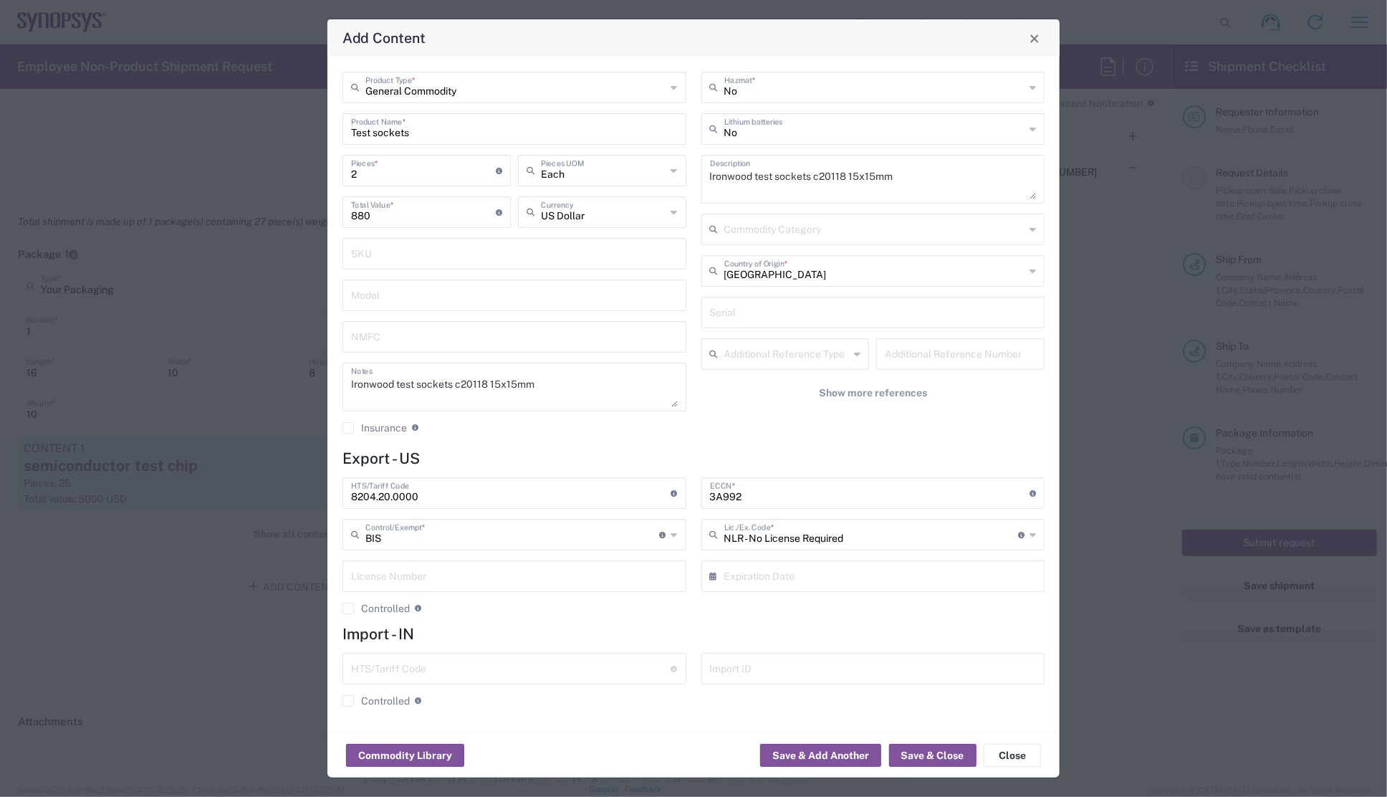
click at [632, 620] on div "8204.20.0000 HTS/Tariff Code Obtain HTS from vendor if product is purchased. 10…" at bounding box center [514, 551] width 359 height 148
click at [914, 755] on button "Save & Close" at bounding box center [932, 755] width 87 height 23
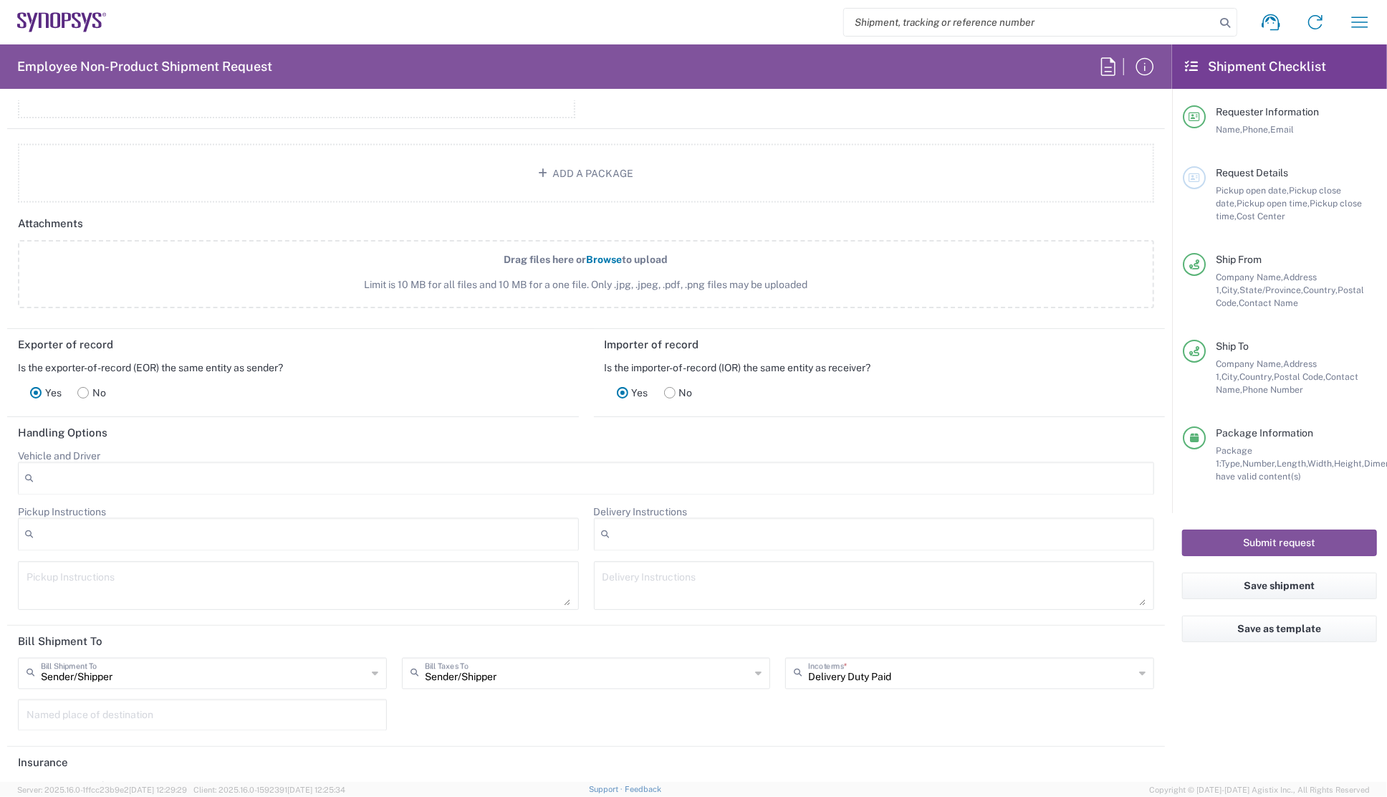
scroll to position [1491, 0]
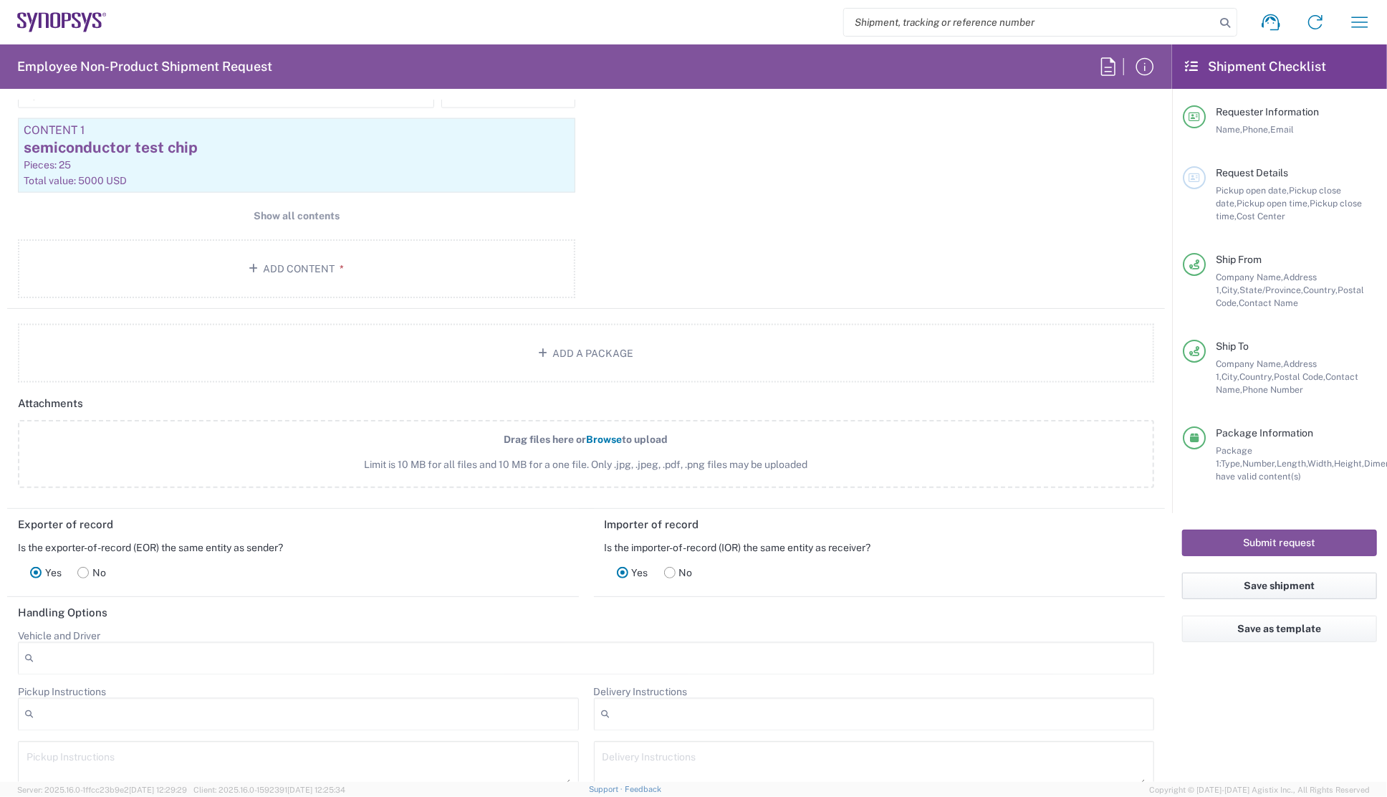
click at [1259, 588] on button "Save shipment" at bounding box center [1279, 586] width 195 height 27
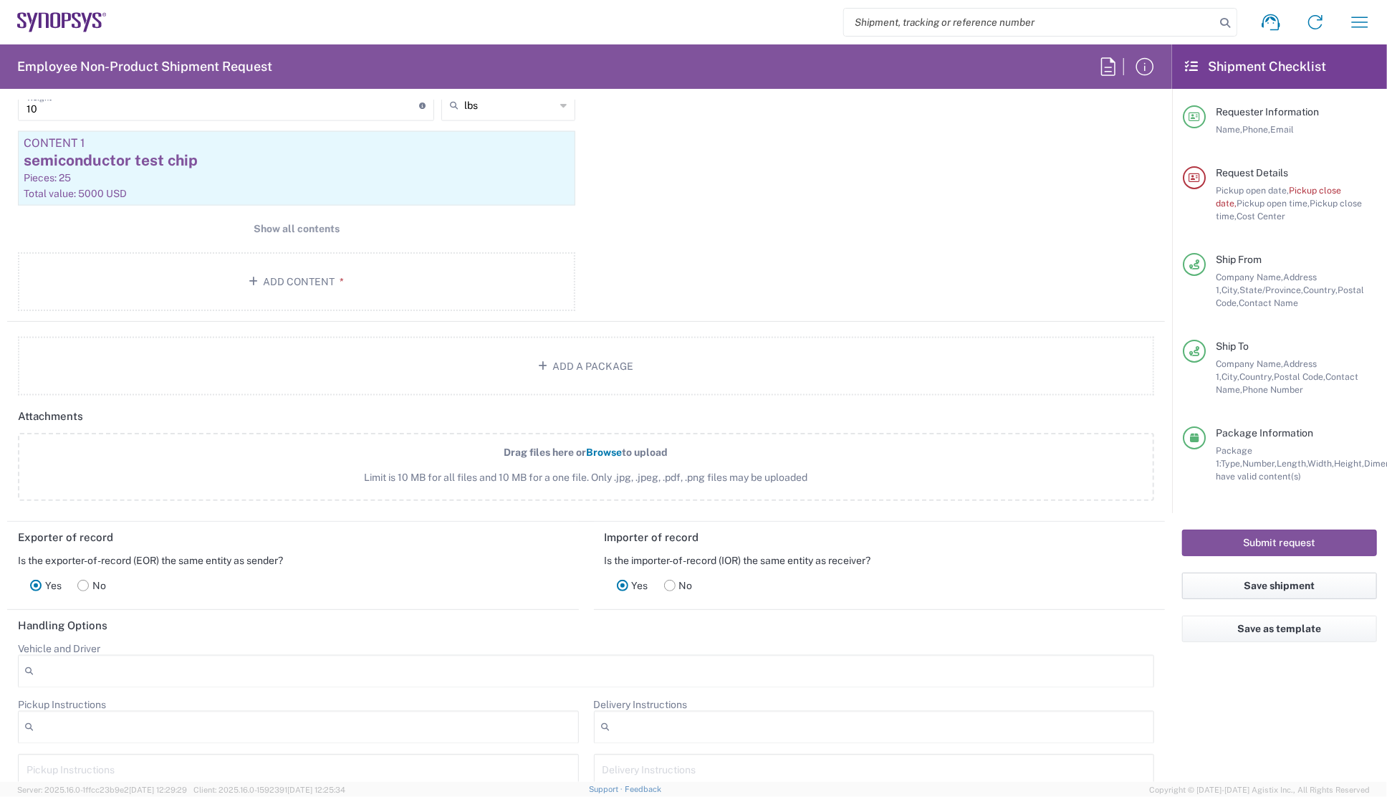
scroll to position [1503, 0]
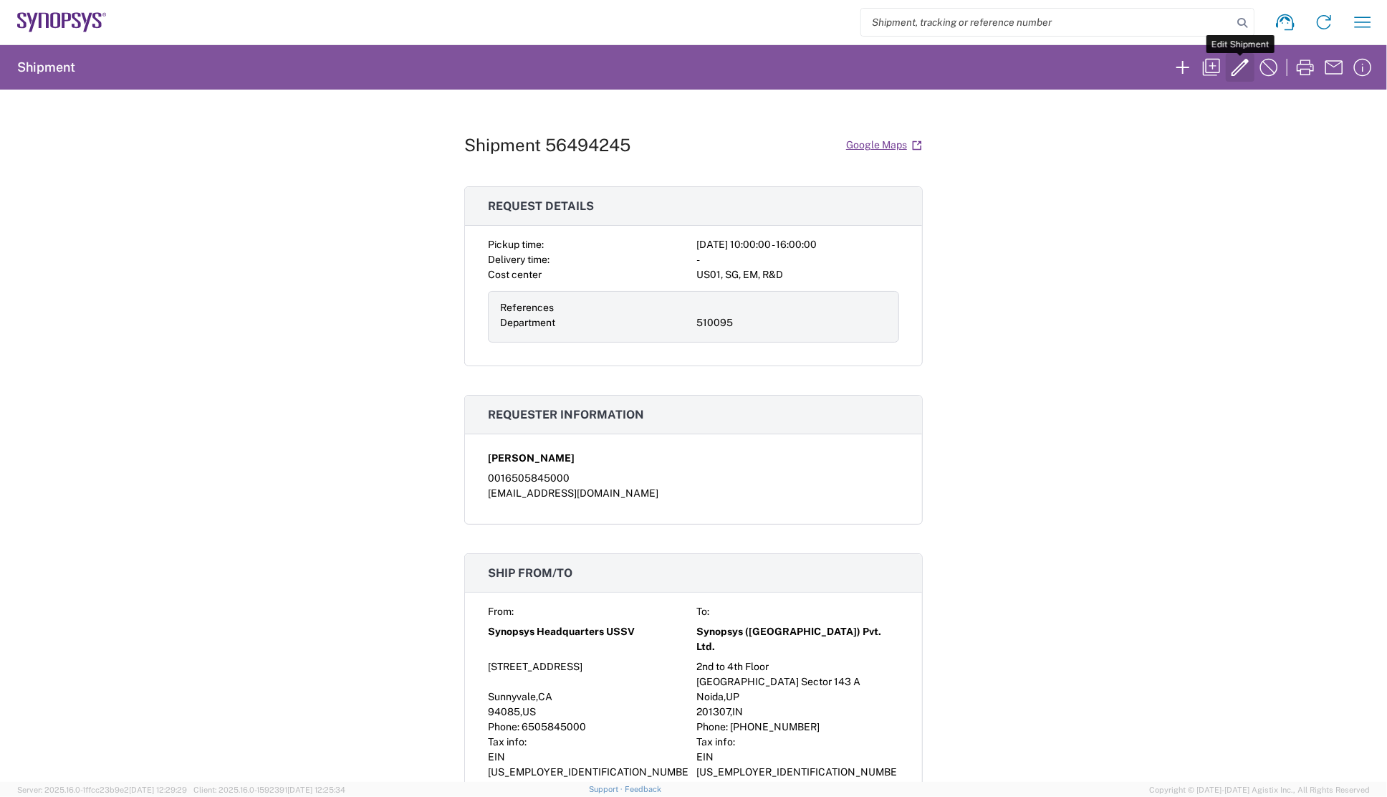
click at [1242, 67] on icon "button" at bounding box center [1240, 67] width 17 height 17
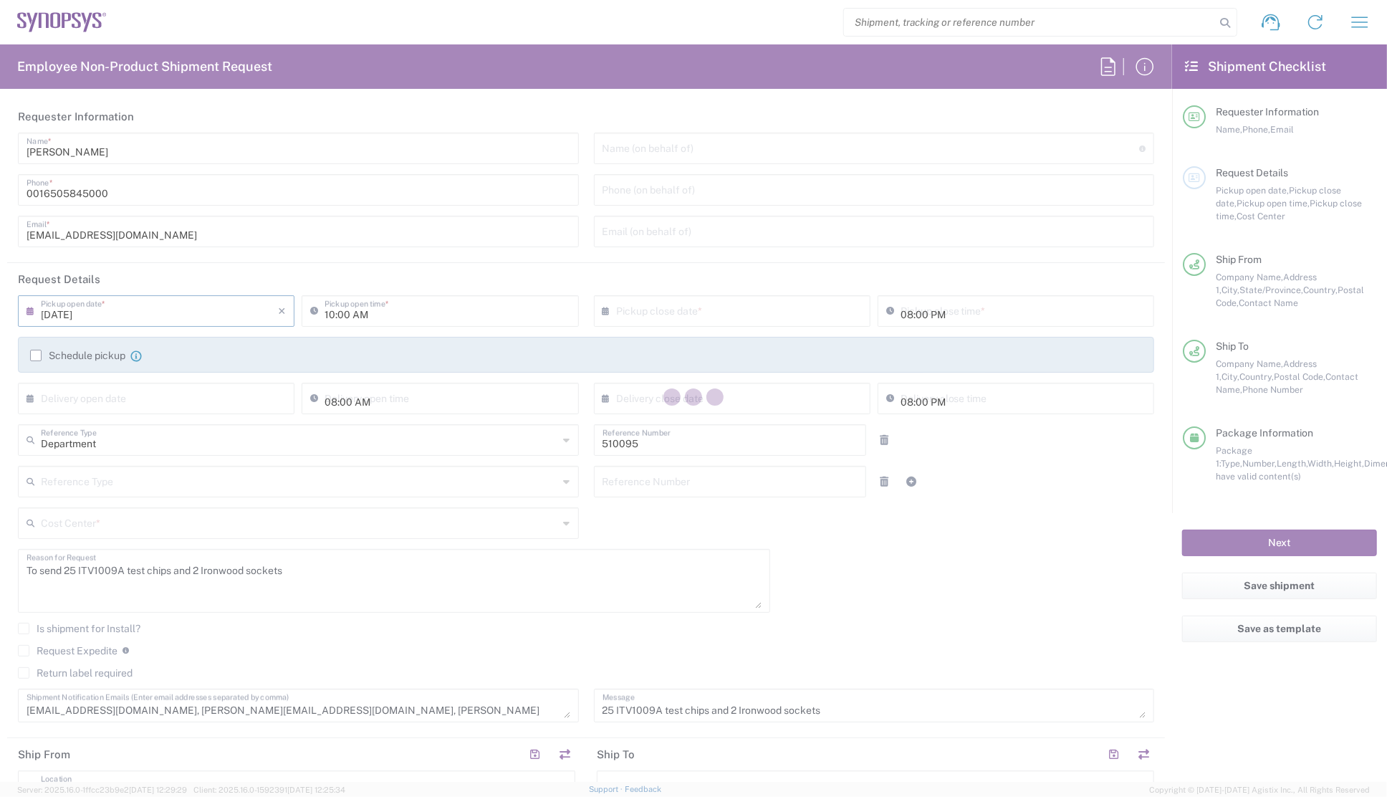
type input "[GEOGRAPHIC_DATA]"
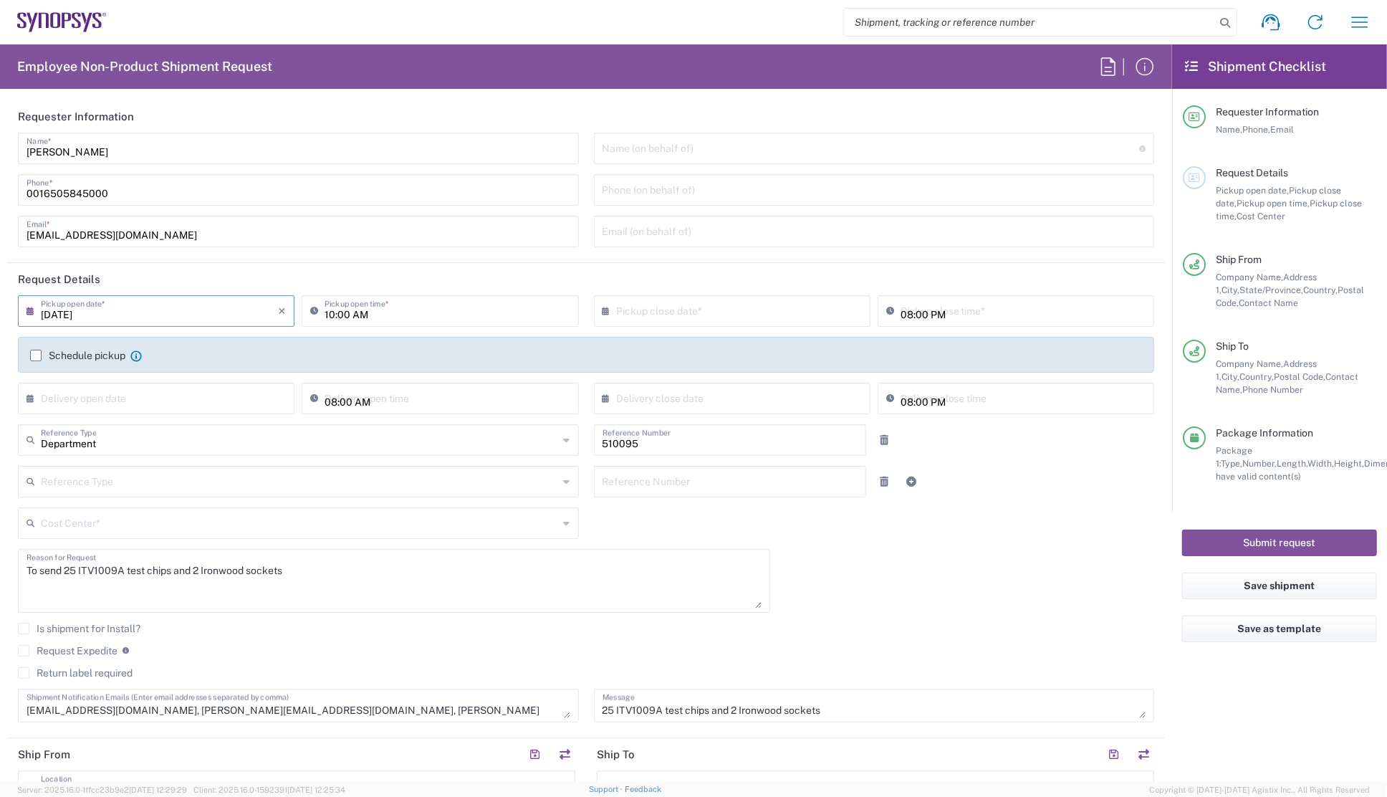
type input "[US_STATE]"
type input "Your Packaging"
type input "US01, SG, EM, R&D 510095"
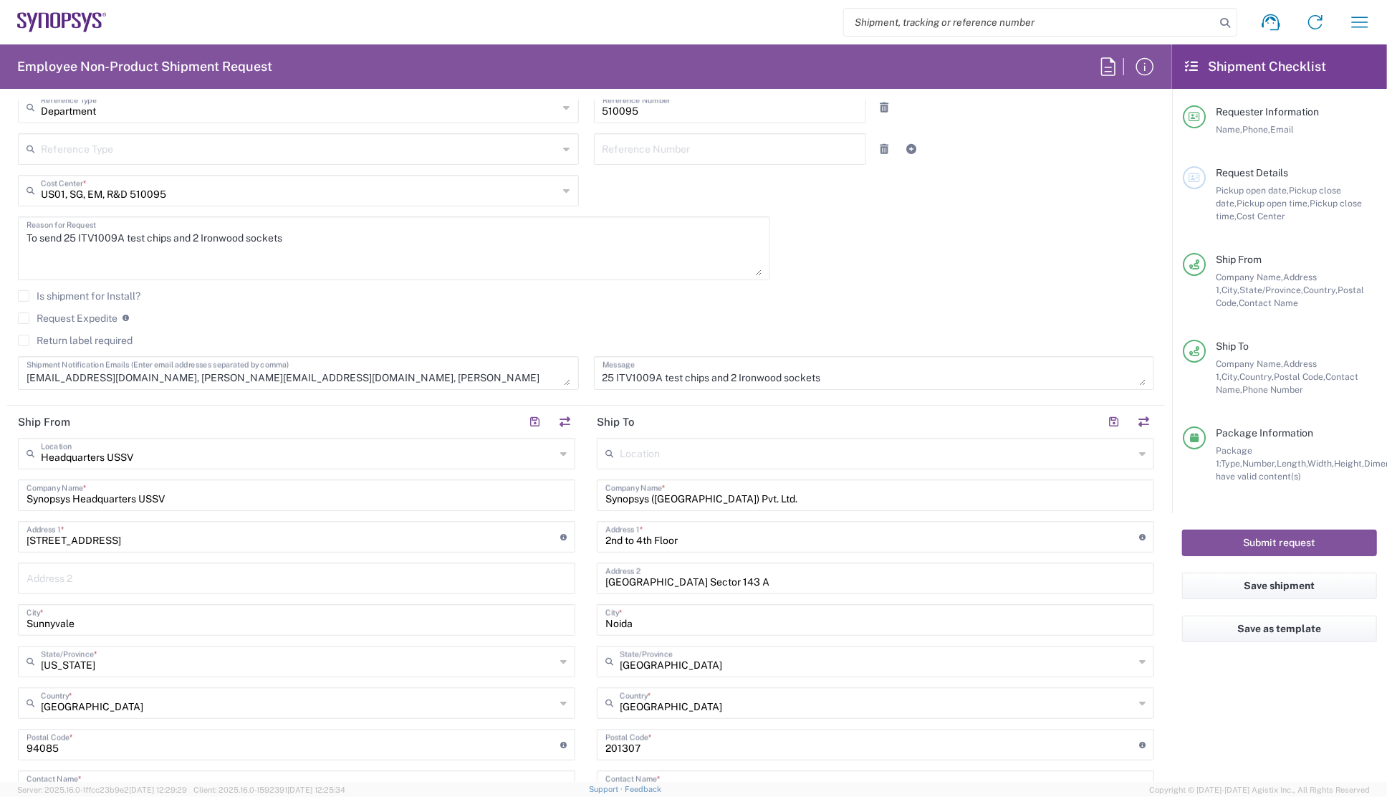
scroll to position [325, 0]
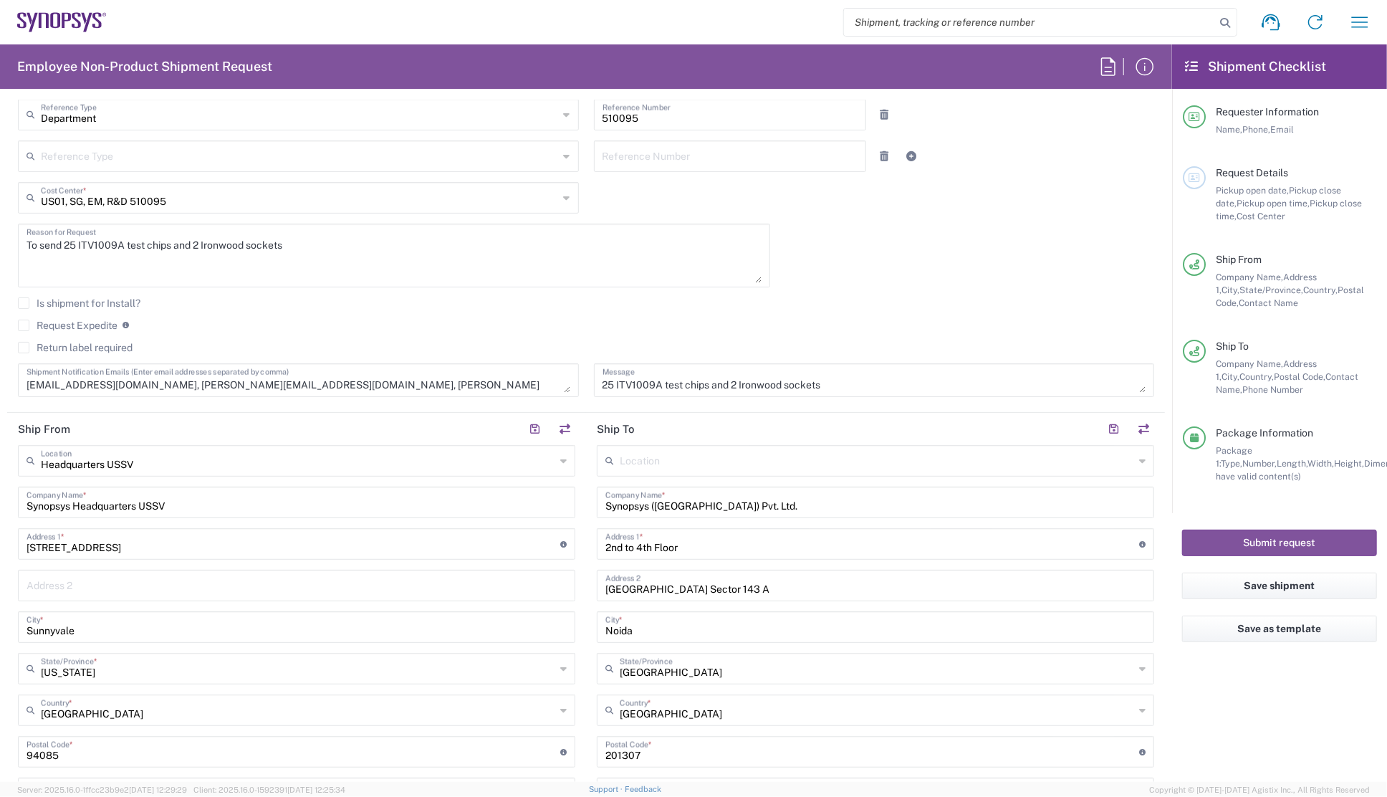
click at [27, 326] on label "Request Expedite" at bounding box center [68, 325] width 100 height 11
click at [24, 325] on input "Request Expedite" at bounding box center [24, 325] width 0 height 0
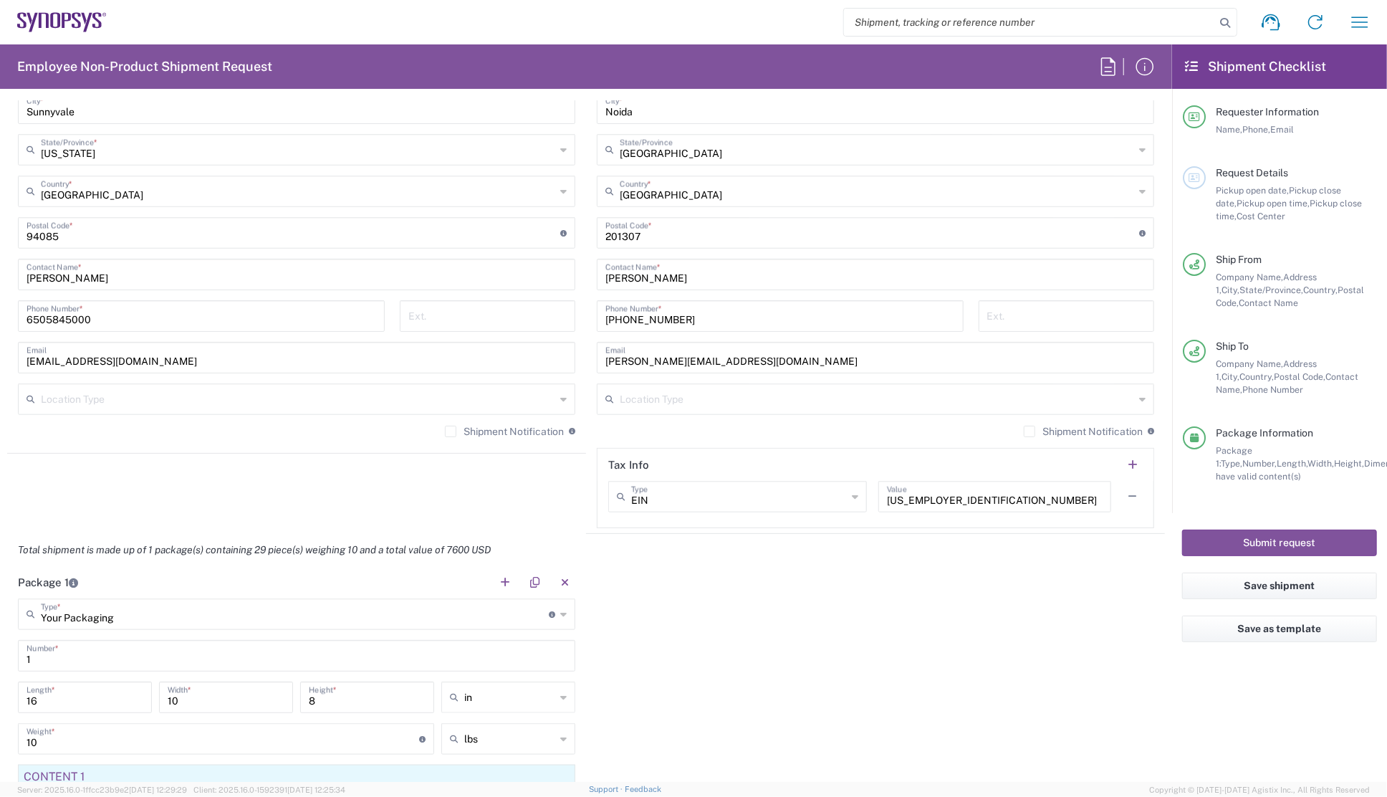
scroll to position [846, 0]
click at [868, 644] on div "Package 1 Your Packaging Type * Material used to package goods Your Packaging B…" at bounding box center [586, 758] width 1158 height 389
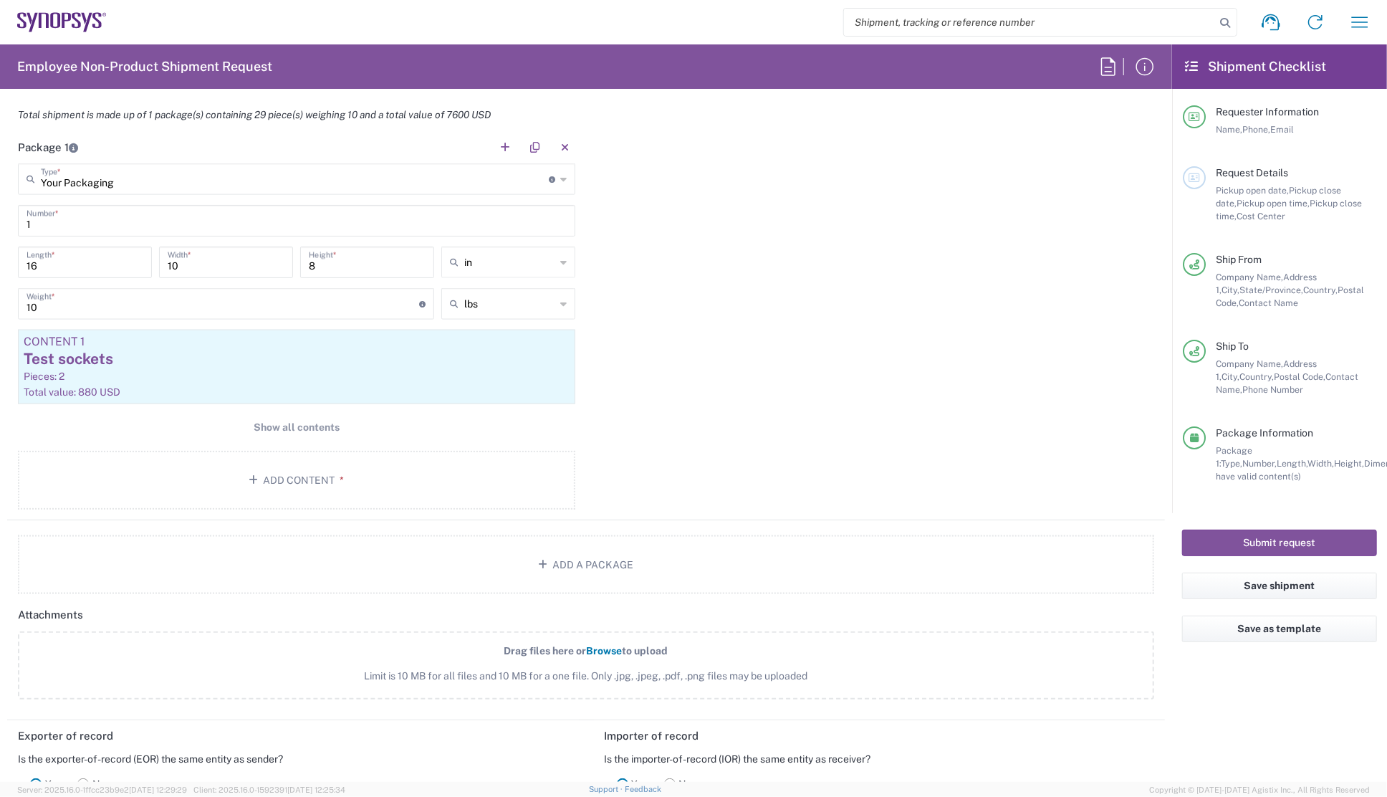
scroll to position [1303, 0]
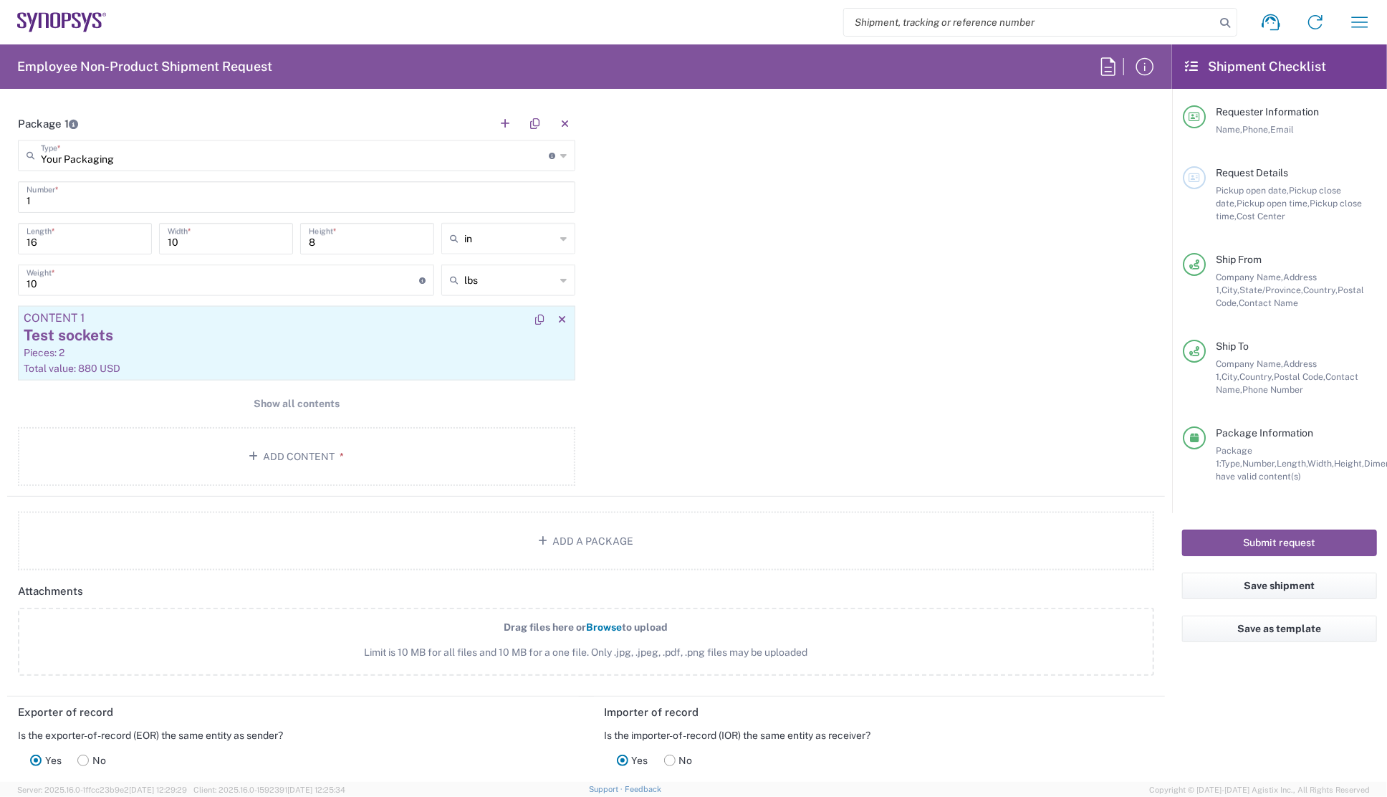
click at [229, 351] on div "Pieces: 2" at bounding box center [297, 352] width 546 height 13
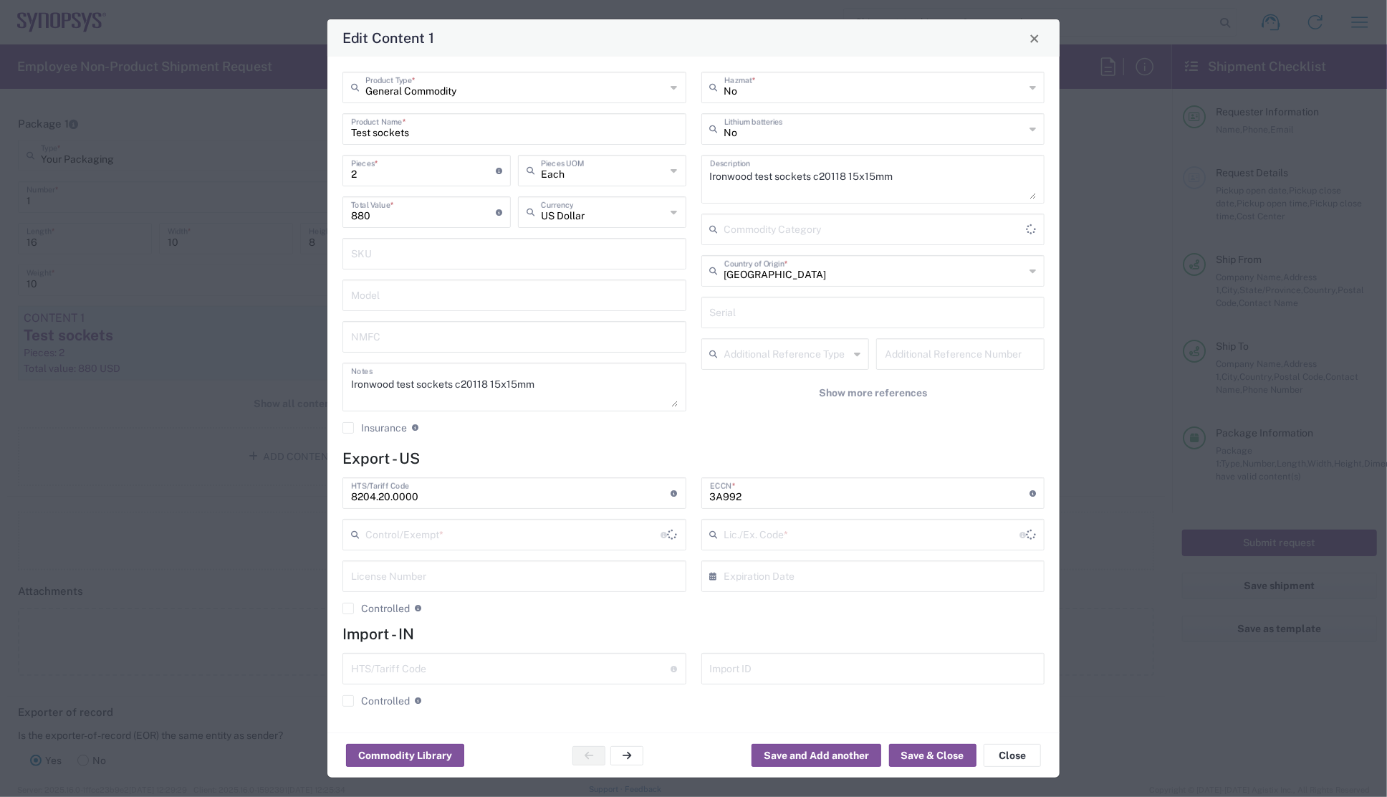
type input "BIS"
type input "NLR - No License Required"
click at [1019, 753] on button "Close" at bounding box center [1012, 755] width 57 height 23
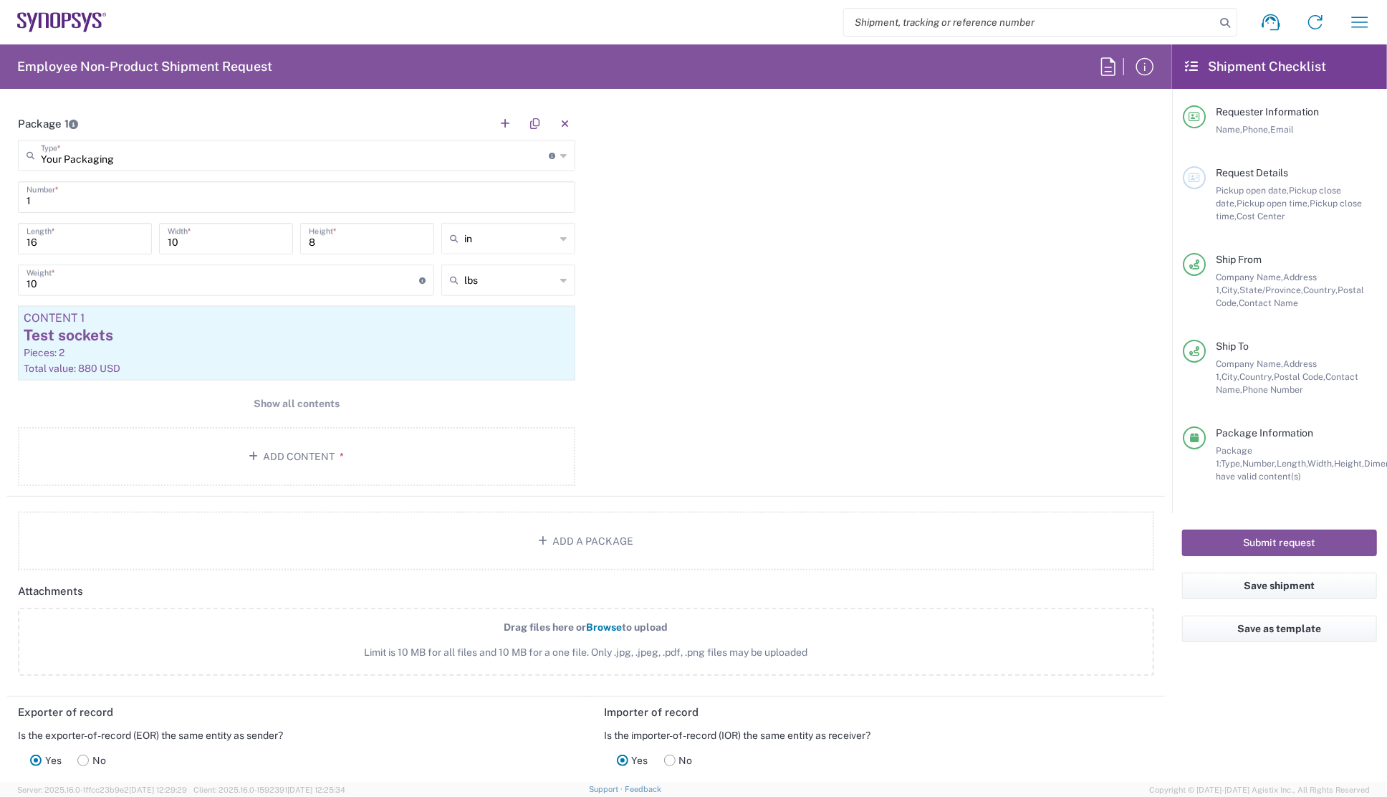
click at [818, 396] on div "Package 1 Your Packaging Type * Material used to package goods Your Packaging B…" at bounding box center [586, 301] width 1158 height 389
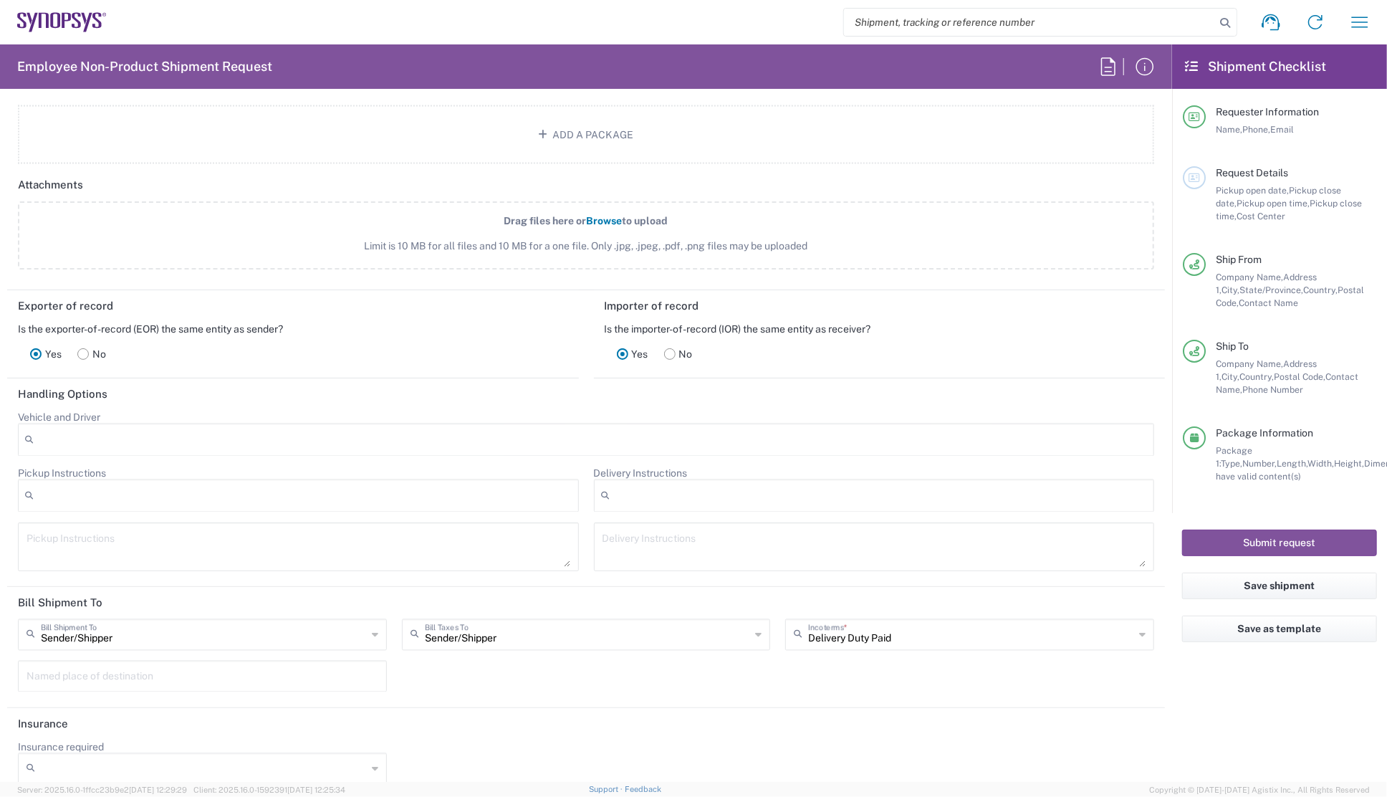
scroll to position [1360, 0]
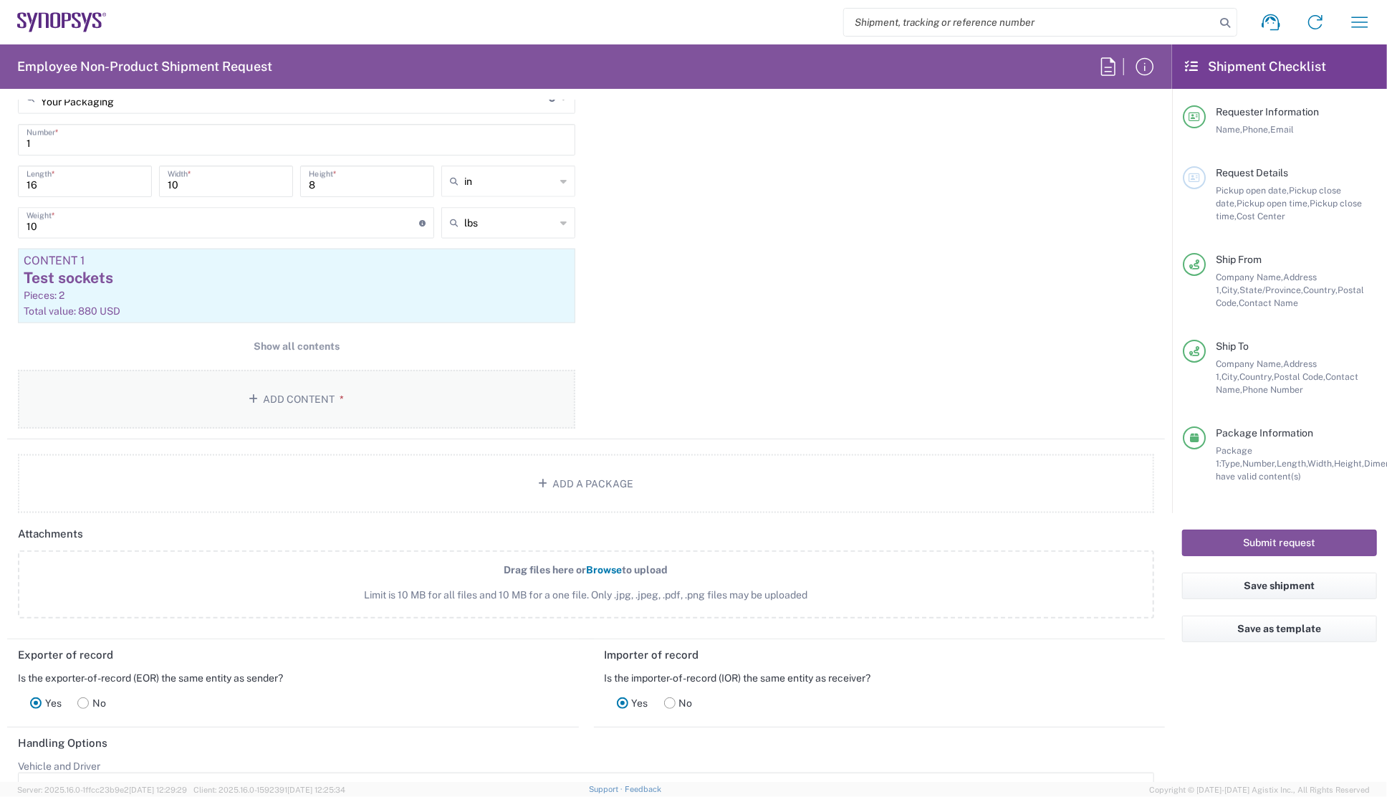
click at [327, 395] on button "Add Content *" at bounding box center [297, 399] width 558 height 59
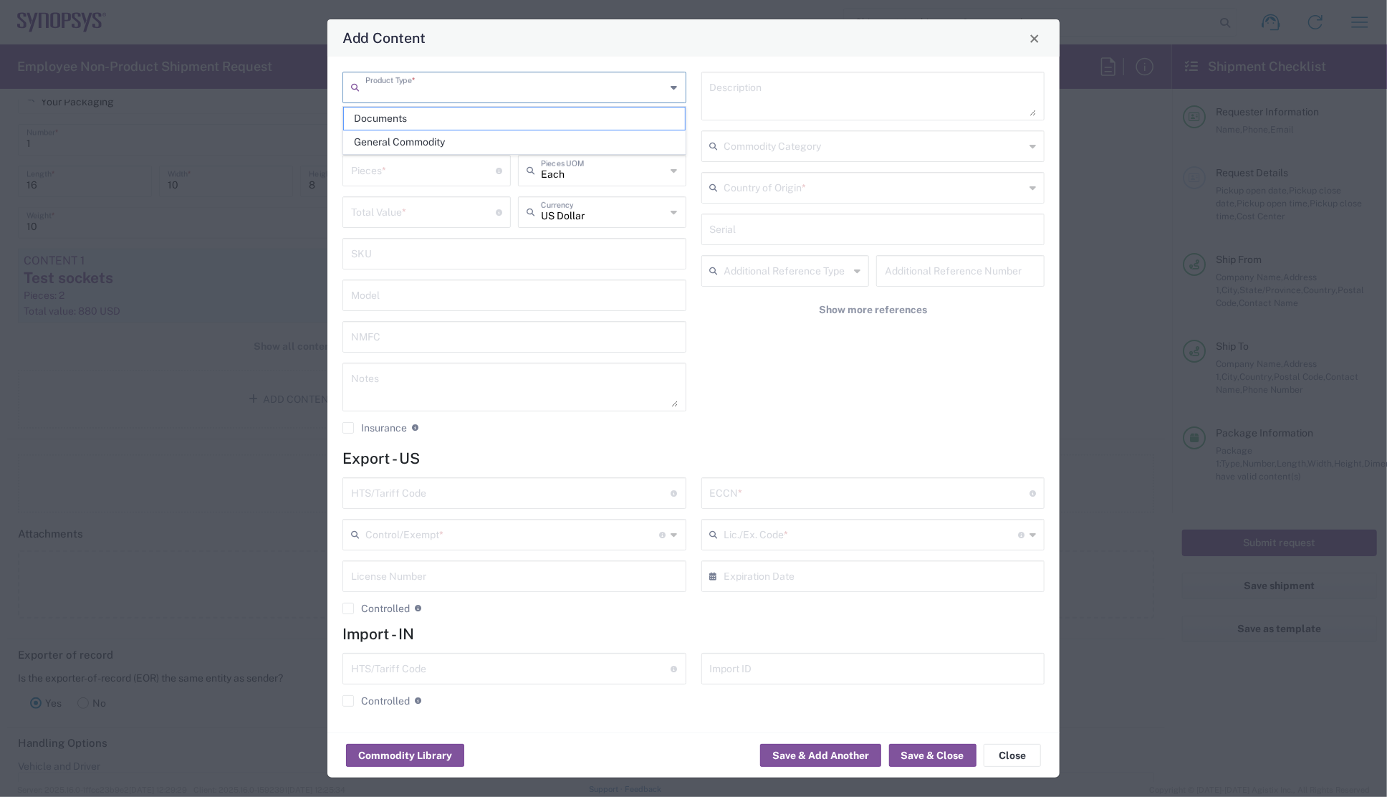
click at [414, 93] on input "text" at bounding box center [515, 86] width 301 height 25
click at [408, 140] on span "General Commodity" at bounding box center [514, 142] width 341 height 22
type input "General Commodity"
click at [411, 124] on input "text" at bounding box center [514, 127] width 327 height 25
click at [406, 128] on input "text" at bounding box center [514, 127] width 327 height 25
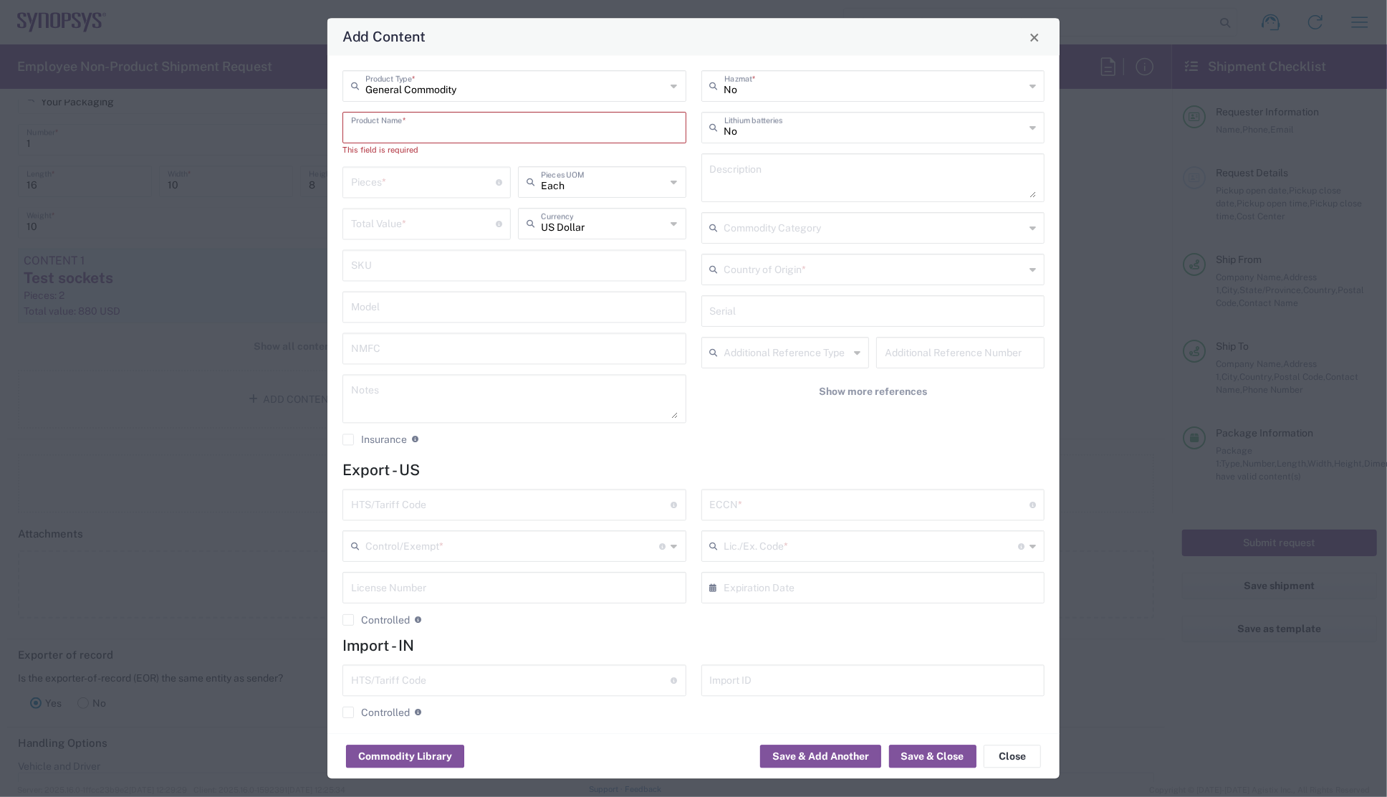
drag, startPoint x: 554, startPoint y: 454, endPoint x: 550, endPoint y: 442, distance: 12.9
click at [554, 454] on div "General Commodity Product Type * Product Name * This field is required Pieces *…" at bounding box center [514, 264] width 359 height 386
click at [438, 122] on input "text" at bounding box center [514, 127] width 327 height 25
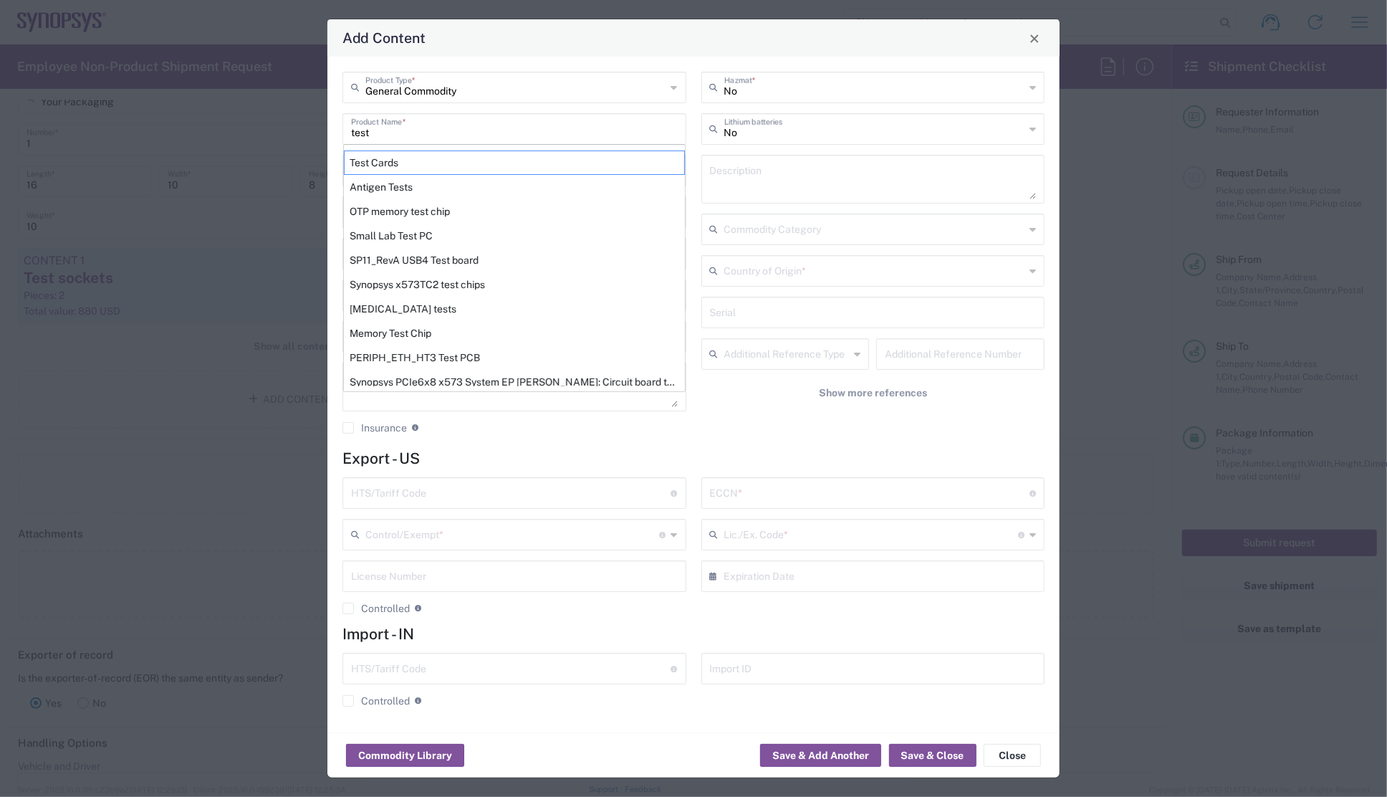
scroll to position [31, 0]
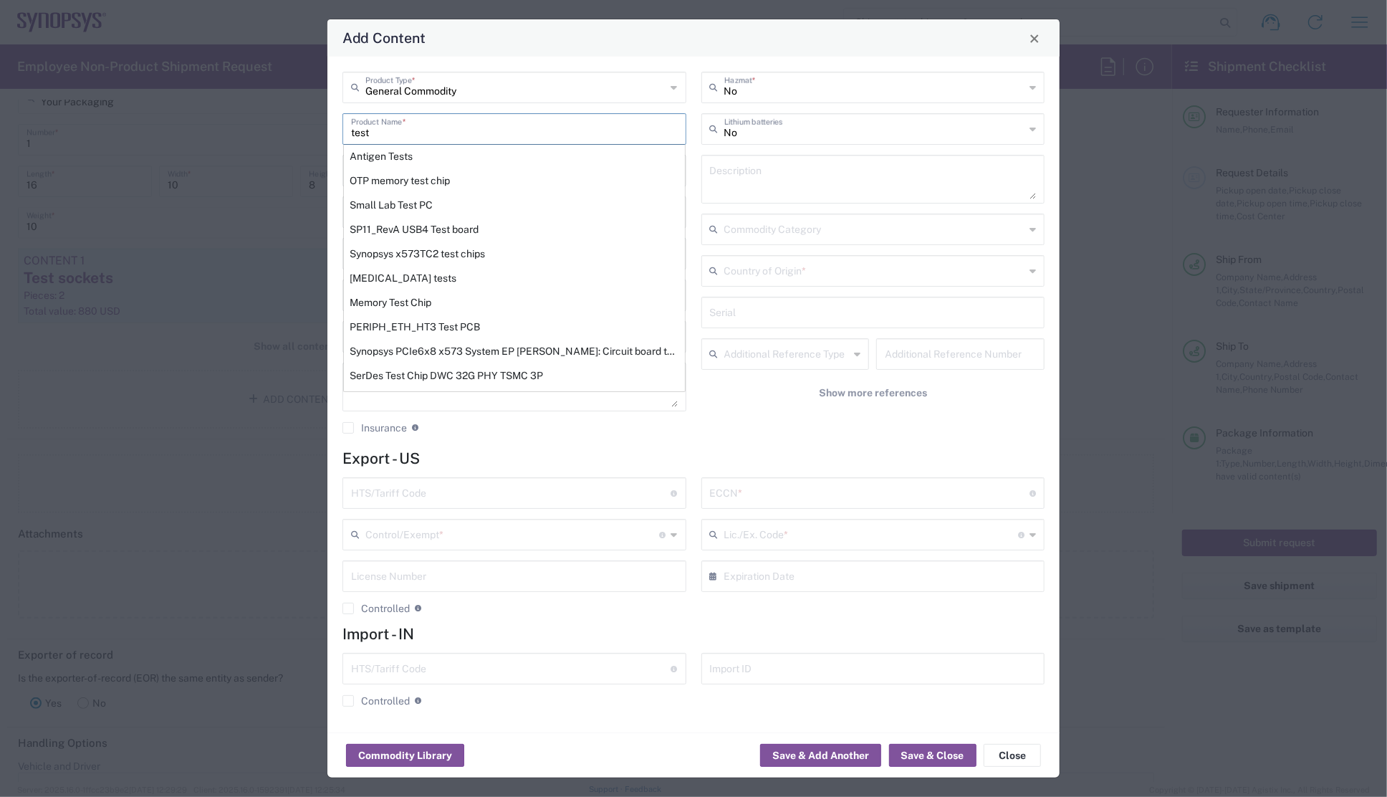
click at [353, 134] on input "test" at bounding box center [514, 127] width 327 height 25
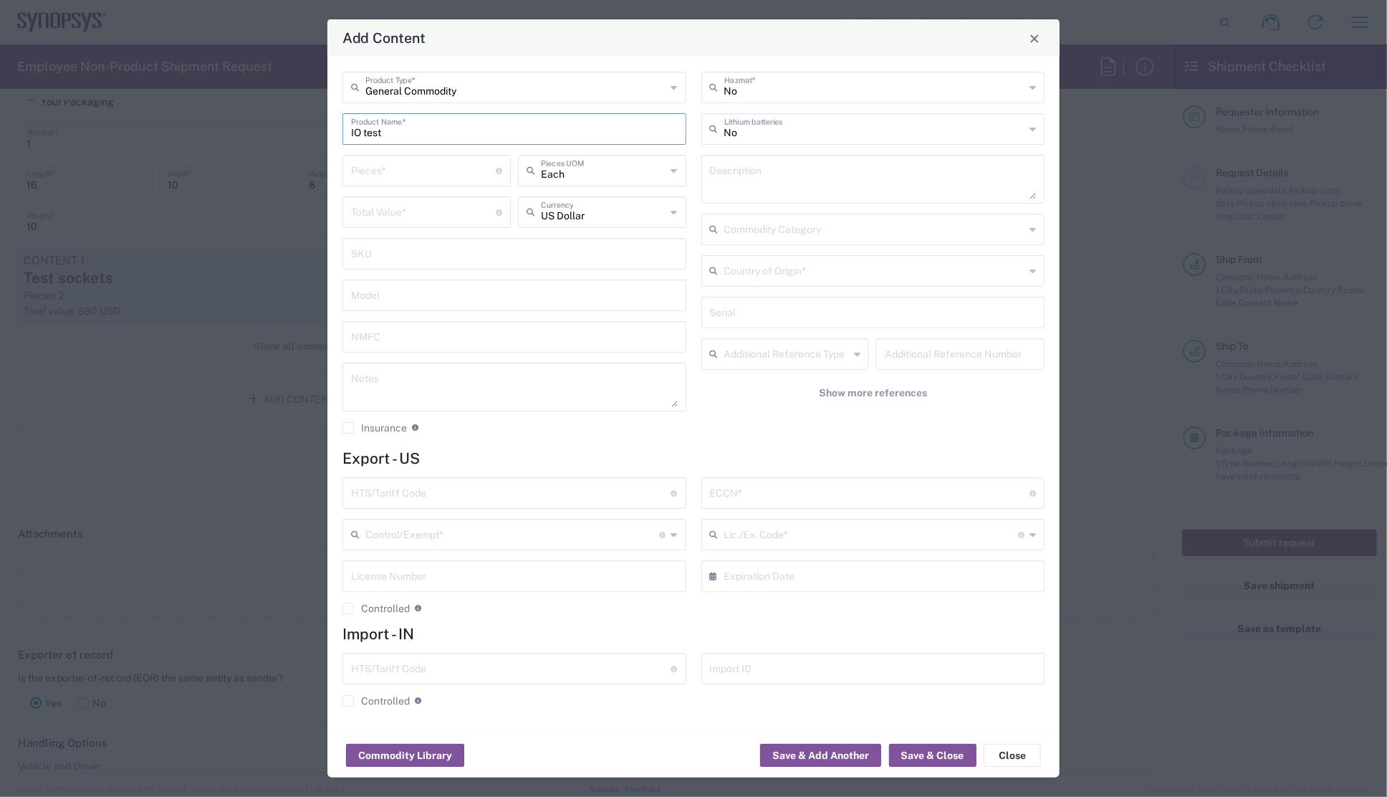
click at [408, 133] on input "IO test" at bounding box center [514, 127] width 327 height 25
click at [380, 130] on input "IO test chip" at bounding box center [514, 127] width 327 height 25
drag, startPoint x: 416, startPoint y: 136, endPoint x: 322, endPoint y: 134, distance: 94.6
click at [322, 134] on div "Add Content General Commodity Product Type * IO test chip Product Name * Pieces…" at bounding box center [693, 398] width 1387 height 797
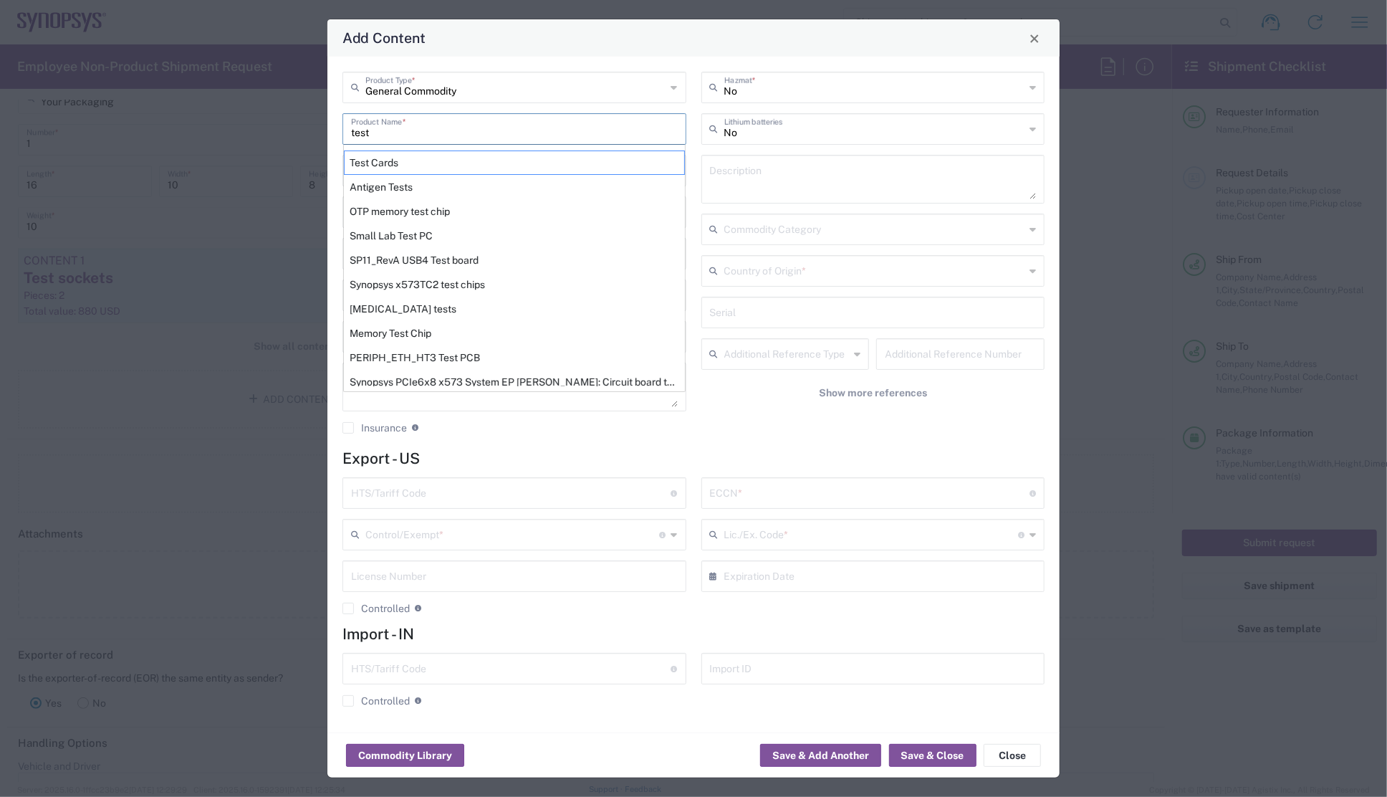
drag, startPoint x: 391, startPoint y: 135, endPoint x: 334, endPoint y: 128, distance: 57.7
click at [334, 128] on div "General Commodity Product Type * test Product Name * Test Cards Antigen Tests O…" at bounding box center [693, 395] width 732 height 676
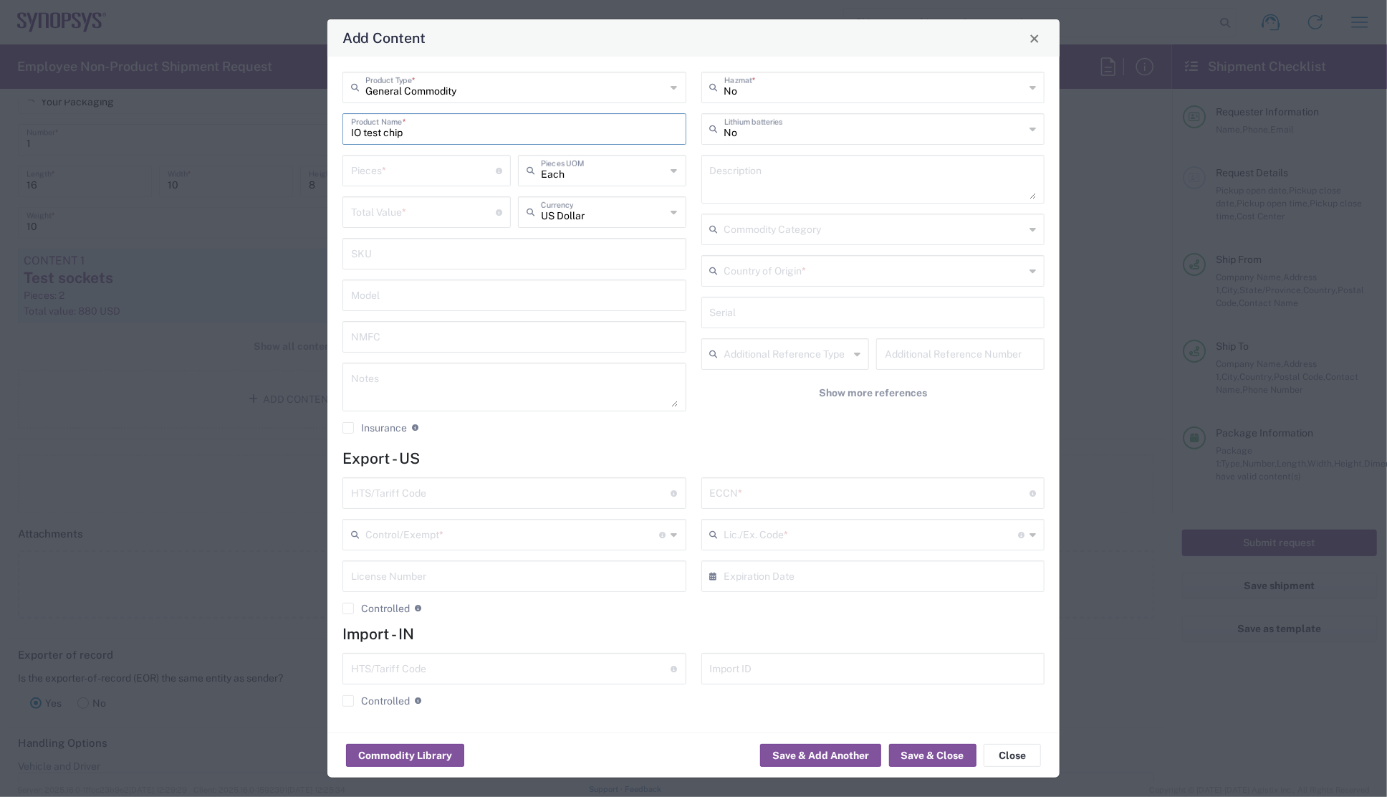
type input "IO test chip"
click at [381, 213] on input "number" at bounding box center [423, 211] width 145 height 25
type input "200"
click at [402, 169] on input "number" at bounding box center [423, 169] width 145 height 25
type input "2"
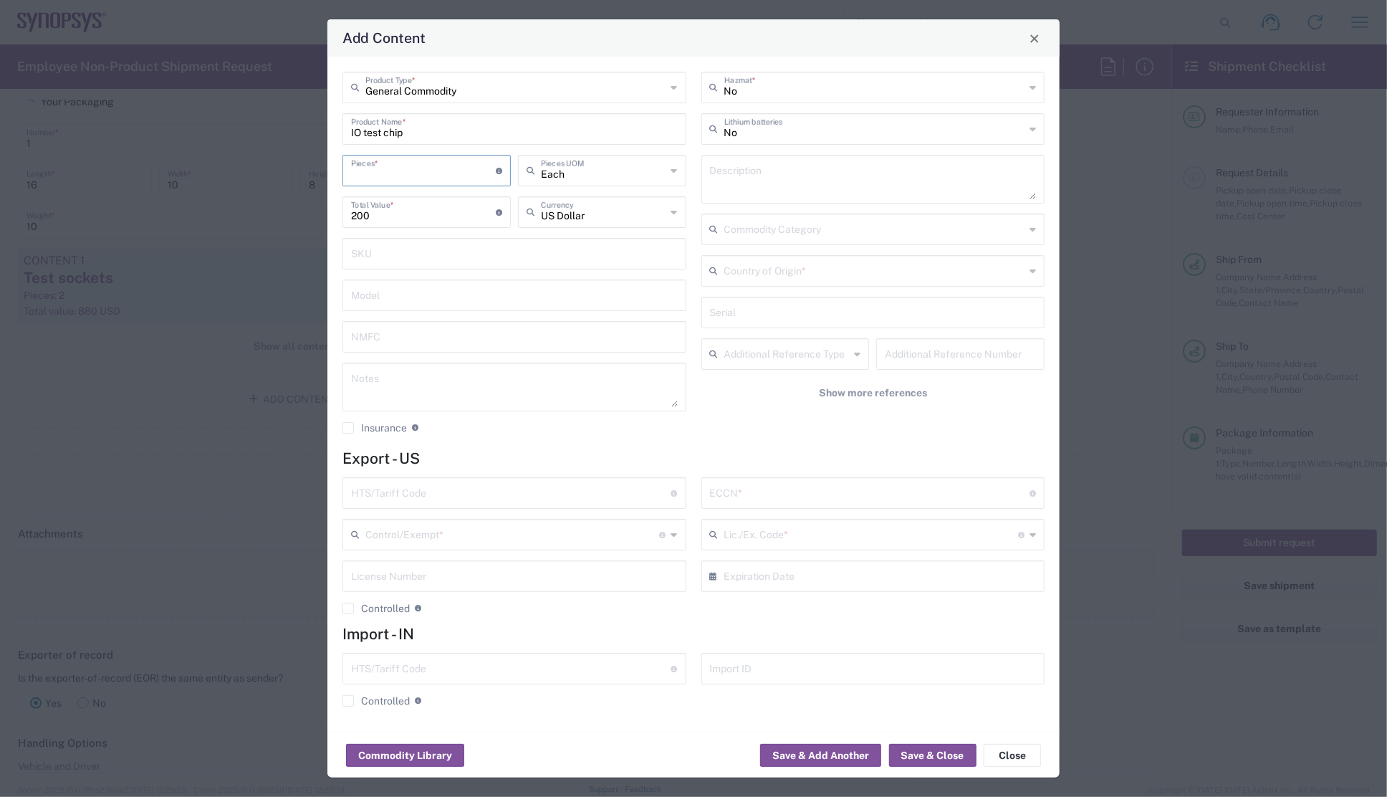
type input "400"
type input "25"
type input "5000"
type input "25"
click at [594, 431] on agx-checkbox-control "Insurance Check this box to request insurance" at bounding box center [515, 427] width 344 height 13
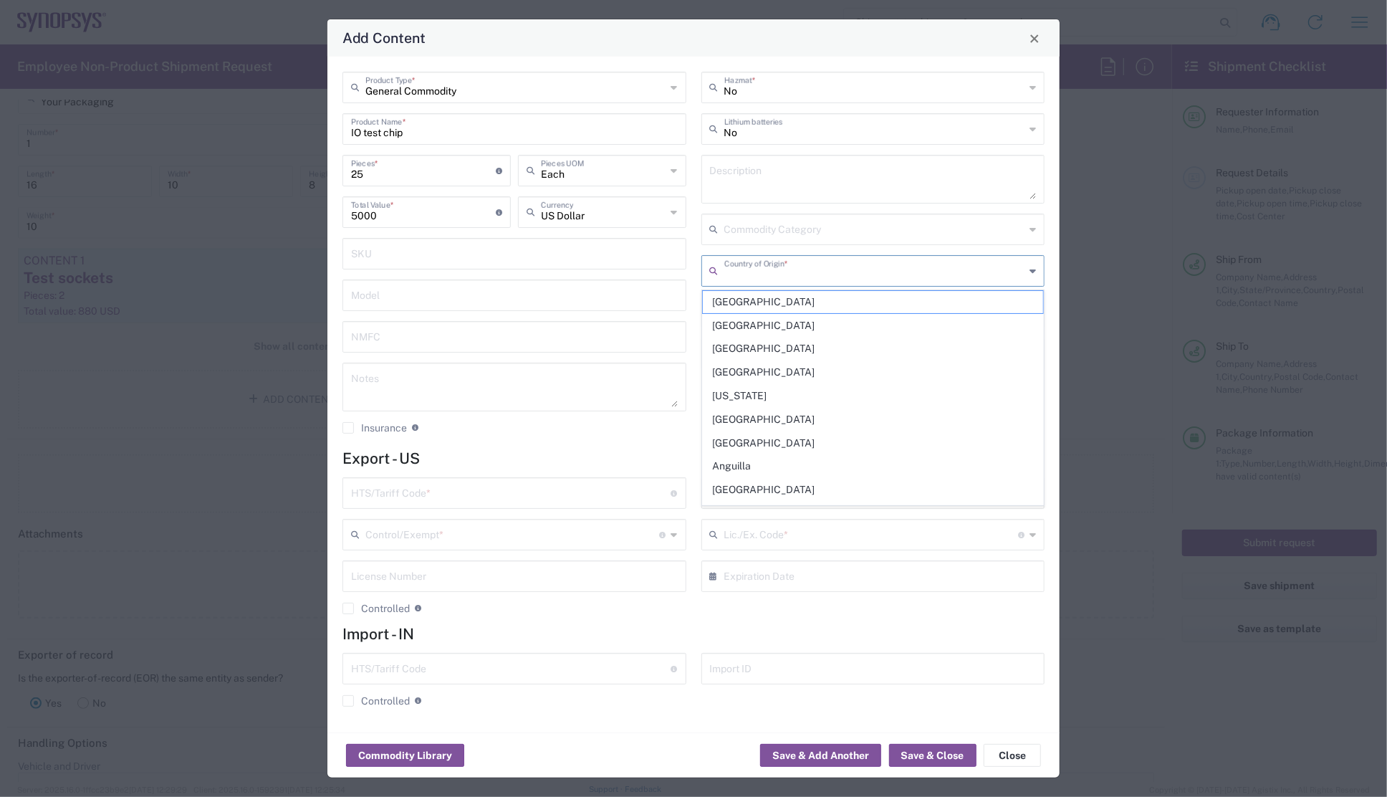
click at [755, 269] on input "text" at bounding box center [875, 269] width 301 height 25
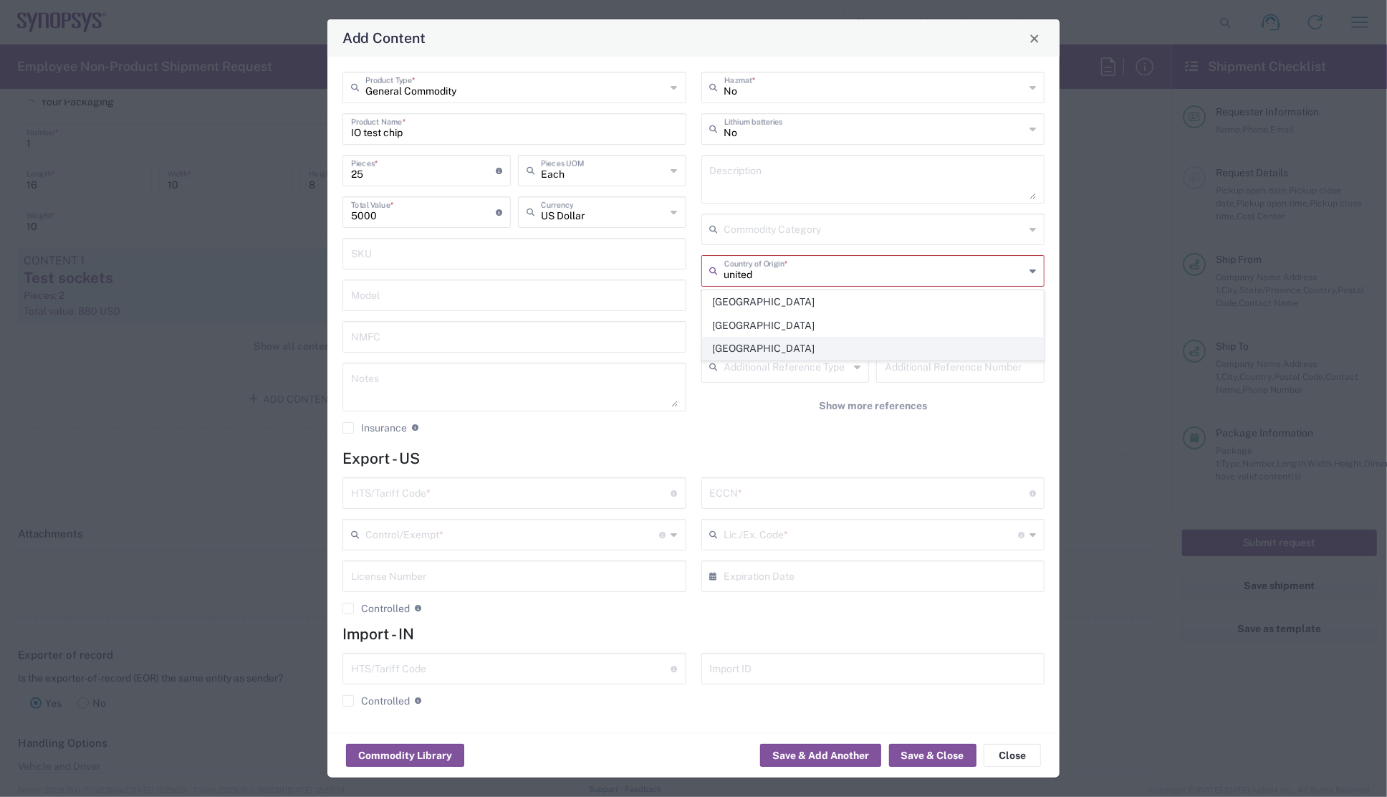
click at [759, 343] on span "[GEOGRAPHIC_DATA]" at bounding box center [873, 349] width 341 height 22
type input "[GEOGRAPHIC_DATA]"
click at [516, 444] on div "General Commodity Product Type * IO test chip Product Name * 25 Pieces * Number…" at bounding box center [514, 258] width 359 height 373
click at [732, 170] on textarea at bounding box center [873, 179] width 327 height 40
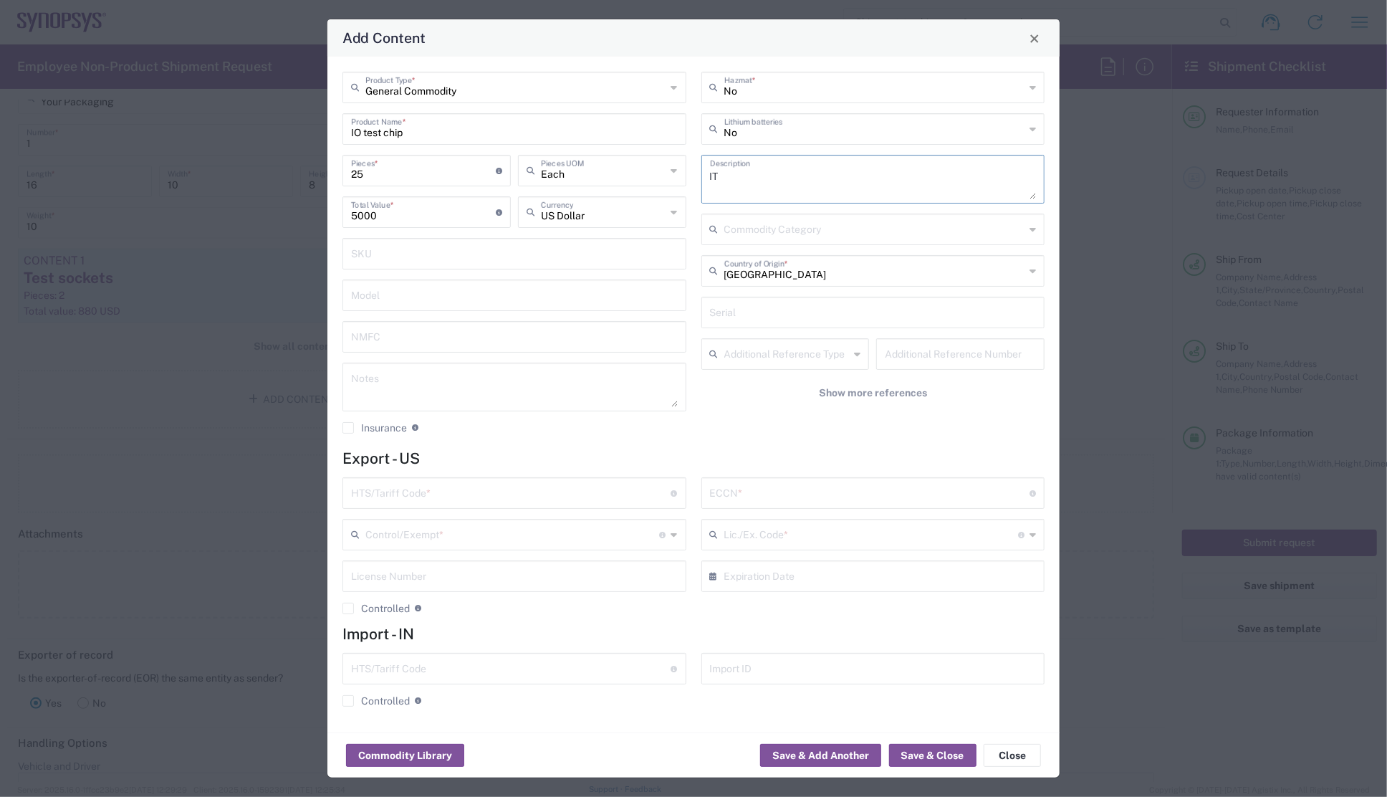
type textarea "I"
drag, startPoint x: 786, startPoint y: 186, endPoint x: 687, endPoint y: 179, distance: 99.8
click at [687, 179] on div "General Commodity Product Type * IO test chip Product Name * 25 Pieces * Number…" at bounding box center [693, 258] width 717 height 373
type textarea "IO test chips"
click at [438, 380] on textarea at bounding box center [514, 387] width 327 height 40
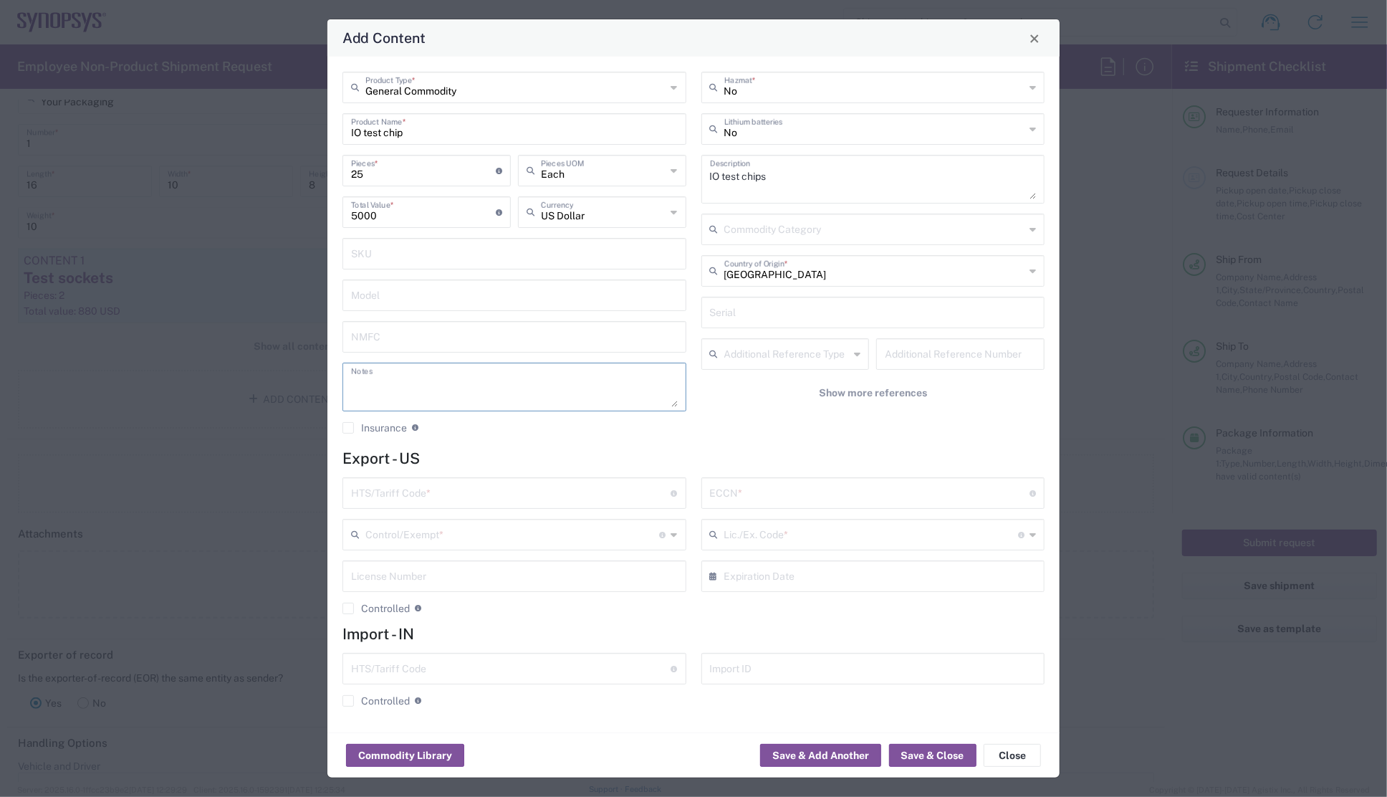
paste textarea "IO test chips"
type textarea "IO test chips"
click at [487, 432] on agx-checkbox-control "Insurance Check this box to request insurance" at bounding box center [515, 427] width 344 height 13
click at [460, 494] on input "text" at bounding box center [511, 491] width 320 height 25
paste input "8542.90.0000"
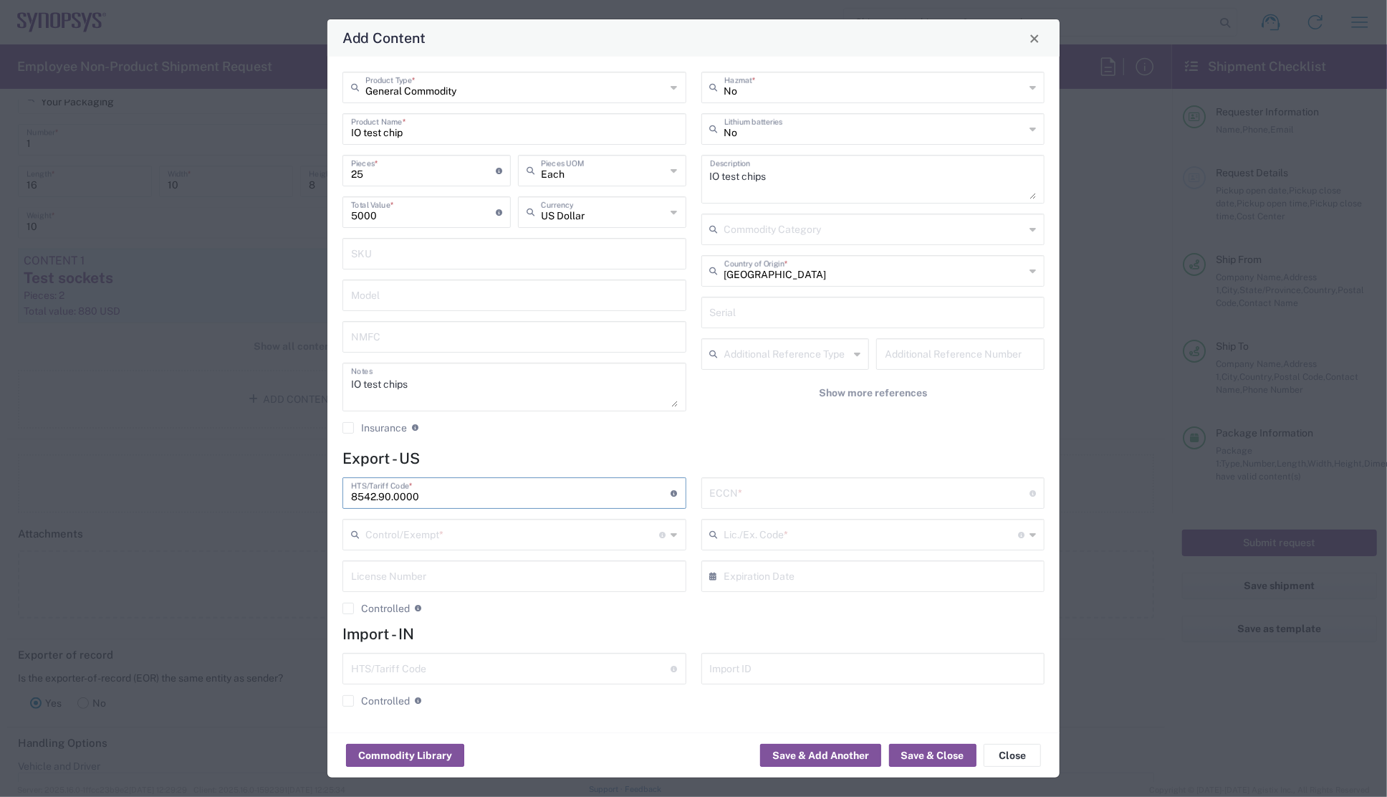
type input "8542.90.0000"
click at [757, 492] on input "text" at bounding box center [870, 491] width 320 height 25
click at [790, 490] on input "text" at bounding box center [870, 491] width 320 height 25
paste input "3A991"
type input "3A991"
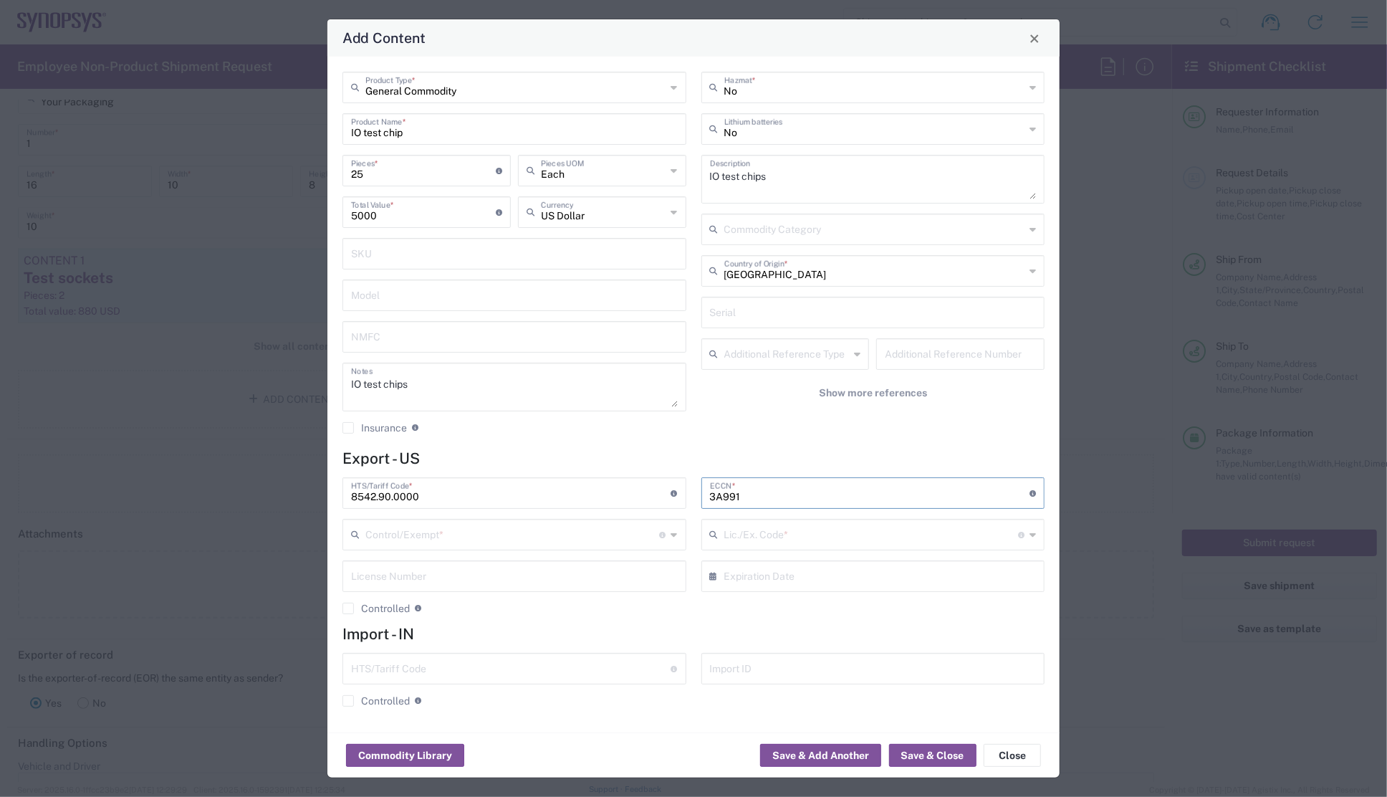
click at [673, 534] on icon at bounding box center [674, 534] width 6 height 23
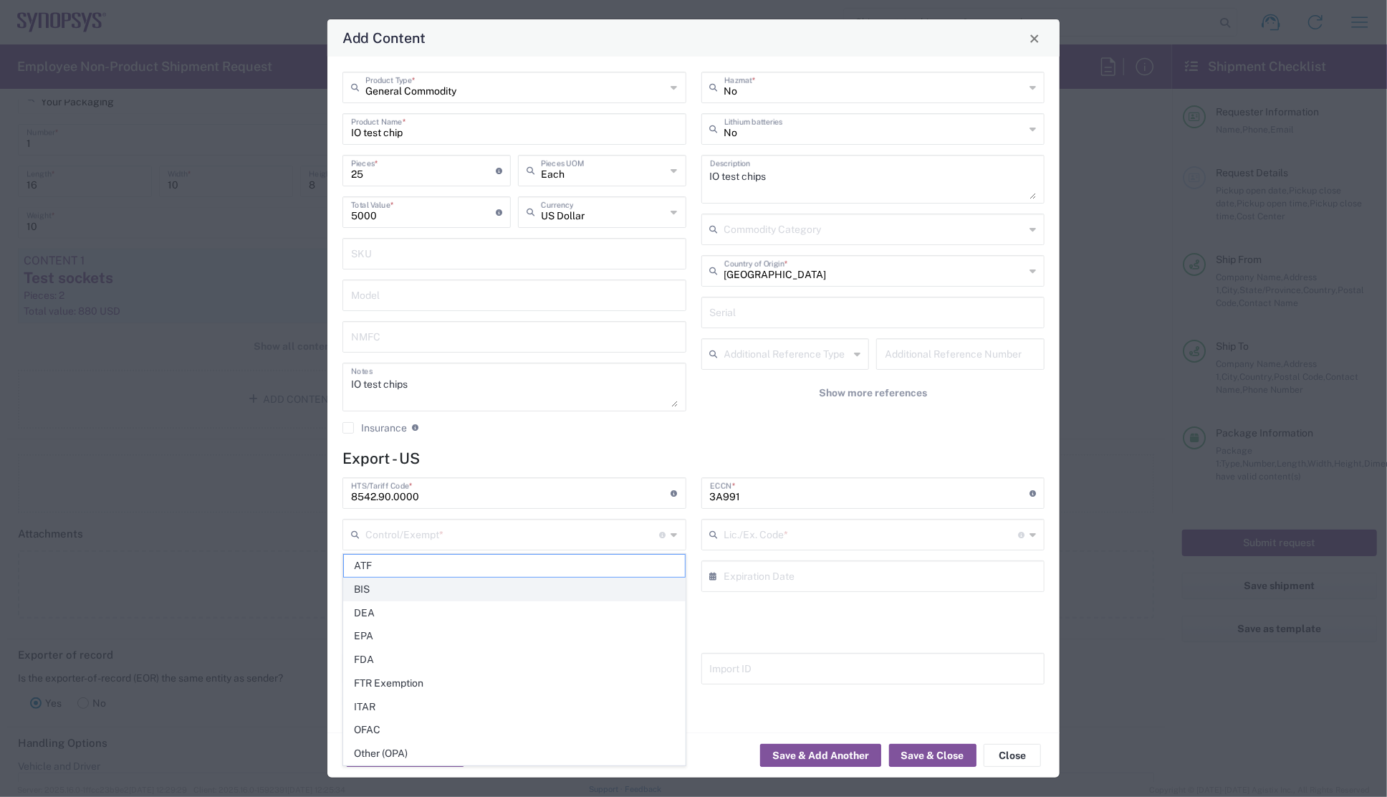
click at [427, 588] on span "BIS" at bounding box center [514, 589] width 341 height 22
type input "BIS"
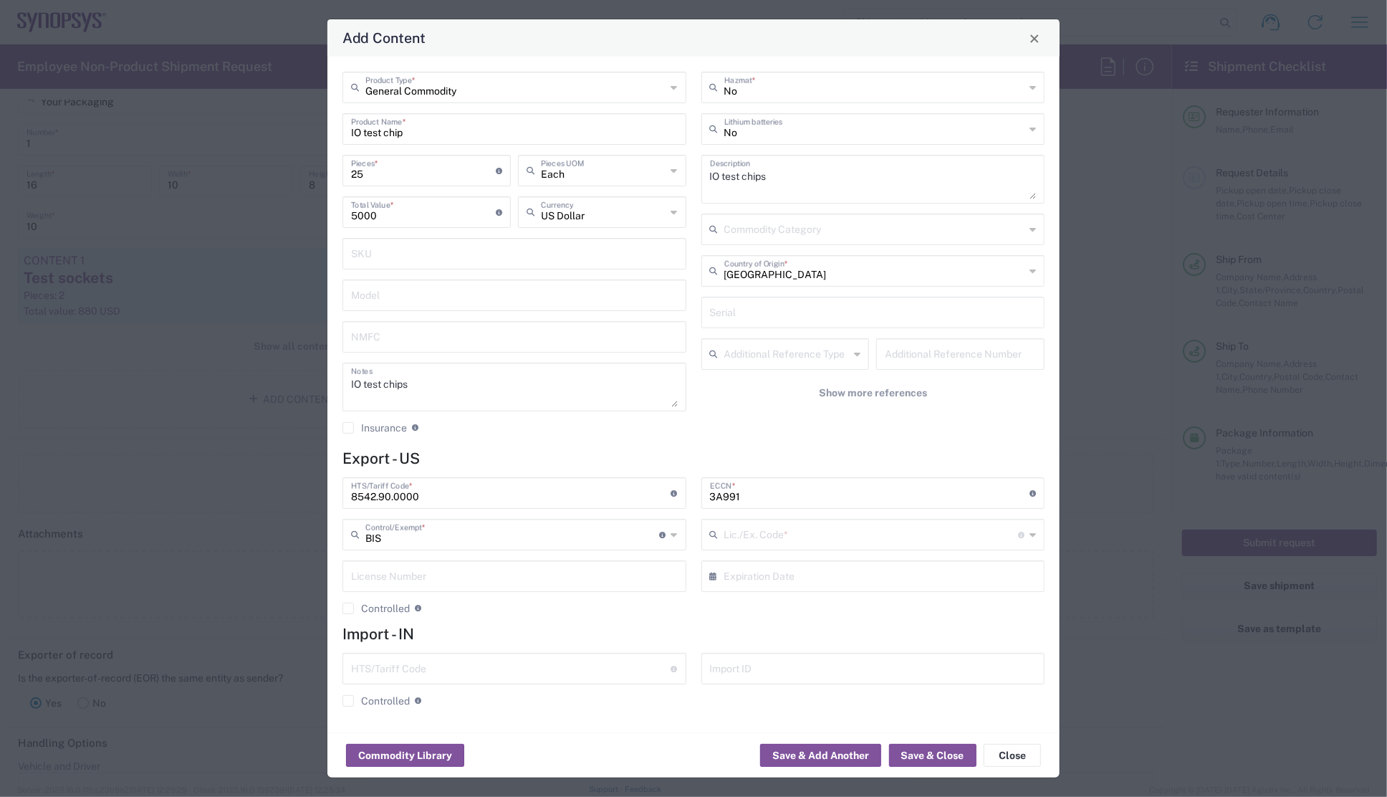
click at [1038, 532] on div "Lic./Ex. Code * License type for shipping controlled goods or the EEI filing ex…" at bounding box center [874, 535] width 344 height 32
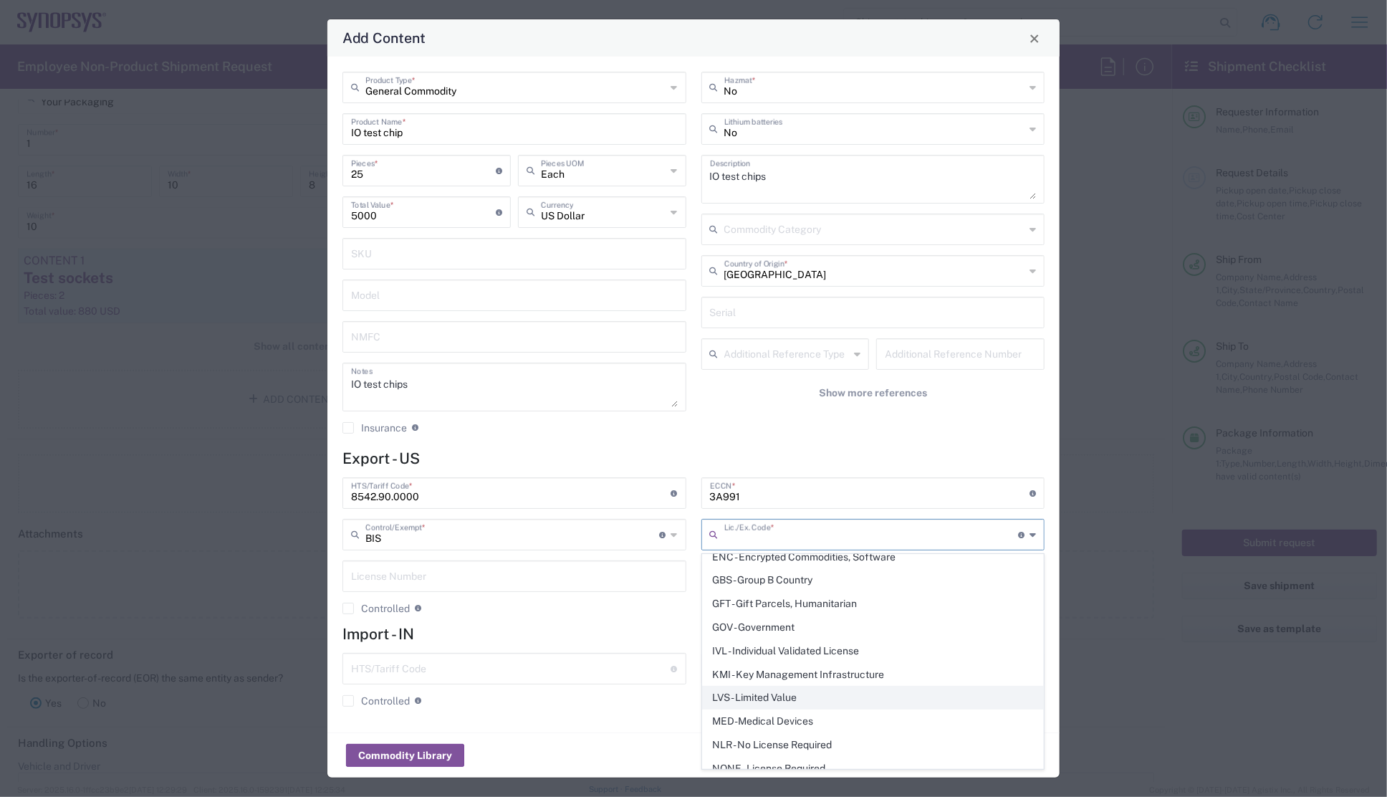
scroll to position [195, 0]
click at [809, 690] on span "NLR - No License Required" at bounding box center [873, 700] width 341 height 22
type input "NLR - No License Required"
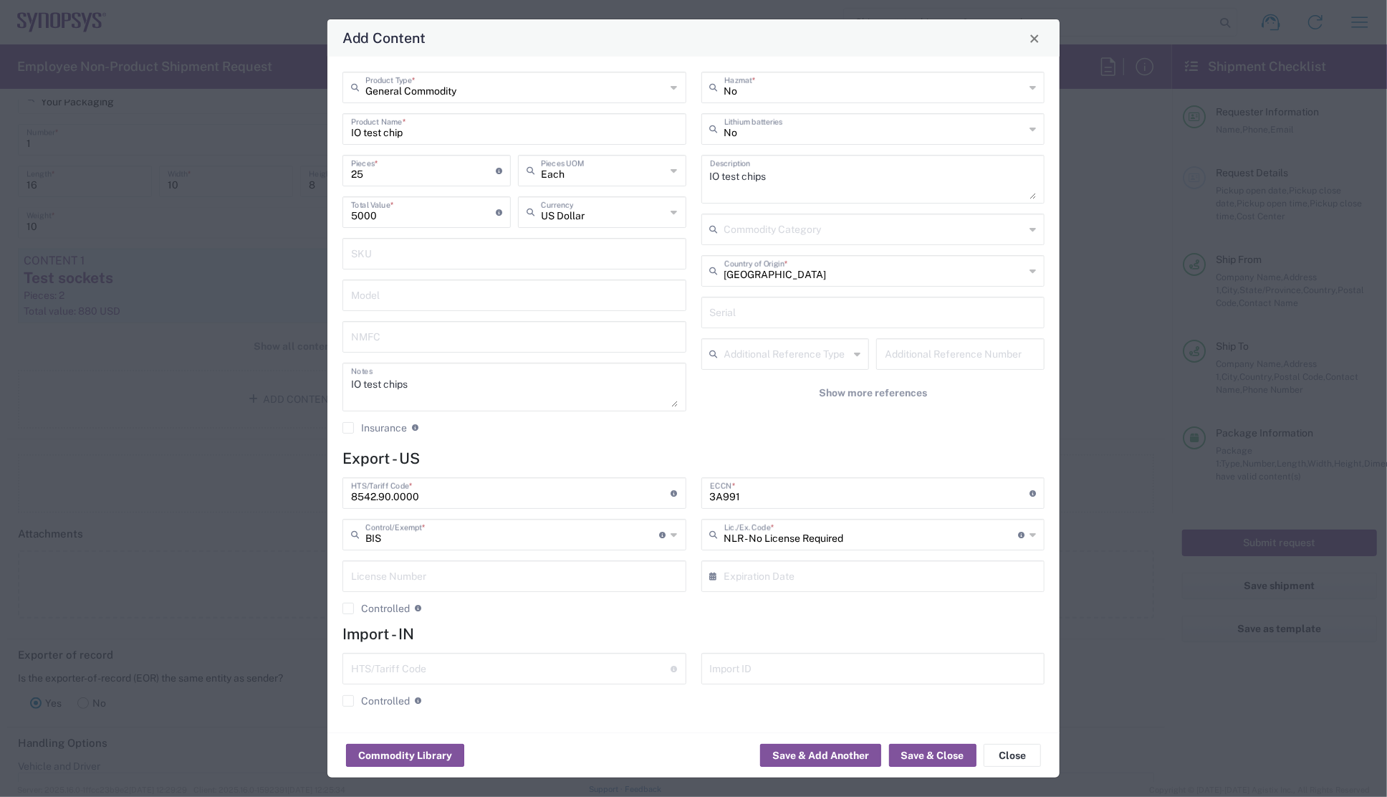
click at [714, 437] on div "No Hazmat * No Lithium batteries IO test chips Description Commodity Category U…" at bounding box center [873, 258] width 359 height 373
click at [846, 756] on button "Save & Add Another" at bounding box center [820, 755] width 121 height 23
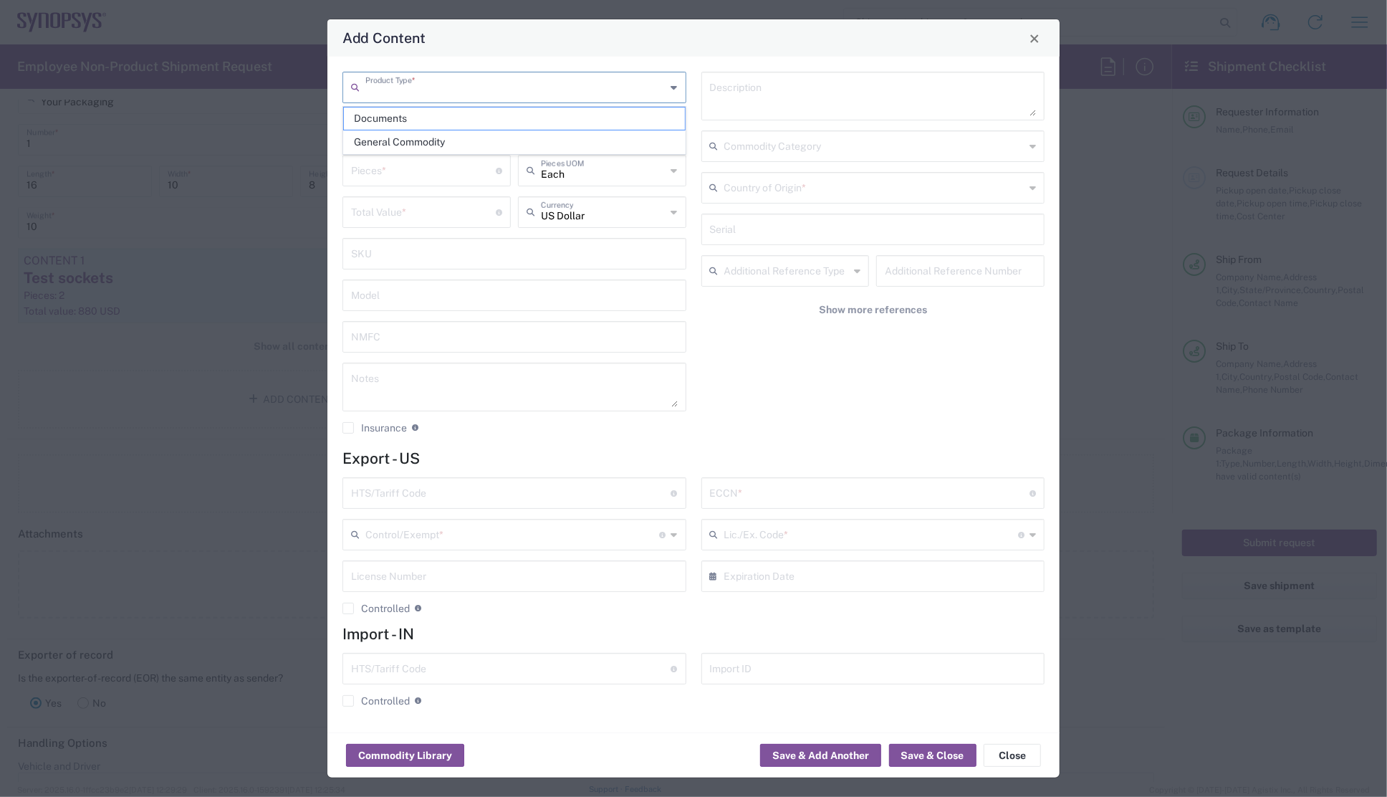
click at [569, 83] on input "text" at bounding box center [515, 86] width 301 height 25
click at [510, 138] on span "General Commodity" at bounding box center [514, 142] width 341 height 22
type input "General Commodity"
click at [505, 123] on input "text" at bounding box center [514, 127] width 327 height 25
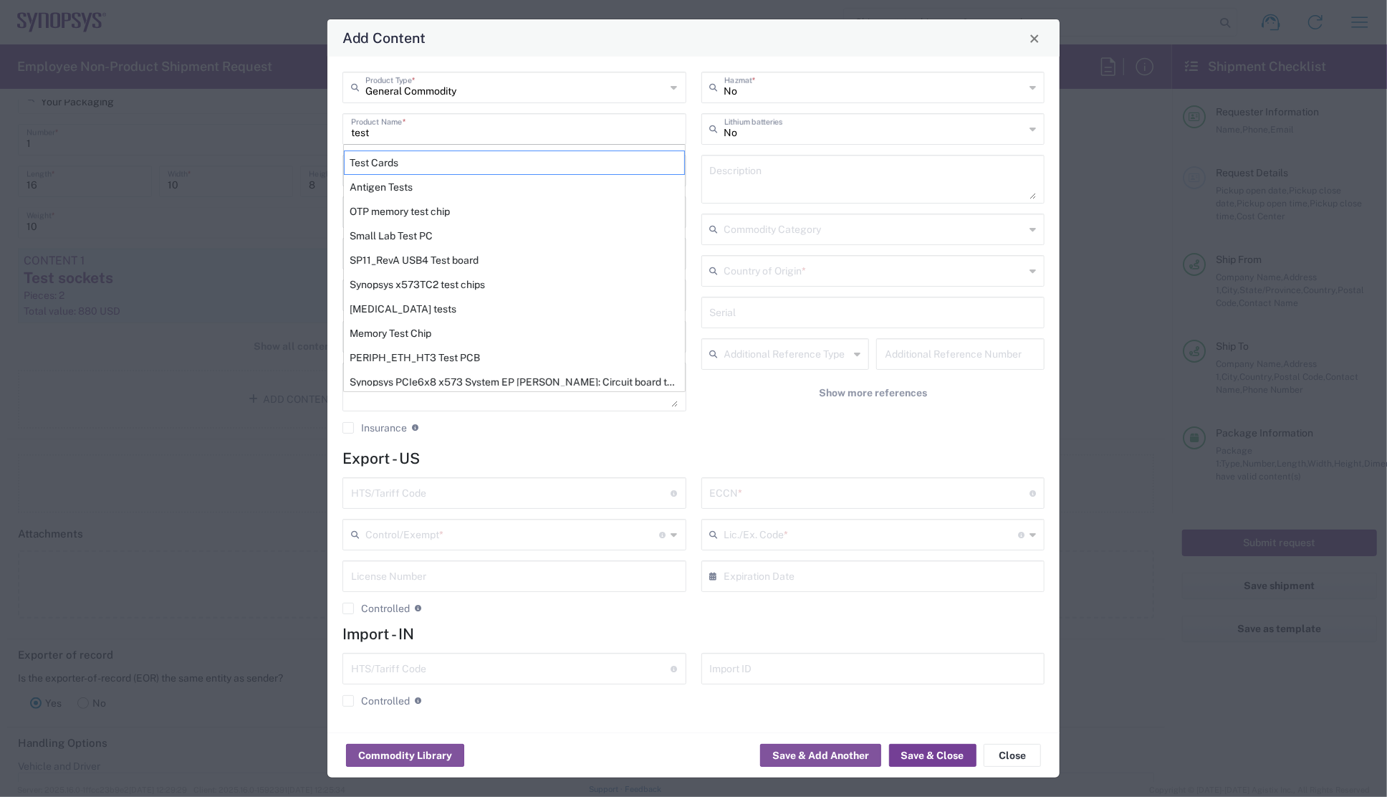
click at [933, 755] on button "Save & Close" at bounding box center [932, 755] width 87 height 23
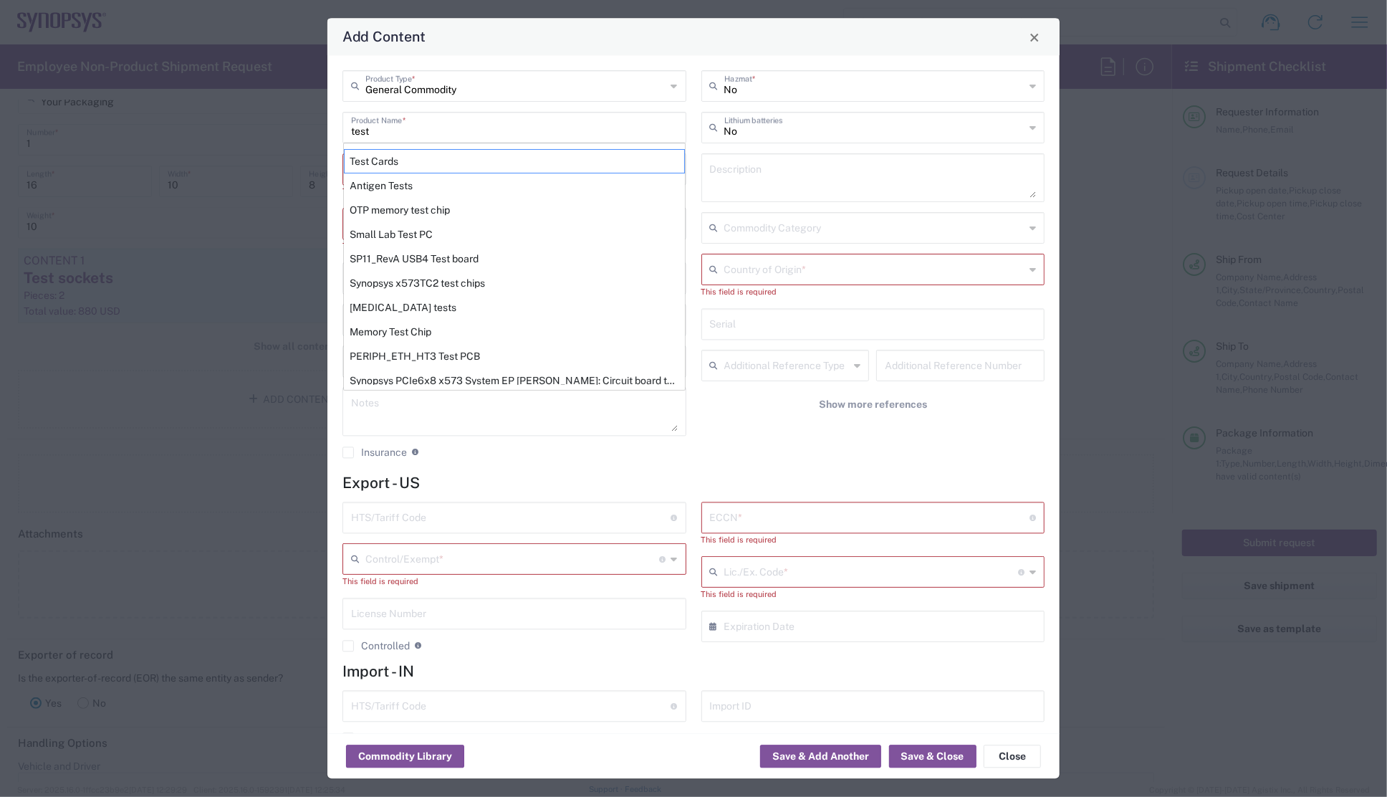
click at [549, 446] on agx-checkbox-control "Insurance Check this box to request insurance" at bounding box center [515, 452] width 344 height 13
click at [418, 135] on input "test" at bounding box center [514, 127] width 327 height 25
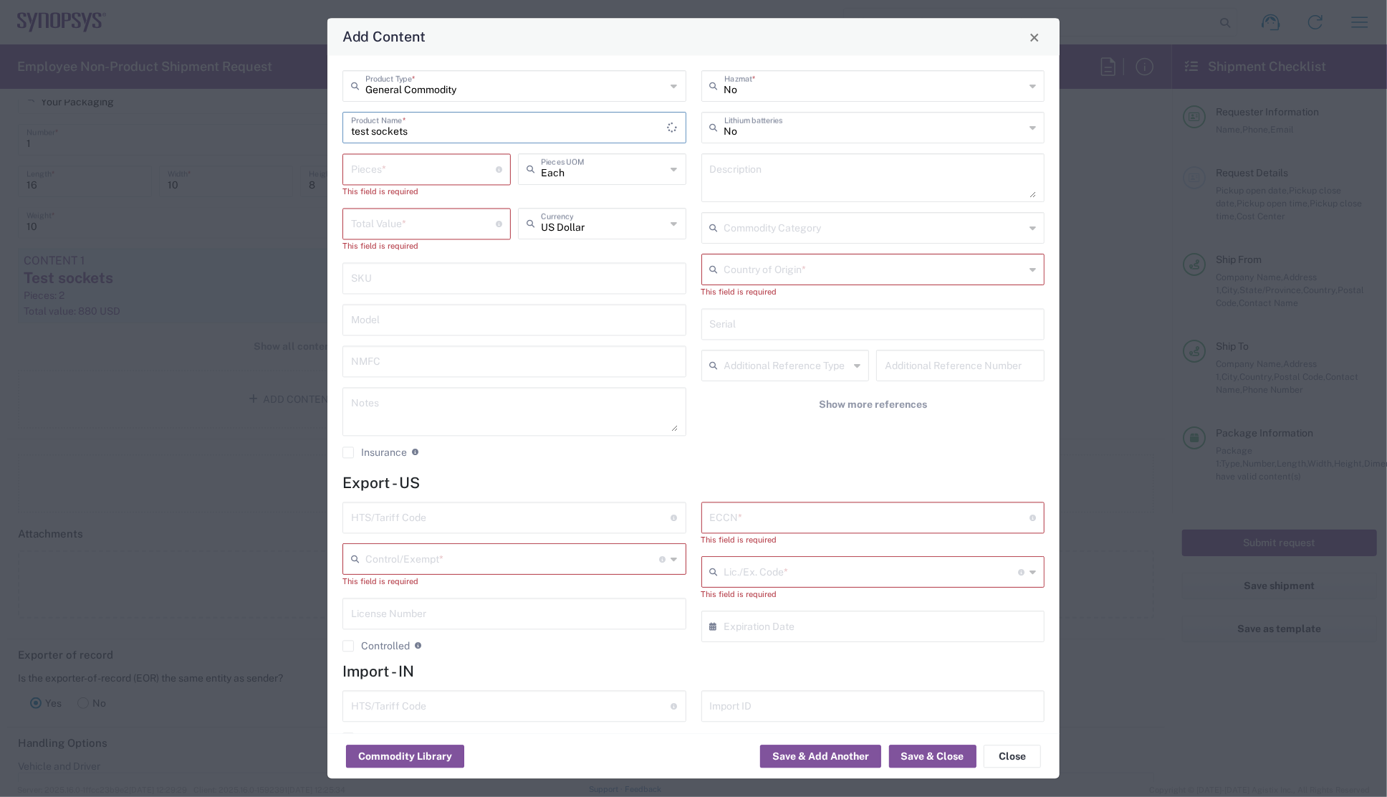
type input "test sockets"
click at [400, 178] on input "number" at bounding box center [423, 168] width 145 height 25
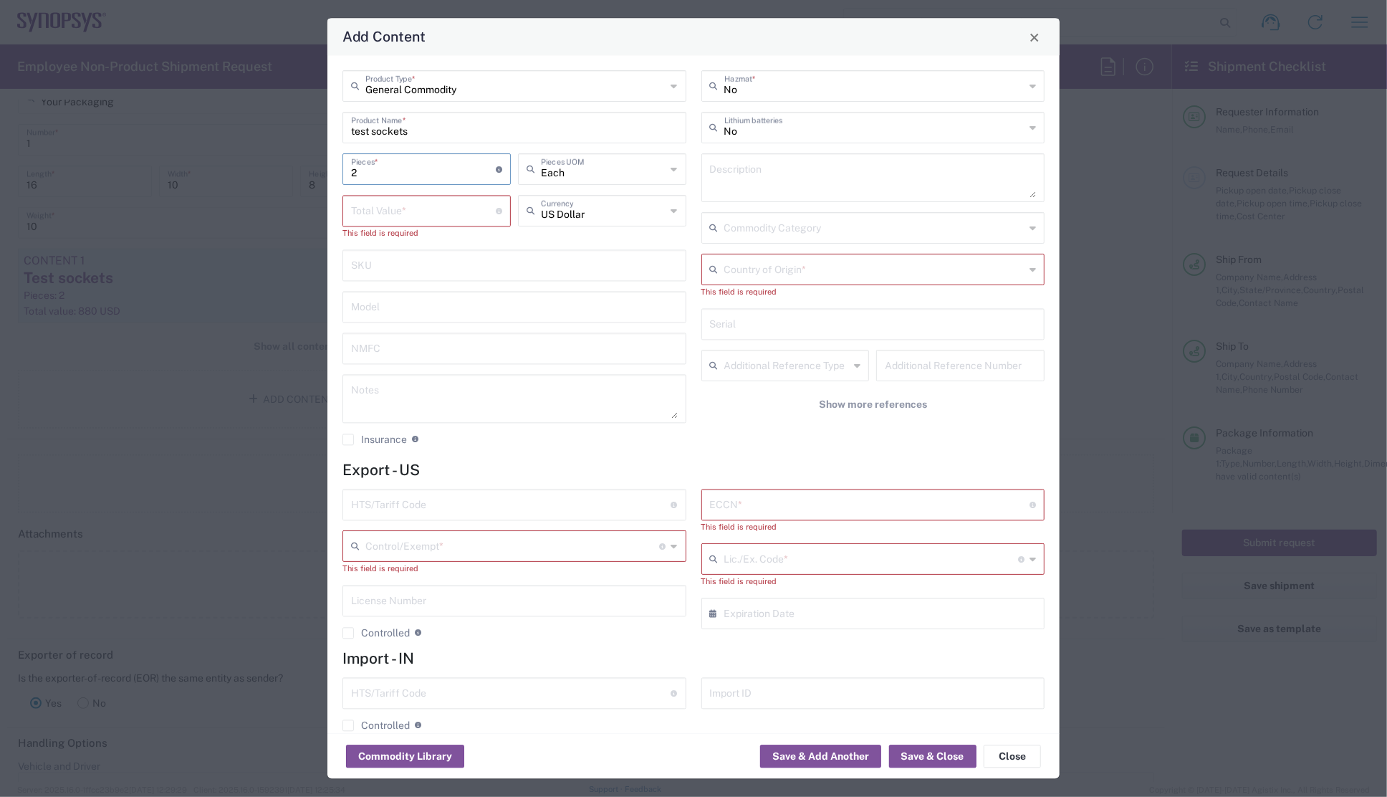
type input "2"
click at [411, 218] on input "number" at bounding box center [423, 210] width 145 height 25
type input "44"
drag, startPoint x: 376, startPoint y: 172, endPoint x: 346, endPoint y: 171, distance: 29.4
click at [346, 171] on div "2 Pieces * Number of pieces inside all the packages" at bounding box center [427, 170] width 168 height 32
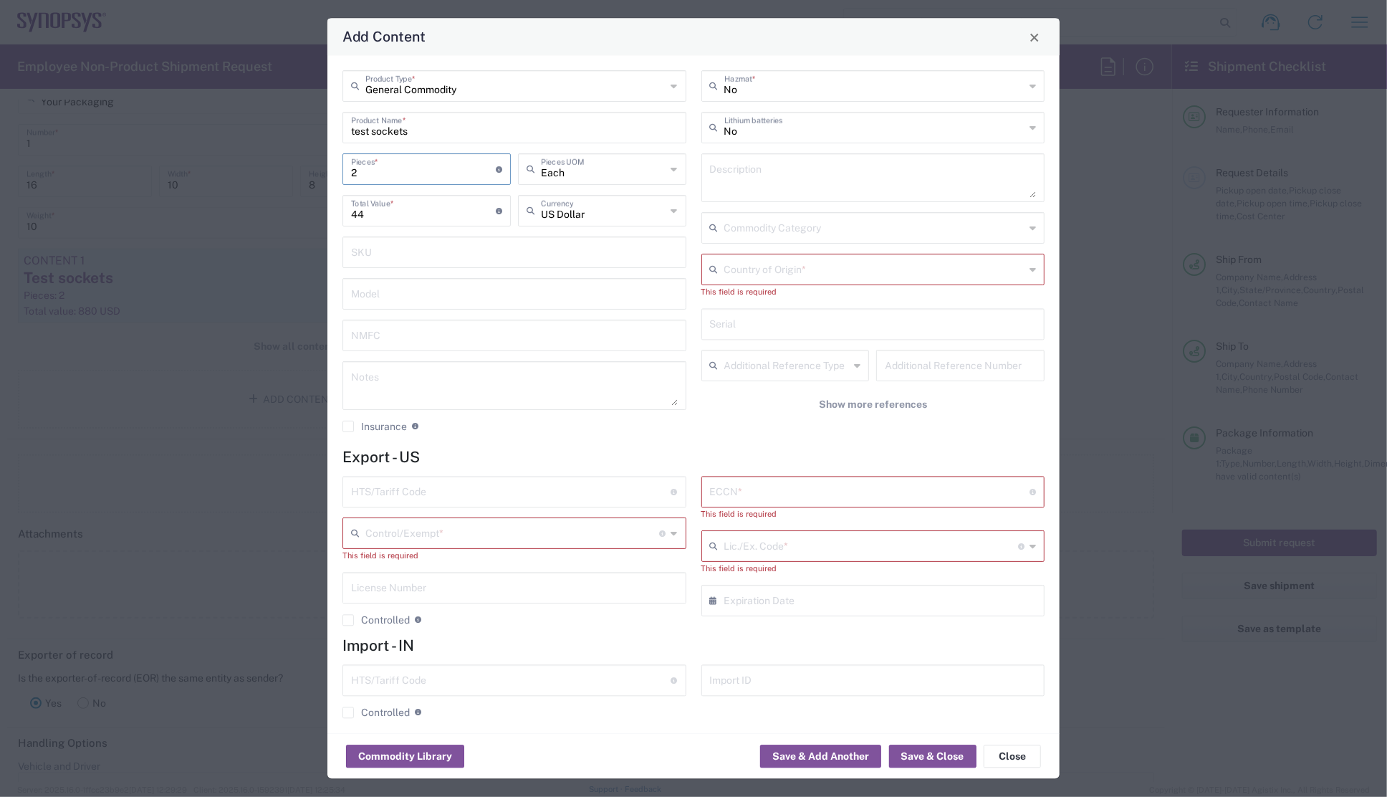
type input "1"
type input "22"
type input "1"
click at [394, 221] on input "22" at bounding box center [423, 210] width 145 height 25
drag, startPoint x: 383, startPoint y: 220, endPoint x: 310, endPoint y: 199, distance: 76.2
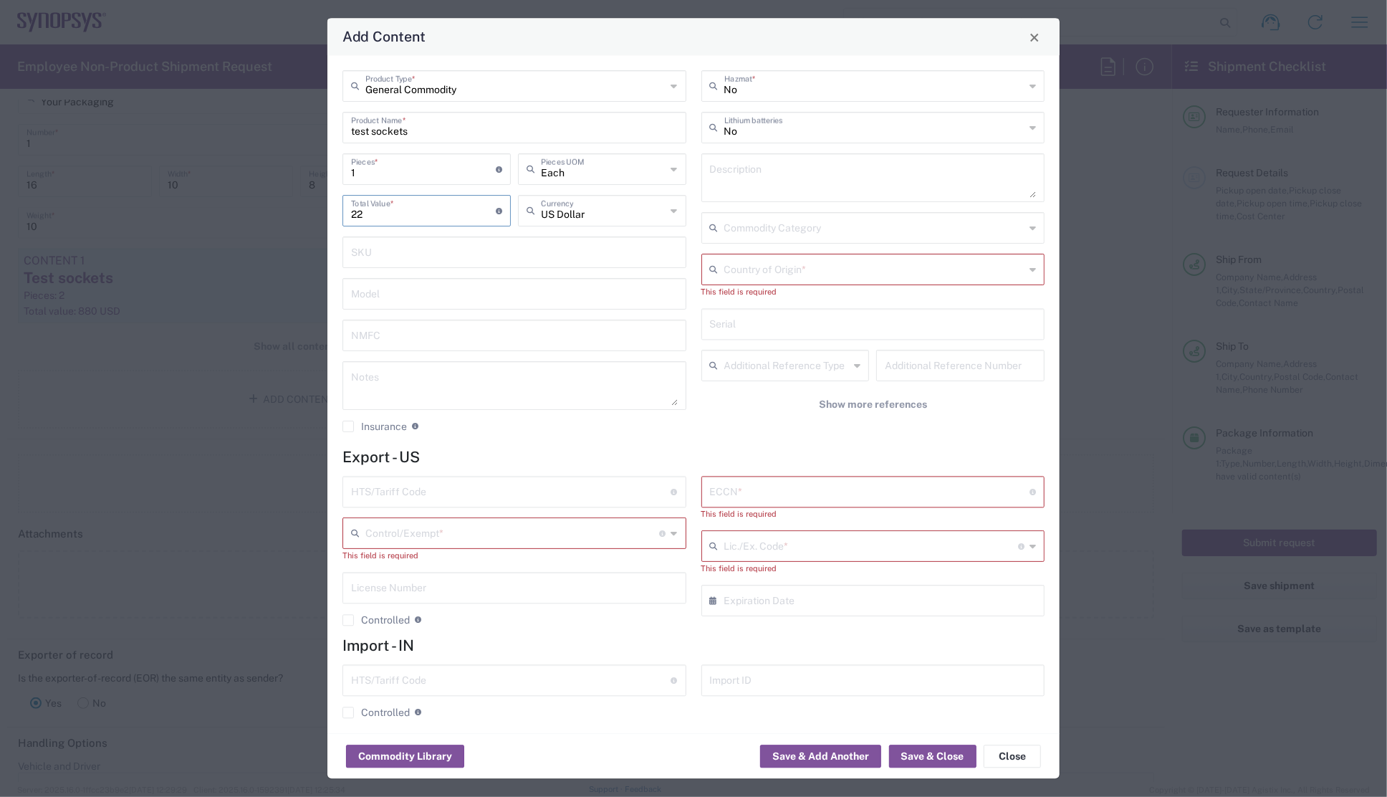
click at [310, 199] on div "Add Content General Commodity Product Type * test sockets Product Name * 1 Piec…" at bounding box center [693, 398] width 1387 height 797
type input "440"
drag, startPoint x: 380, startPoint y: 168, endPoint x: 308, endPoint y: 171, distance: 71.7
click at [308, 171] on div "Add Content General Commodity Product Type * test sockets Product Name * 1 Piec…" at bounding box center [693, 398] width 1387 height 797
type input "2"
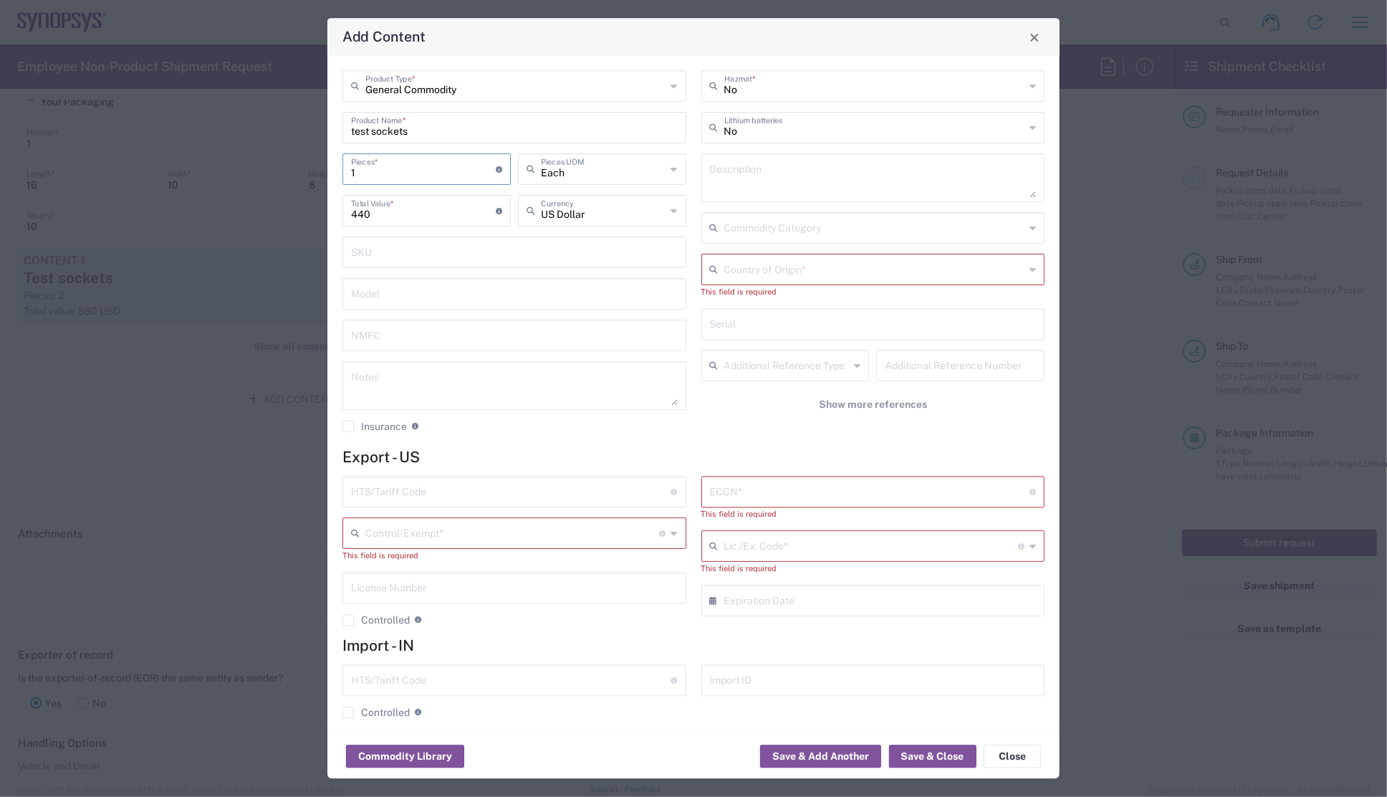
type input "880"
type input "2"
click at [578, 434] on div "General Commodity Product Type * test sockets Product Name * 2 Pieces * Number …" at bounding box center [514, 257] width 359 height 373
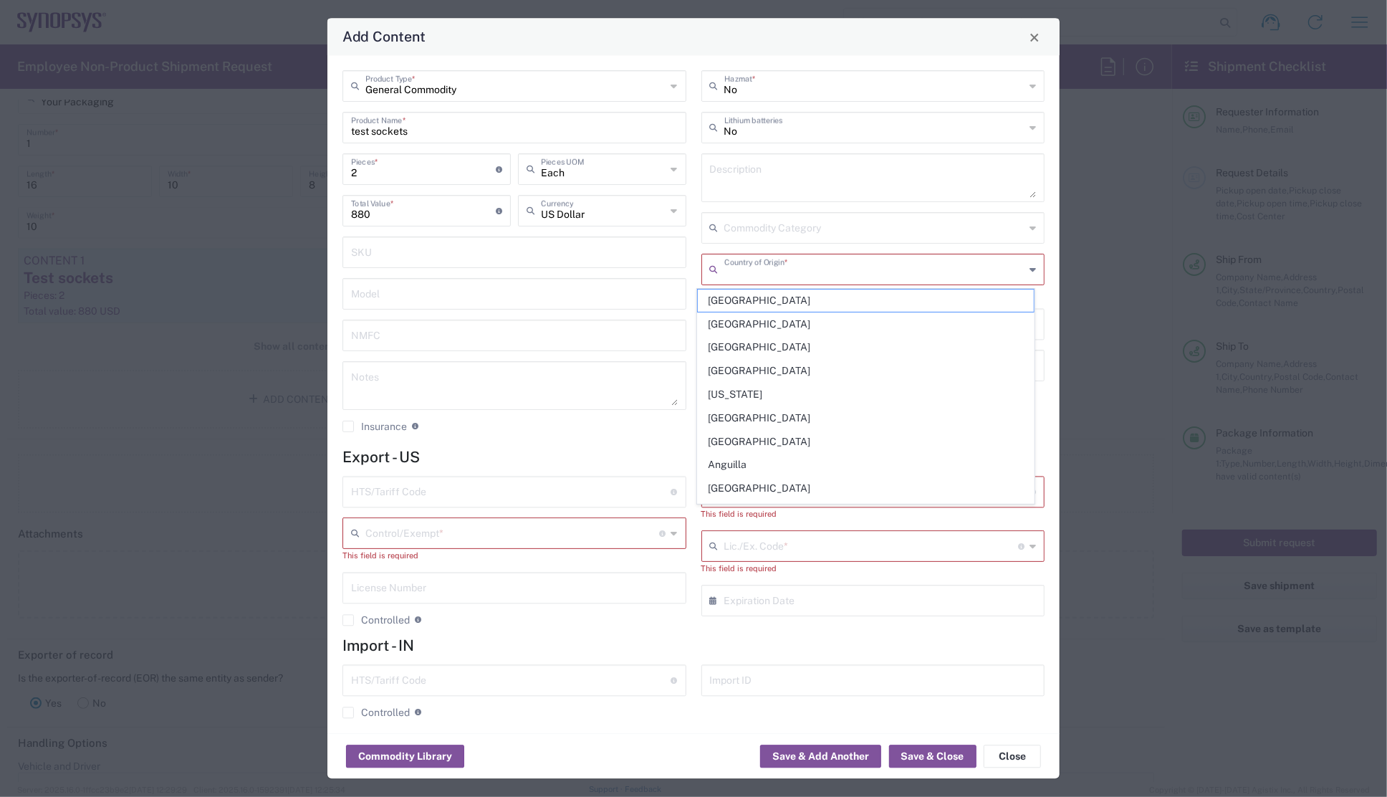
click at [764, 273] on input "text" at bounding box center [875, 269] width 301 height 25
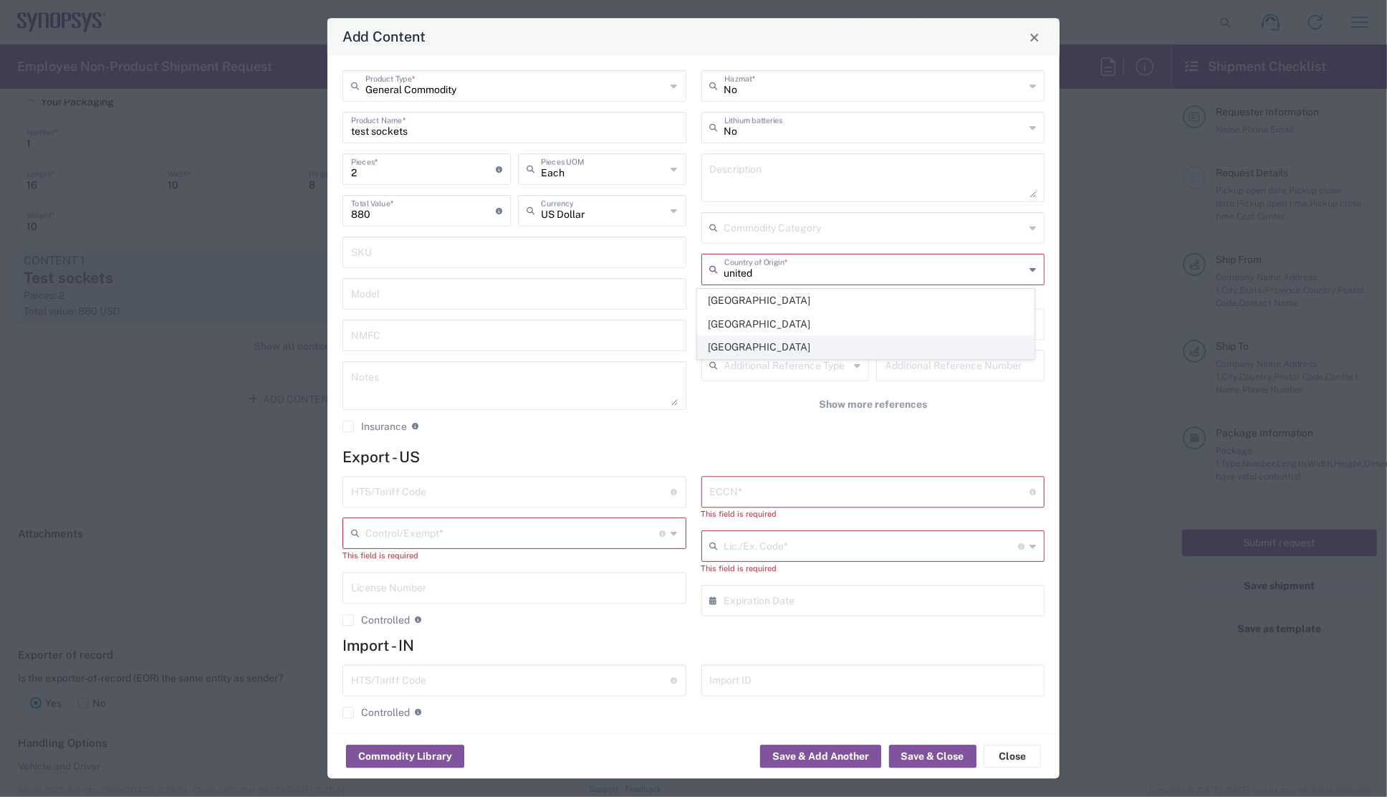
click at [748, 344] on span "[GEOGRAPHIC_DATA]" at bounding box center [866, 347] width 336 height 22
type input "[GEOGRAPHIC_DATA]"
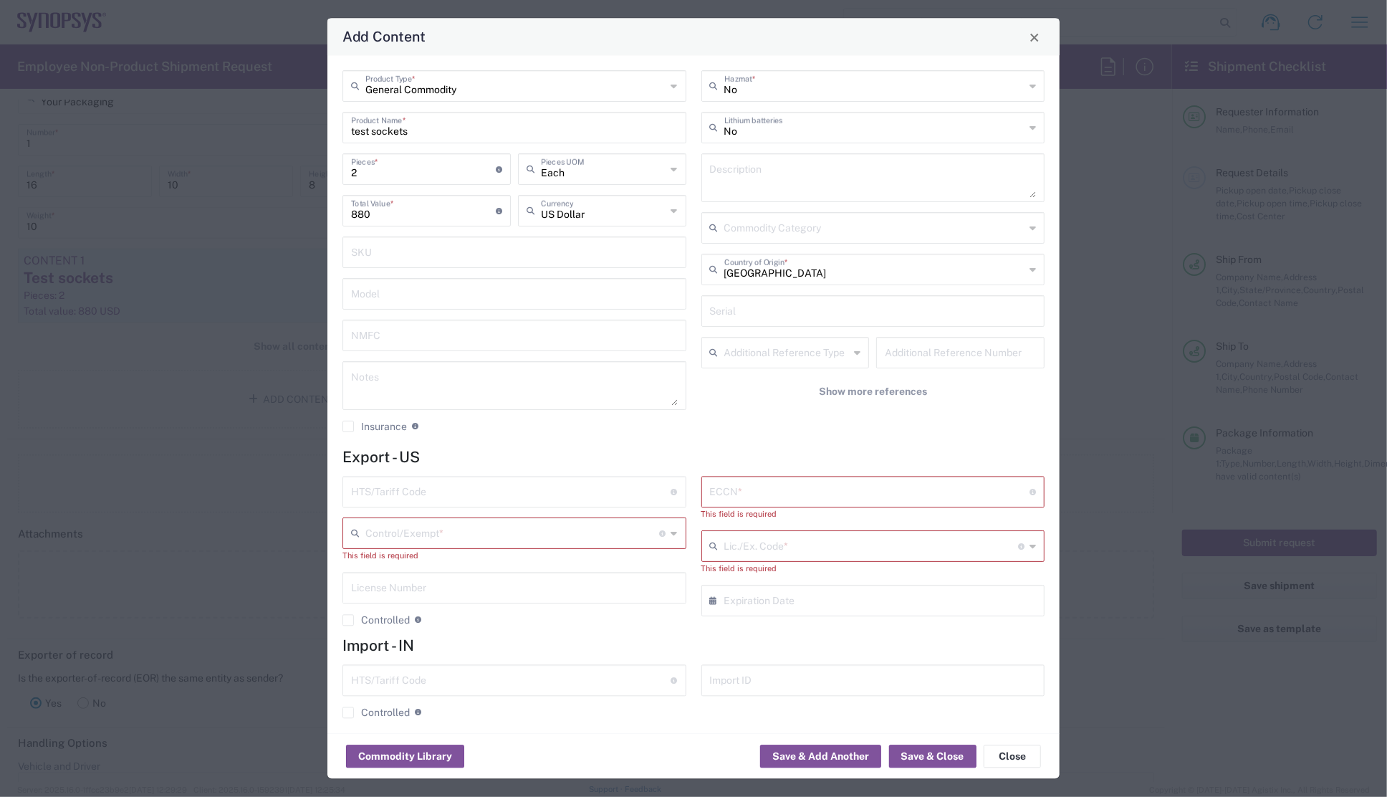
click at [442, 494] on input "text" at bounding box center [511, 491] width 320 height 25
click at [572, 494] on input "text" at bounding box center [511, 491] width 320 height 25
paste input "8204.20.0000"
type input "8204.20.0000"
click at [910, 487] on input "text" at bounding box center [870, 491] width 320 height 25
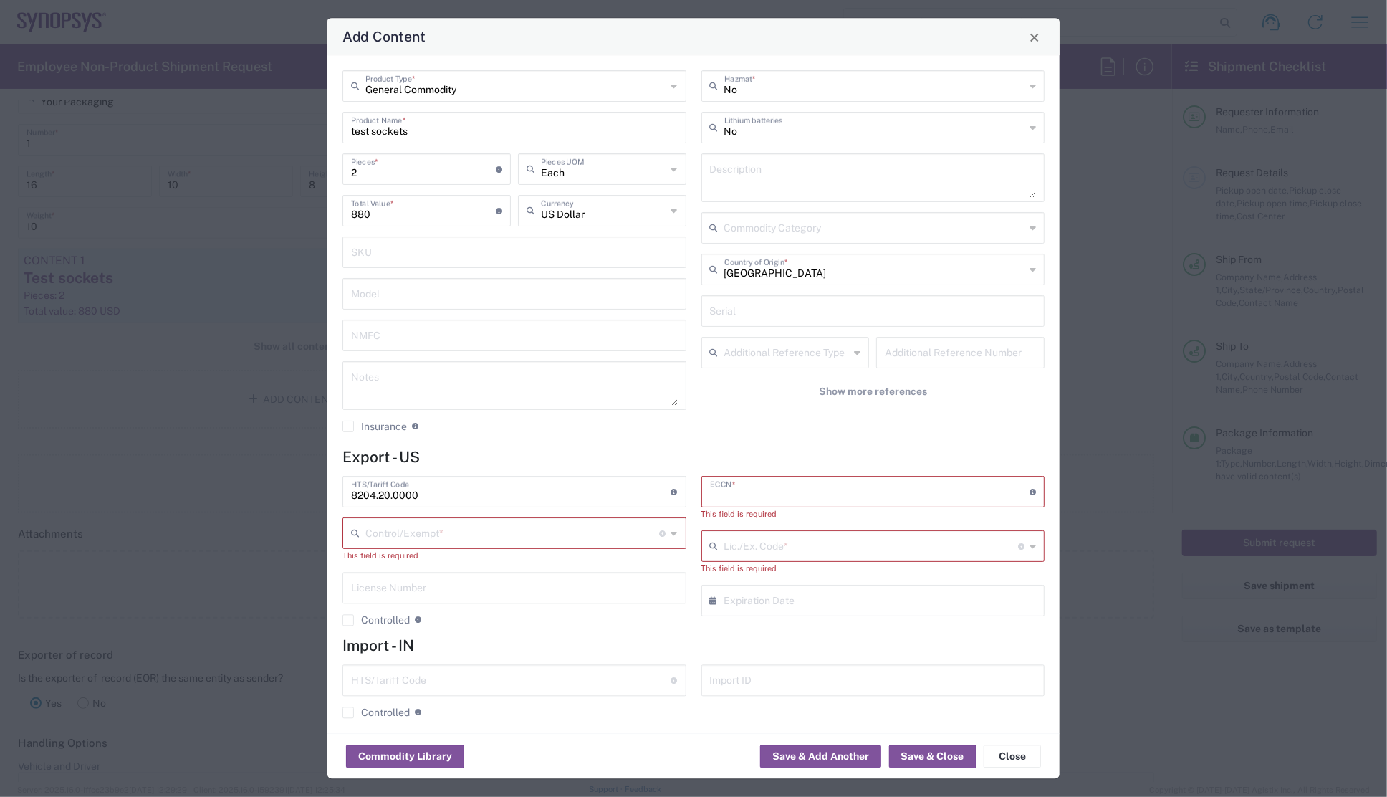
paste input "3A992"
type input "3A992"
click at [759, 164] on textarea at bounding box center [873, 178] width 327 height 40
click at [413, 536] on input "text" at bounding box center [512, 532] width 295 height 25
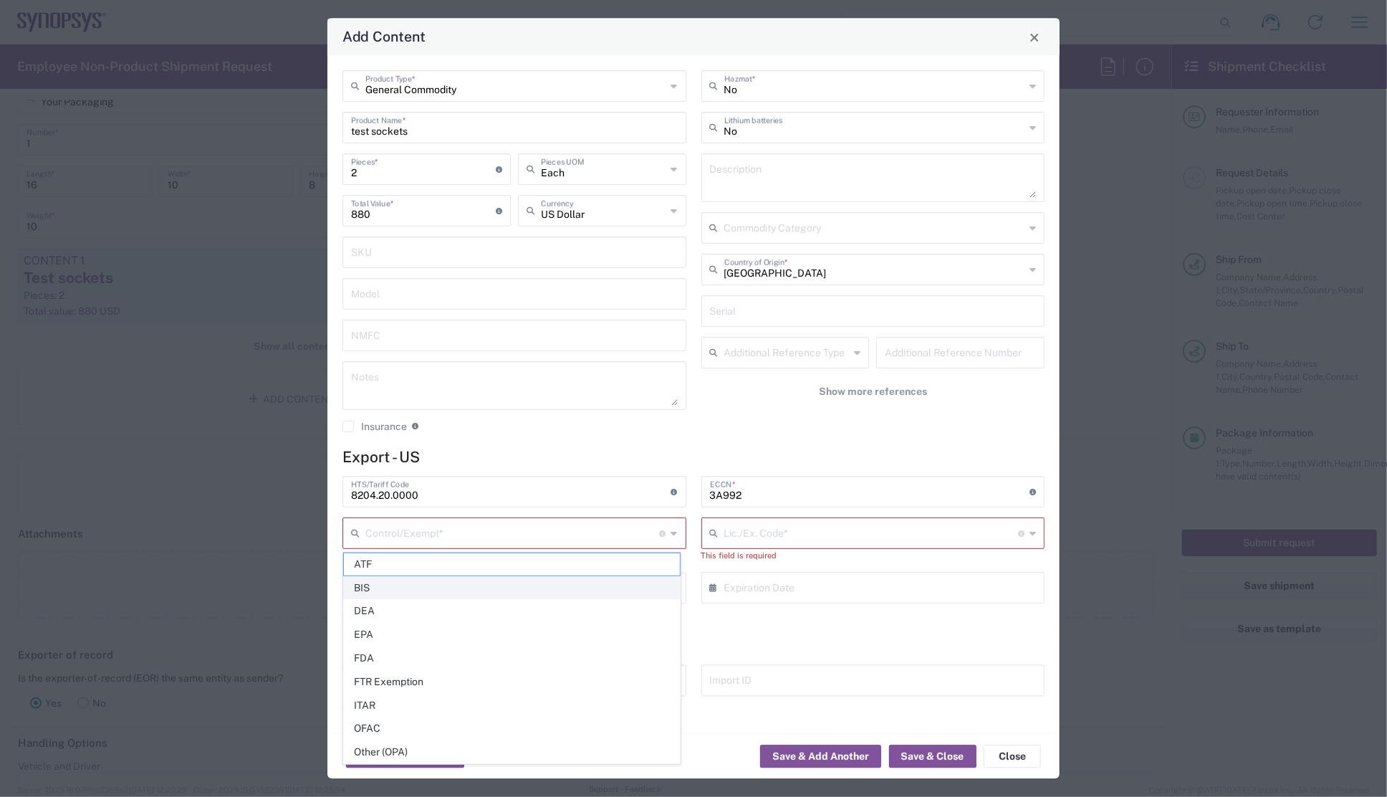
click at [377, 585] on span "BIS" at bounding box center [512, 588] width 336 height 22
type input "BIS"
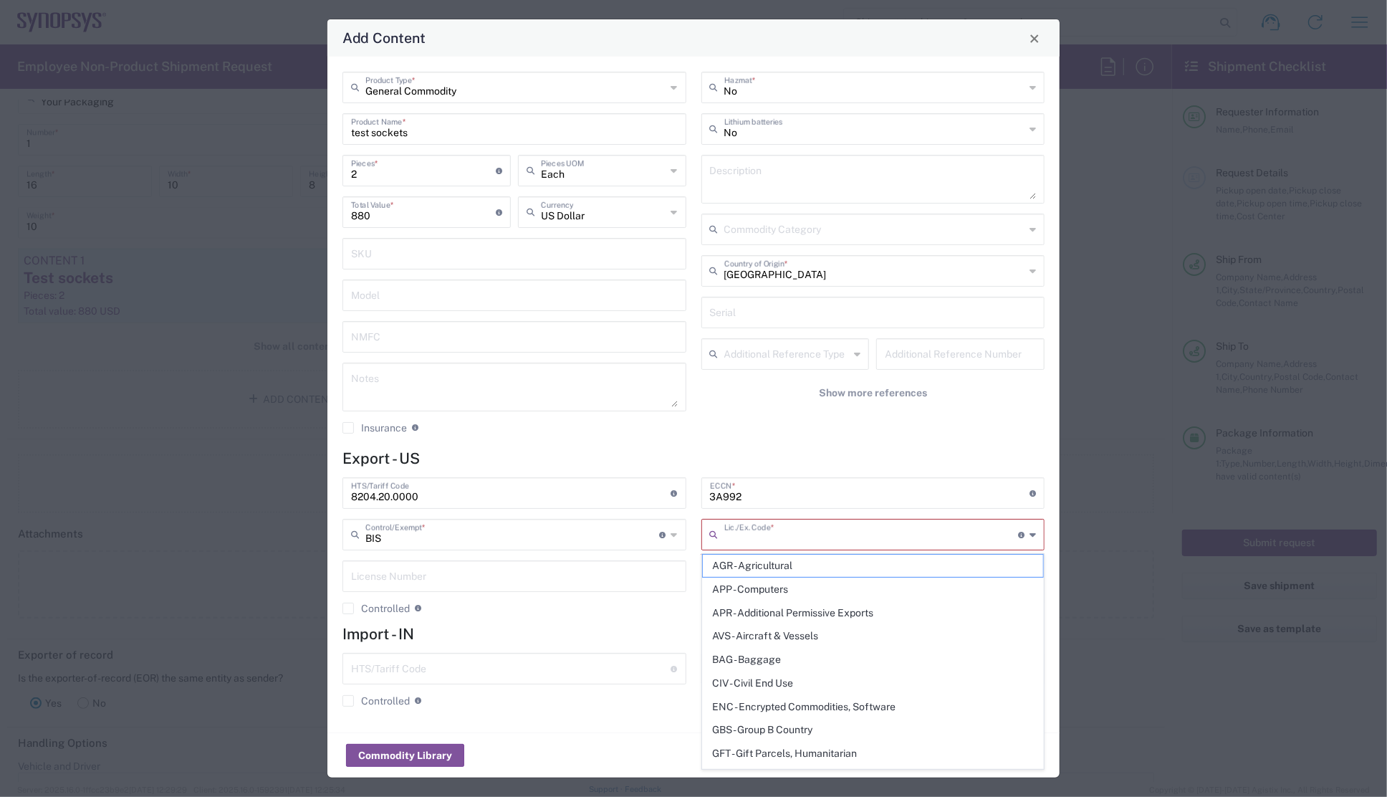
click at [1011, 535] on input "text" at bounding box center [872, 533] width 295 height 25
click at [773, 697] on span "NLR - No License Required" at bounding box center [873, 700] width 341 height 22
type input "NLR - No License Required"
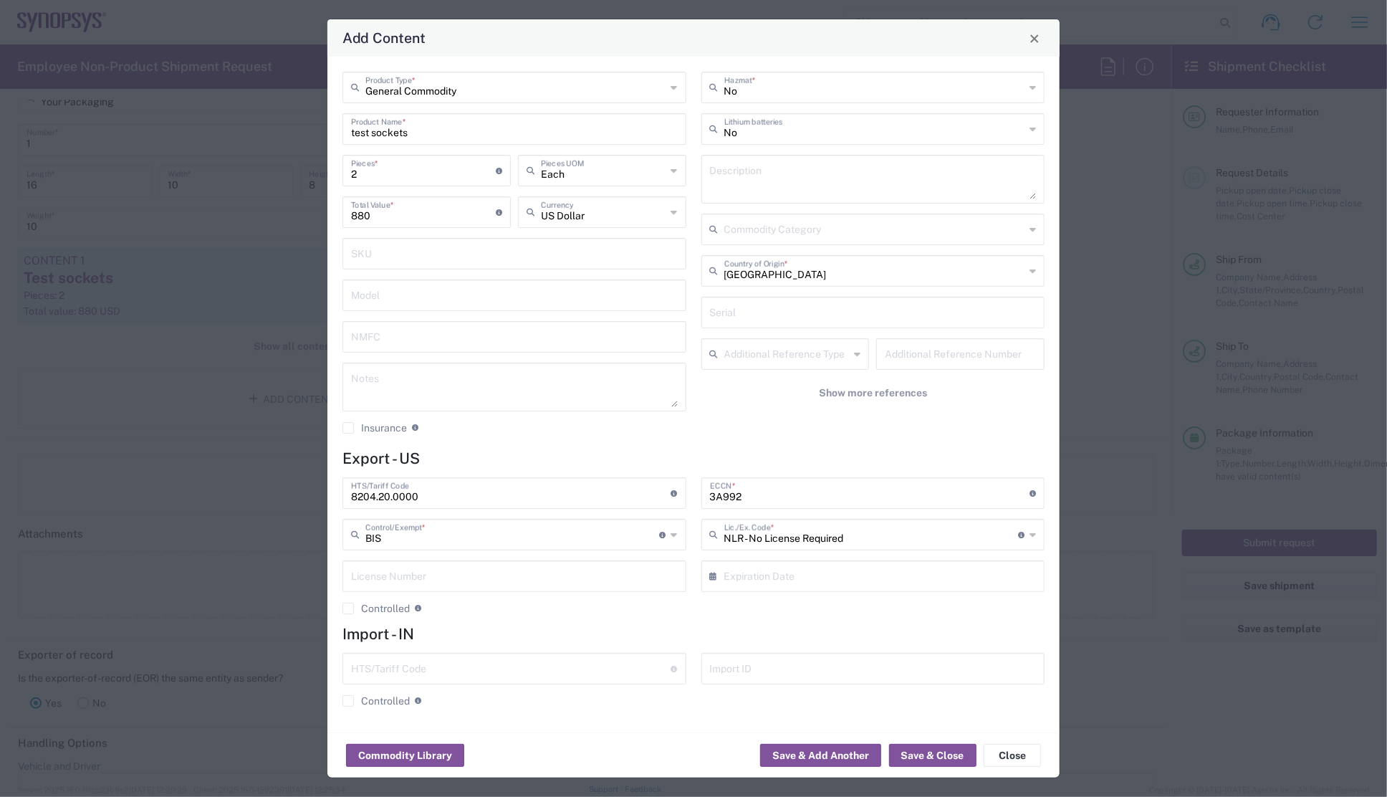
click at [646, 613] on agx-checkbox-control "Controlled Governmental control of exports for statistical, strategic and suppl…" at bounding box center [515, 608] width 344 height 13
click at [934, 753] on button "Save & Close" at bounding box center [932, 755] width 87 height 23
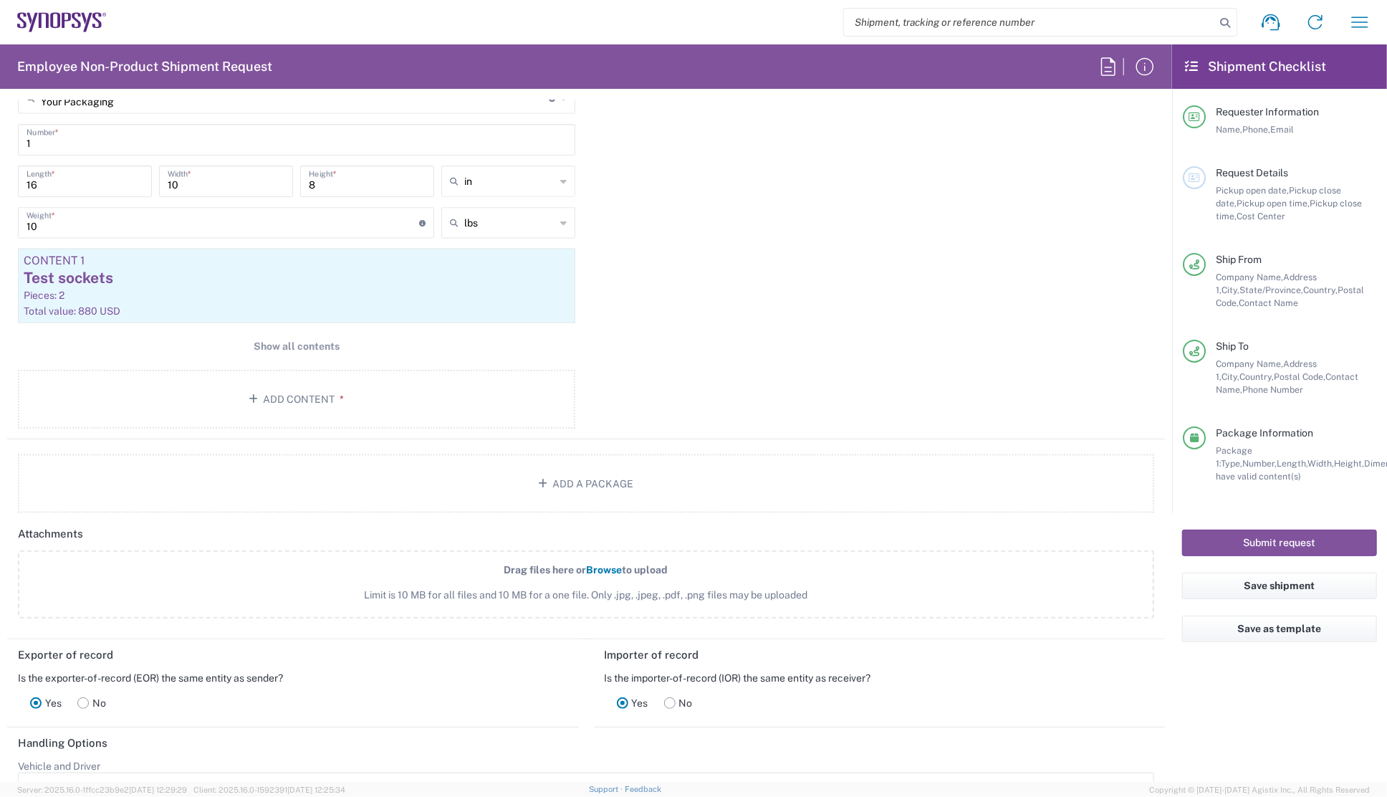
click at [823, 359] on div "Package 1 Your Packaging Type * Material used to package goods Your Packaging B…" at bounding box center [586, 244] width 1158 height 389
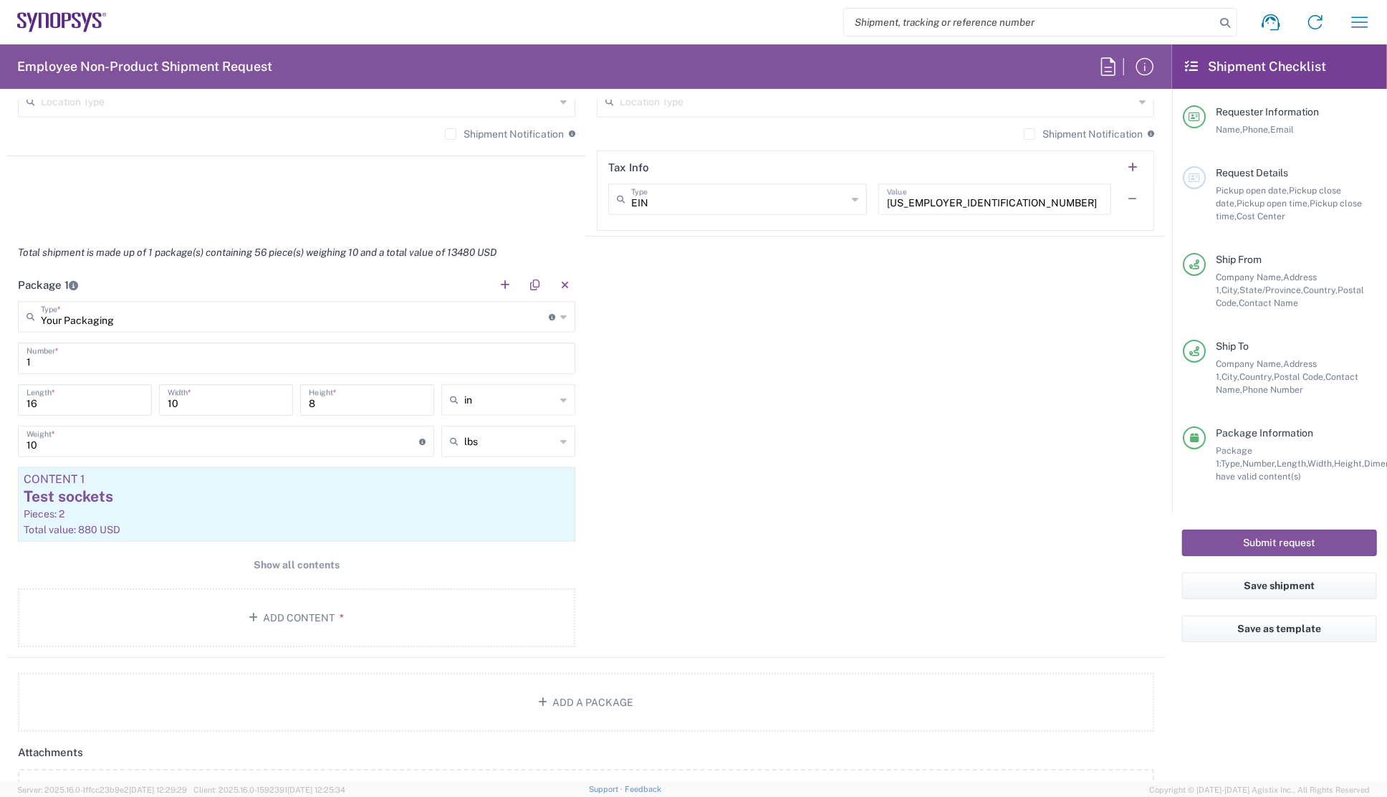
scroll to position [1099, 0]
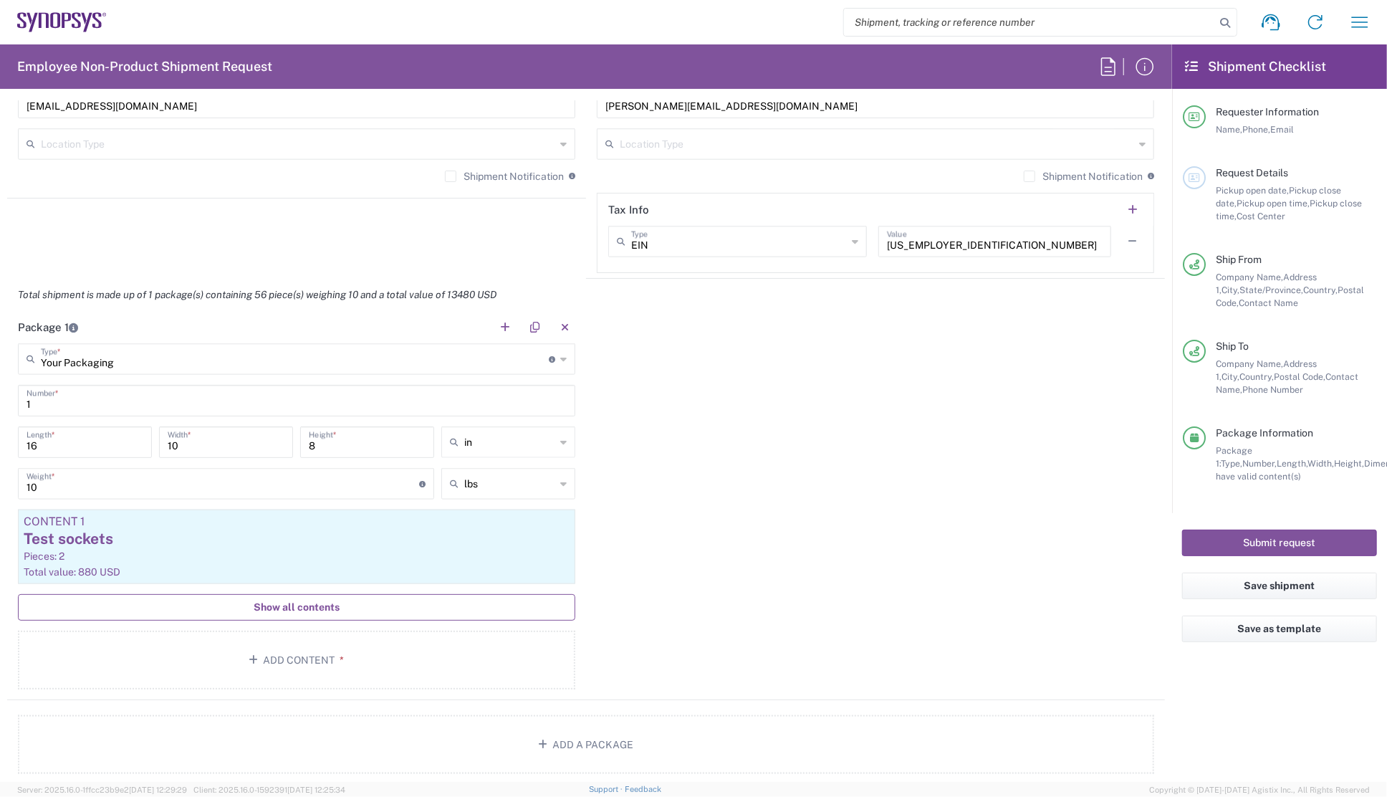
click at [292, 606] on span "Show all contents" at bounding box center [297, 608] width 86 height 14
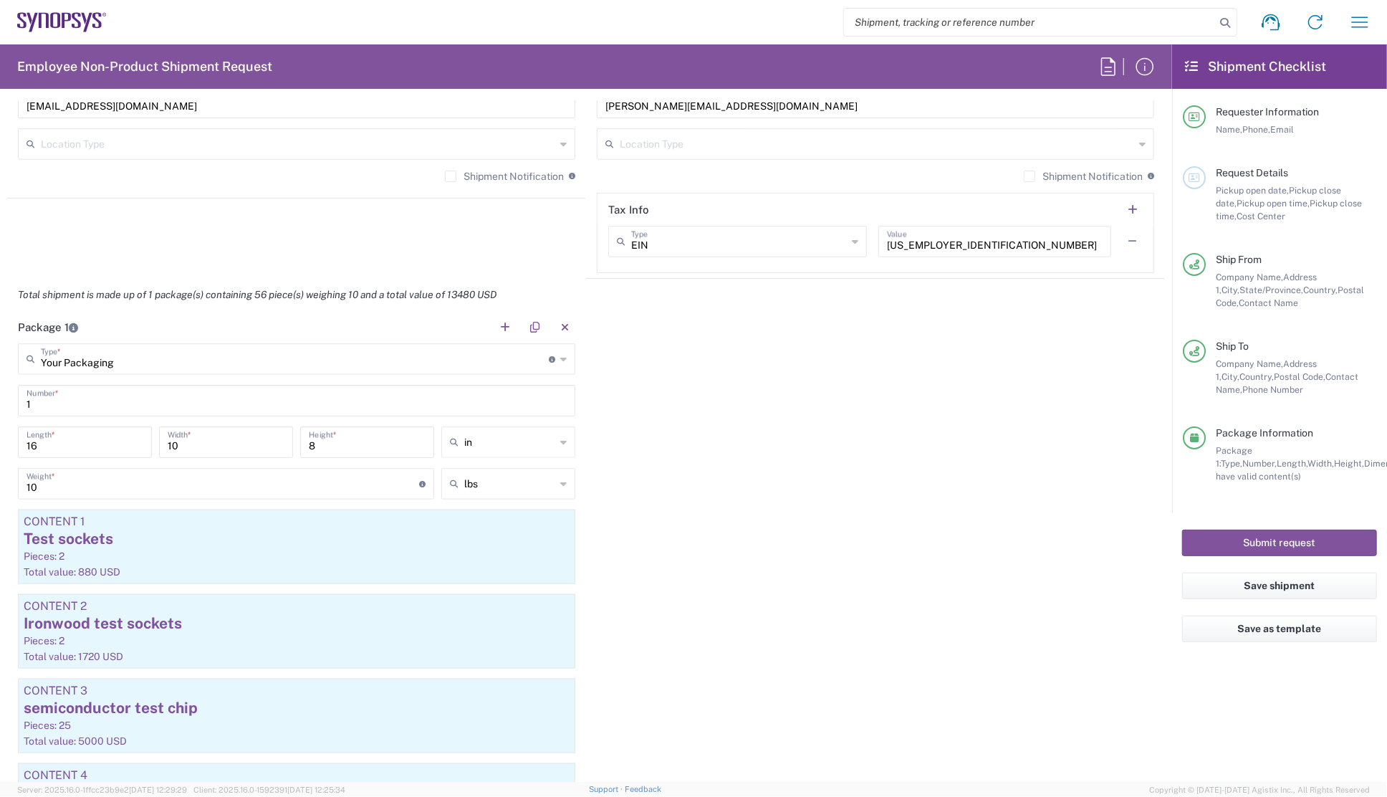
click at [730, 570] on div "Package 1 Your Packaging Type * Material used to package goods Your Packaging B…" at bounding box center [586, 674] width 1158 height 727
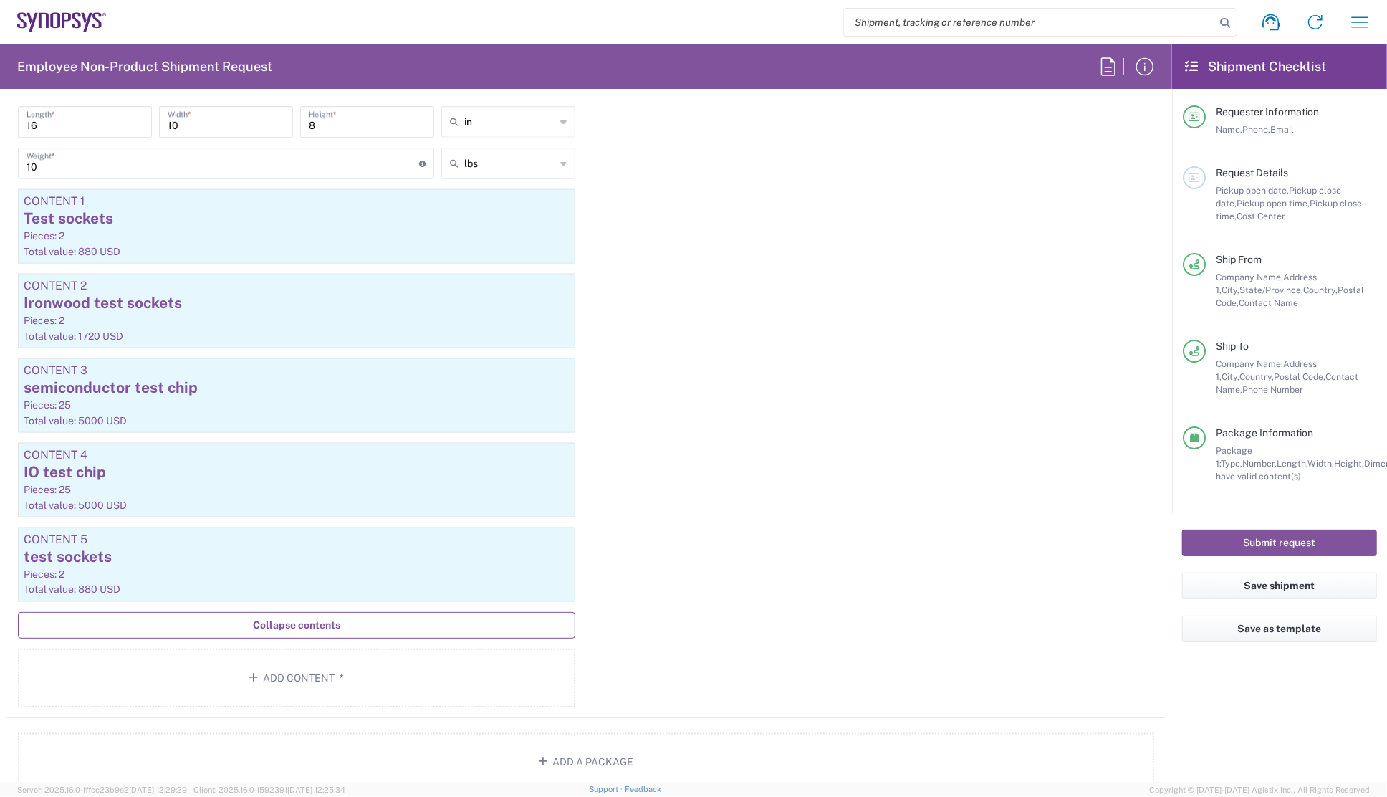
scroll to position [1425, 0]
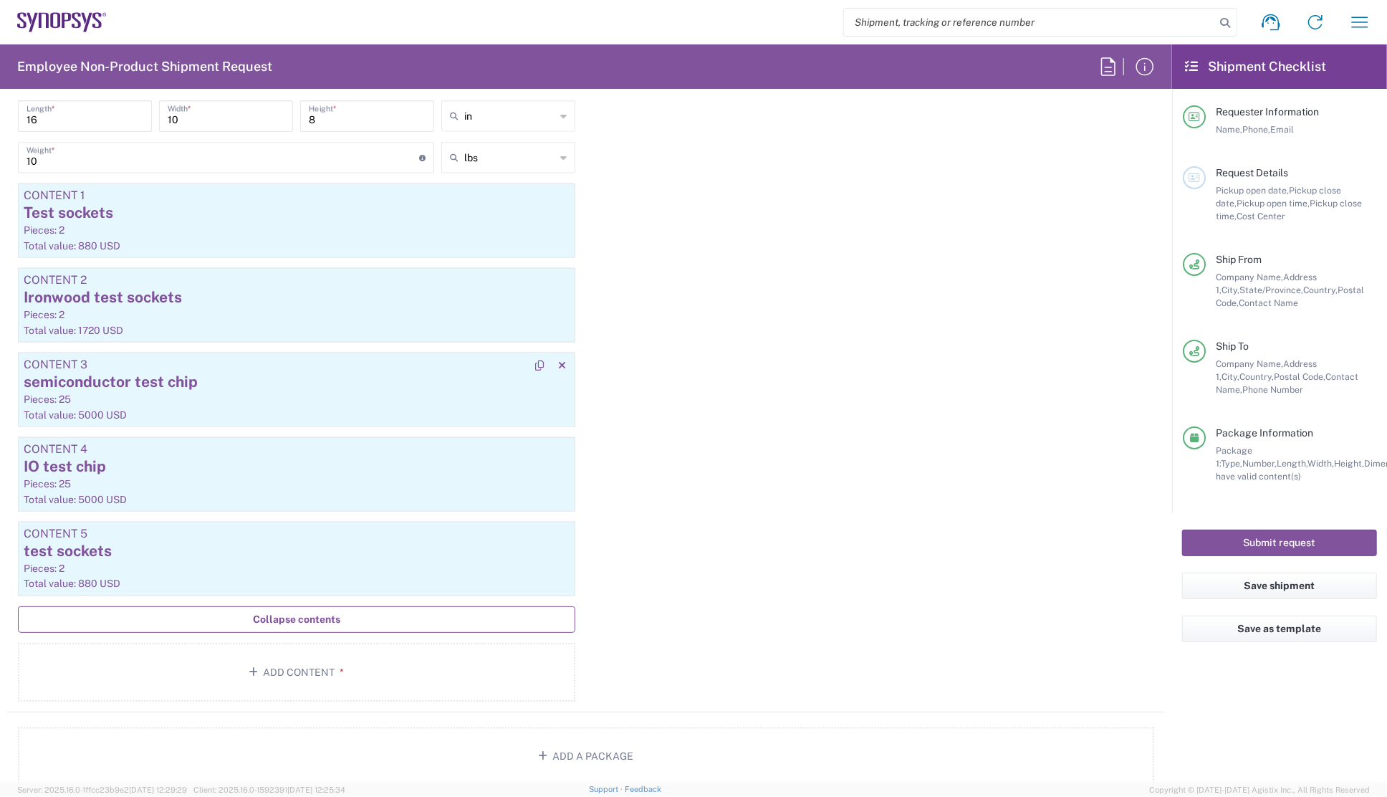
click at [191, 385] on div "semiconductor test chip" at bounding box center [297, 381] width 546 height 21
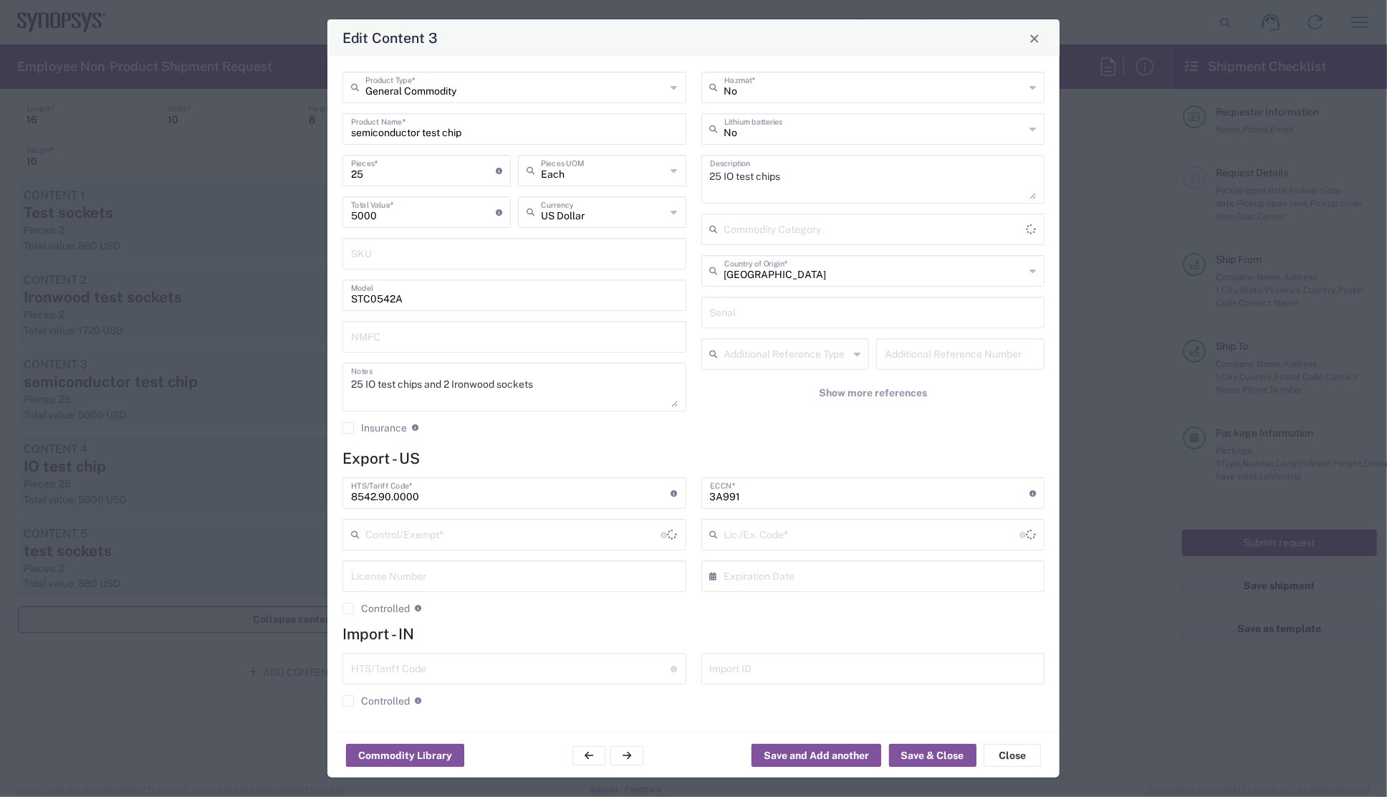
type input "BIS"
type input "NLR - No License Required"
drag, startPoint x: 565, startPoint y: 386, endPoint x: 427, endPoint y: 384, distance: 138.3
click at [427, 384] on textarea "25 IO test chips and 2 Ironwood sockets" at bounding box center [514, 387] width 327 height 40
type textarea "25 IO test chips"
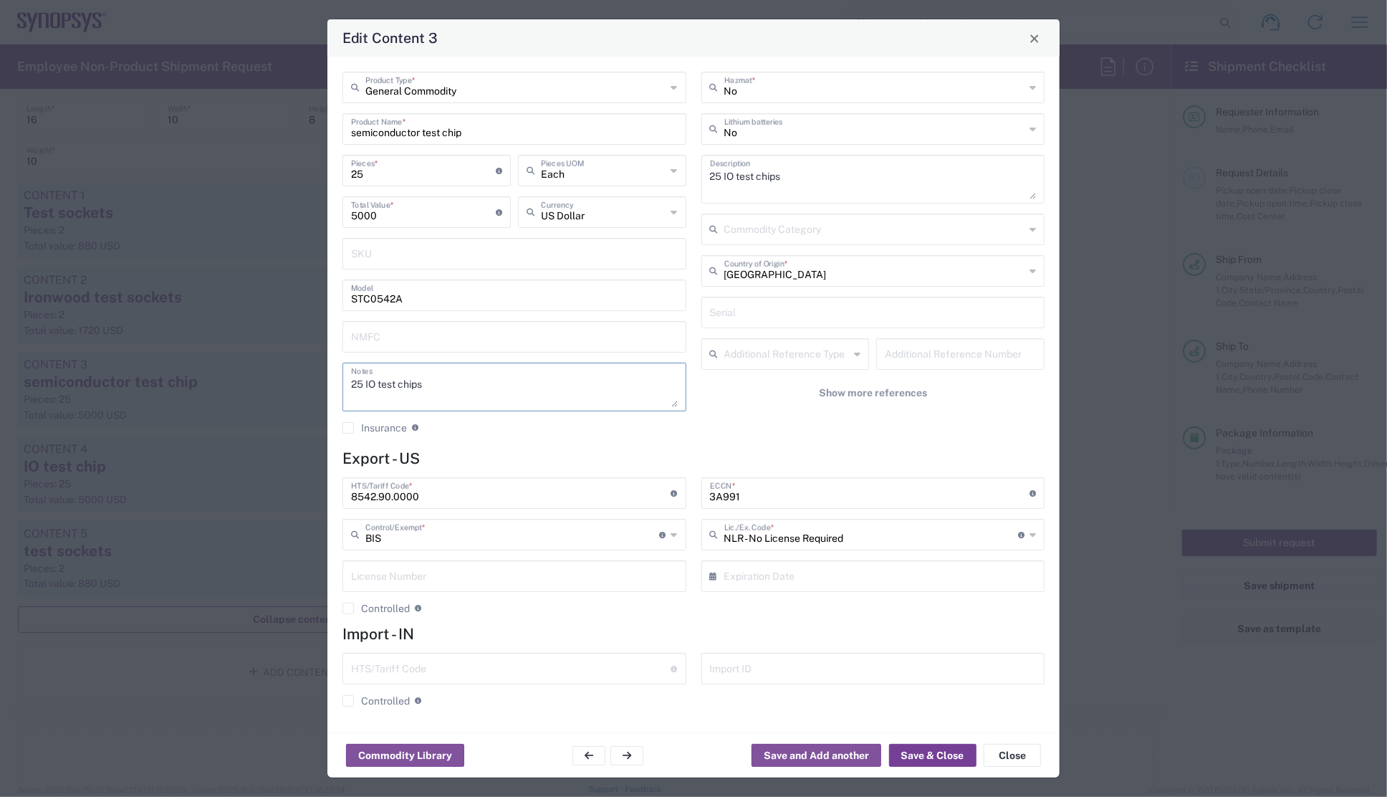
click at [917, 748] on button "Save & Close" at bounding box center [932, 755] width 87 height 23
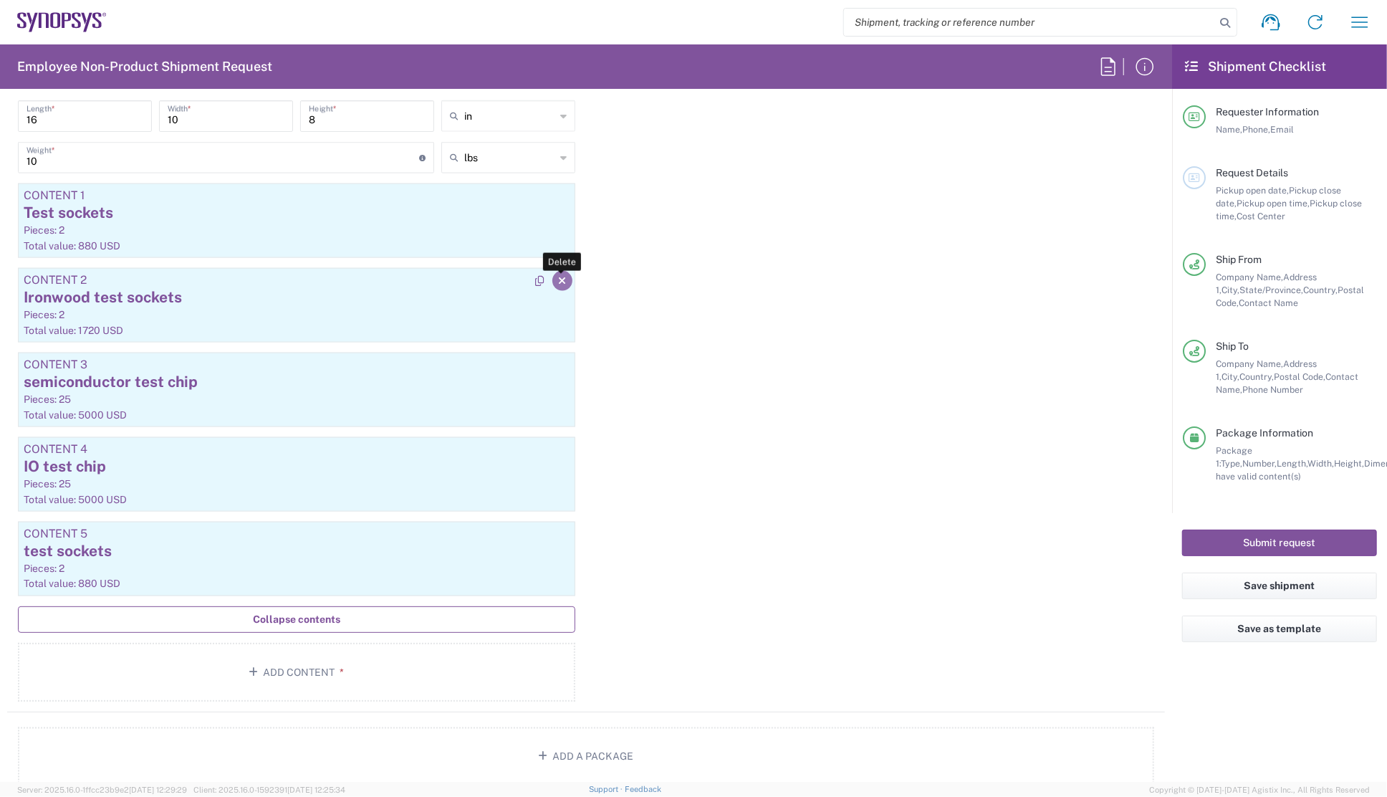
click at [558, 276] on icon "button" at bounding box center [562, 281] width 8 height 10
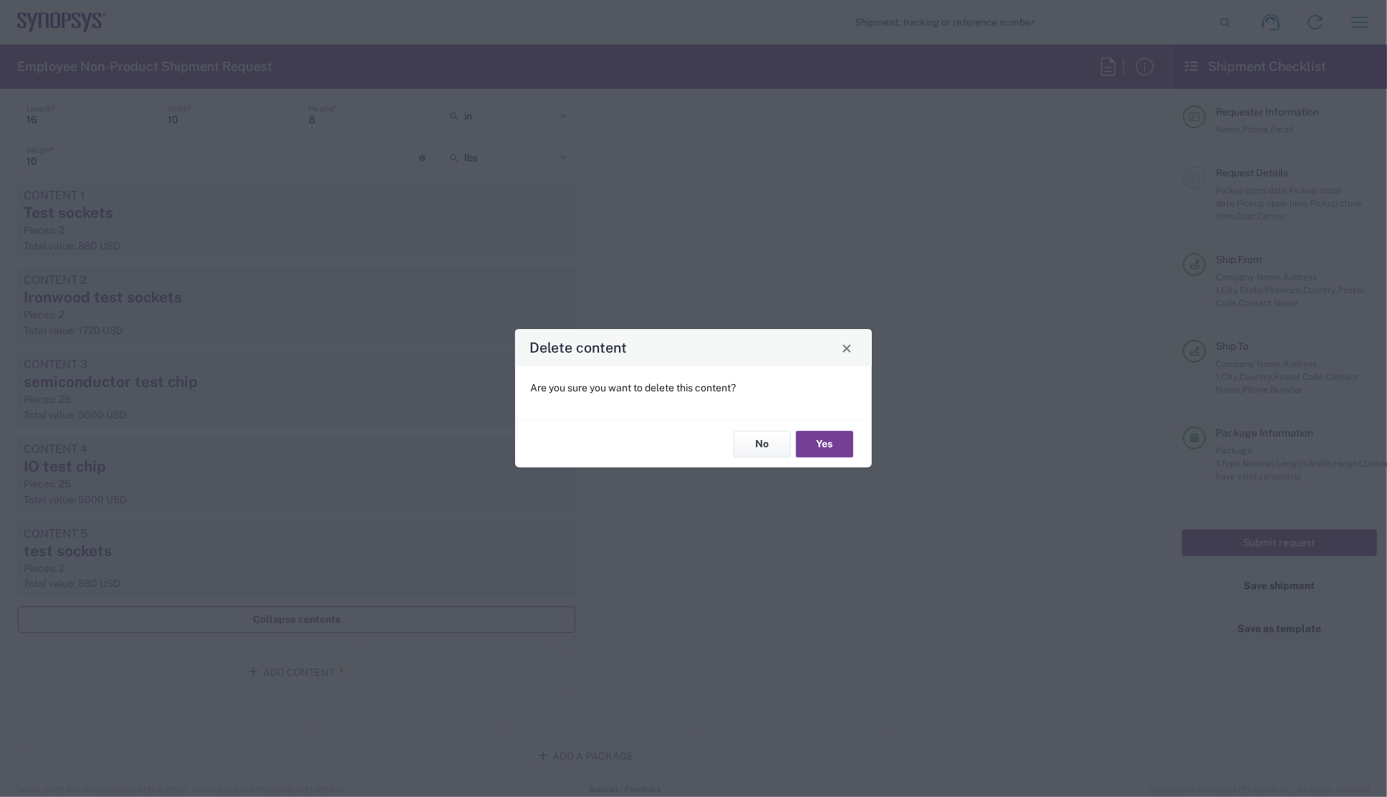
click at [817, 444] on button "Yes" at bounding box center [824, 444] width 57 height 27
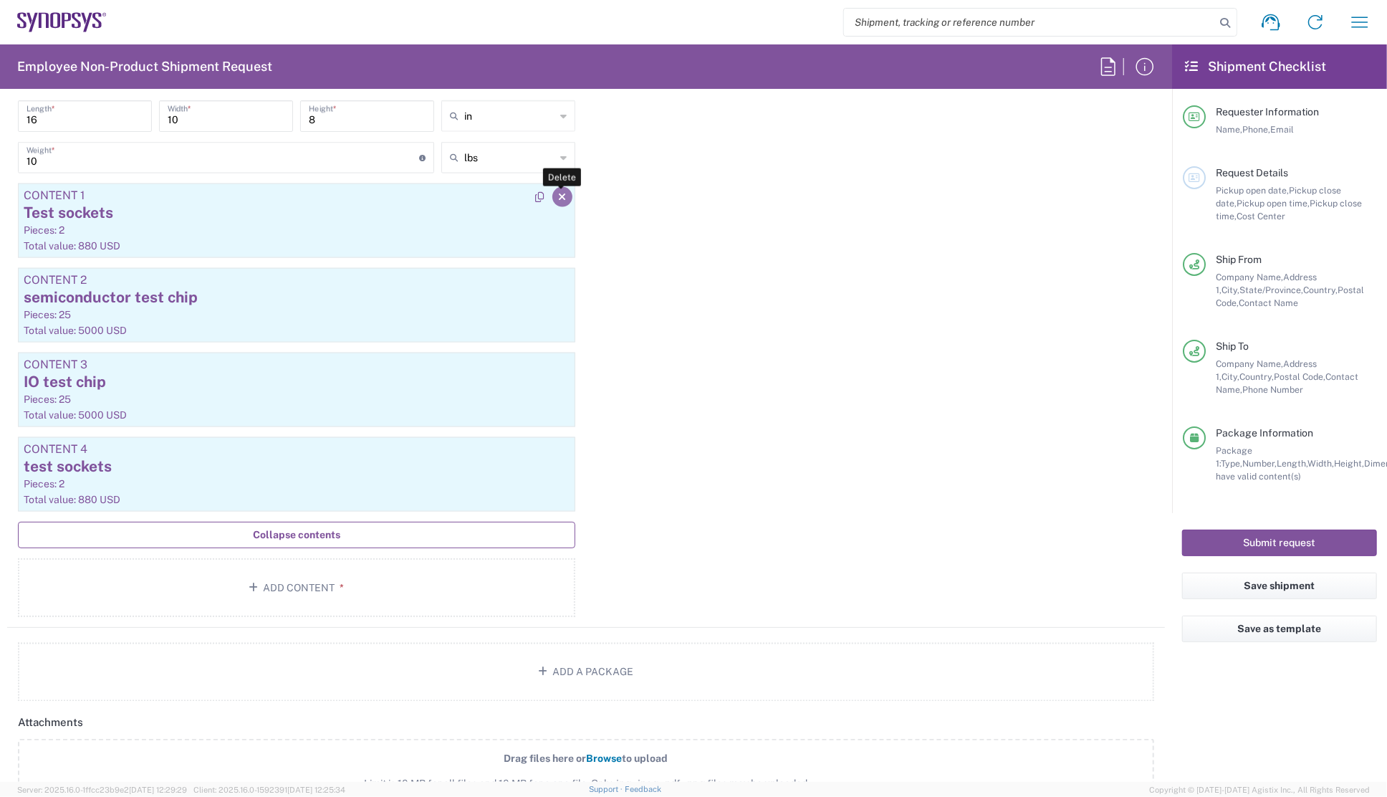
click at [558, 198] on icon "button" at bounding box center [562, 197] width 8 height 10
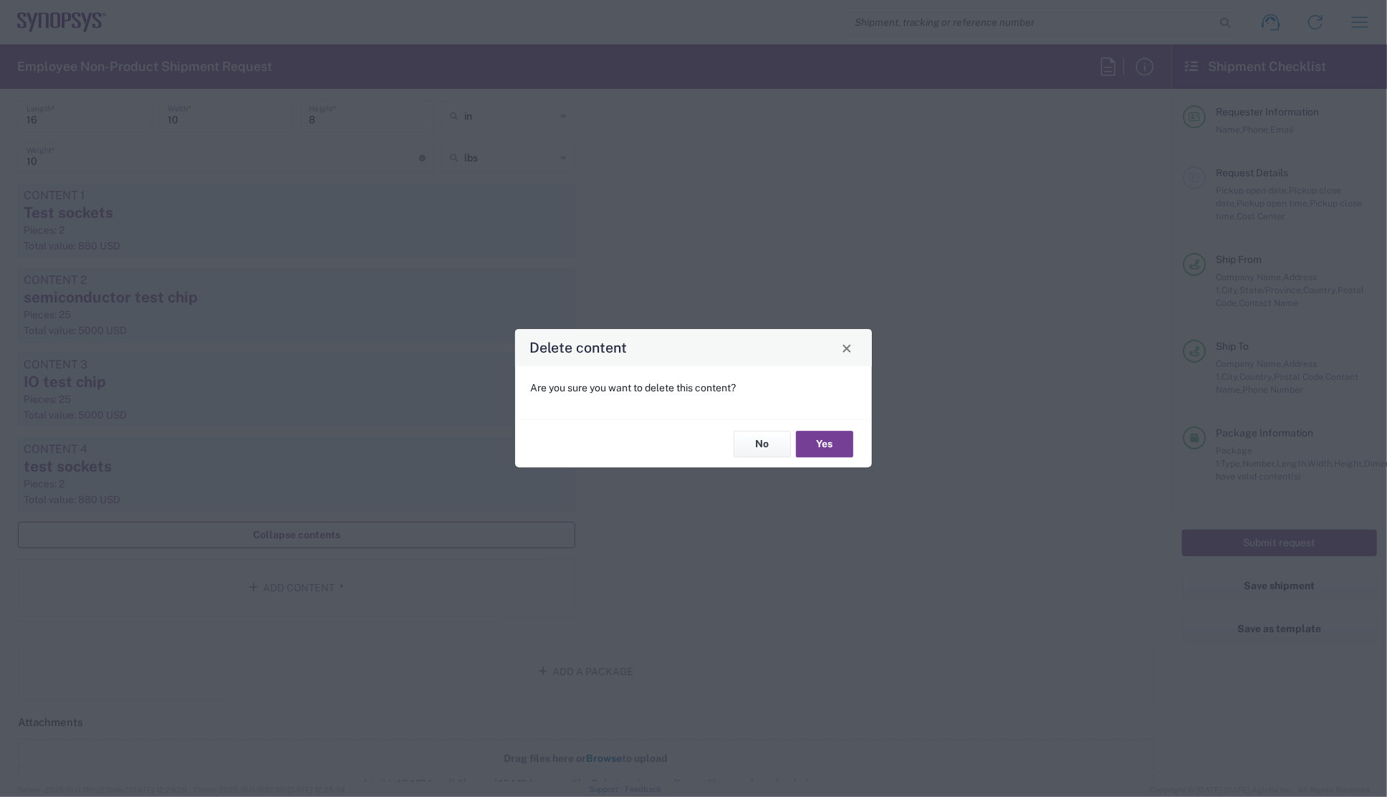
click at [816, 439] on button "Yes" at bounding box center [824, 444] width 57 height 27
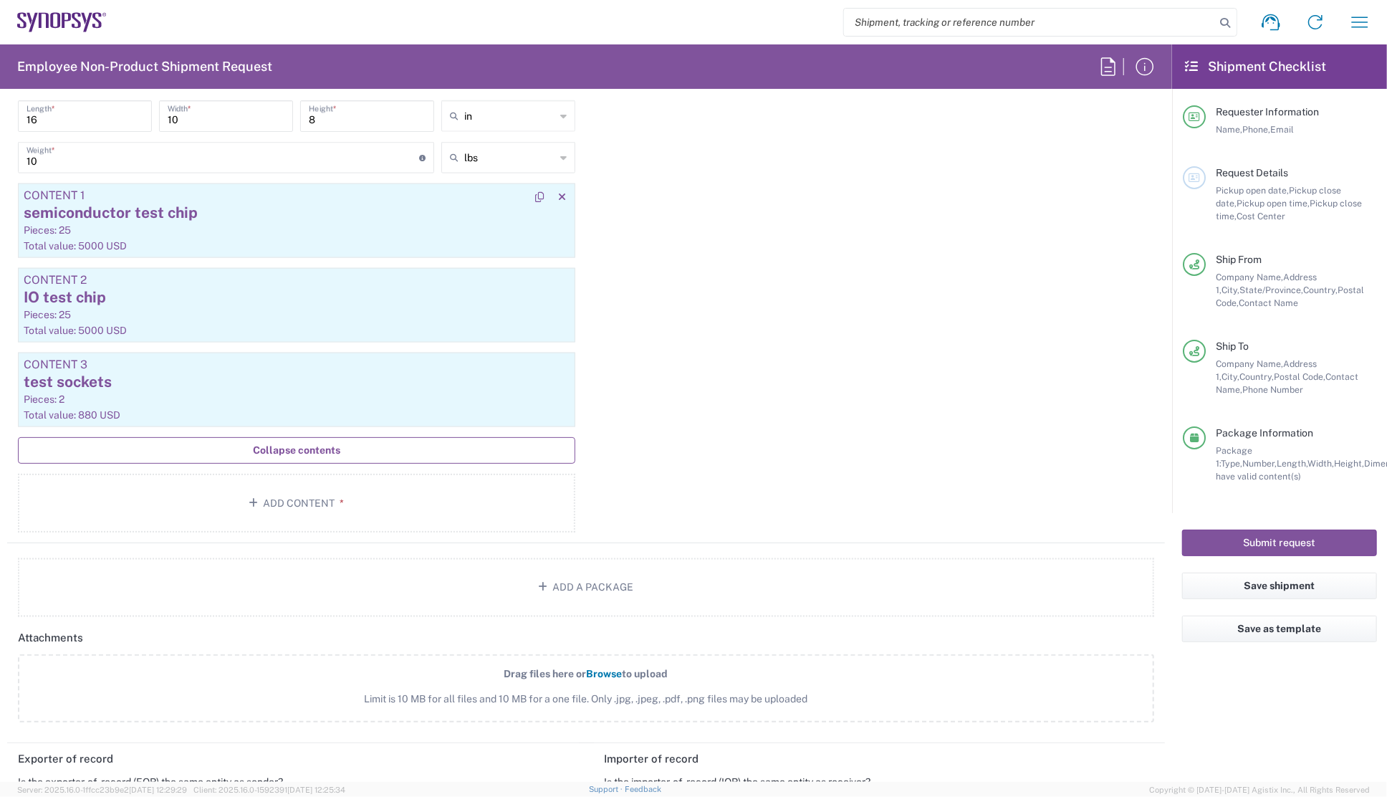
click at [128, 235] on article "Content 1 semiconductor test chip Pieces: 25 Total value: 5000 USD" at bounding box center [297, 220] width 558 height 75
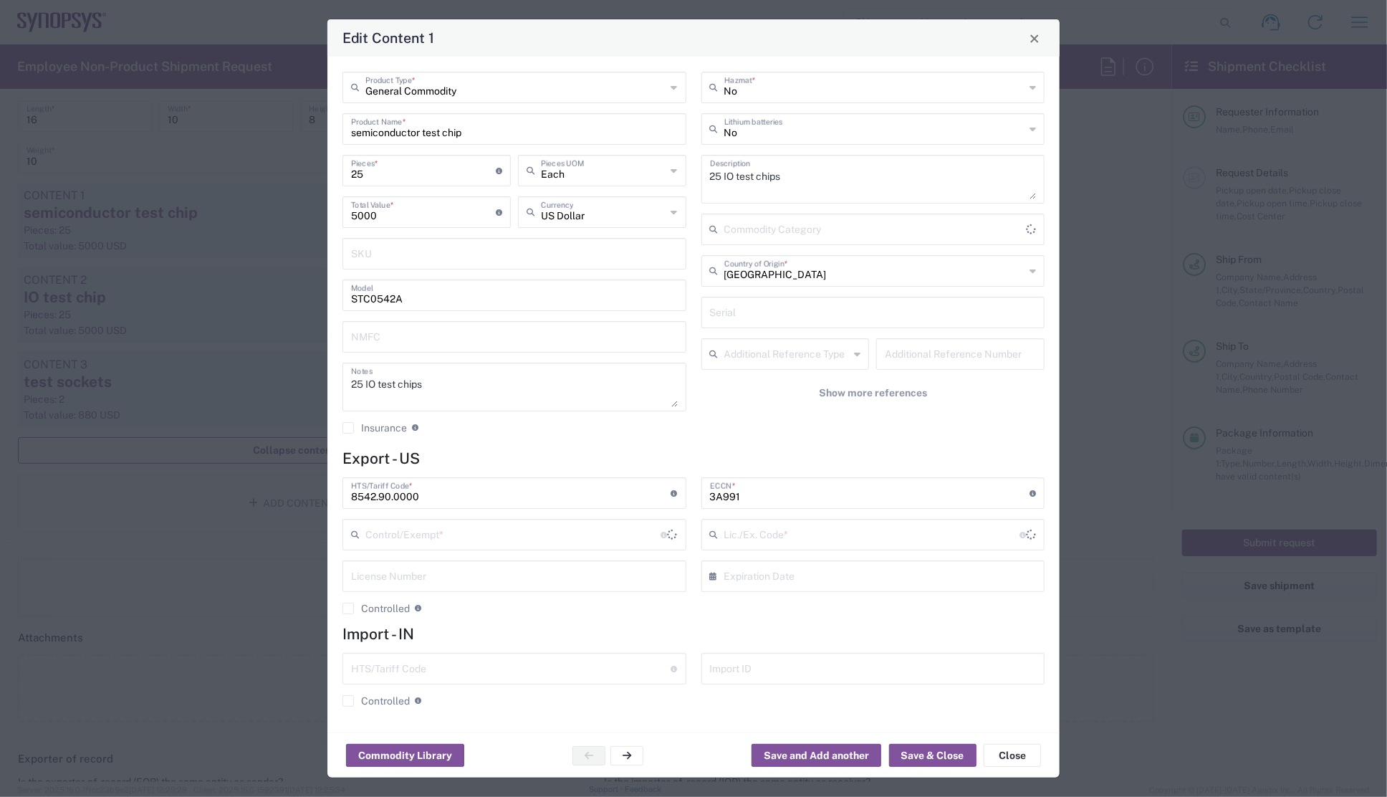
type input "BIS"
type input "NLR - No License Required"
click at [921, 753] on button "Save & Close" at bounding box center [932, 755] width 87 height 23
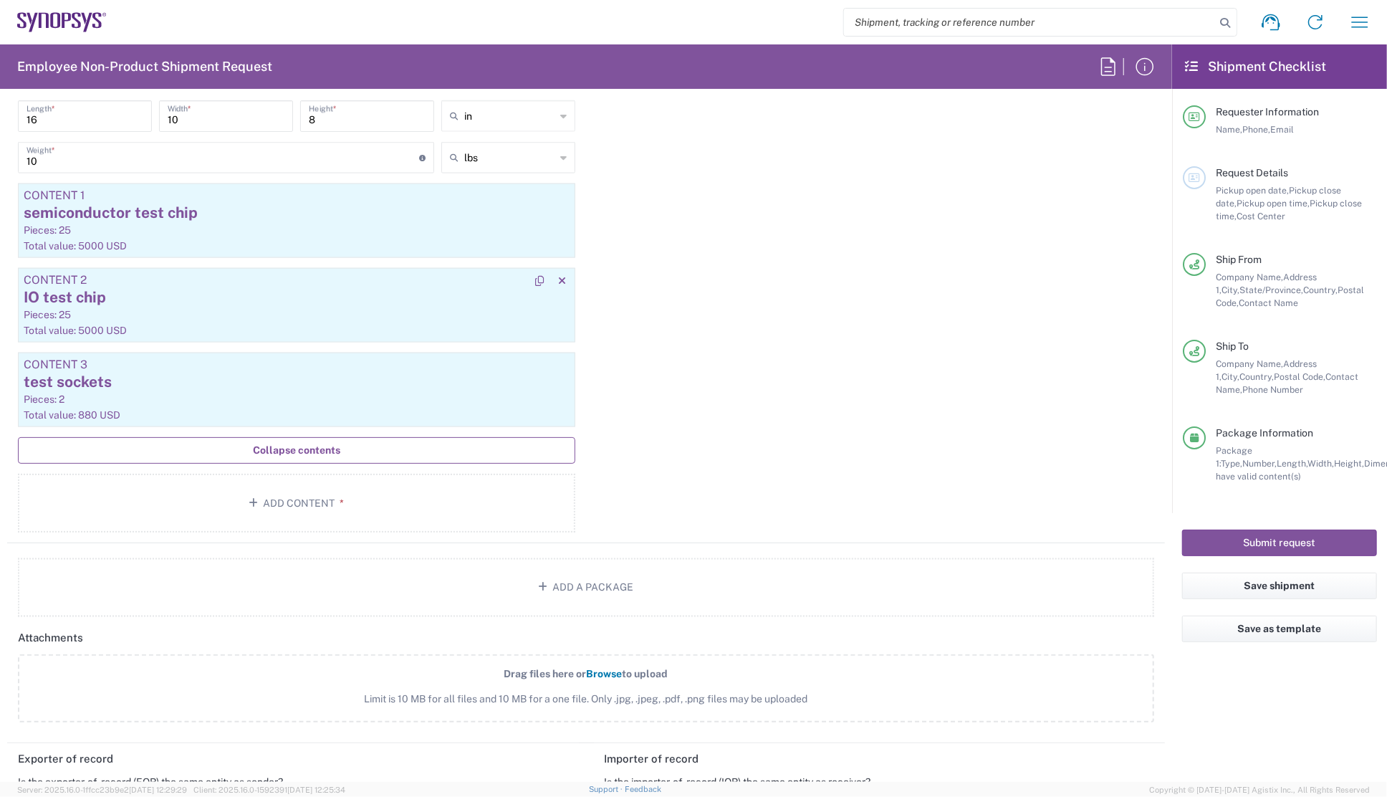
click at [102, 296] on div "IO test chip" at bounding box center [297, 297] width 546 height 21
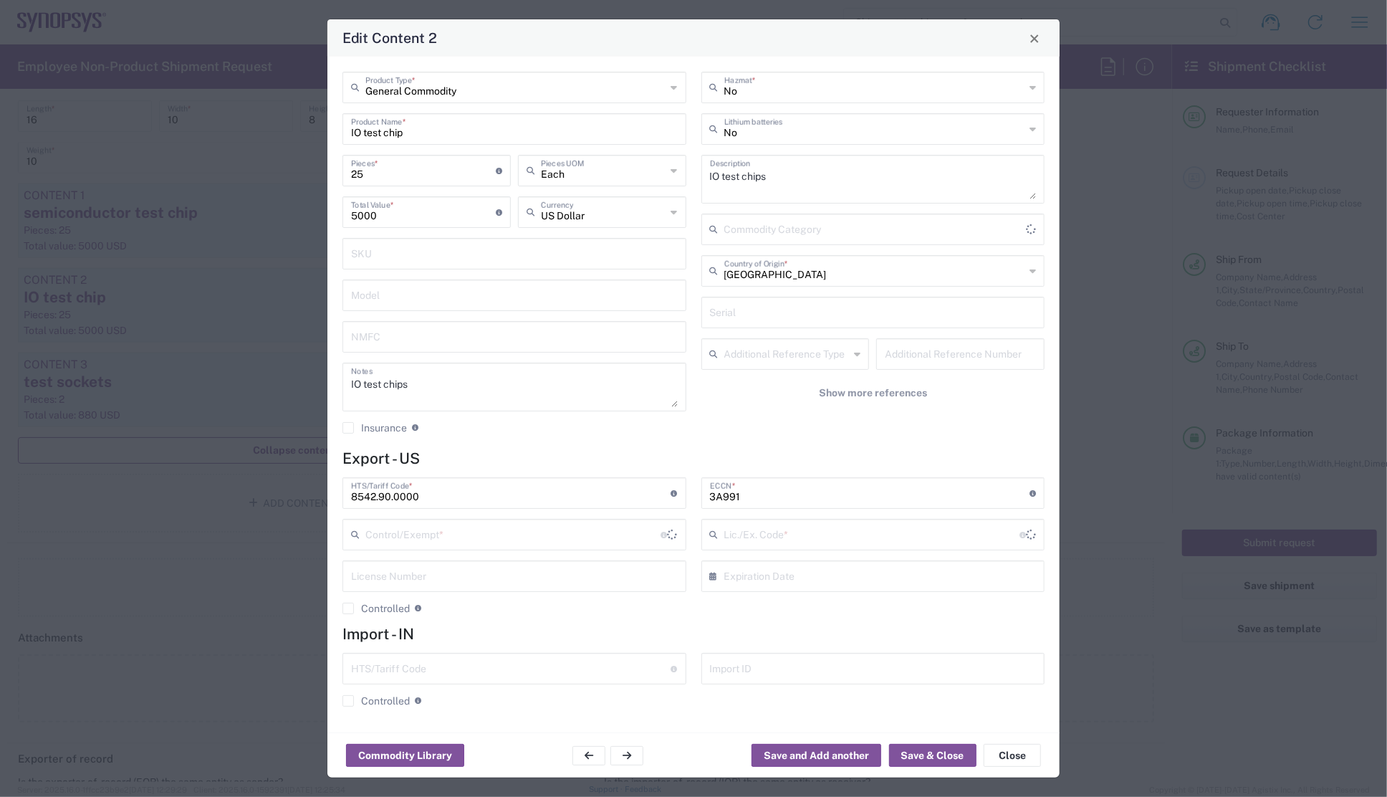
type input "BIS"
type input "NLR - No License Required"
drag, startPoint x: 1013, startPoint y: 754, endPoint x: 991, endPoint y: 740, distance: 26.1
click at [1013, 754] on button "Close" at bounding box center [1012, 755] width 57 height 23
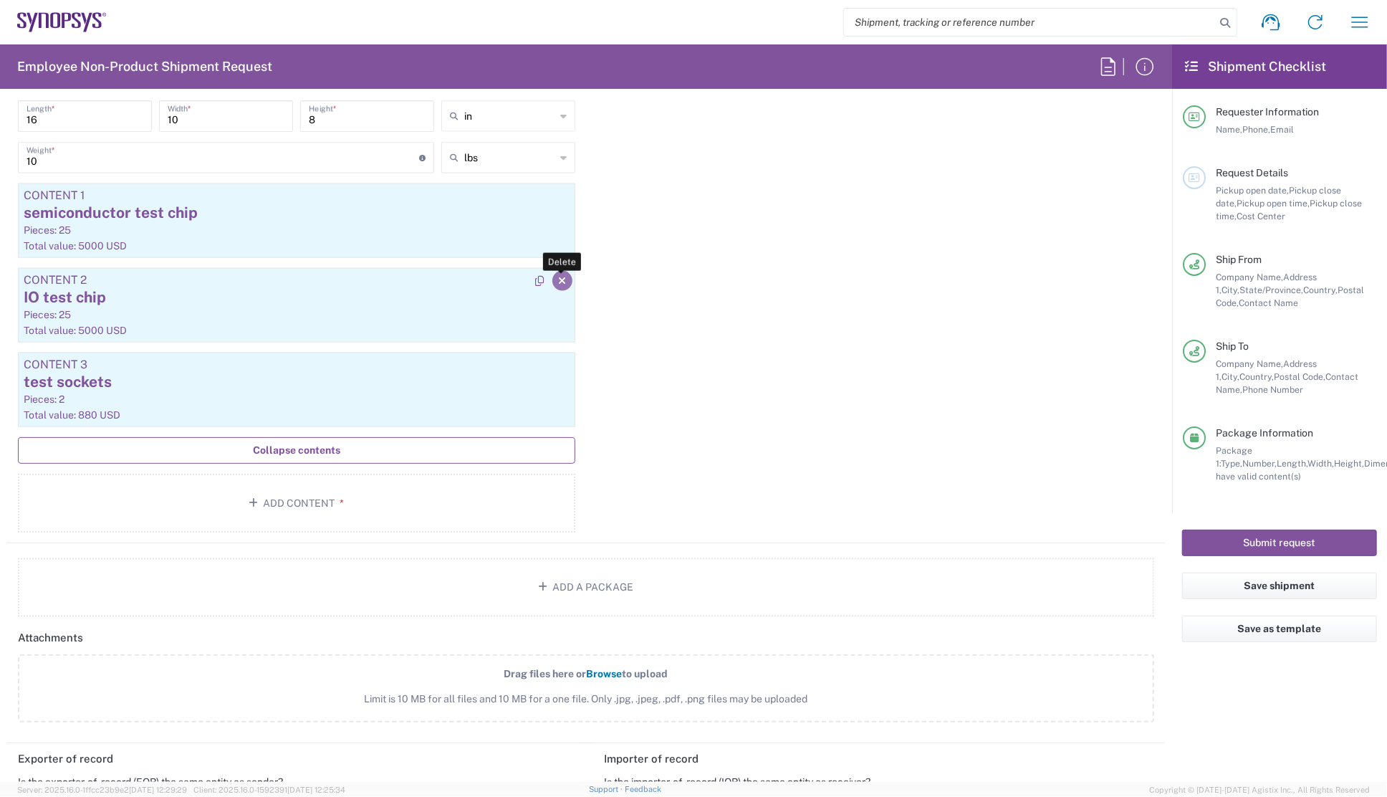
click at [559, 281] on icon "button" at bounding box center [562, 281] width 8 height 10
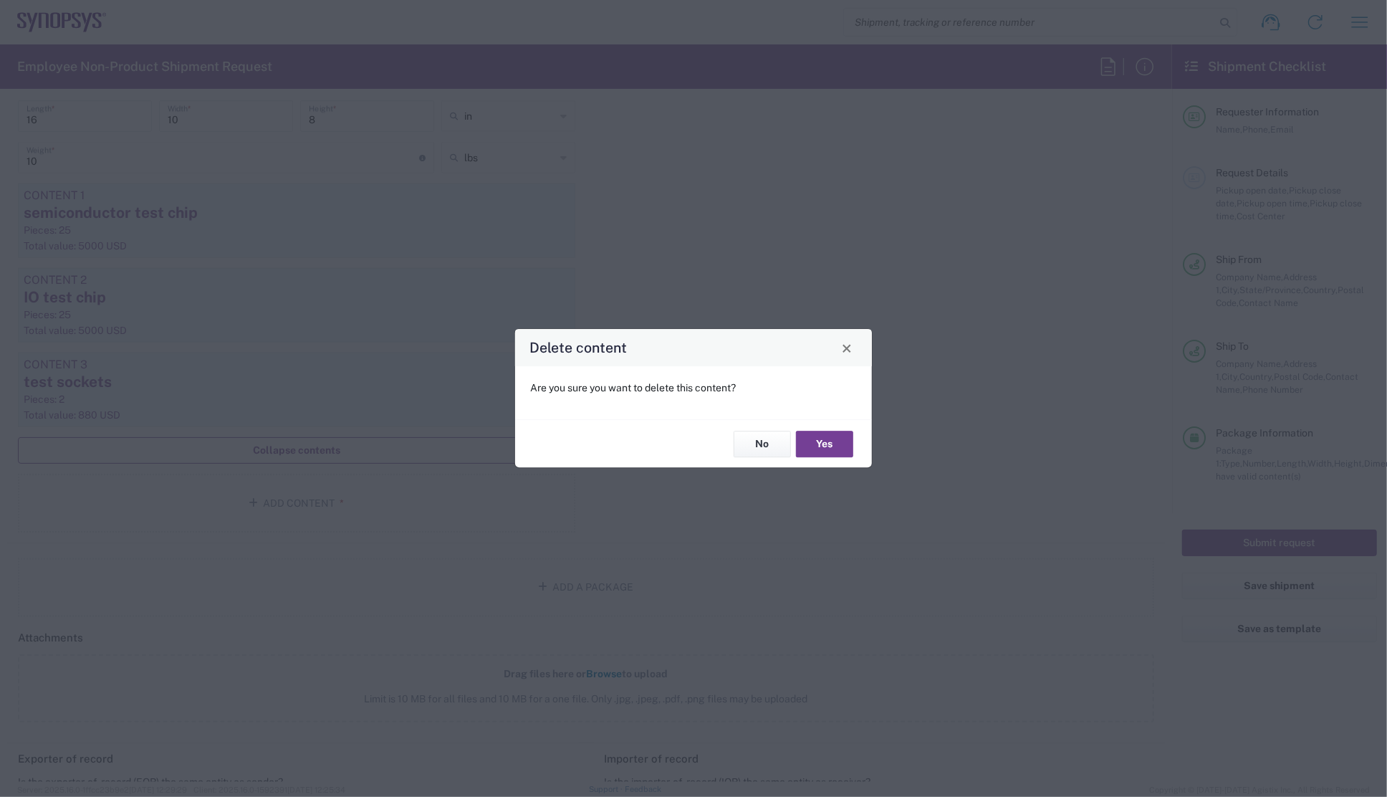
click at [821, 447] on button "Yes" at bounding box center [824, 444] width 57 height 27
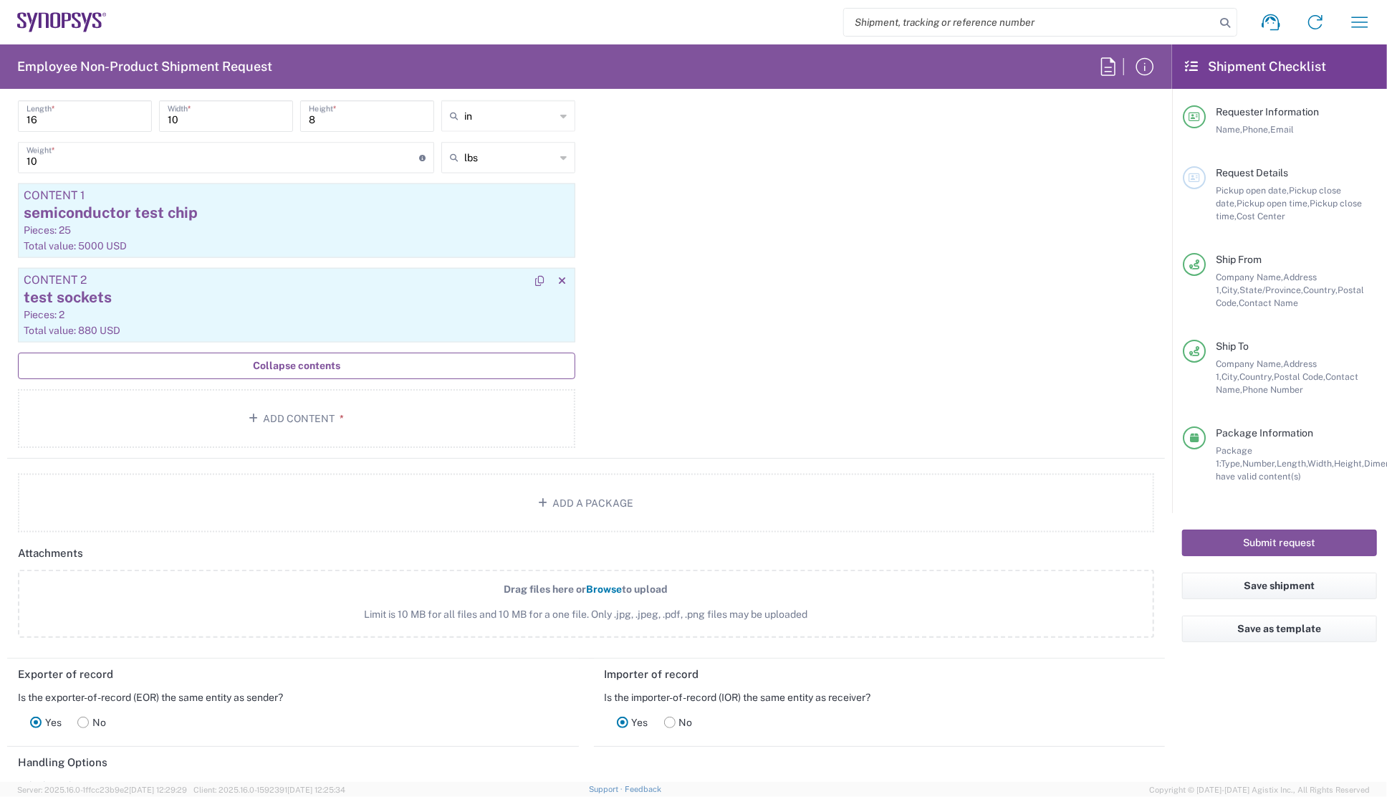
click at [120, 297] on div "test sockets" at bounding box center [297, 297] width 546 height 21
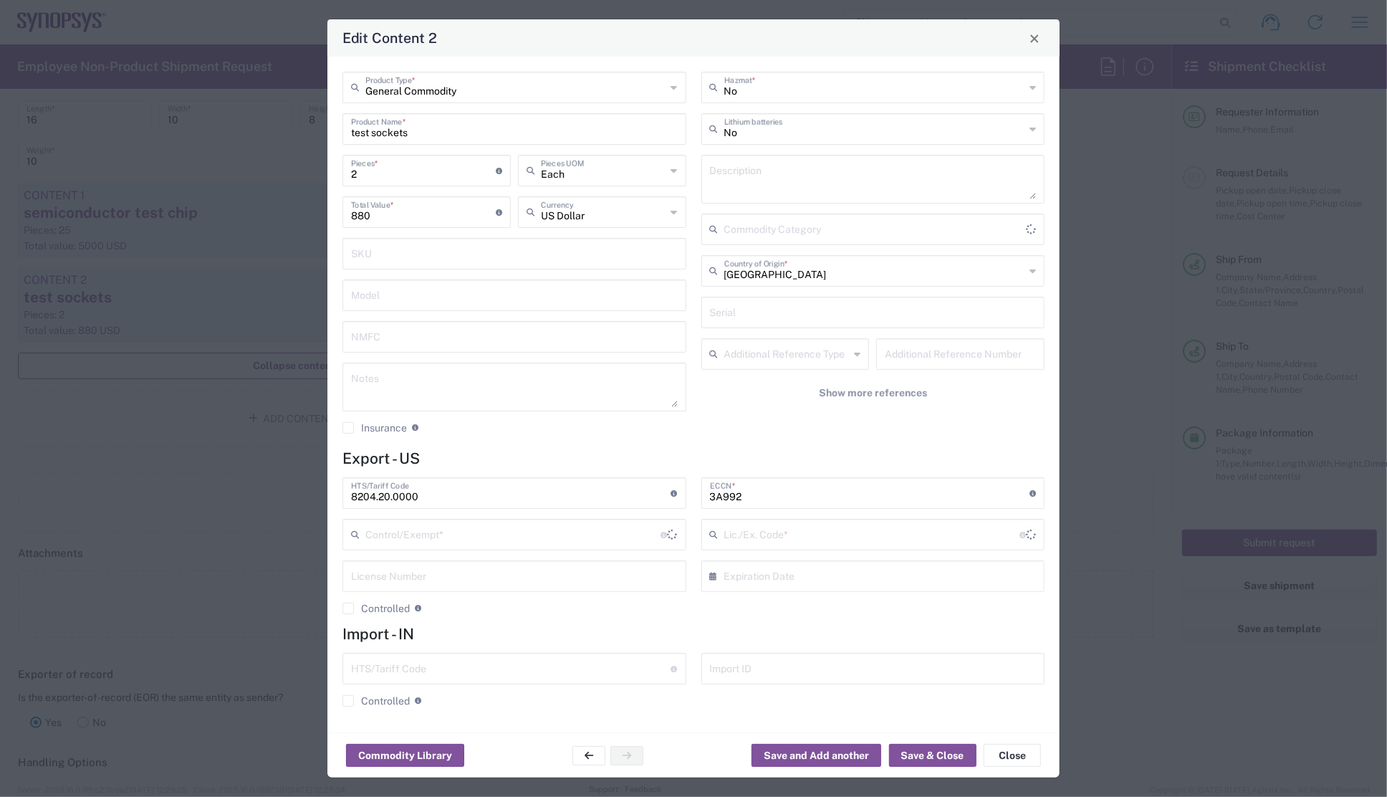
type input "BIS"
type input "NLR - No License Required"
click at [749, 176] on textarea at bounding box center [873, 179] width 327 height 40
click at [672, 42] on div "Edit Content 2" at bounding box center [693, 37] width 732 height 37
click at [831, 177] on textarea "Ironwood test sockets c" at bounding box center [873, 179] width 327 height 40
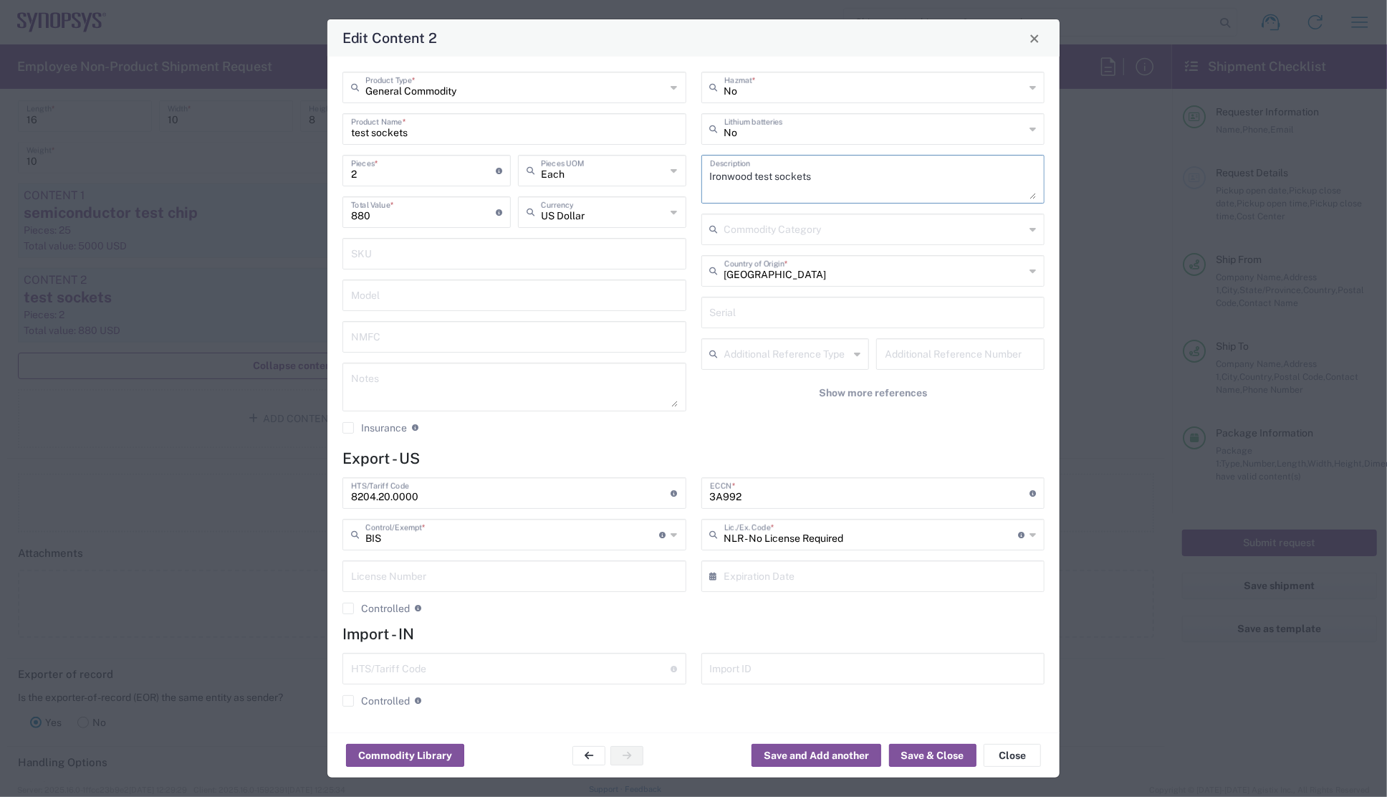
paste textarea "C20118"
click at [794, 177] on textarea "Ironwood test sockets C20118" at bounding box center [873, 179] width 327 height 40
click at [856, 179] on textarea "Ironwood test sockets C20118" at bounding box center [873, 179] width 327 height 40
click at [649, 41] on div "Edit Content 2" at bounding box center [693, 37] width 732 height 37
click at [867, 168] on textarea "Ironwood test sockets C20118" at bounding box center [873, 179] width 327 height 40
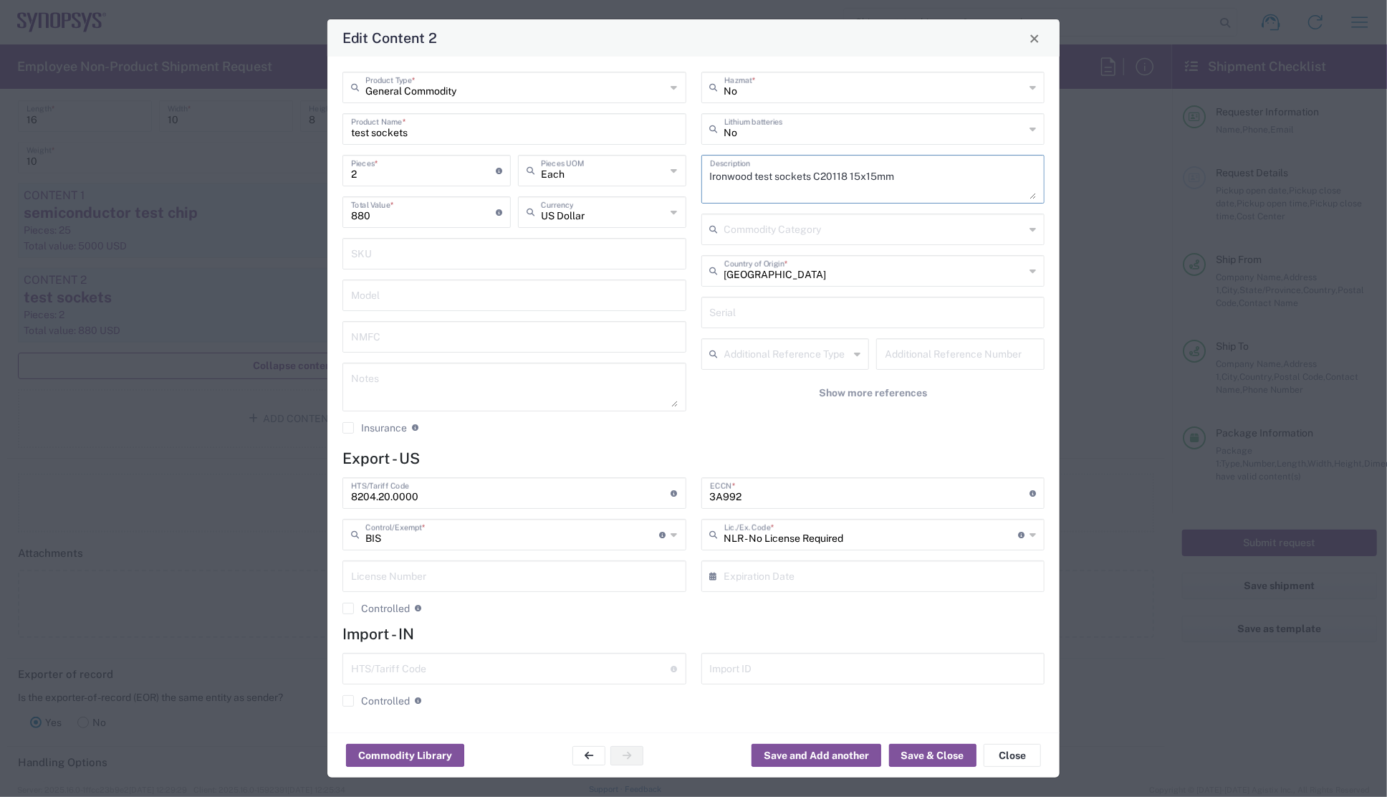
drag, startPoint x: 911, startPoint y: 175, endPoint x: 651, endPoint y: 174, distance: 259.4
click at [651, 174] on div "General Commodity Product Type * test sockets Product Name * 2 Pieces * Number …" at bounding box center [693, 258] width 717 height 373
type textarea "Ironwood test sockets C20118 15x15mm"
click at [408, 373] on textarea at bounding box center [514, 387] width 327 height 40
paste textarea "Ironwood test sockets C20118 15x15mm"
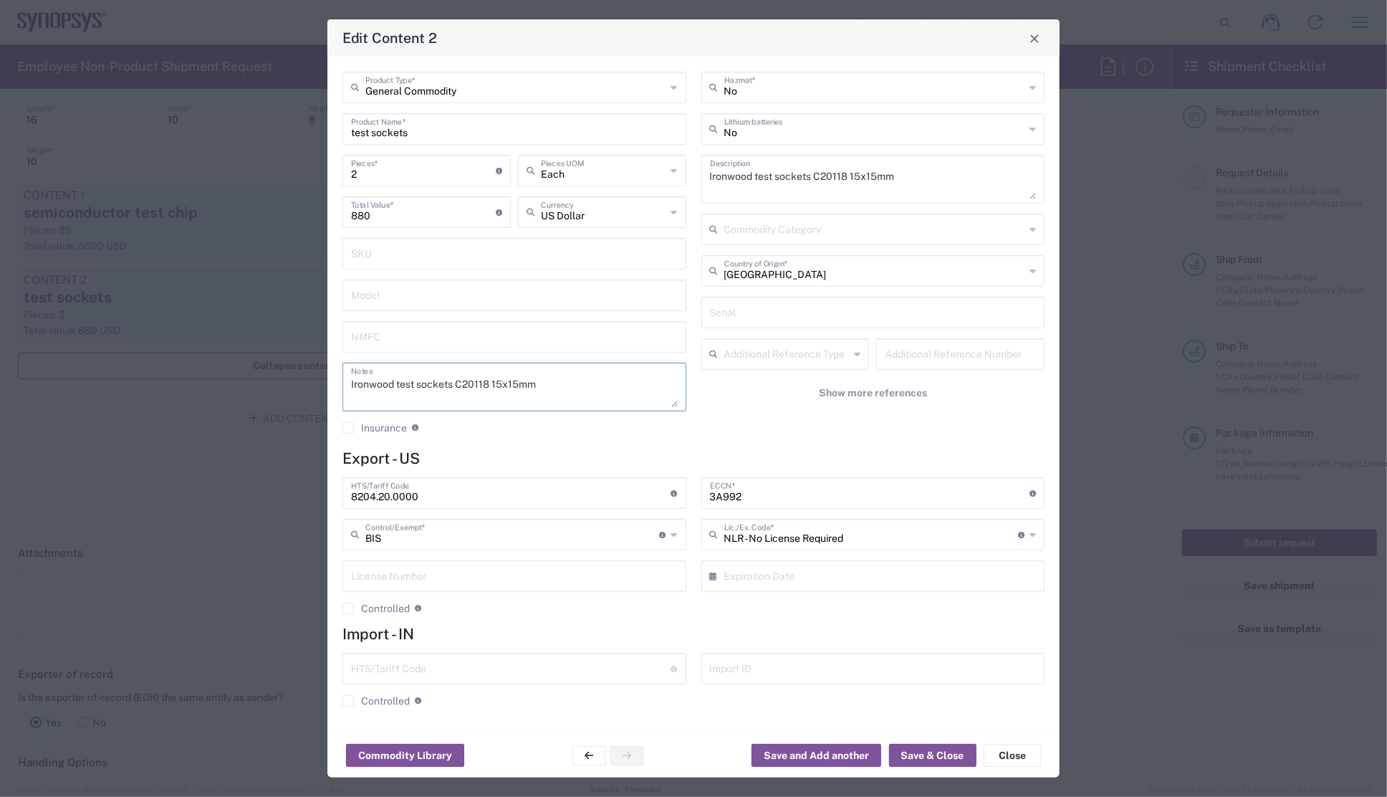
click at [455, 383] on textarea "Ironwood test sockets C20118 15x15mm" at bounding box center [514, 387] width 327 height 40
click at [549, 386] on textarea "Ironwood test sockets (C20118 15x15mm" at bounding box center [514, 387] width 327 height 40
type textarea "Ironwood test sockets (C20118 15x15mm)"
drag, startPoint x: 815, startPoint y: 178, endPoint x: 927, endPoint y: 178, distance: 111.8
click at [927, 178] on textarea "Ironwood test sockets C20118 15x15mm" at bounding box center [873, 179] width 327 height 40
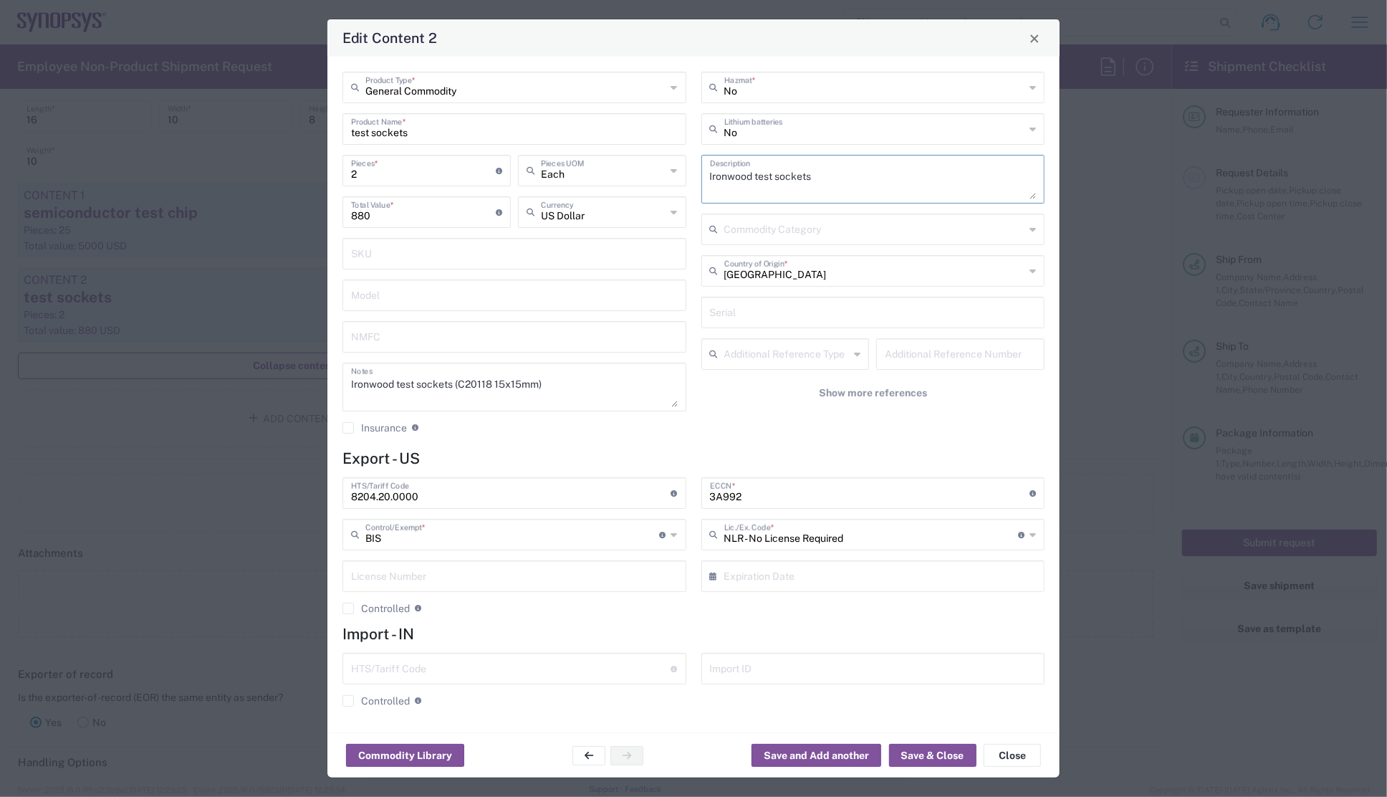
type textarea "Ironwood test sockets"
click at [585, 451] on h4 "Export - US" at bounding box center [694, 458] width 702 height 18
click at [606, 426] on agx-checkbox-control "Insurance Check this box to request insurance" at bounding box center [515, 427] width 344 height 13
drag, startPoint x: 396, startPoint y: 387, endPoint x: 459, endPoint y: 383, distance: 62.5
click at [459, 383] on textarea "Ironwood test sockets (C20118 15x15mm)" at bounding box center [514, 387] width 327 height 40
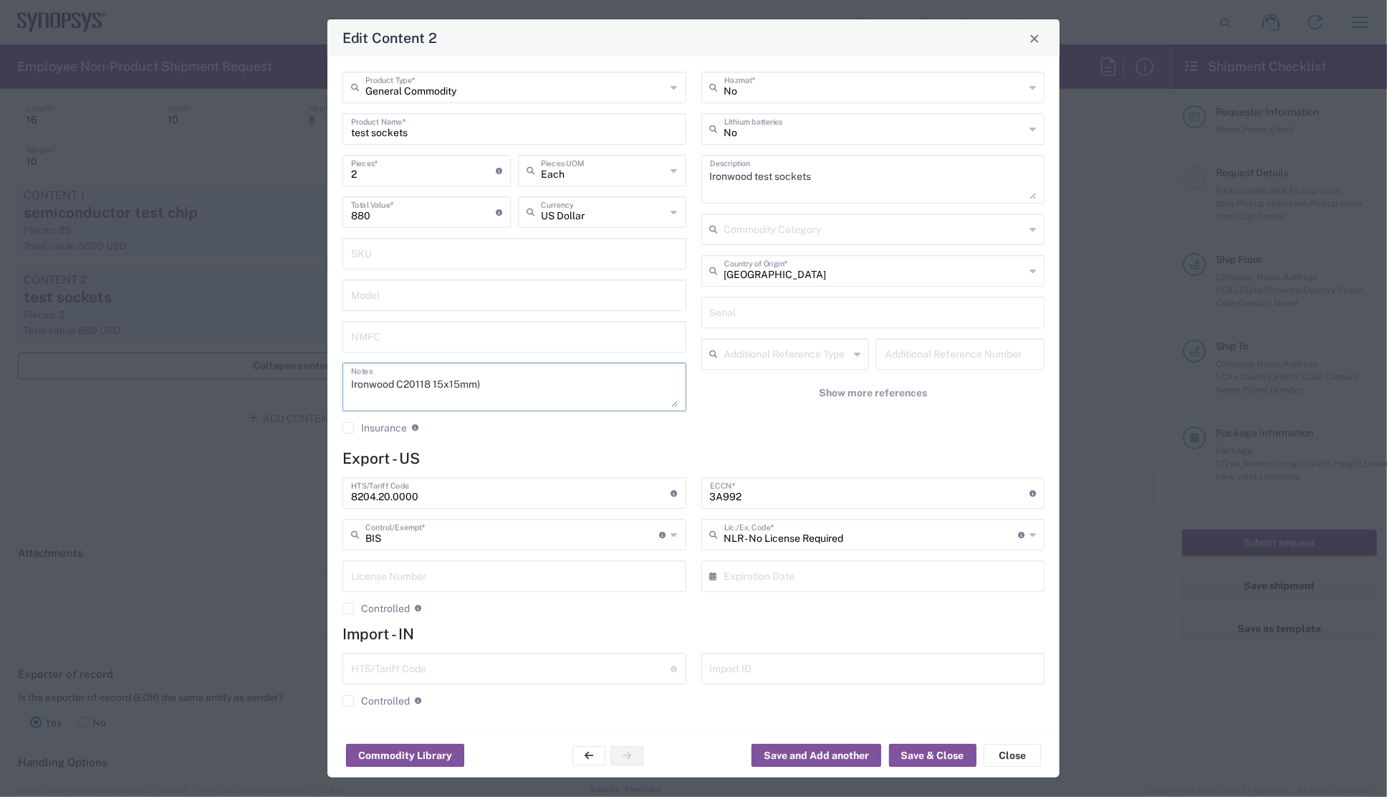
click at [489, 388] on textarea "Ironwood C20118 15x15mm)" at bounding box center [514, 387] width 327 height 40
type textarea "Ironwood C20118 15x15mm sockets"
click at [547, 443] on div "General Commodity Product Type * test sockets Product Name * 2 Pieces * Number …" at bounding box center [514, 258] width 359 height 373
click at [915, 758] on button "Save & Close" at bounding box center [932, 755] width 87 height 23
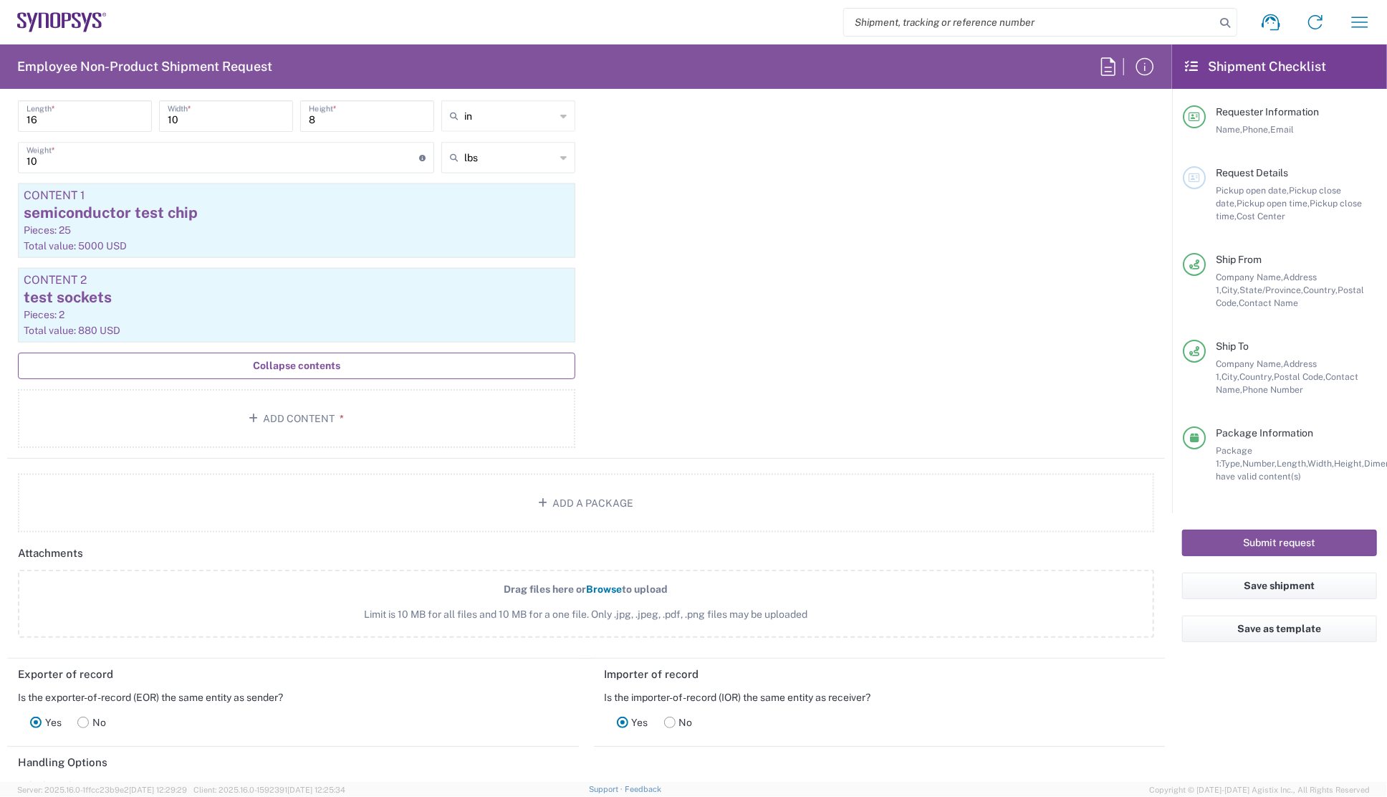
click at [727, 286] on div "Package 1 Your Packaging Type * Material used to package goods Your Packaging B…" at bounding box center [586, 222] width 1158 height 474
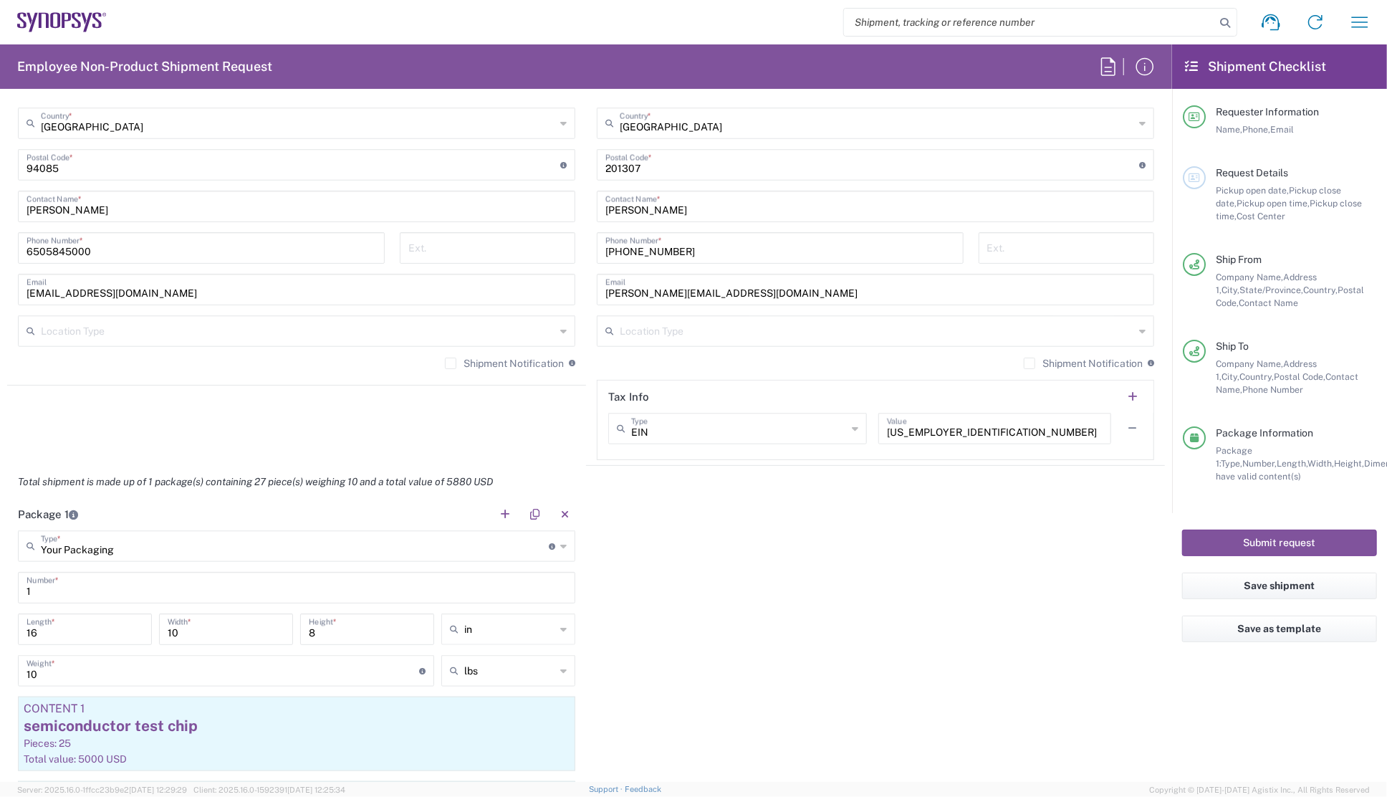
scroll to position [1042, 0]
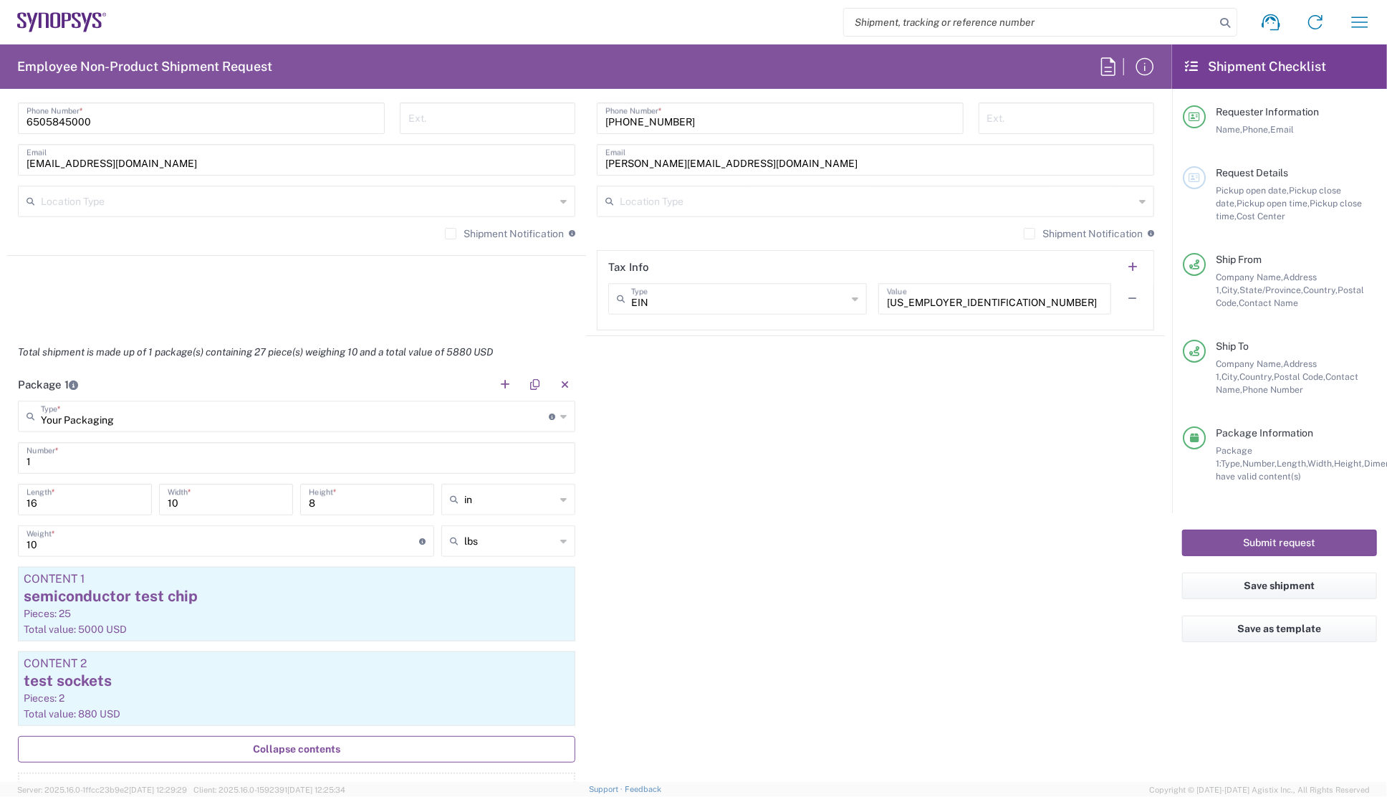
click at [560, 414] on icon at bounding box center [563, 416] width 6 height 23
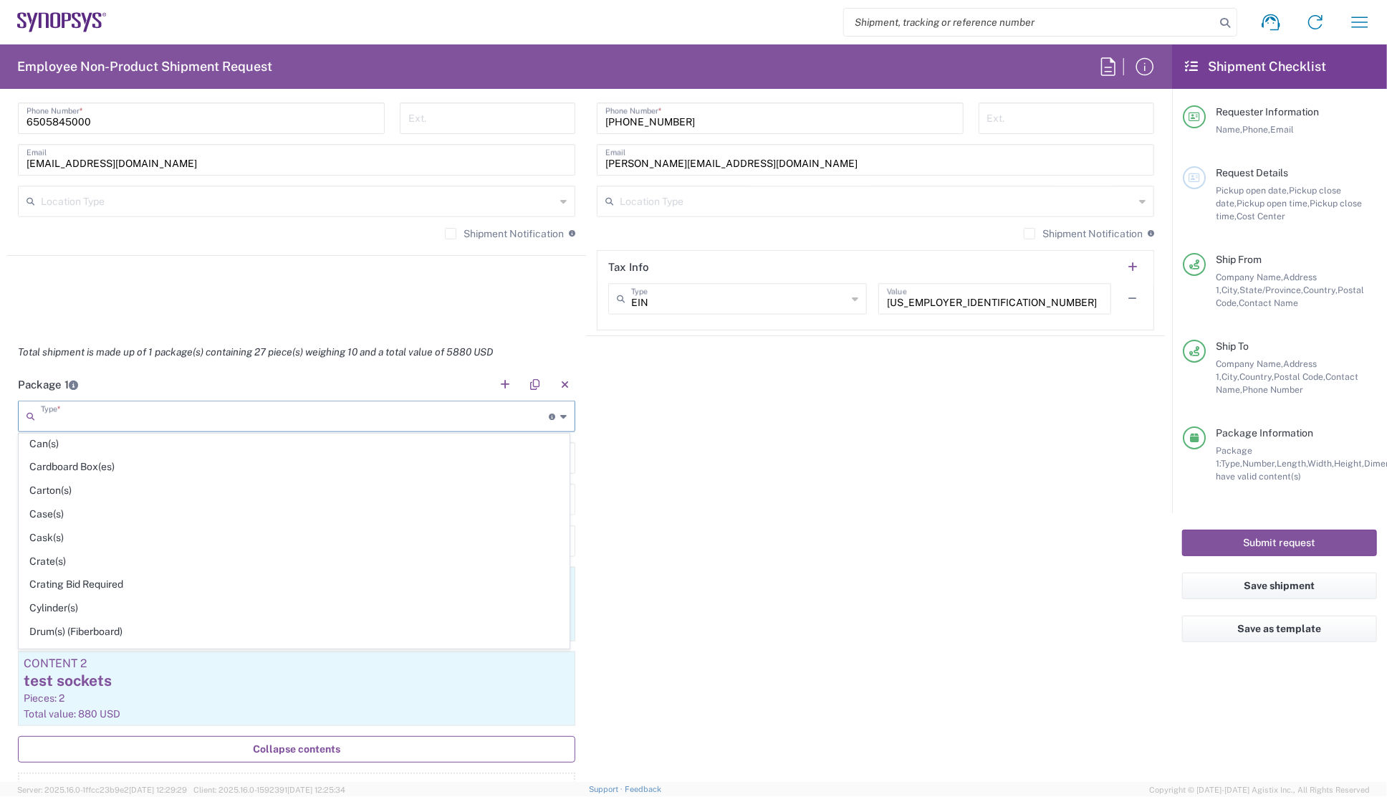
scroll to position [195, 0]
click at [707, 434] on div "Package 1 Type * Material used to package goods Your Packaging Bale(s) Basket(s…" at bounding box center [586, 605] width 1158 height 474
type input "Your Packaging"
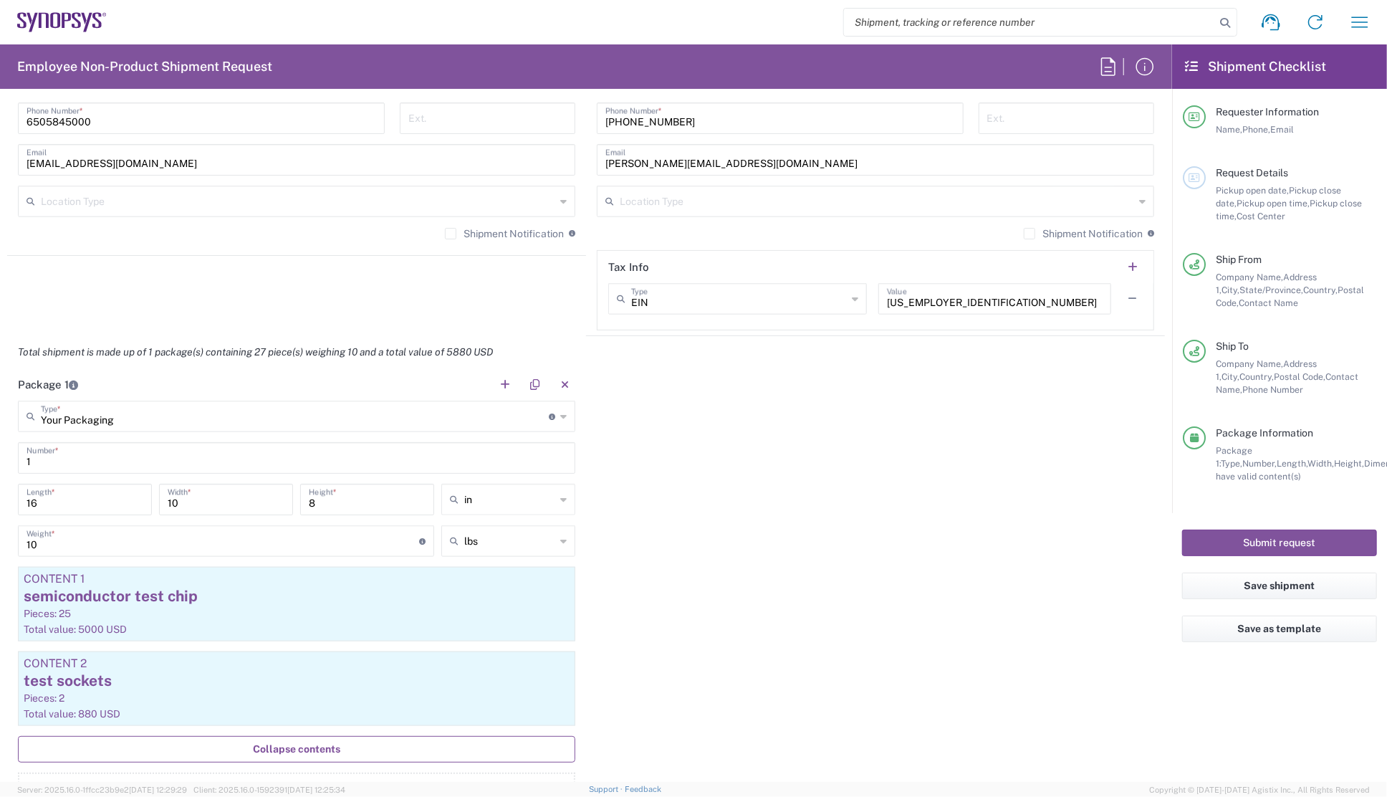
click at [560, 415] on icon at bounding box center [563, 416] width 6 height 23
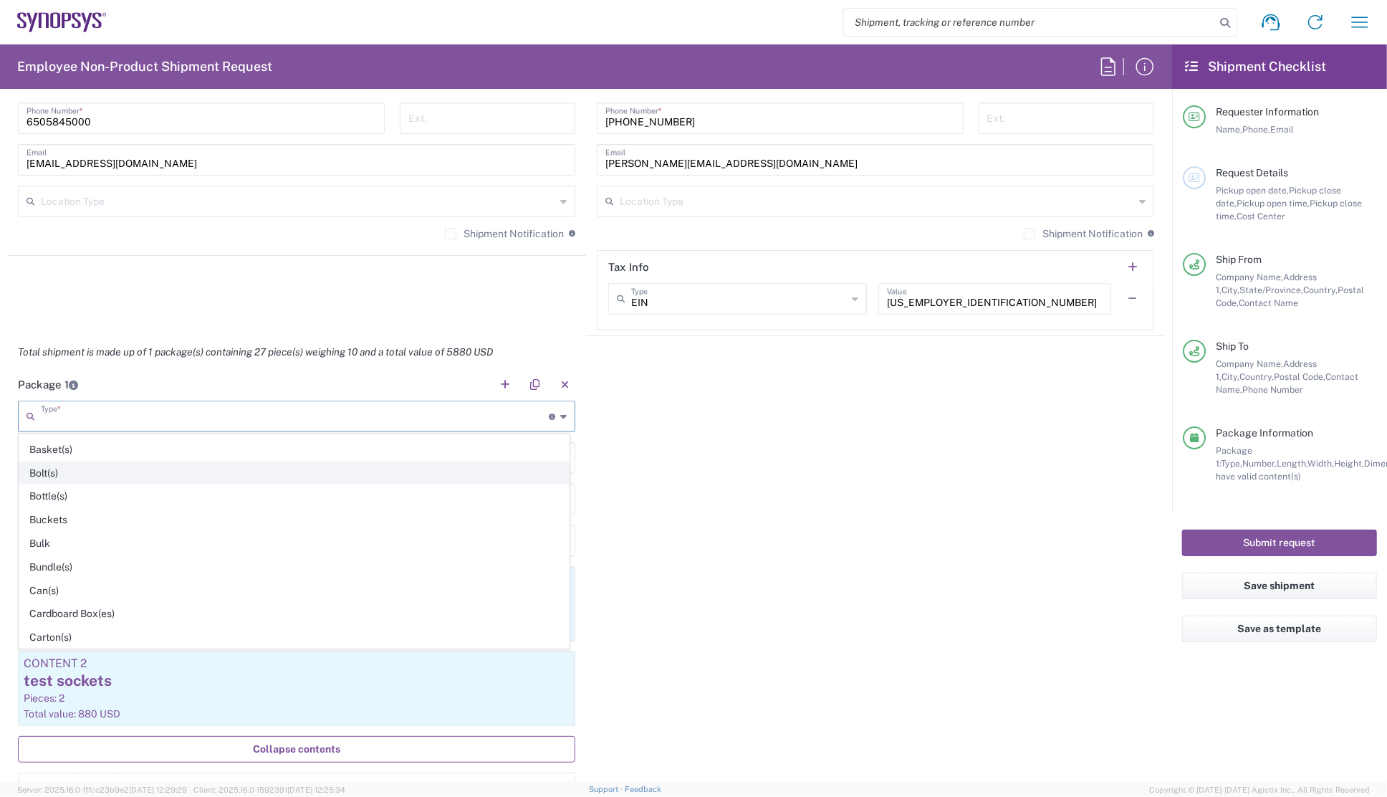
scroll to position [64, 0]
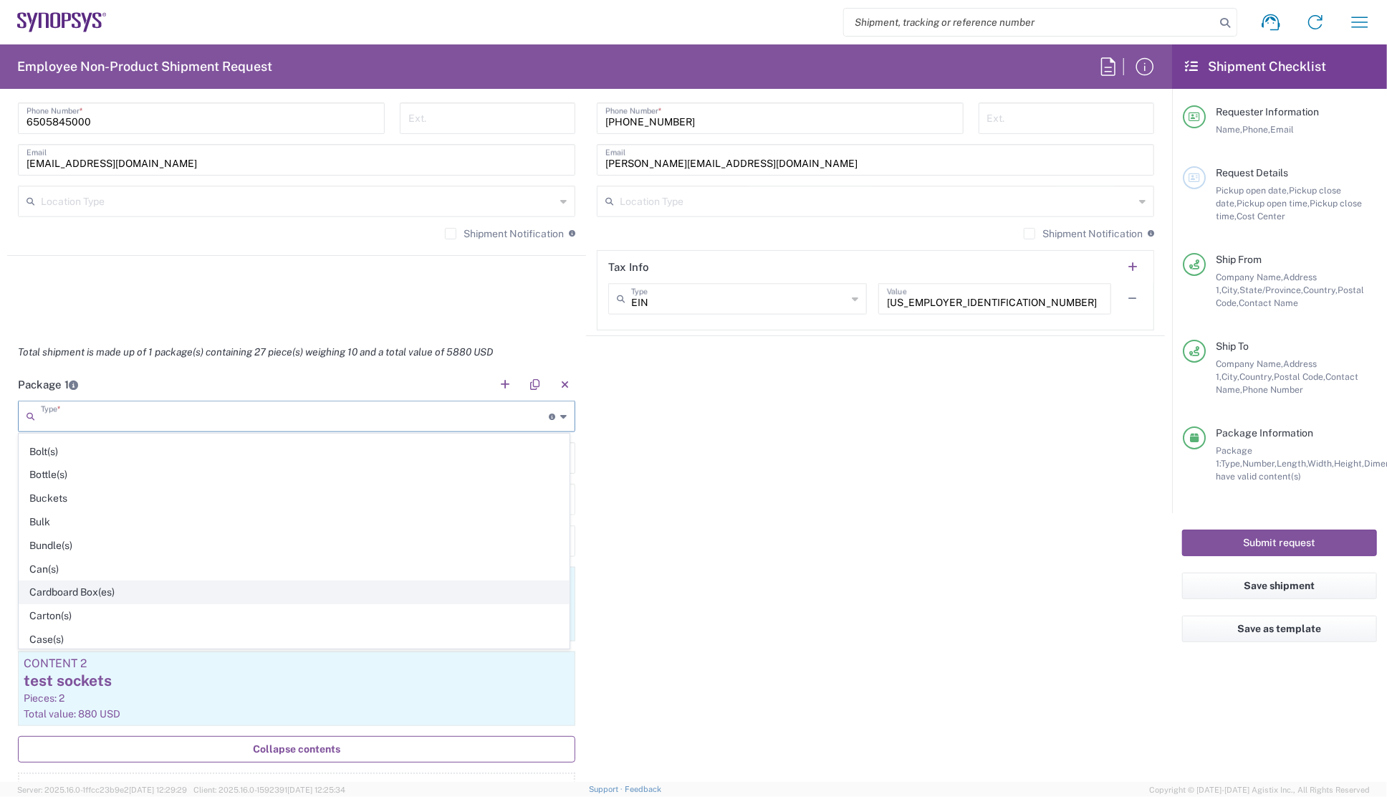
click at [158, 593] on span "Cardboard Box(es)" at bounding box center [294, 592] width 550 height 22
type input "Cardboard Box(es)"
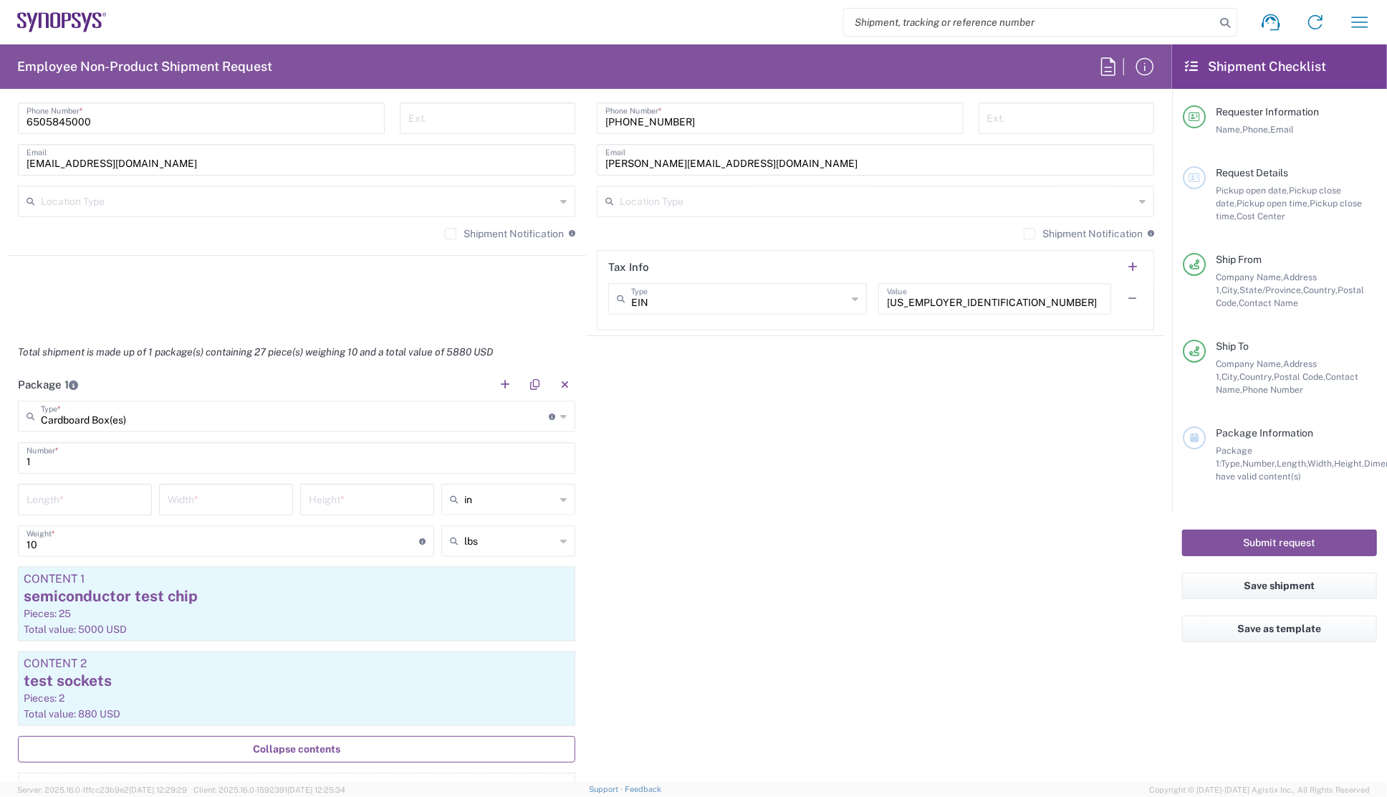
click at [692, 456] on div "Package 1 Cardboard Box(es) Type * Material used to package goods Your Packagin…" at bounding box center [586, 605] width 1158 height 474
click at [560, 413] on icon at bounding box center [563, 416] width 6 height 23
type input "Cardboard Box(es)"
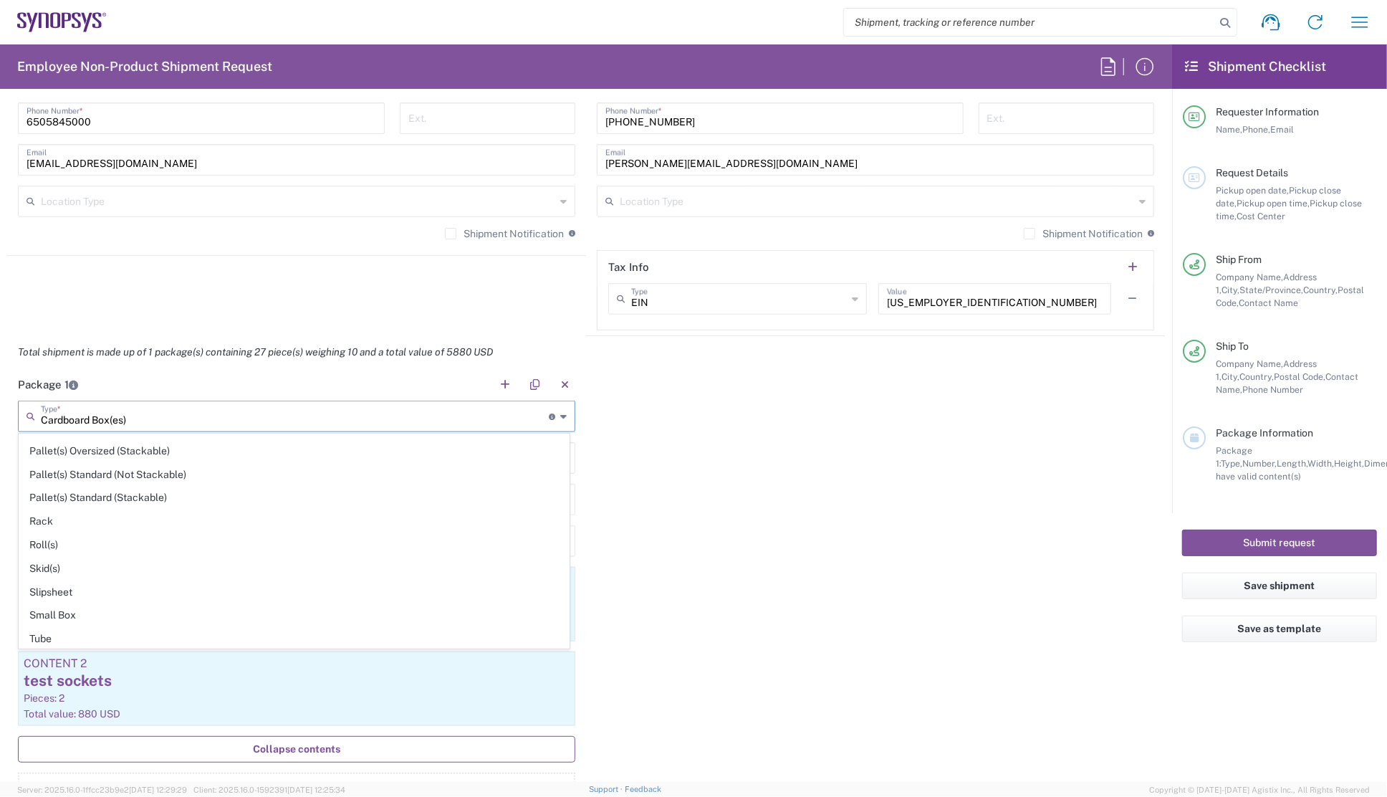
scroll to position [651, 0]
click at [809, 505] on div "Package 1 Cardboard Box(es) Type * Material used to package goods Cardboard Box…" at bounding box center [586, 605] width 1158 height 474
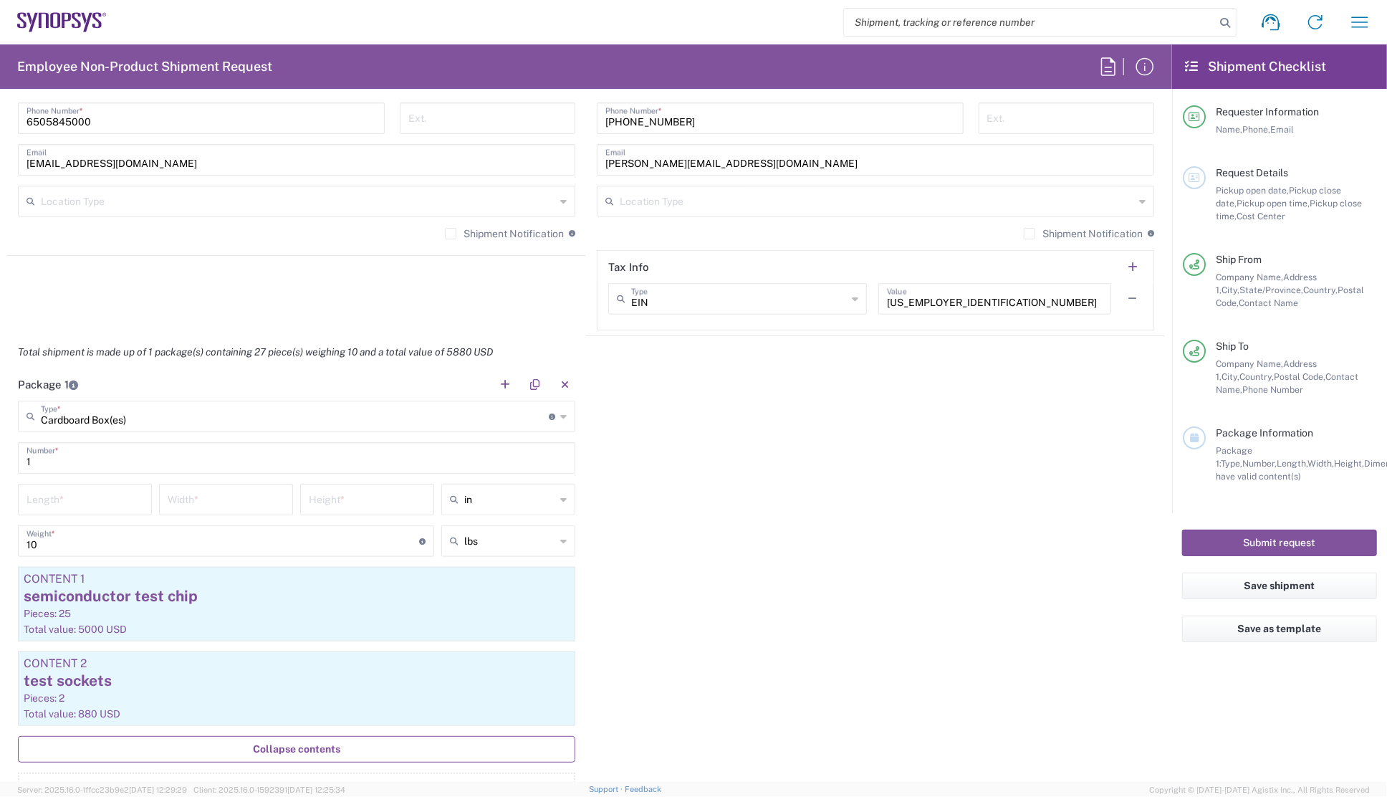
click at [95, 491] on input "number" at bounding box center [85, 498] width 117 height 25
type input "16"
click at [229, 494] on input "number" at bounding box center [226, 498] width 117 height 25
type input "10"
click at [338, 502] on input "number" at bounding box center [367, 498] width 117 height 25
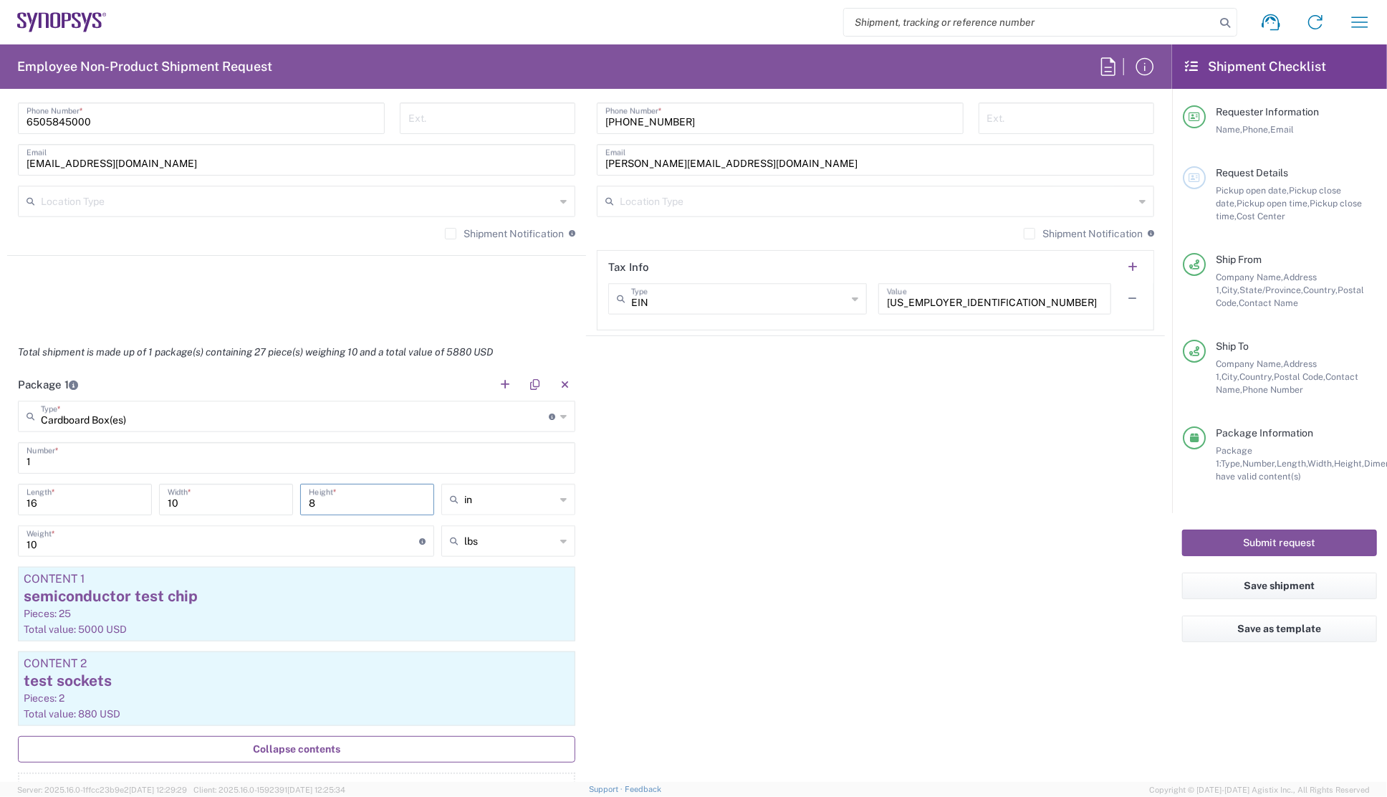
type input "8"
click at [729, 520] on div "Package 1 Cardboard Box(es) Type * Material used to package goods Cardboard Box…" at bounding box center [586, 605] width 1158 height 474
click at [727, 520] on div "Package 1 Cardboard Box(es) Type * Material used to package goods Cardboard Box…" at bounding box center [586, 605] width 1158 height 474
click at [723, 515] on div "Package 1 Cardboard Box(es) Type * Material used to package goods Cardboard Box…" at bounding box center [586, 605] width 1158 height 474
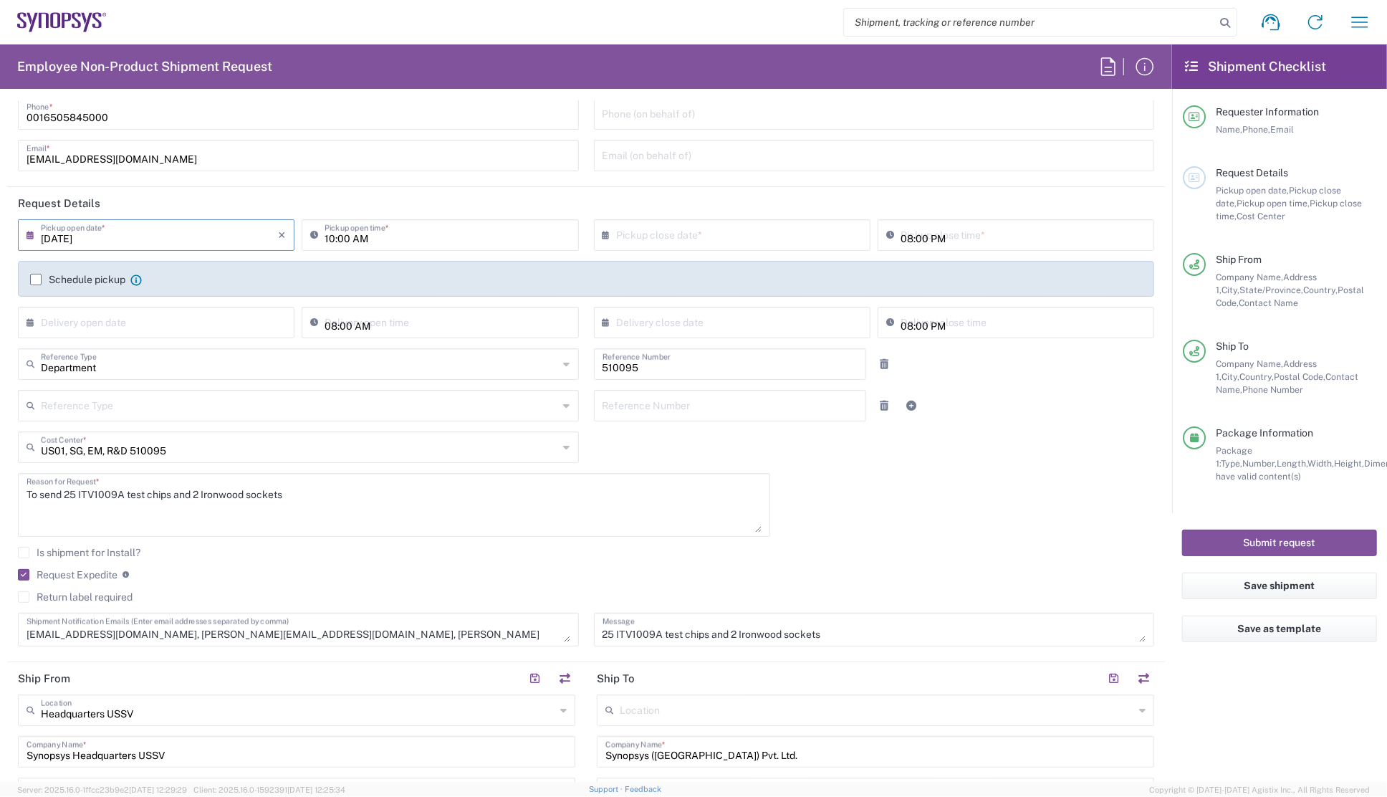
scroll to position [0, 0]
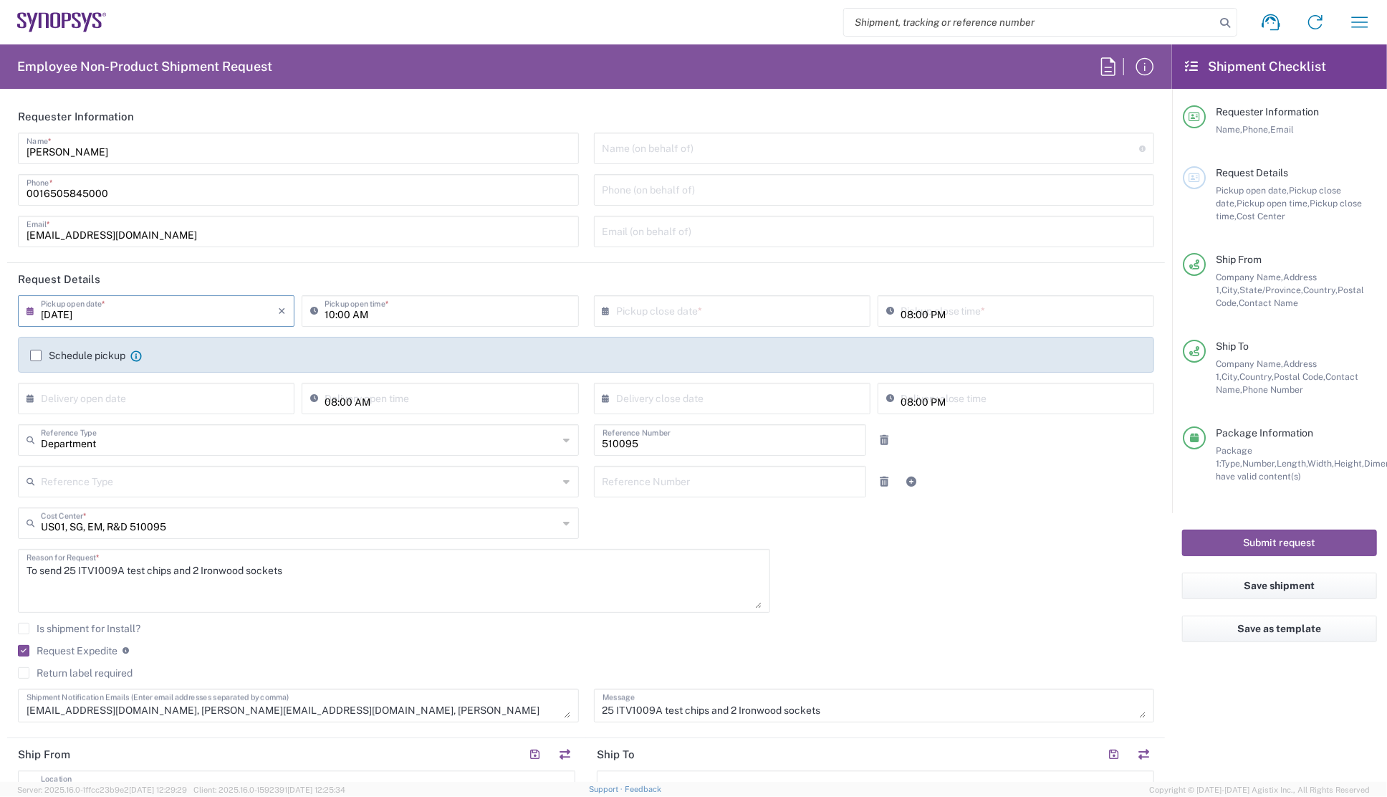
click at [829, 593] on div "[DATE] × Pickup open date * Cancel Apply 10:00 AM Pickup open time * × Pickup c…" at bounding box center [587, 513] width 1152 height 437
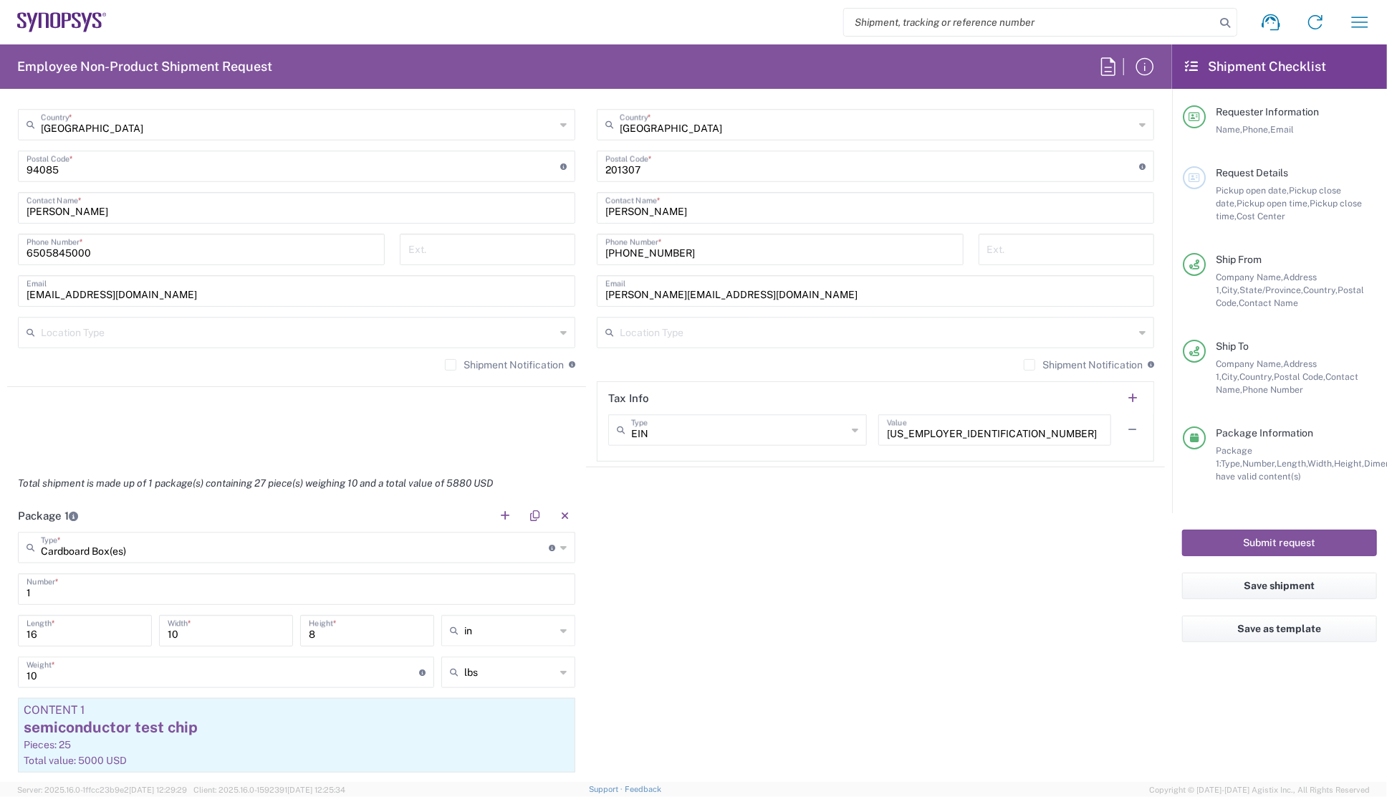
scroll to position [912, 0]
click at [762, 574] on div "Package 1 Cardboard Box(es) Type * Material used to package goods Cardboard Box…" at bounding box center [586, 736] width 1158 height 474
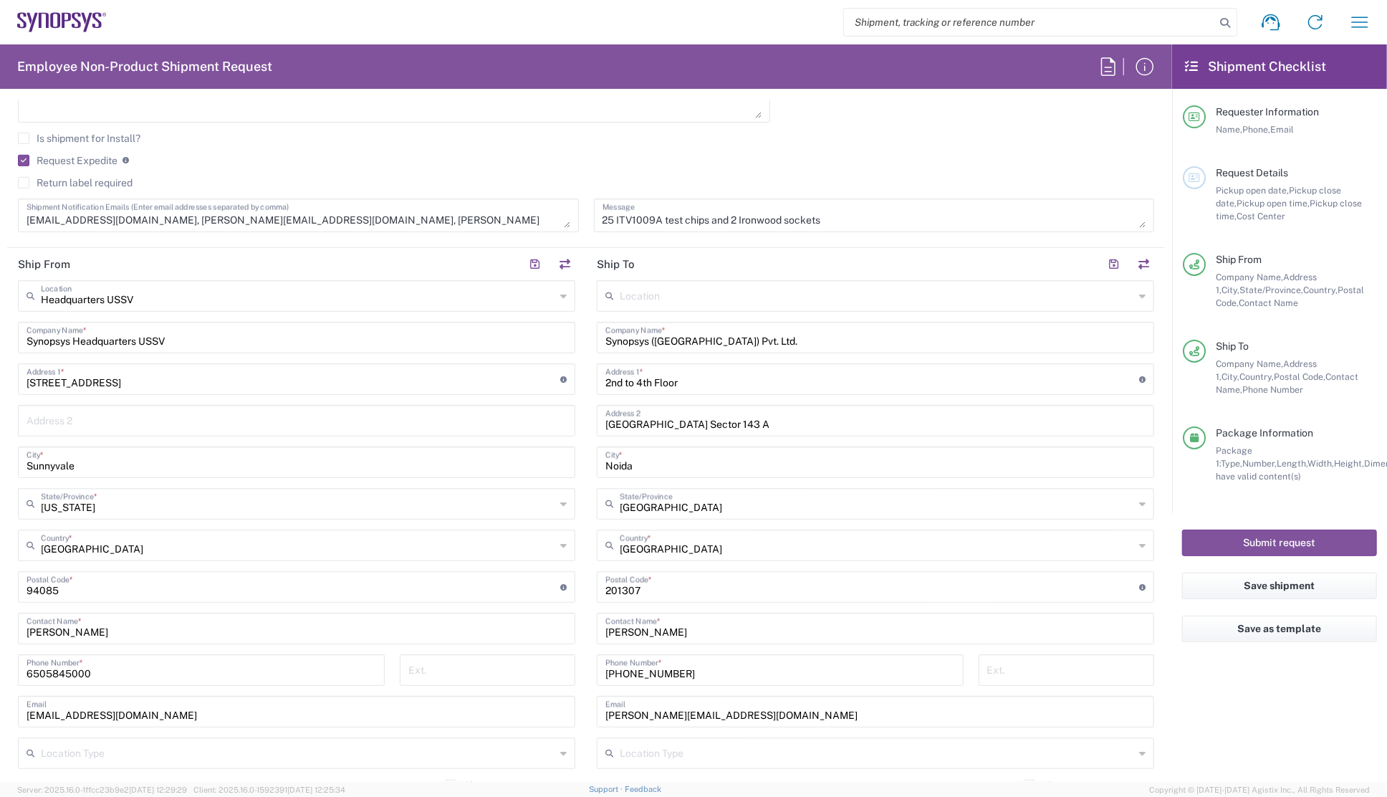
scroll to position [586, 0]
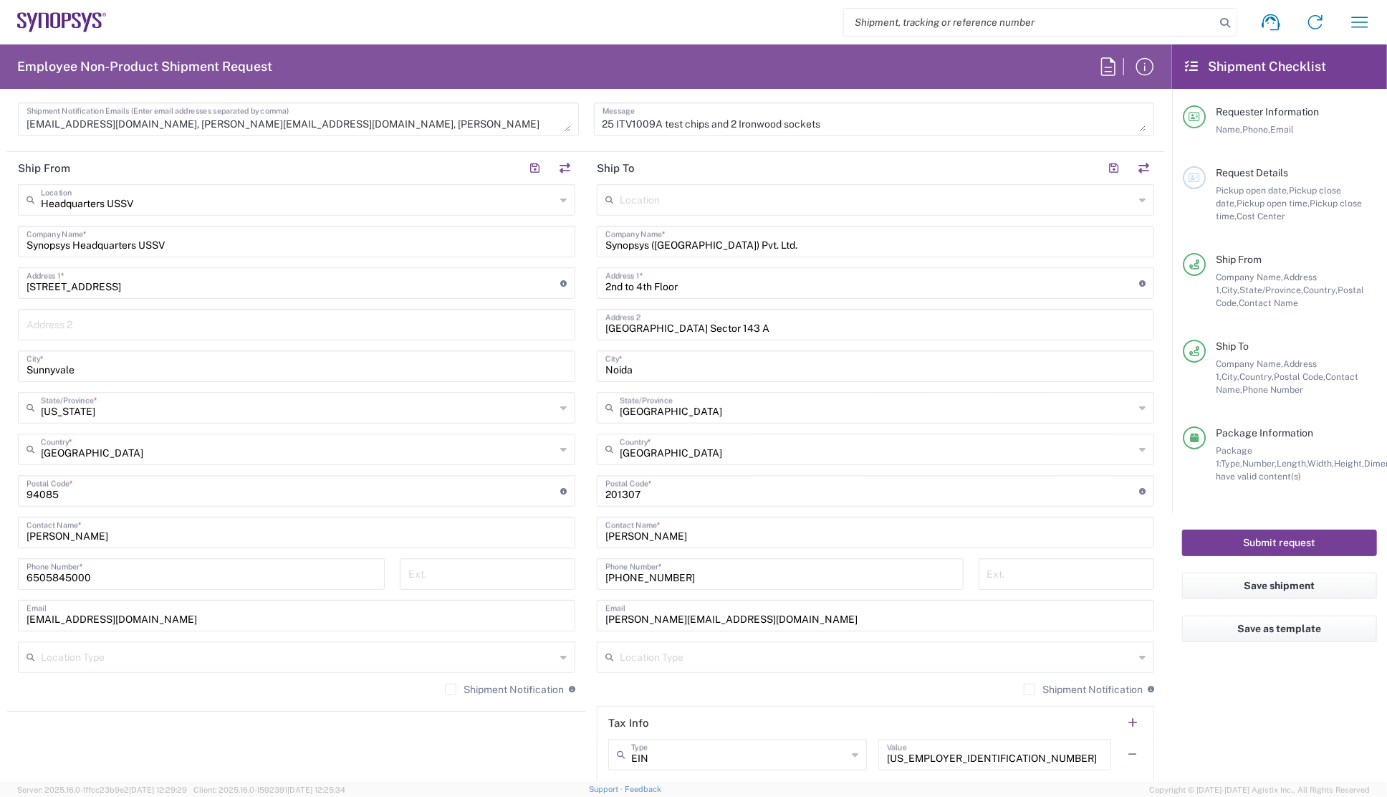
click at [1263, 541] on button "Submit request" at bounding box center [1279, 543] width 195 height 27
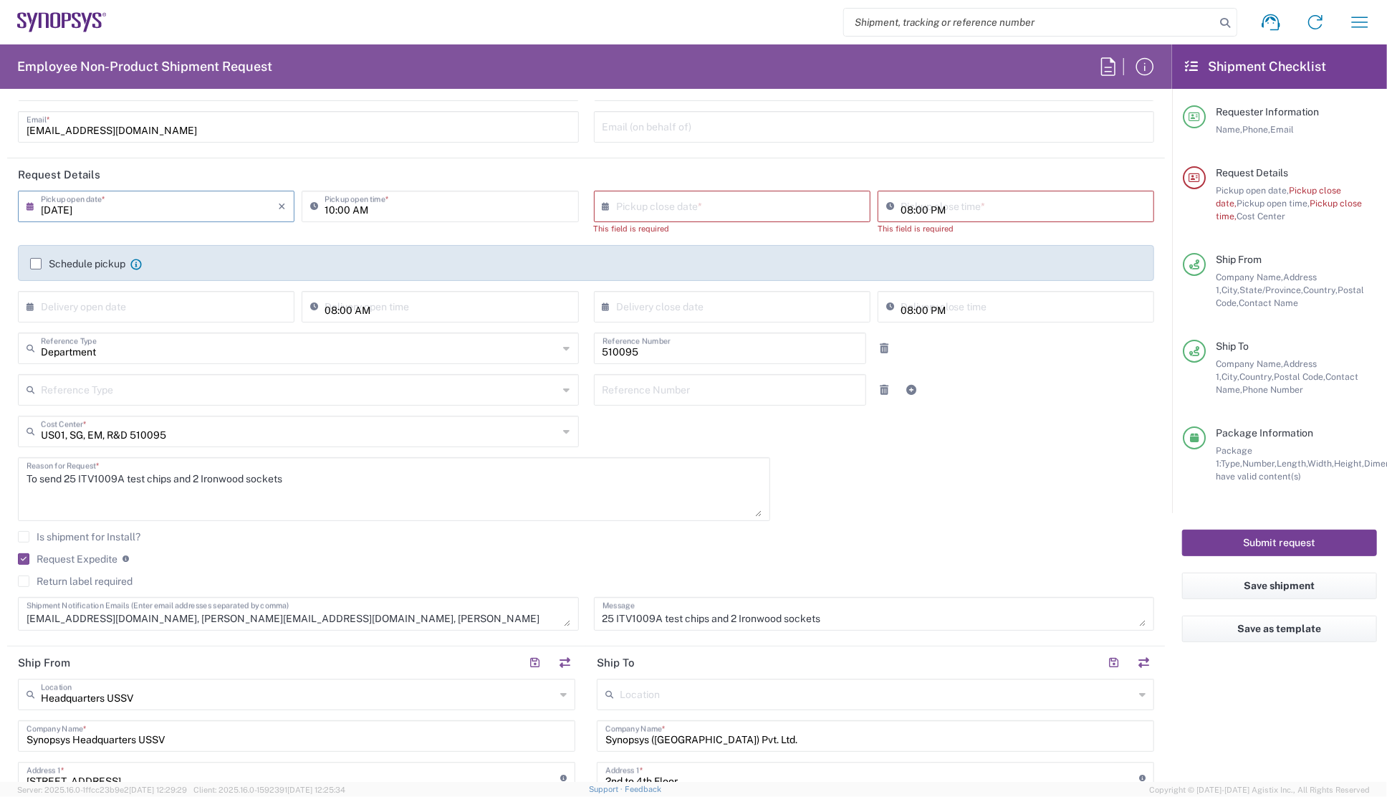
scroll to position [0, 0]
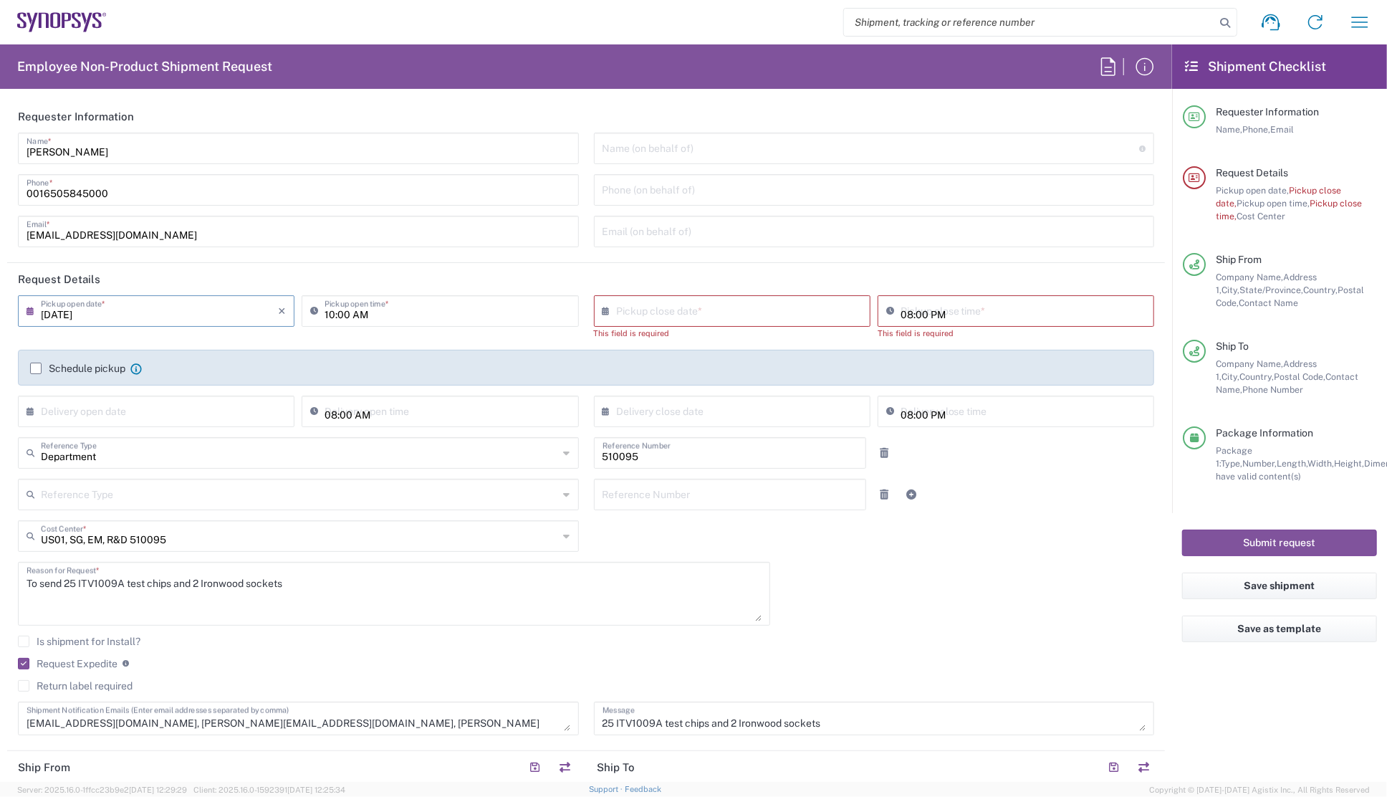
click at [757, 310] on input "text" at bounding box center [735, 309] width 237 height 25
click at [746, 459] on span "28" at bounding box center [750, 461] width 21 height 20
type input "[DATE]"
click at [1268, 538] on button "Submit request" at bounding box center [1279, 543] width 195 height 27
click at [944, 307] on input "06:34 PM" at bounding box center [1023, 309] width 245 height 25
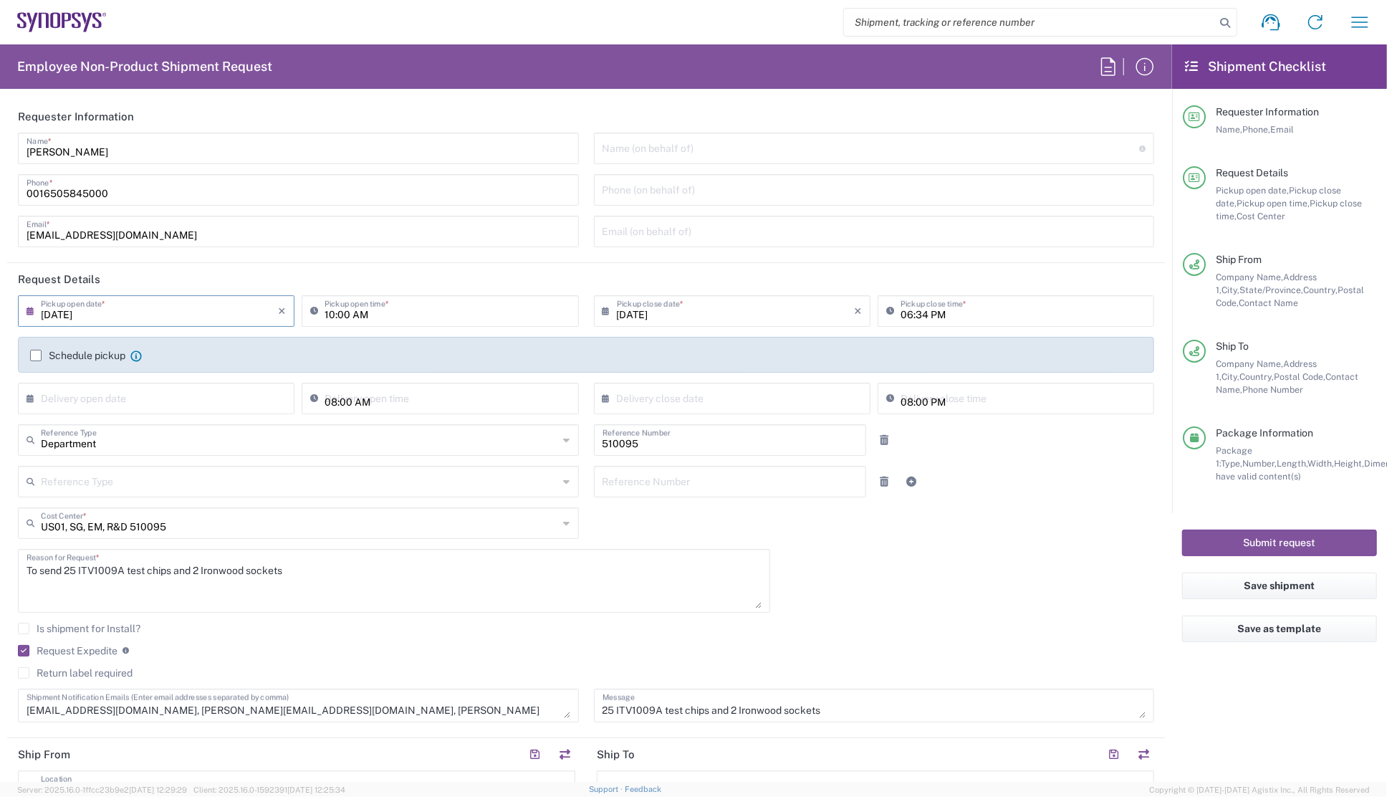
click at [1007, 340] on div "[DATE] × Pickup open date * Cancel Apply 10:00 AM Pickup open time * [DATE] × P…" at bounding box center [587, 359] width 1152 height 129
click at [922, 315] on input "06:34 PM" at bounding box center [1023, 309] width 245 height 25
click at [916, 315] on input "05:34 PM" at bounding box center [1023, 309] width 245 height 25
type input "05:00 PM"
click at [1068, 514] on div "[DATE] × Pickup open date * Cancel Apply 10:00 AM Pickup open time * [DATE] × P…" at bounding box center [587, 513] width 1152 height 437
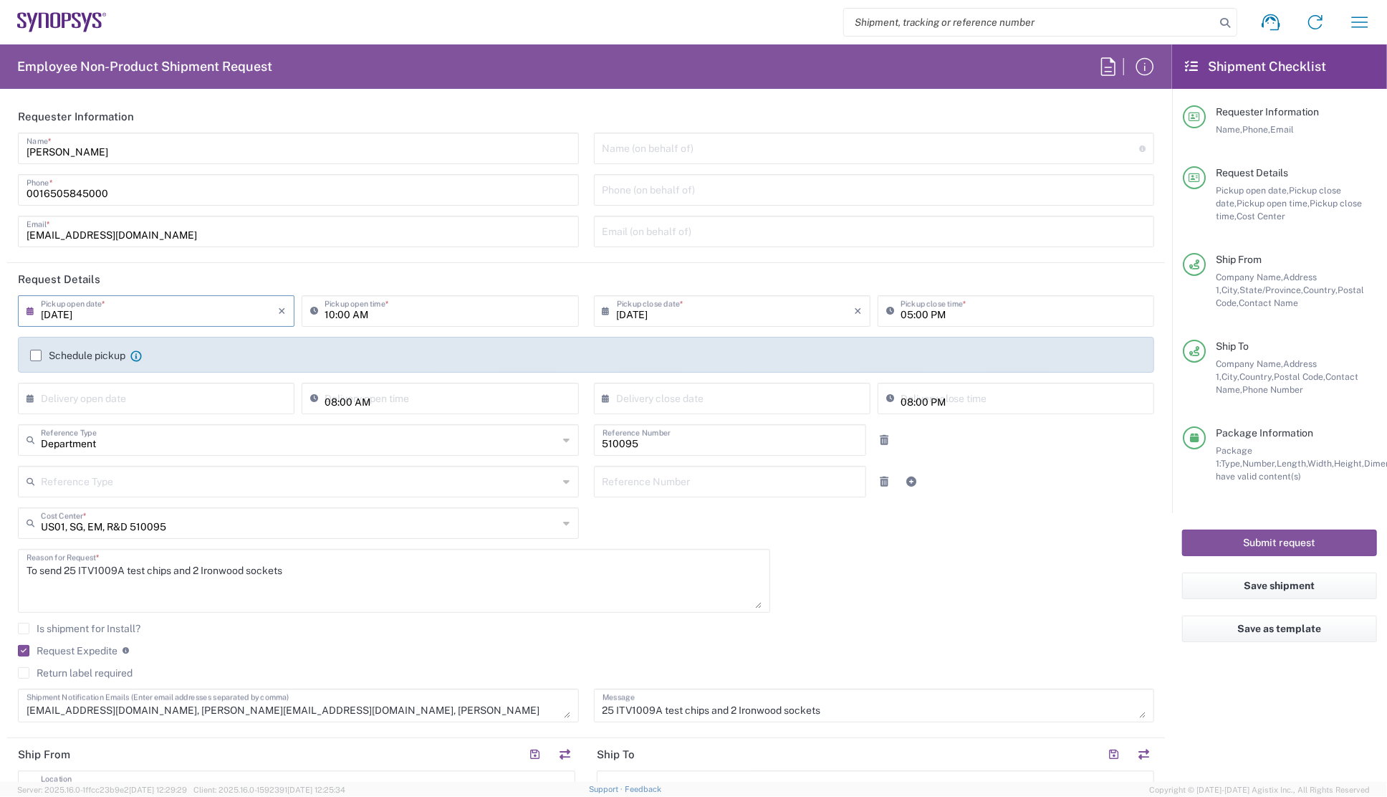
click at [1079, 527] on div "[DATE] × Pickup open date * Cancel Apply 10:00 AM Pickup open time * [DATE] × P…" at bounding box center [587, 513] width 1152 height 437
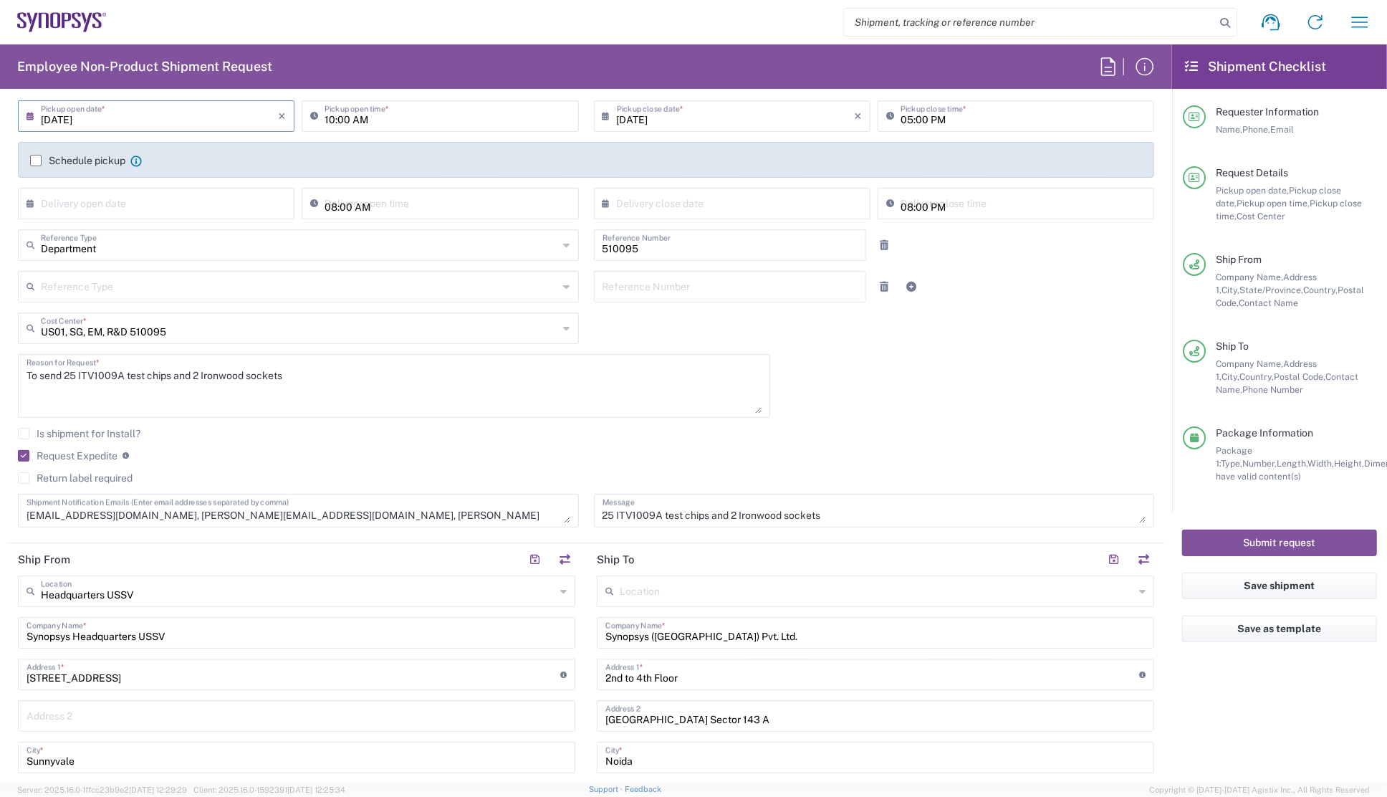
scroll to position [521, 0]
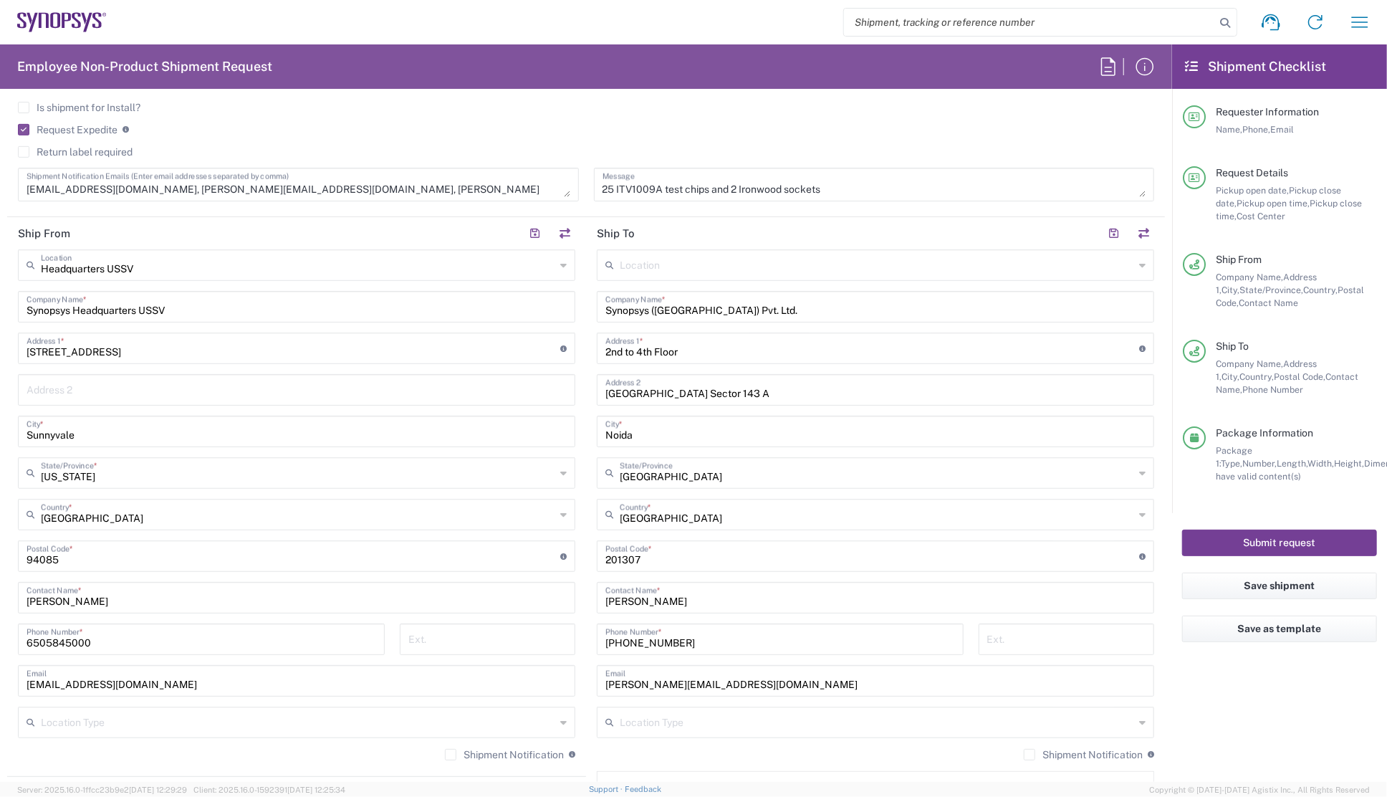
click at [1272, 548] on button "Submit request" at bounding box center [1279, 543] width 195 height 27
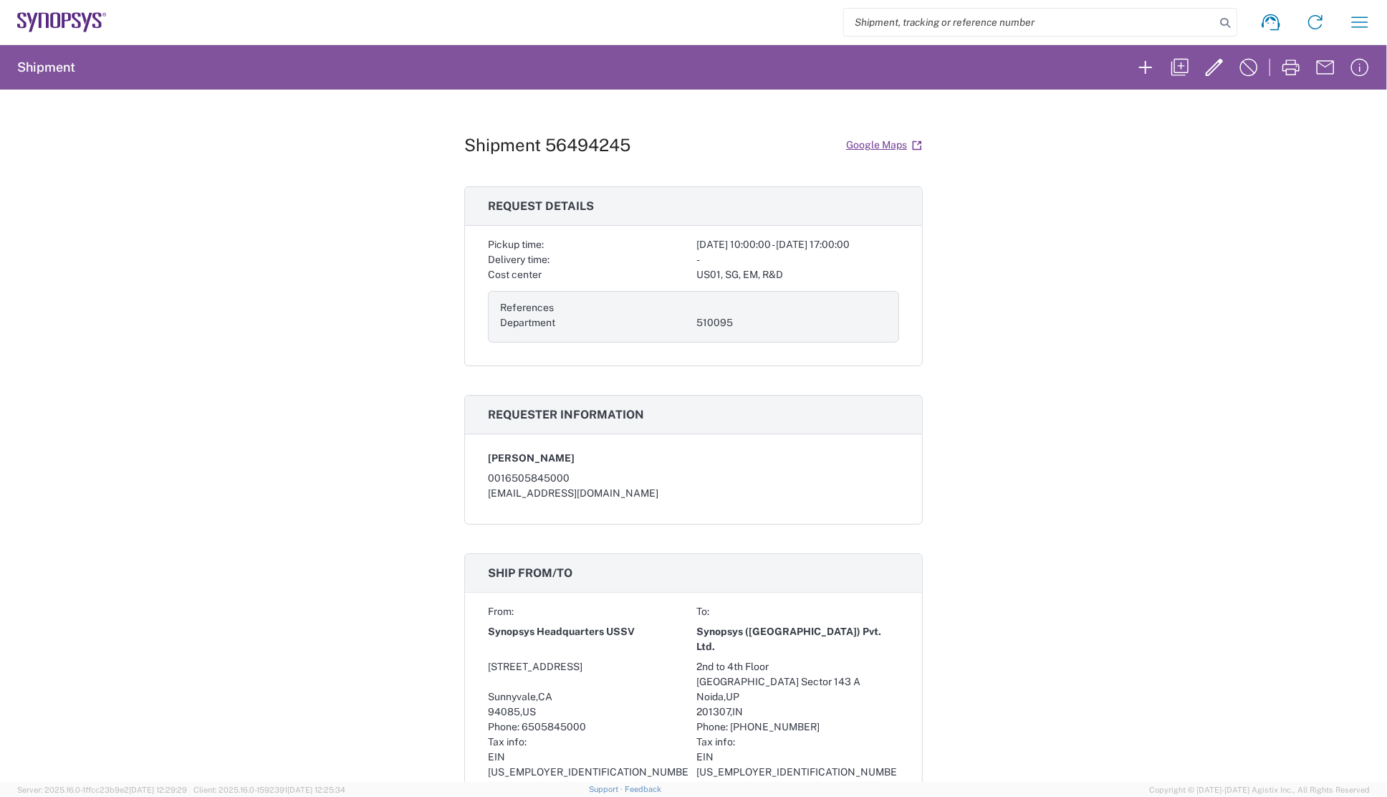
click at [1025, 398] on div "Shipment 56494245 Google Maps Request details Pickup time: [DATE] 10:00:00 - [D…" at bounding box center [693, 436] width 1387 height 692
click at [1286, 61] on icon "button" at bounding box center [1291, 67] width 23 height 23
click at [573, 142] on h1 "Shipment 56494245" at bounding box center [547, 145] width 166 height 21
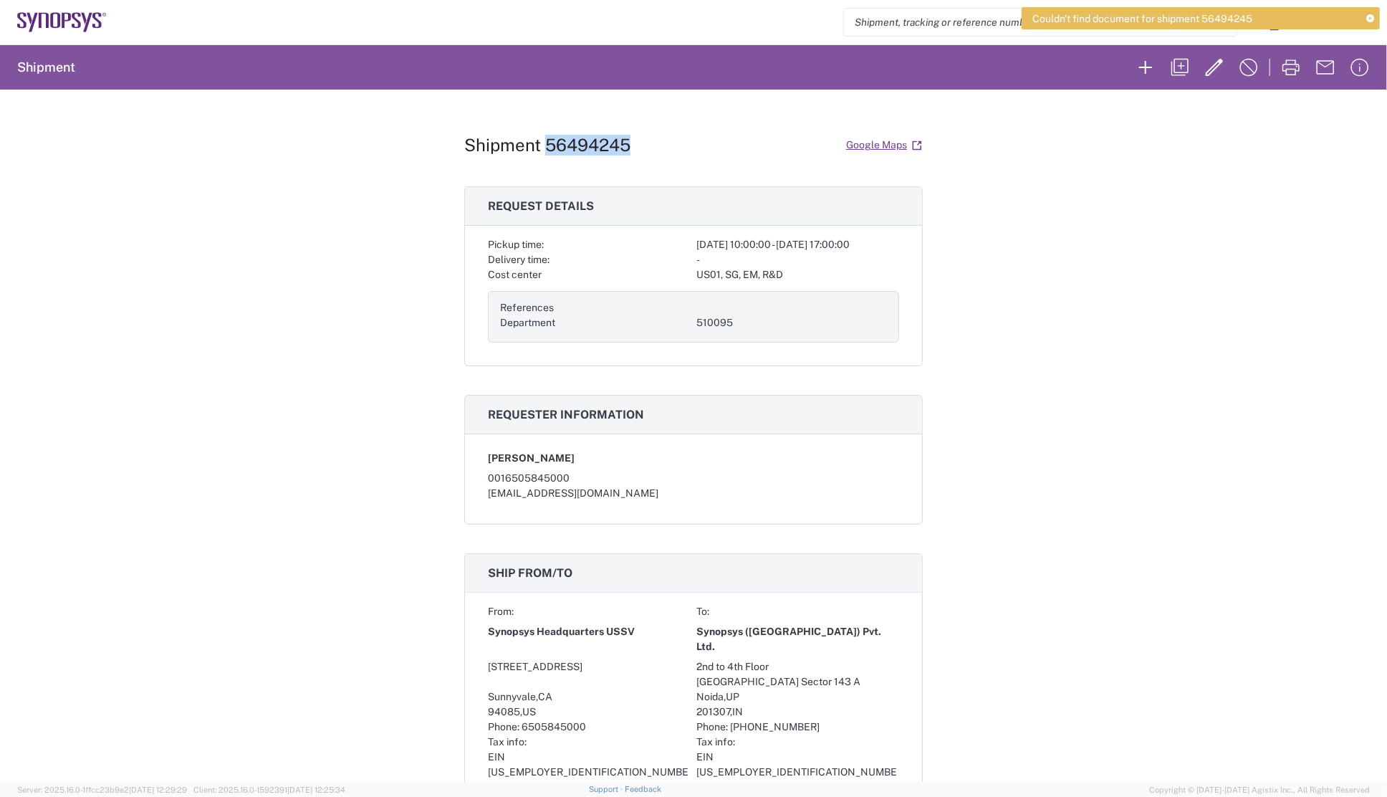
click at [573, 142] on h1 "Shipment 56494245" at bounding box center [547, 145] width 166 height 21
copy h1 "56494245"
click at [1296, 67] on icon "button" at bounding box center [1291, 67] width 23 height 23
click at [704, 155] on div "Shipment 56494245 Google Maps" at bounding box center [693, 145] width 459 height 25
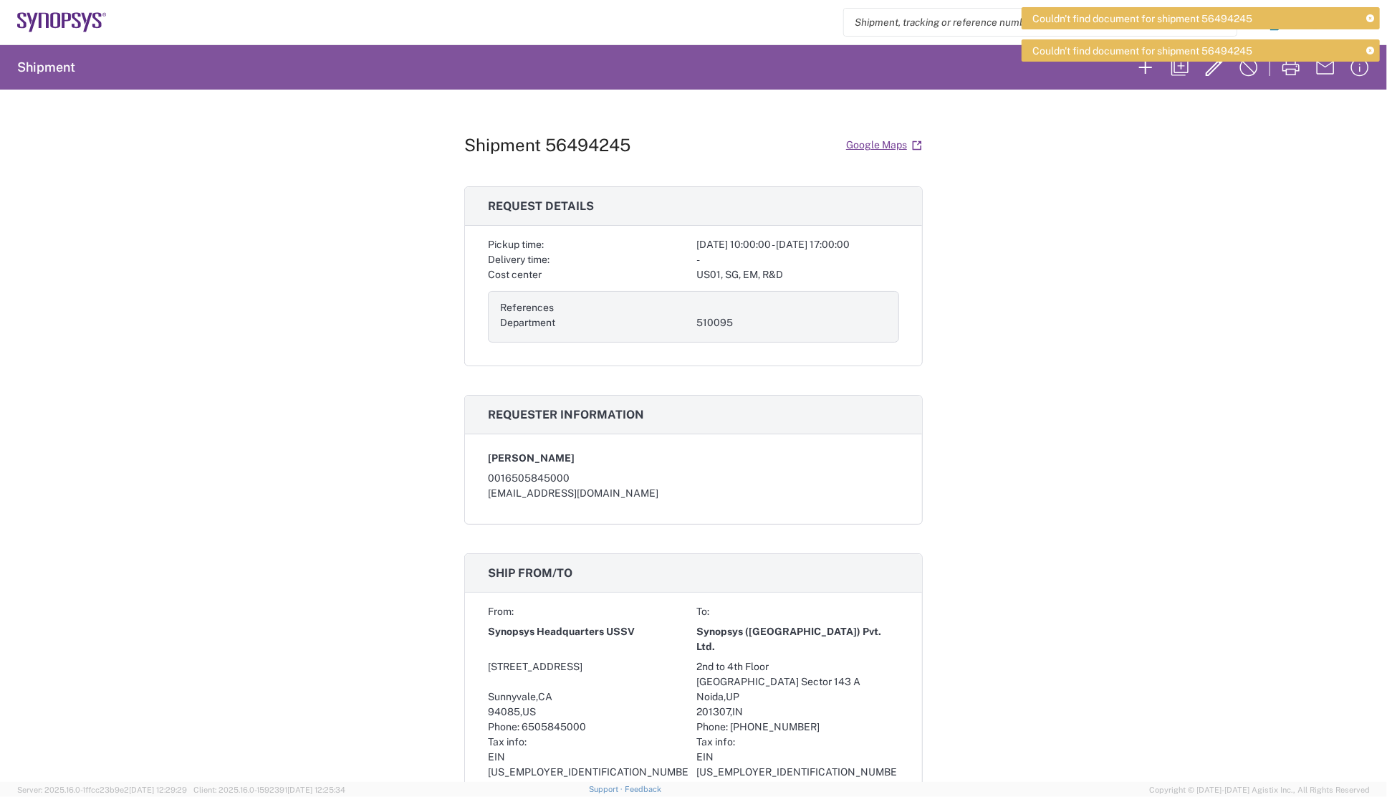
click at [1124, 150] on div "Shipment 56494245 Google Maps Request details Pickup time: [DATE] 10:00:00 - [D…" at bounding box center [693, 436] width 1387 height 692
click at [1035, 370] on div "Shipment 56494245 Google Maps Request details Pickup time: [DATE] 10:00:00 - [D…" at bounding box center [693, 436] width 1387 height 692
drag, startPoint x: 1050, startPoint y: 344, endPoint x: 1058, endPoint y: 348, distance: 9.3
click at [1051, 344] on div "Shipment 56494245 Google Maps Request details Pickup time: [DATE] 10:00:00 - [D…" at bounding box center [693, 436] width 1387 height 692
click at [1372, 16] on icon at bounding box center [1371, 19] width 8 height 8
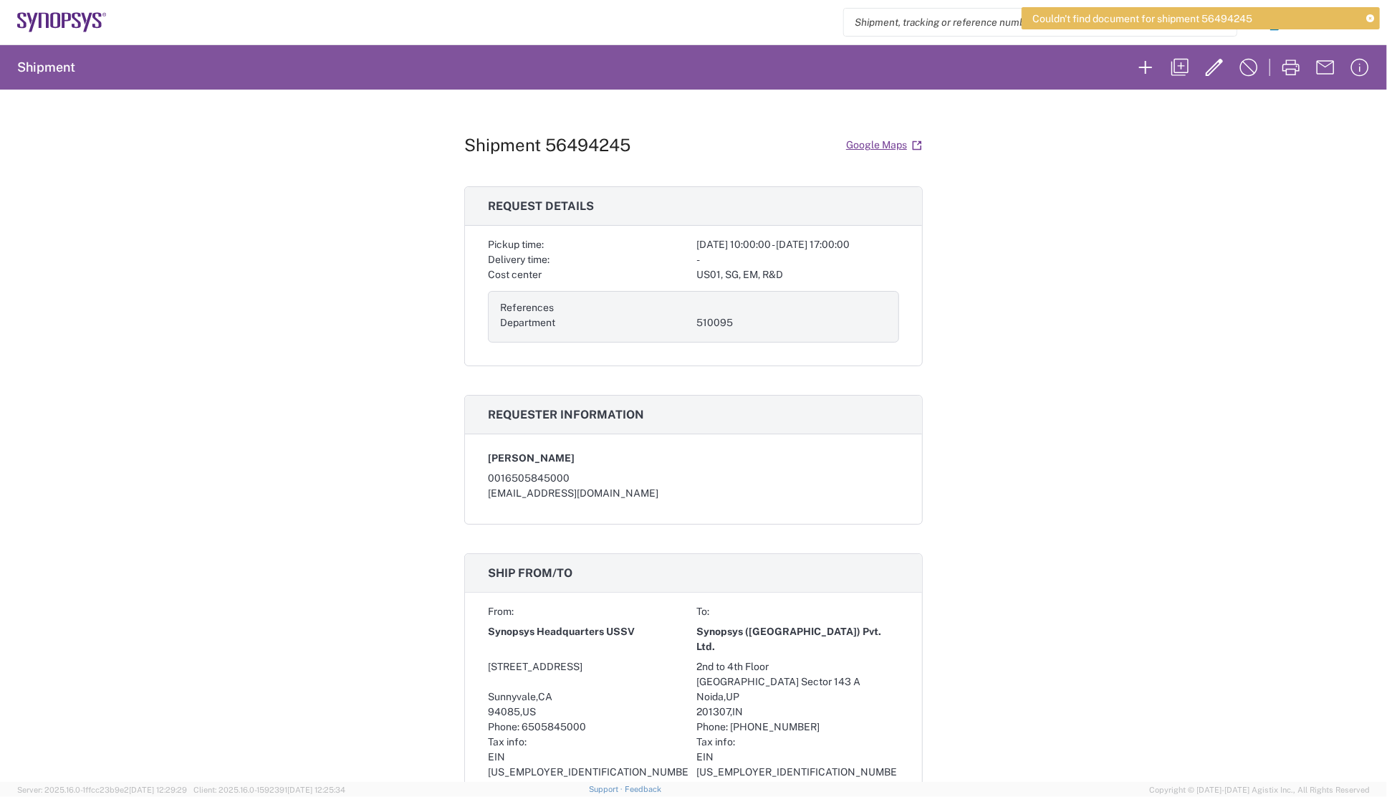
click at [1372, 18] on icon at bounding box center [1371, 19] width 8 height 8
drag, startPoint x: 1144, startPoint y: 186, endPoint x: 1136, endPoint y: 189, distance: 9.1
click at [1144, 186] on div "Shipment 56494245 Google Maps Request details Pickup time: [DATE] 10:00:00 - [D…" at bounding box center [693, 436] width 1387 height 692
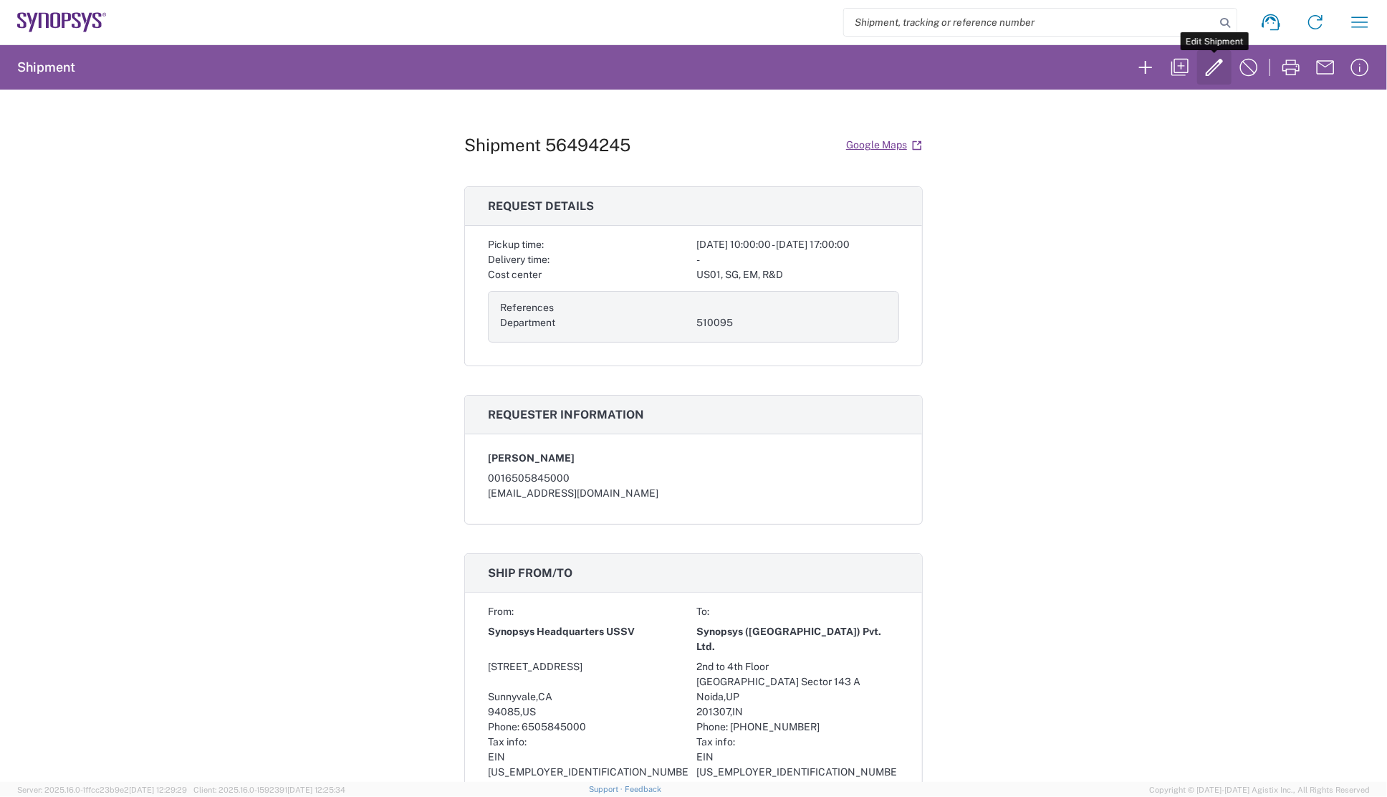
click at [1213, 64] on icon "button" at bounding box center [1214, 67] width 23 height 23
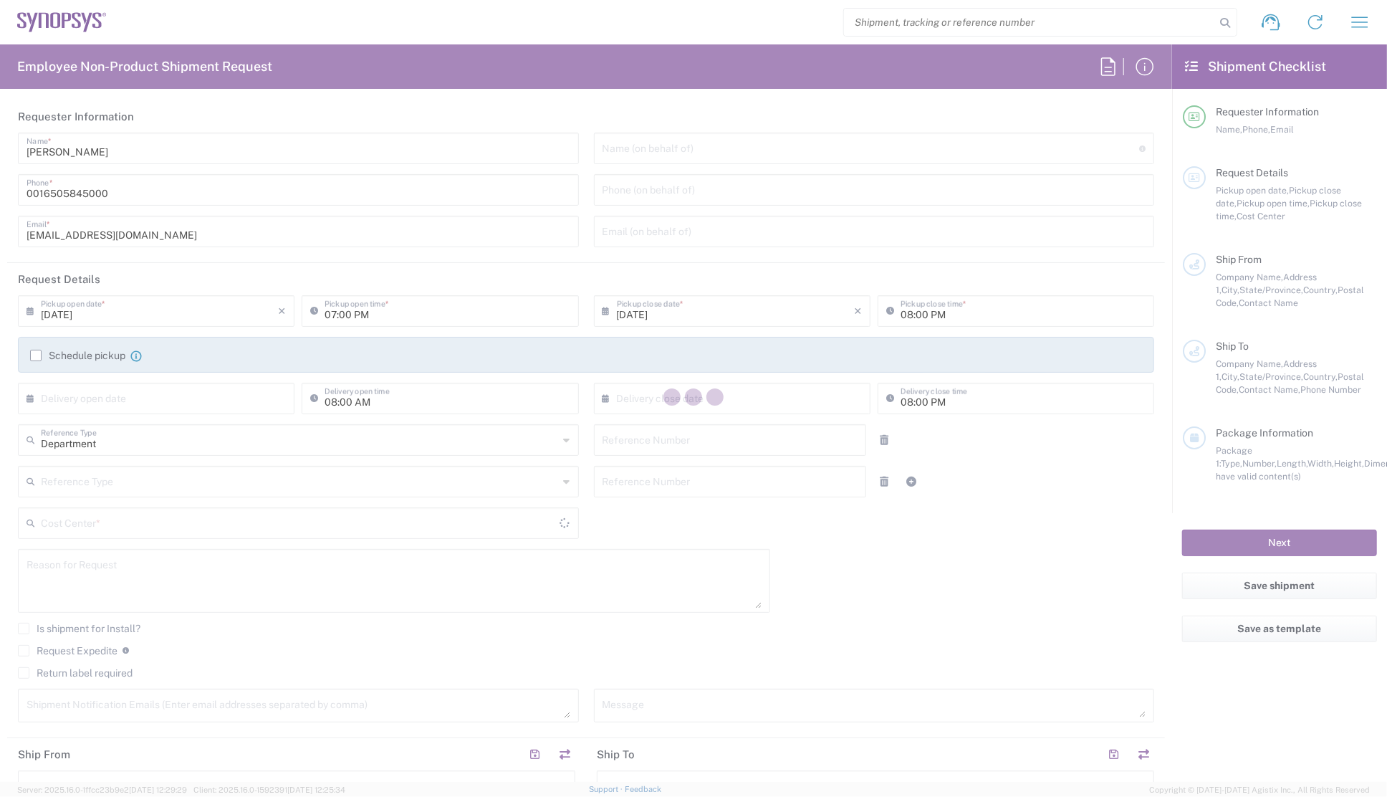
type input "[DATE]"
type input "10:00 AM"
type input "[DATE]"
type input "05:00 PM"
type input "510095"
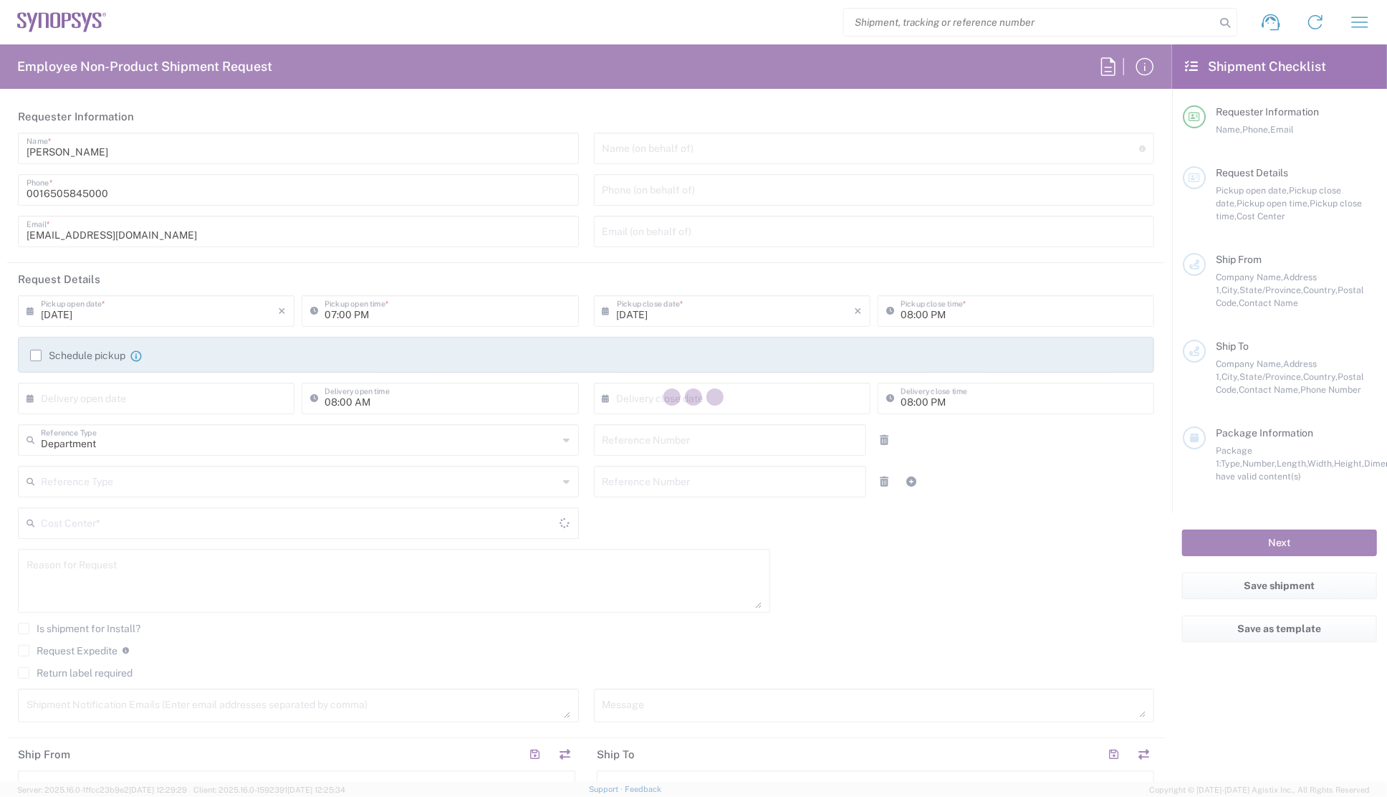
type textarea "To send 25 ITV1009A test chips and 2 Ironwood sockets"
type textarea "[EMAIL_ADDRESS][DOMAIN_NAME], [PERSON_NAME][EMAIL_ADDRESS][DOMAIN_NAME], [PERSO…"
type textarea "25 ITV1009A test chips and 2 Ironwood sockets"
type input "Headquarters USSV"
type input "Synopsys Headquarters USSV"
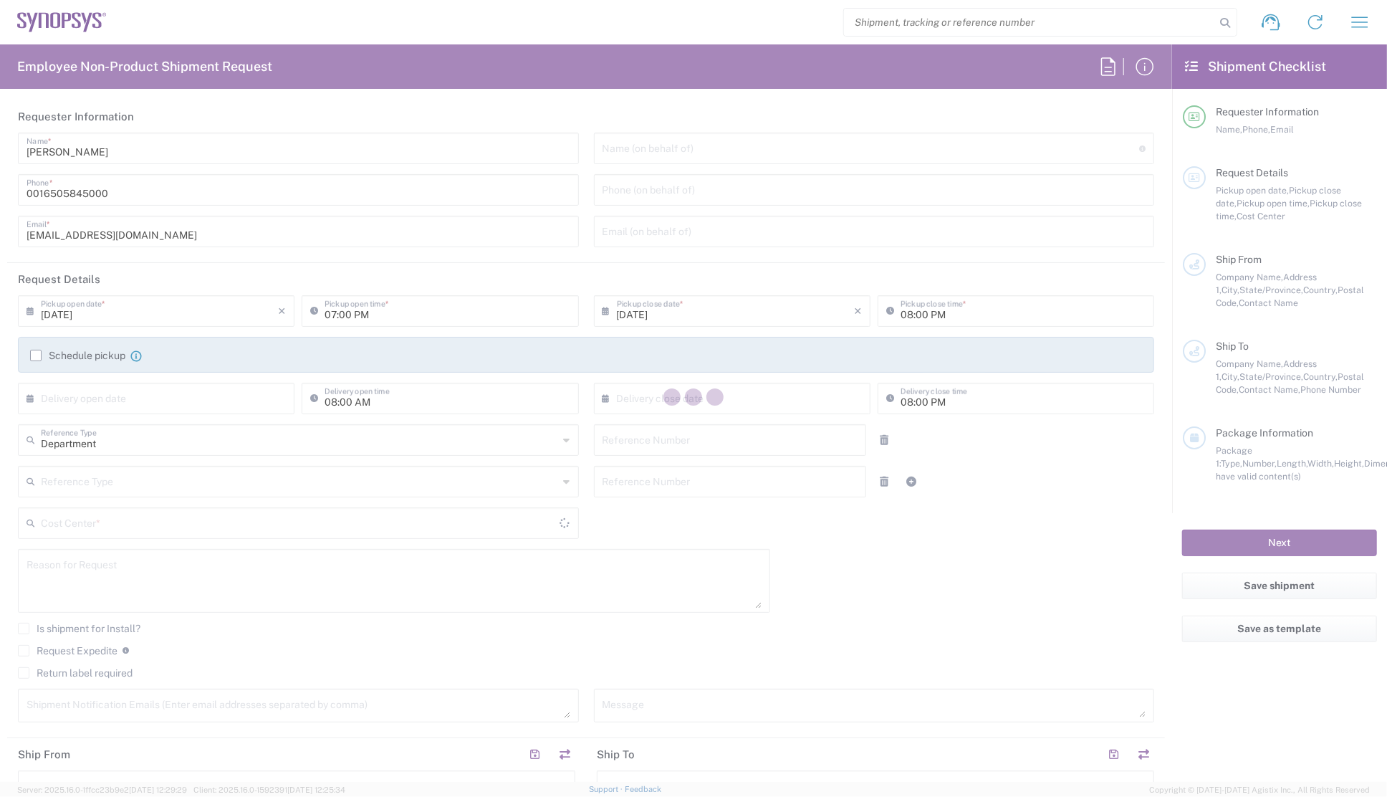
type input "[STREET_ADDRESS]"
type input "Sunnyvale"
type input "94085"
type input "[PERSON_NAME]"
type input "6505845000"
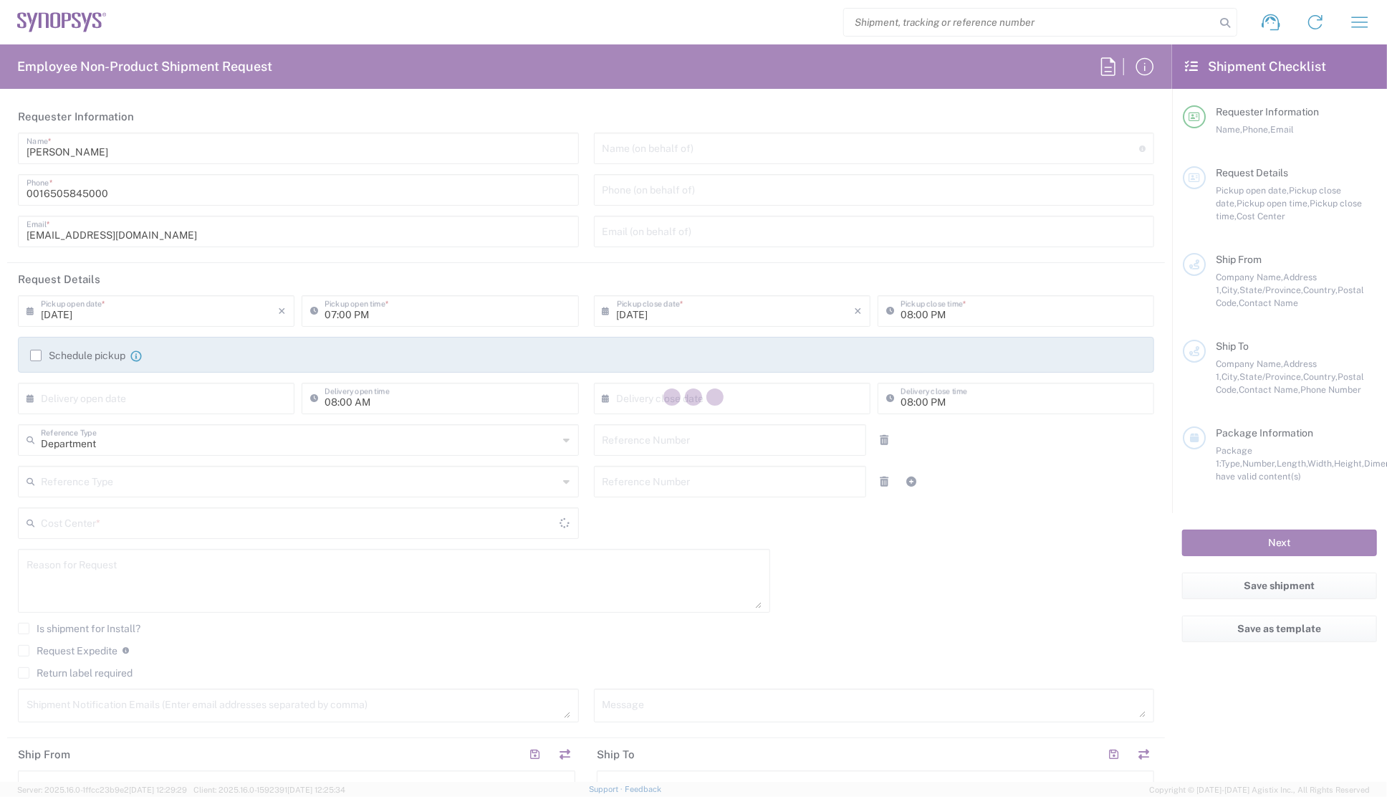
type input "[EMAIL_ADDRESS][DOMAIN_NAME]"
type input "Synopsys ([GEOGRAPHIC_DATA]) Pvt. Ltd."
type input "2nd to 4th Floor"
type input "[GEOGRAPHIC_DATA] Sector 143 A"
type input "Noida"
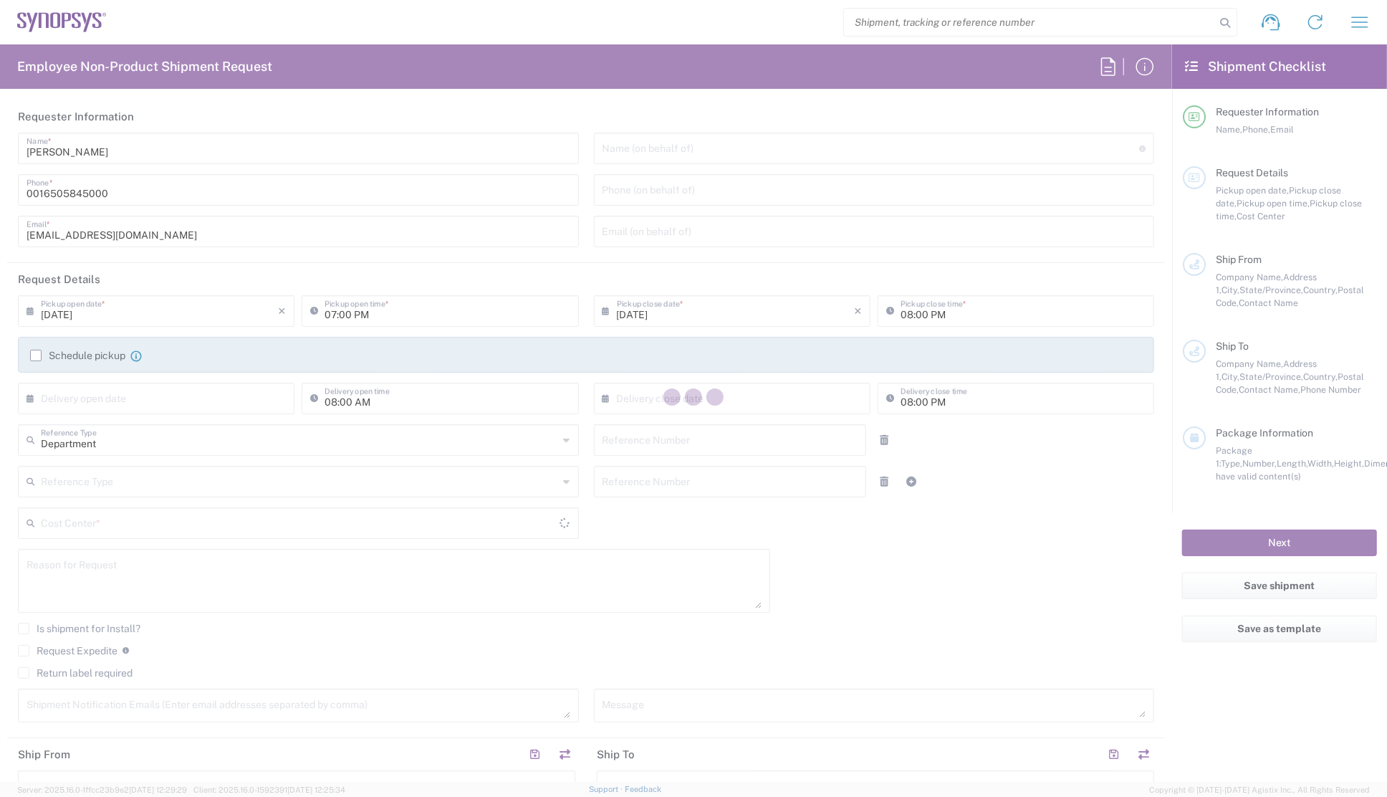
type input "[GEOGRAPHIC_DATA]"
type input "201307"
type input "[PERSON_NAME]"
type input "[PHONE_NUMBER]"
type input "[PERSON_NAME][EMAIL_ADDRESS][DOMAIN_NAME]"
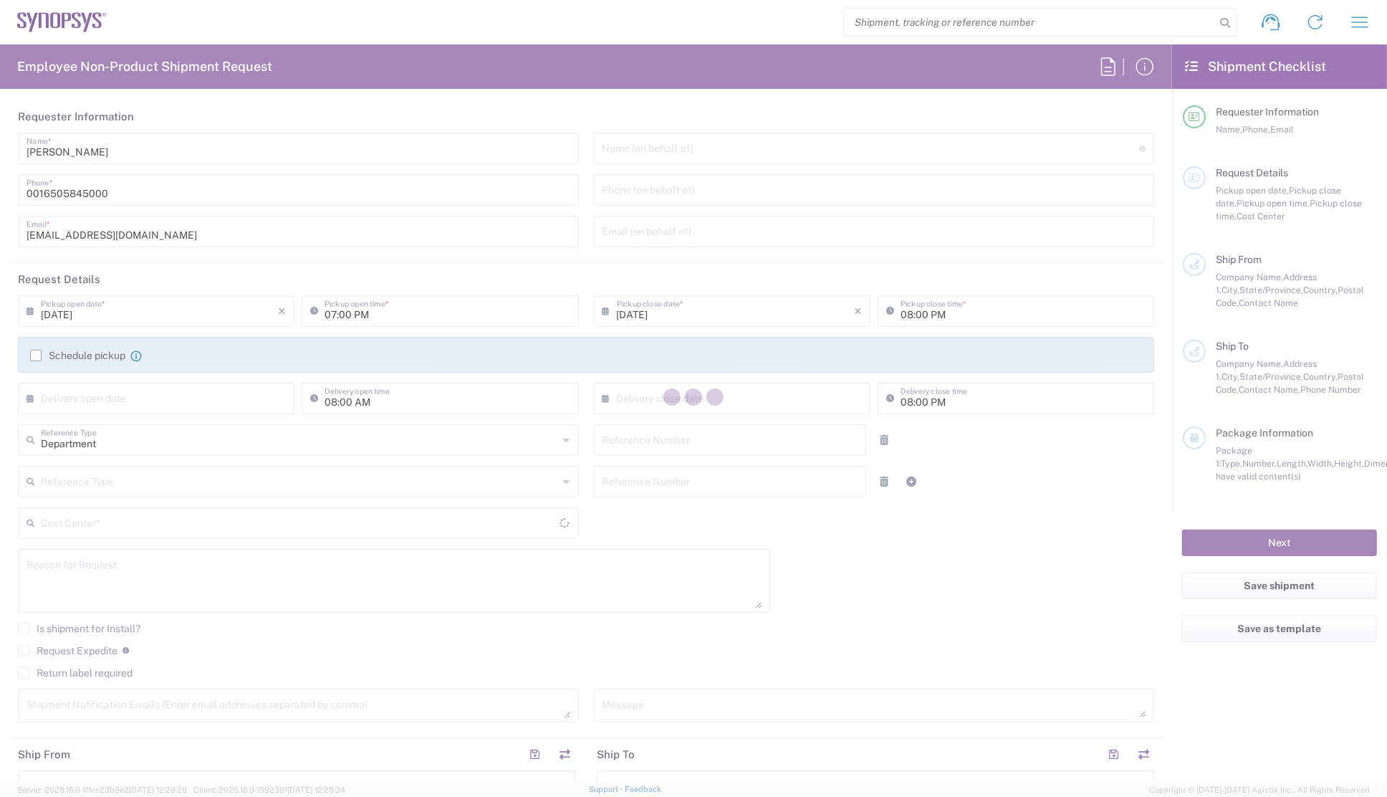
type input "Sender/Shipper"
type input "Delivery Duty Paid"
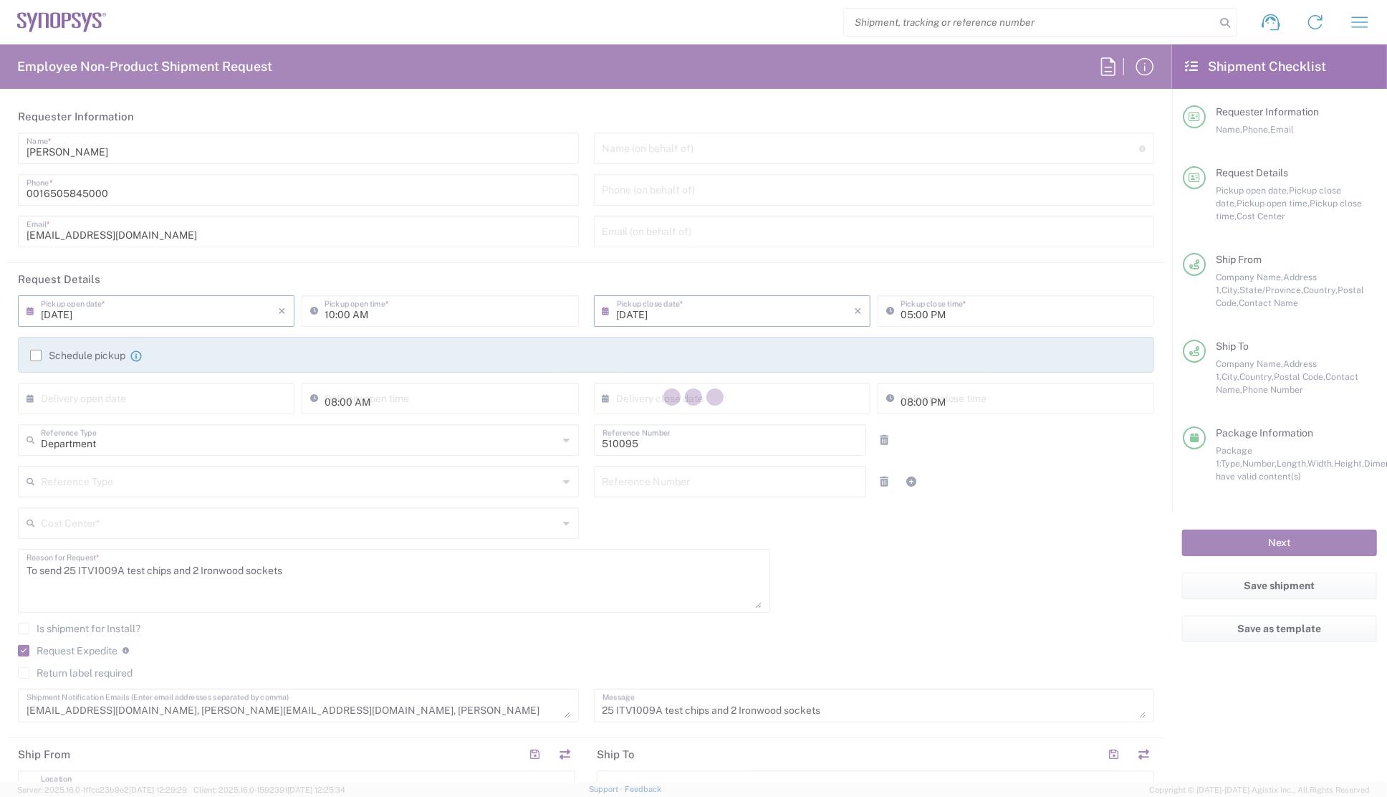
type input "[US_STATE]"
type input "[GEOGRAPHIC_DATA]"
type input "Cardboard Box(es)"
type input "US01, SG, EM, R&D 510095"
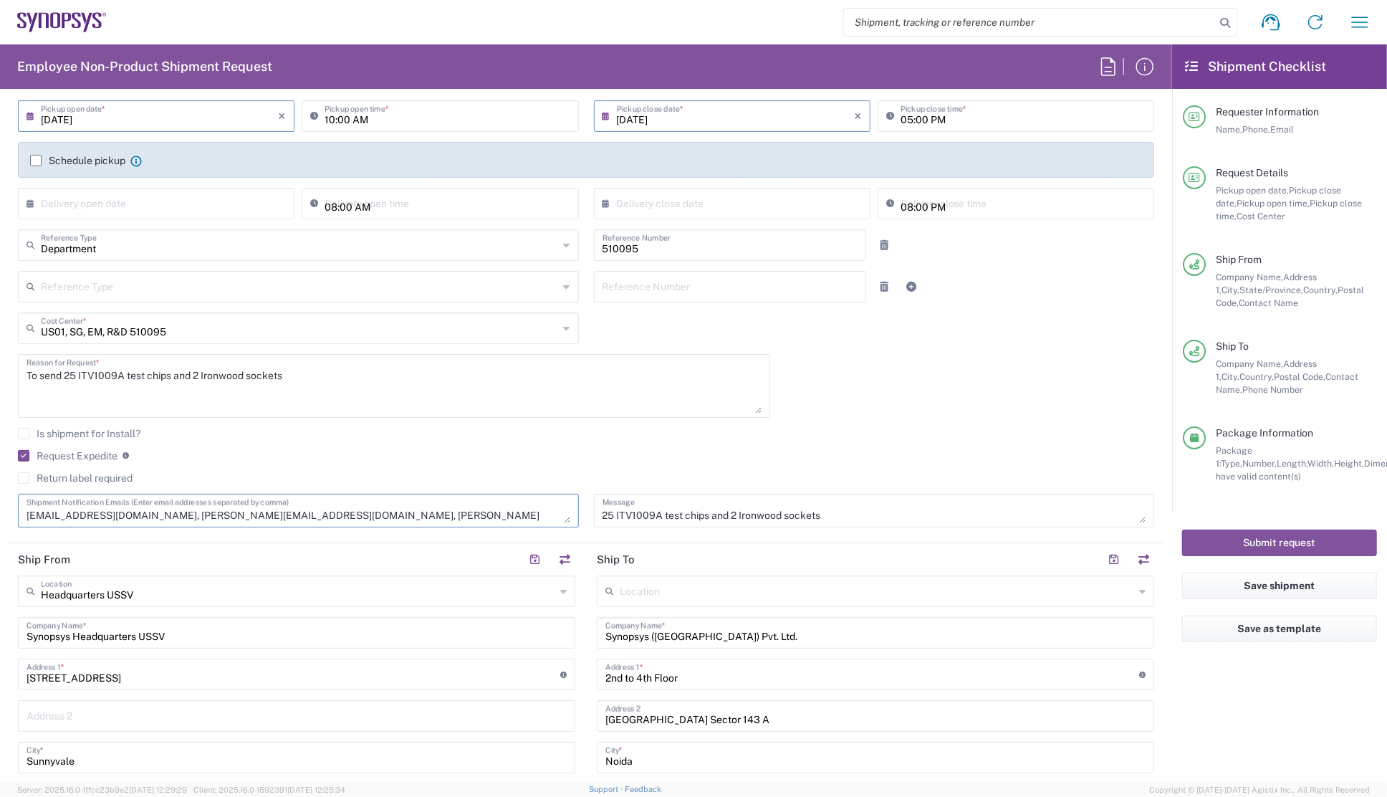
scroll to position [14, 0]
drag, startPoint x: 135, startPoint y: 515, endPoint x: 34, endPoint y: 516, distance: 101.0
click at [34, 516] on textarea "[EMAIL_ADDRESS][DOMAIN_NAME], [PERSON_NAME][EMAIL_ADDRESS][DOMAIN_NAME], [PERSO…" at bounding box center [299, 510] width 544 height 25
click at [101, 512] on textarea "[EMAIL_ADDRESS][DOMAIN_NAME], [PERSON_NAME][EMAIL_ADDRESS][DOMAIN_NAME], [PERSO…" at bounding box center [299, 510] width 544 height 25
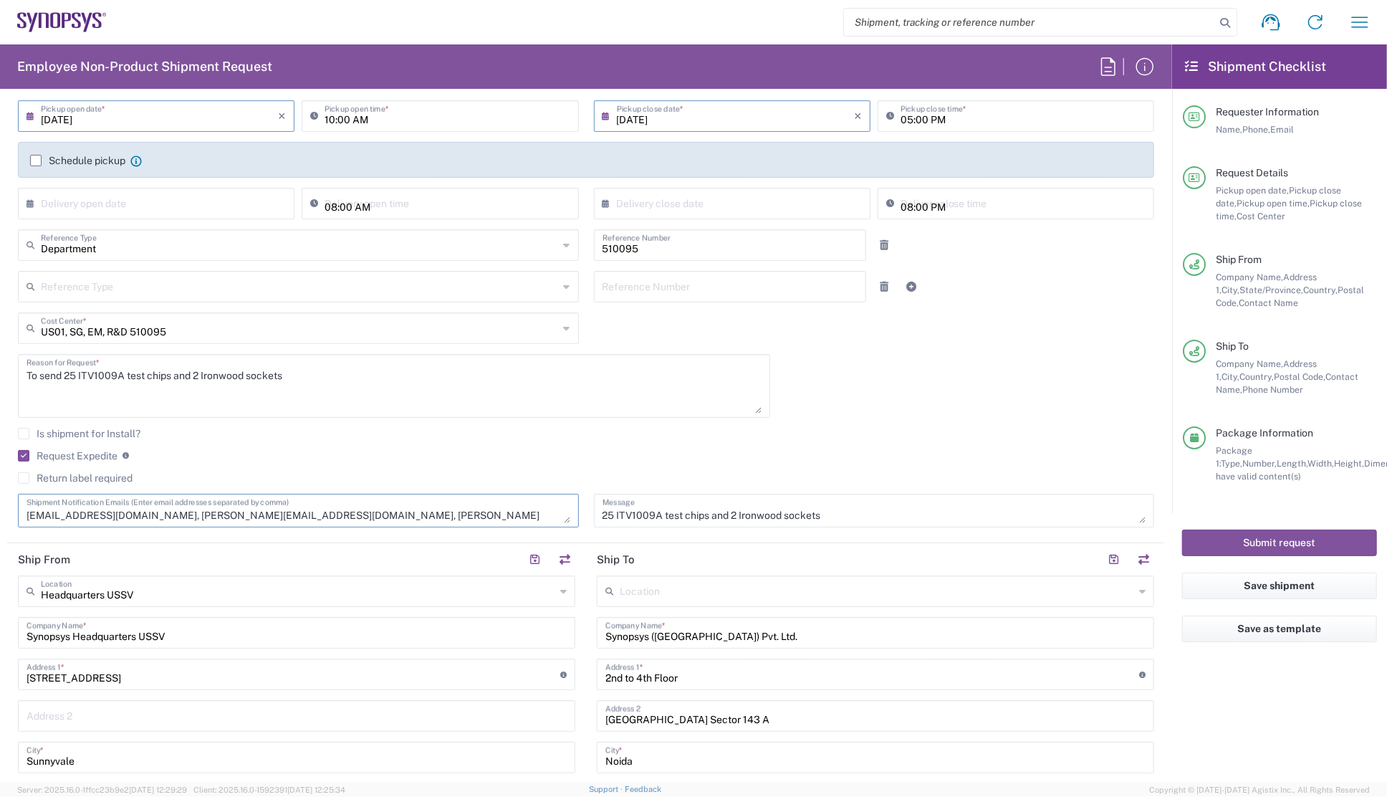
drag, startPoint x: 502, startPoint y: 516, endPoint x: 256, endPoint y: 509, distance: 246.6
click at [256, 509] on textarea "[EMAIL_ADDRESS][DOMAIN_NAME], [PERSON_NAME][EMAIL_ADDRESS][DOMAIN_NAME], [PERSO…" at bounding box center [299, 510] width 544 height 25
drag, startPoint x: 133, startPoint y: 515, endPoint x: 10, endPoint y: 512, distance: 123.3
click at [11, 512] on div "[EMAIL_ADDRESS][DOMAIN_NAME], [PERSON_NAME][EMAIL_ADDRESS][DOMAIN_NAME], [EMAIL…" at bounding box center [299, 516] width 576 height 44
paste textarea "[PERSON_NAME]"
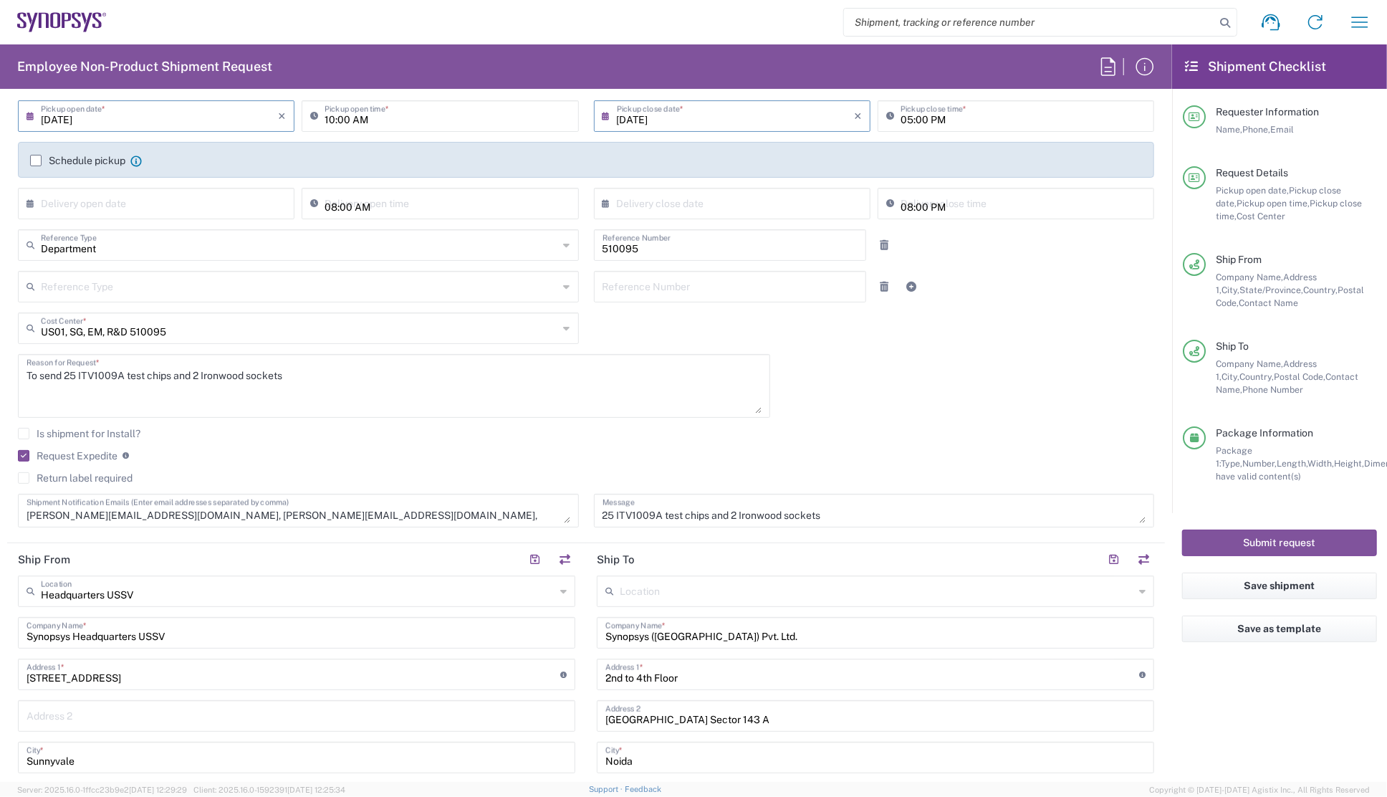
click at [612, 50] on agx-form-header "Employee Non-Product Shipment Request" at bounding box center [586, 66] width 1172 height 44
click at [381, 517] on textarea "[PERSON_NAME][EMAIL_ADDRESS][DOMAIN_NAME], [PERSON_NAME][EMAIL_ADDRESS][DOMAIN_…" at bounding box center [299, 510] width 544 height 25
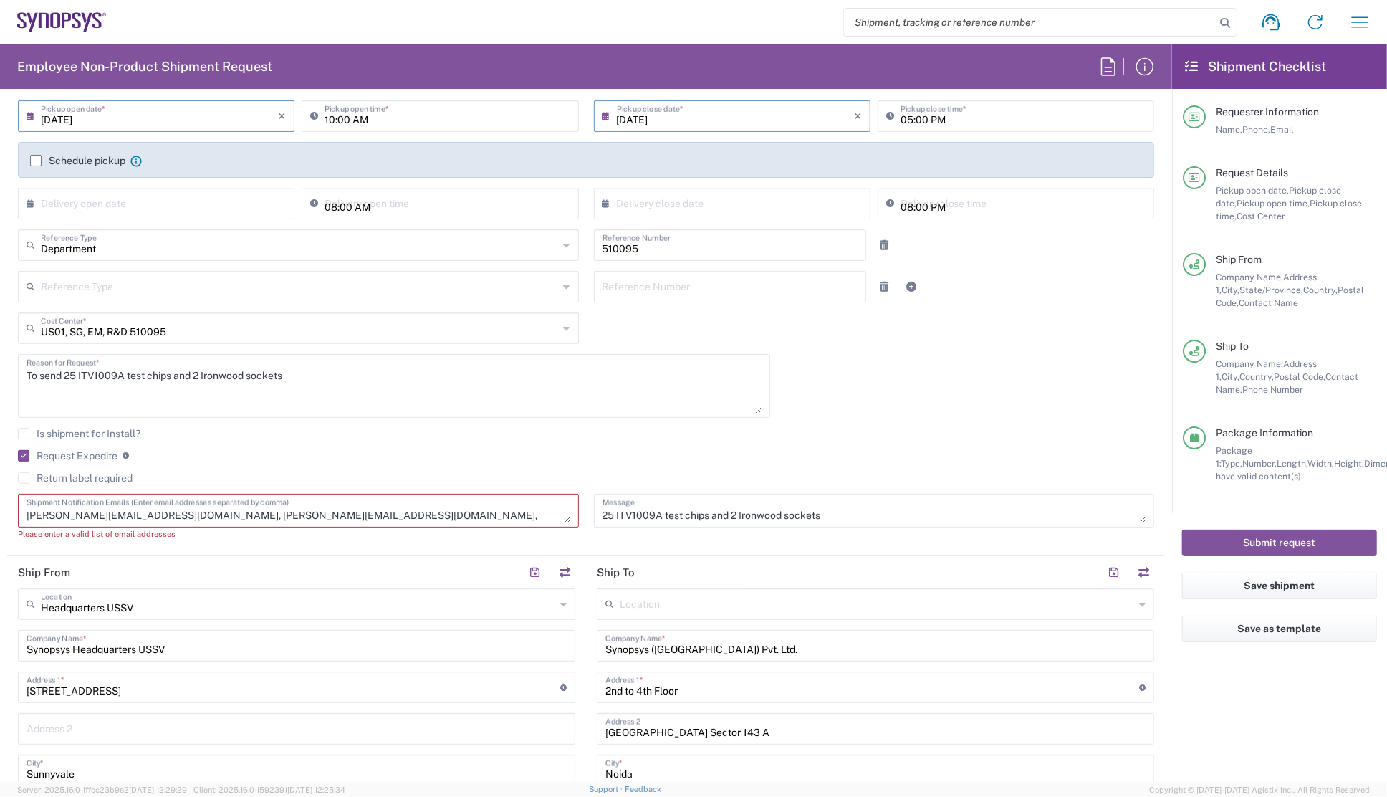
paste textarea "[EMAIL_ADDRESS][DOMAIN_NAME]"
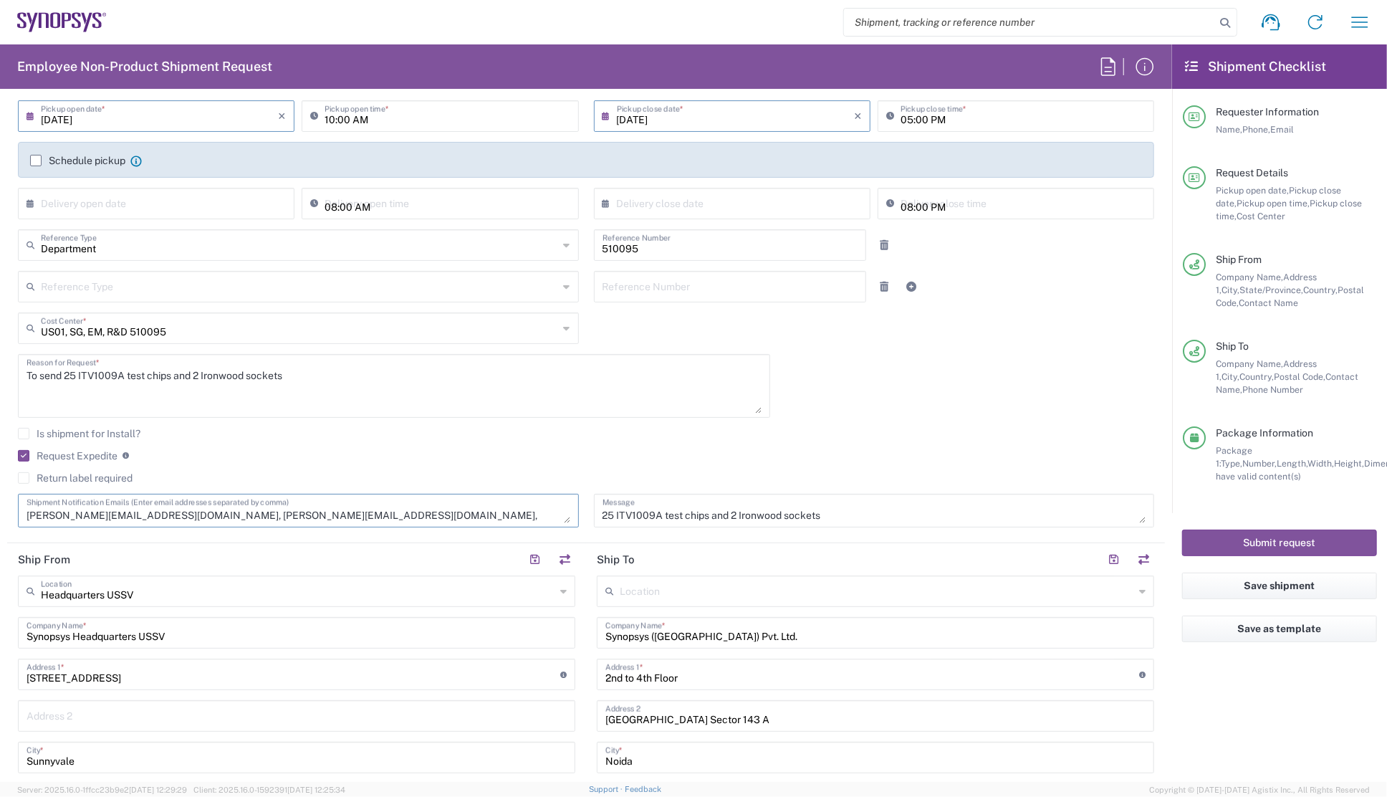
type textarea "[PERSON_NAME][EMAIL_ADDRESS][DOMAIN_NAME], [PERSON_NAME][EMAIL_ADDRESS][DOMAIN_…"
click at [609, 436] on agx-checkbox-control "Is shipment for Install?" at bounding box center [586, 433] width 1137 height 11
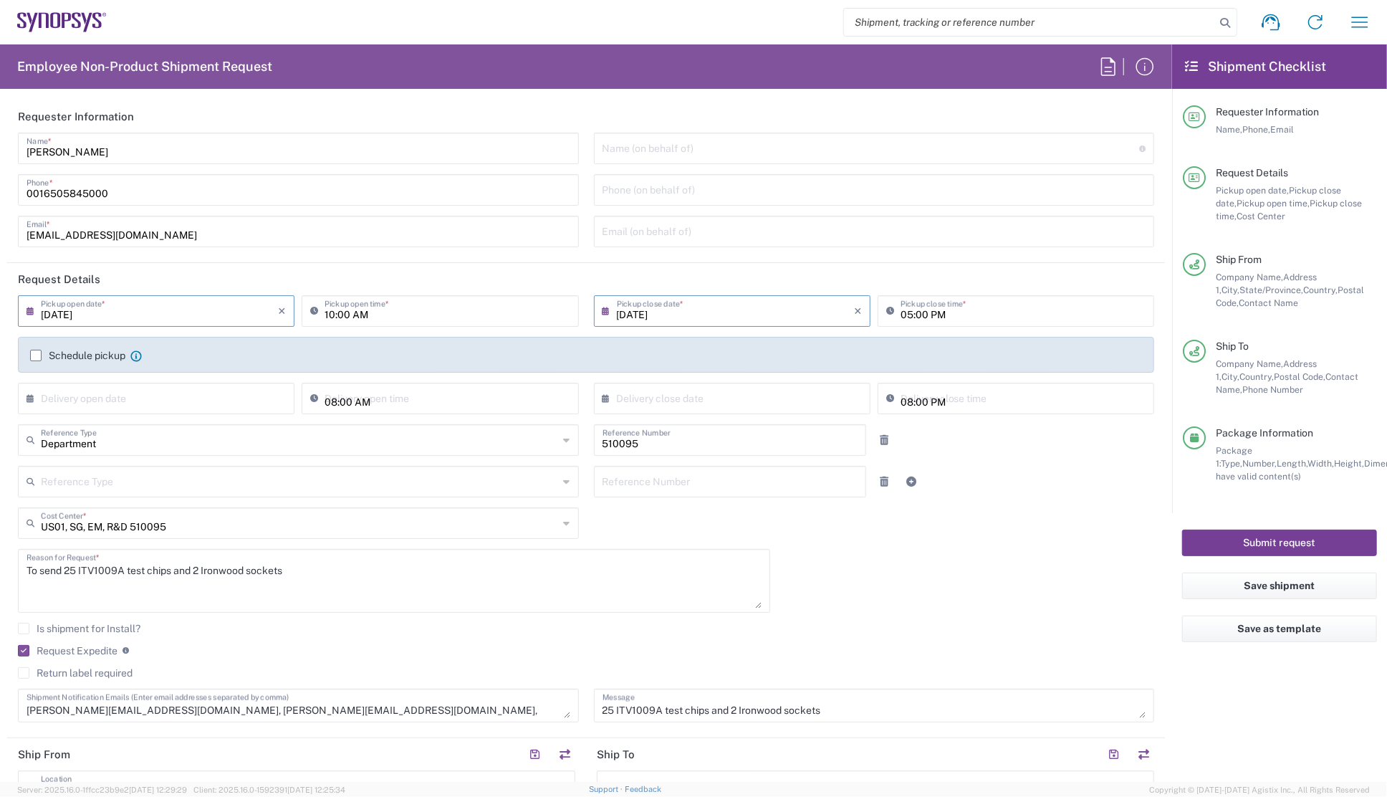
click at [1289, 547] on button "Submit request" at bounding box center [1279, 543] width 195 height 27
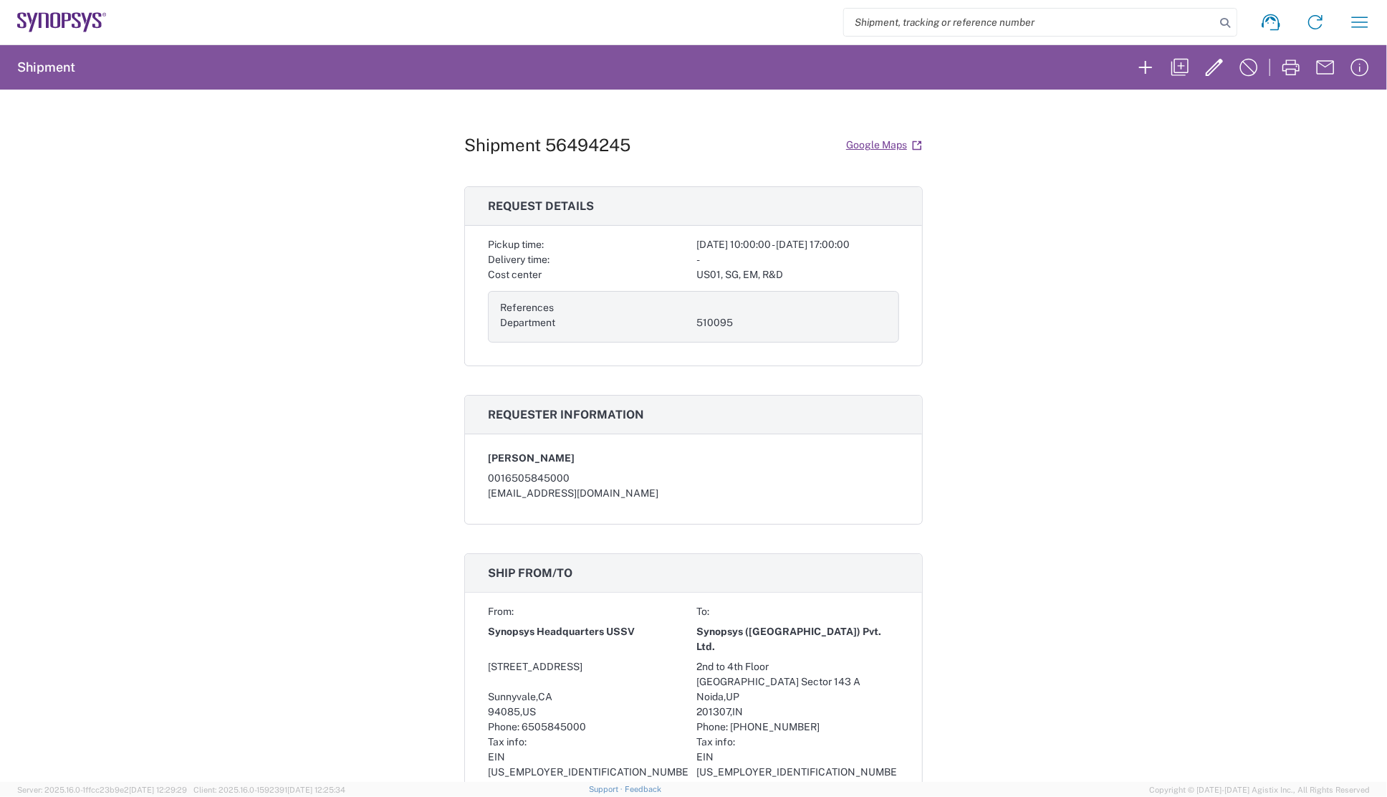
click at [1099, 441] on div "Shipment 56494245 Google Maps Request details Pickup time: [DATE] 10:00:00 - [D…" at bounding box center [693, 436] width 1387 height 692
